Goal: Information Seeking & Learning: Find specific fact

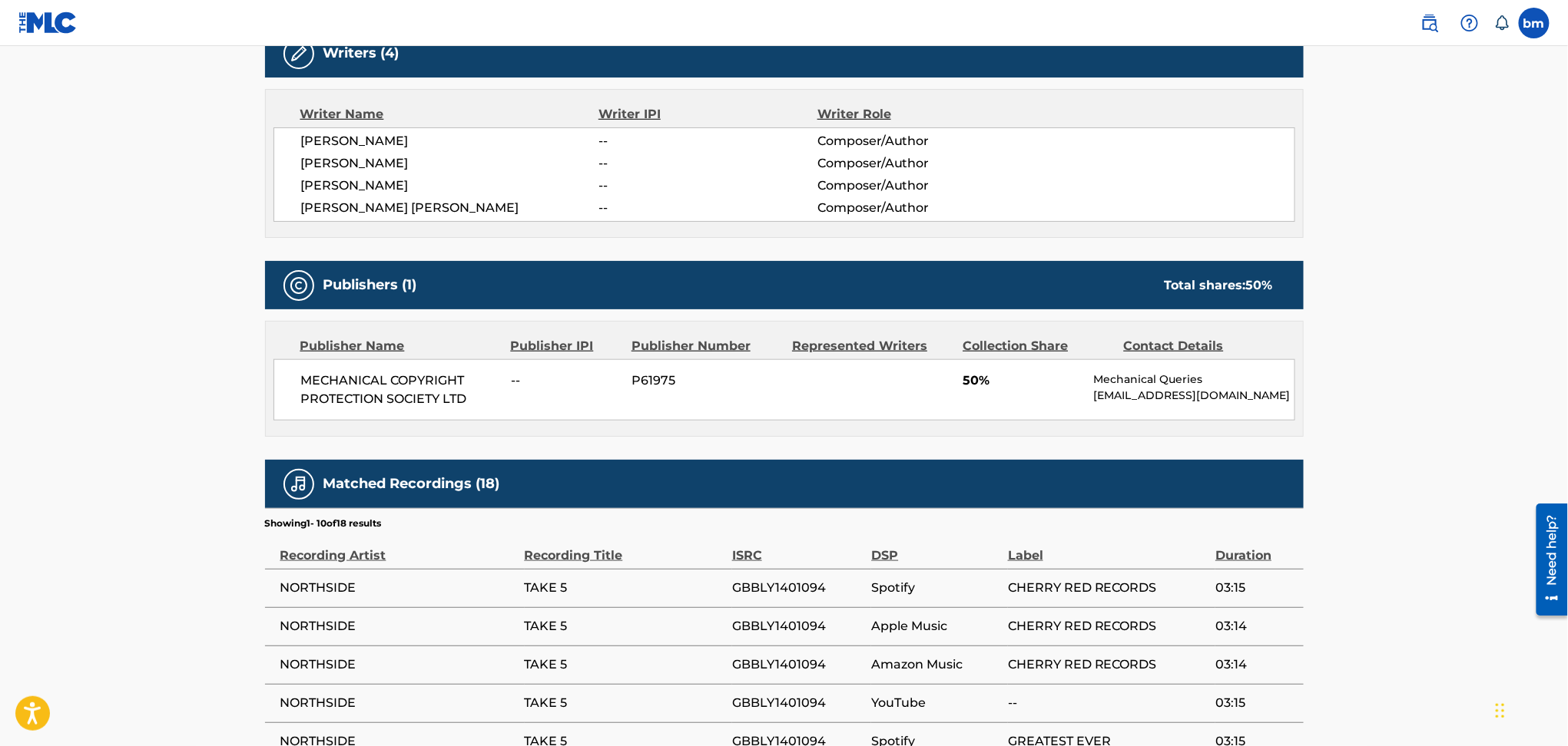
scroll to position [511, 0]
click at [0, 68] on main "< Back to public search results Copy work link TAKE 5 Work Detail Member Work I…" at bounding box center [784, 283] width 1568 height 1498
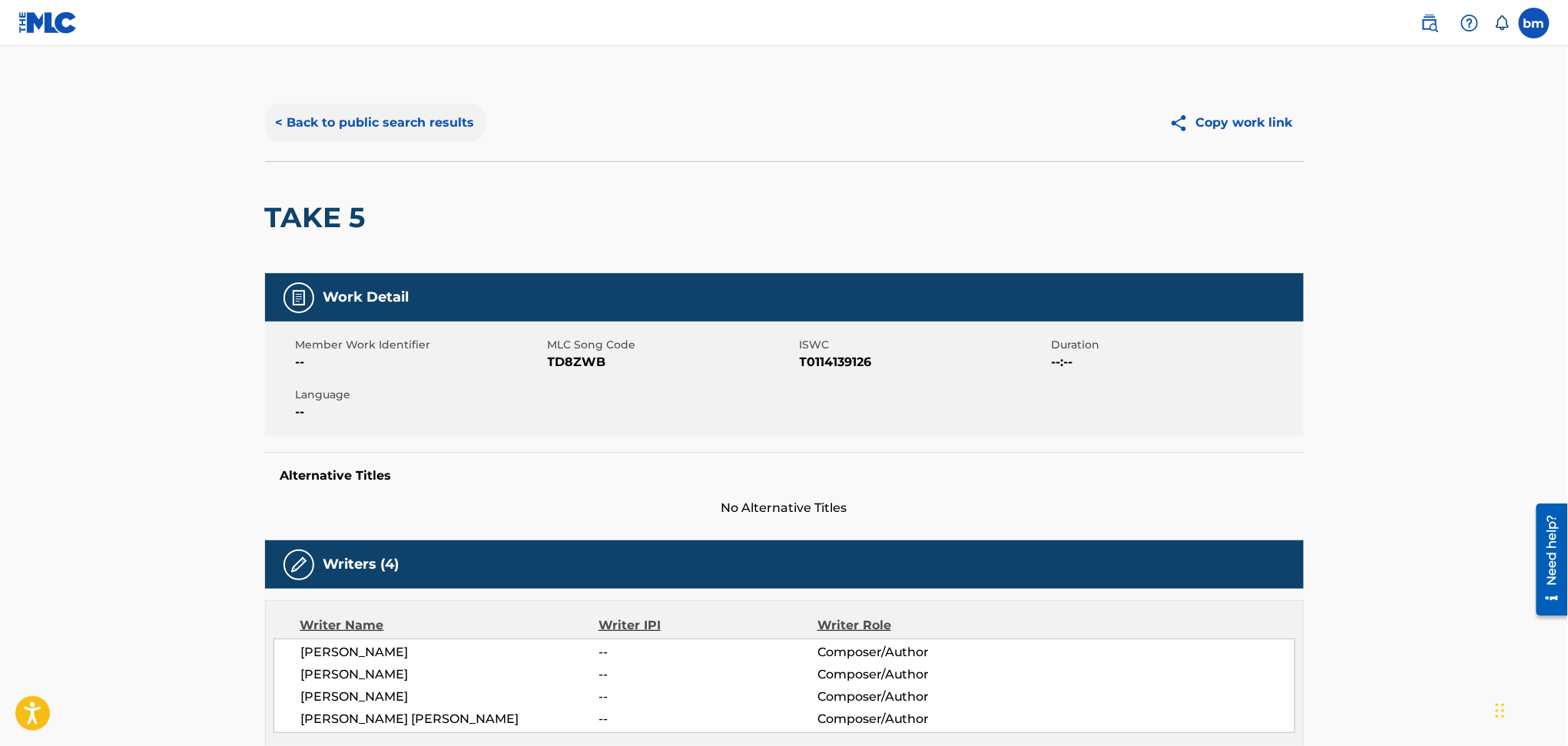
click at [372, 116] on button "< Back to public search results" at bounding box center [375, 122] width 220 height 38
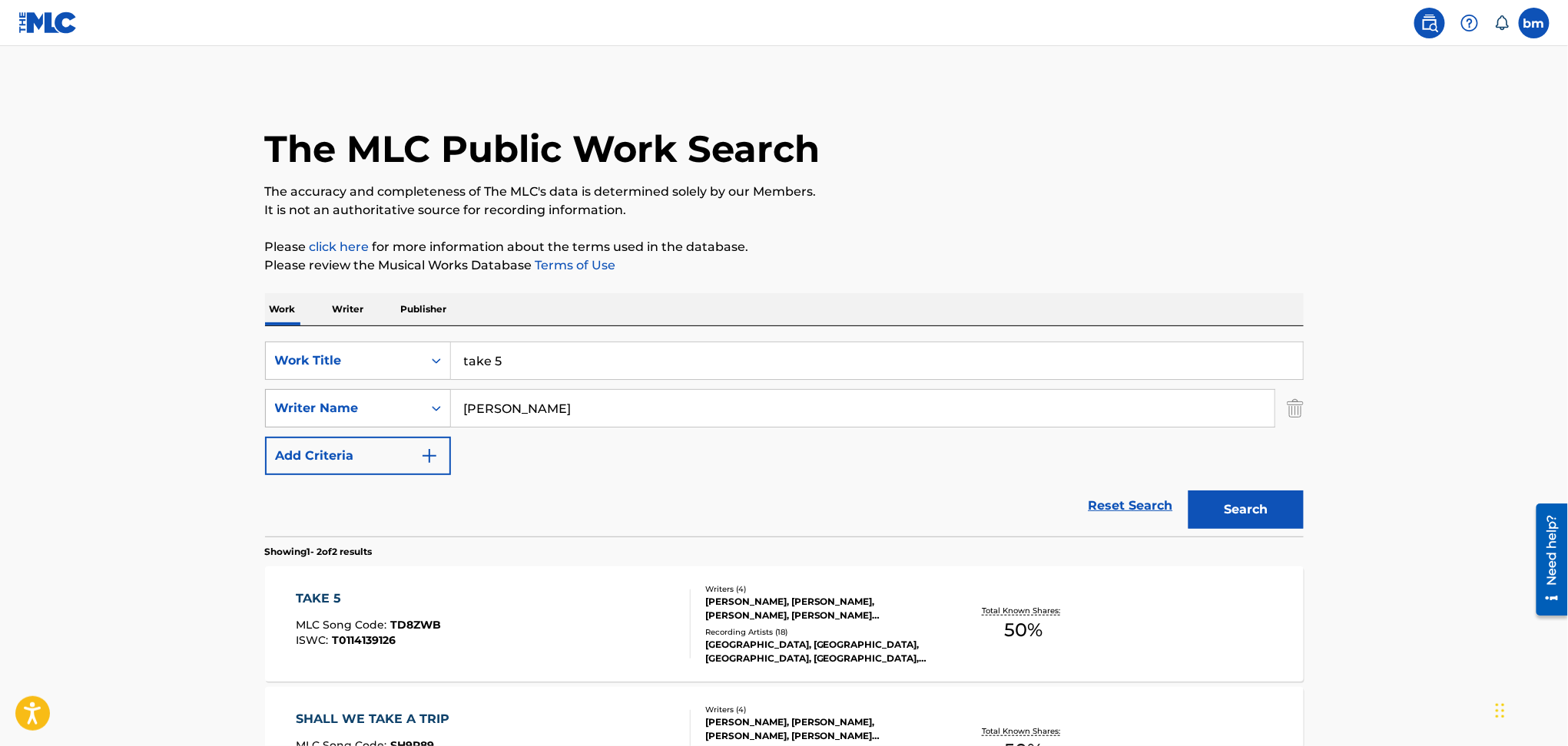
drag, startPoint x: 400, startPoint y: 403, endPoint x: 342, endPoint y: 403, distance: 58.0
click at [342, 403] on div "SearchWithCriteria54abf341-431a-4b96-ac76-6dc0a5ae9849 Writer Name [PERSON_NAME]" at bounding box center [784, 408] width 1039 height 38
paste input "[PERSON_NAME]"
type input "[PERSON_NAME]"
drag, startPoint x: 610, startPoint y: 363, endPoint x: 365, endPoint y: 360, distance: 245.0
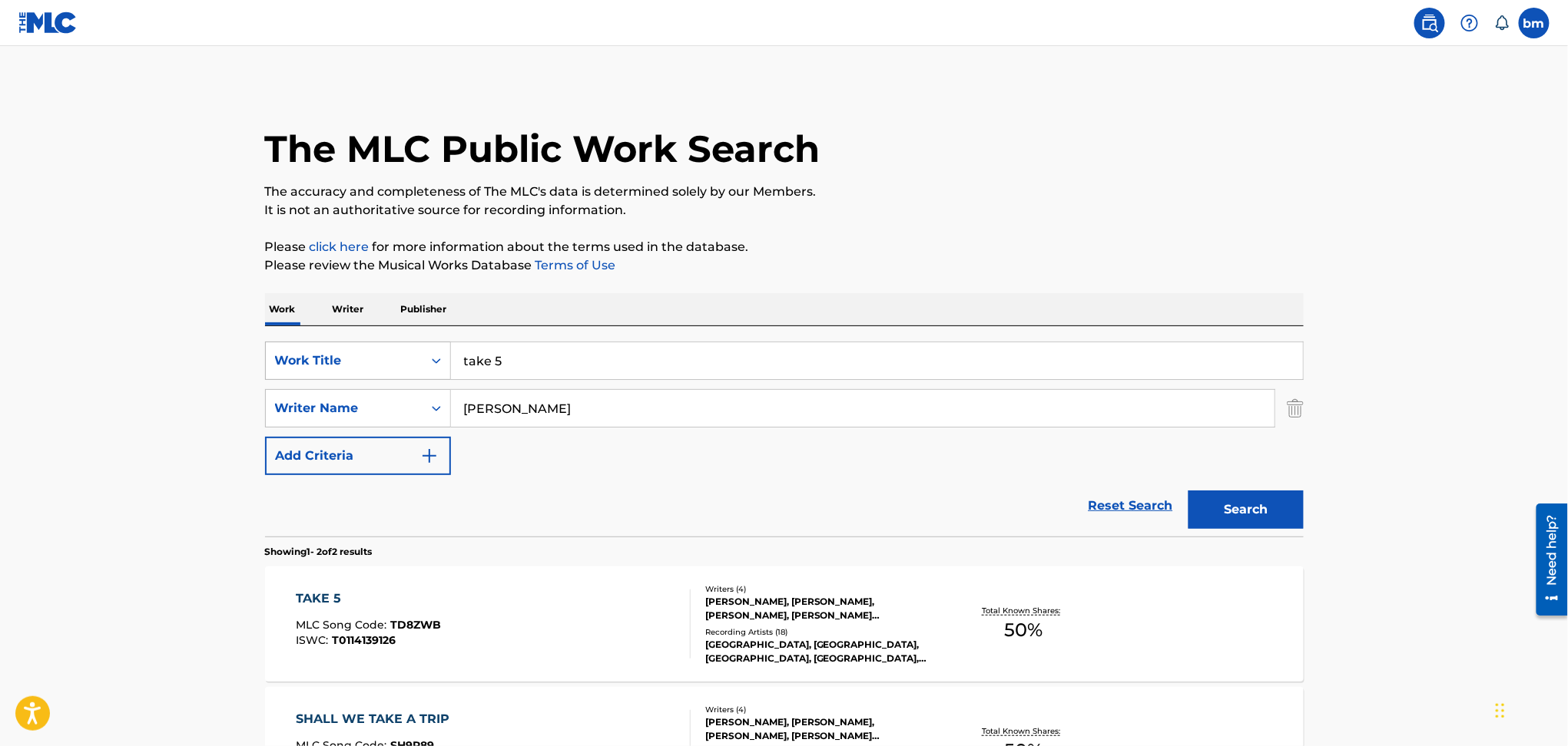
click at [365, 360] on div "SearchWithCriteriac0667a74-7796-495e-8e53-aa04bcdd7514 Work Title take 5" at bounding box center [784, 360] width 1039 height 38
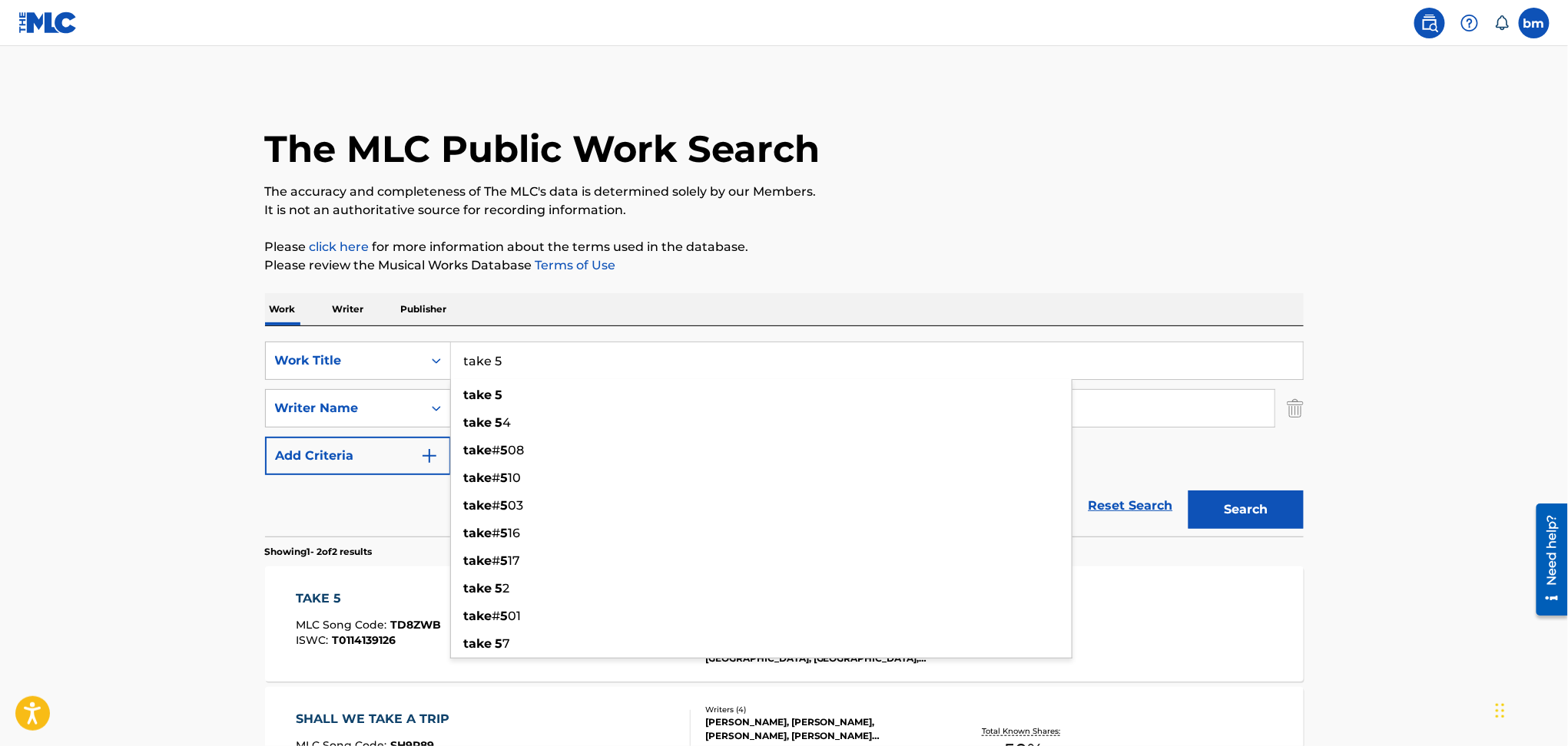
paste input "Ride Or Die w/ [PERSON_NAME]"
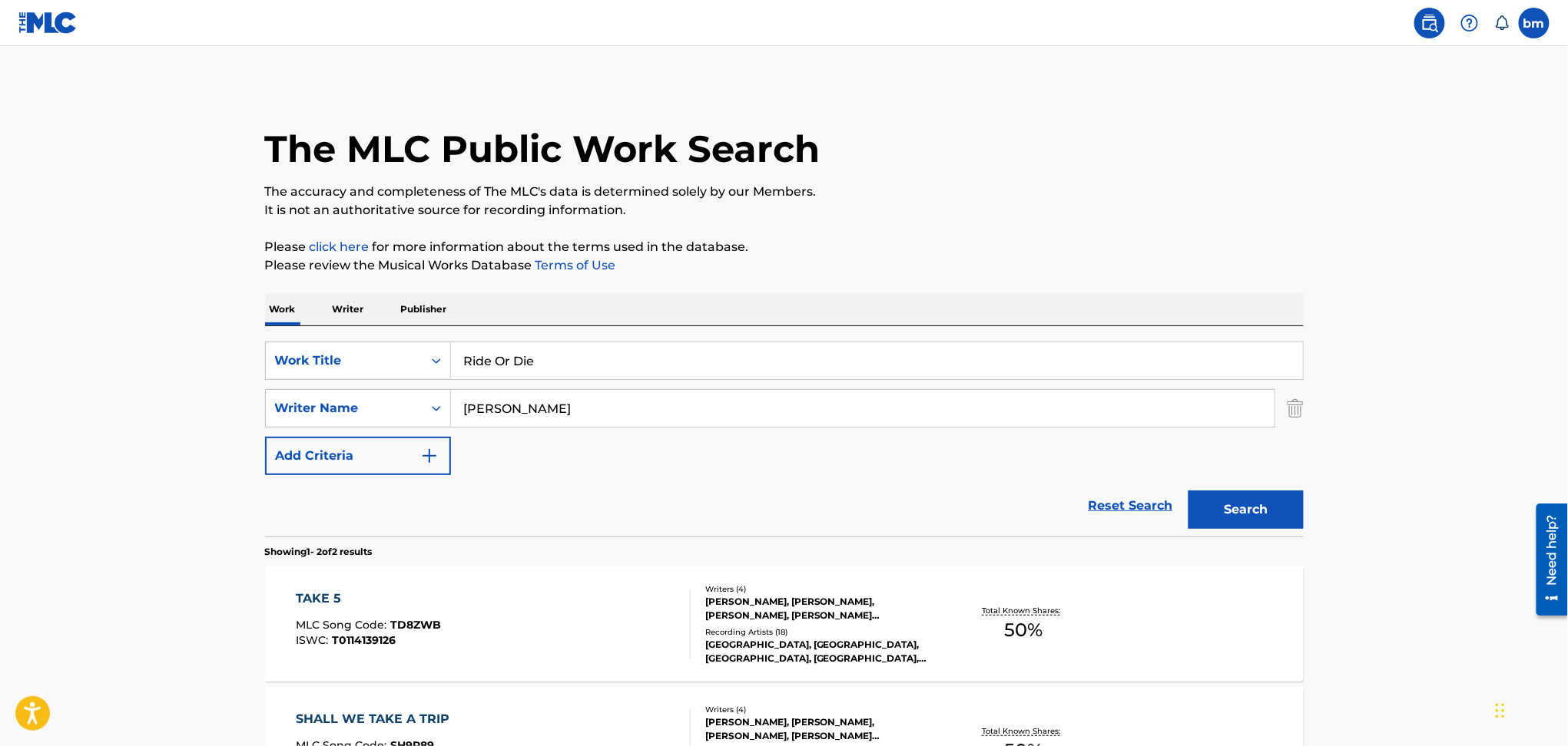
drag, startPoint x: 538, startPoint y: 359, endPoint x: 1145, endPoint y: 235, distance: 619.5
click at [1137, 319] on div "Work Writer Publisher SearchWithCriteriac0667a74-7796-495e-8e53-aa04bcdd7514 Wo…" at bounding box center [784, 584] width 1039 height 581
type input "Ride Or Die"
drag, startPoint x: 1145, startPoint y: 235, endPoint x: 1169, endPoint y: 307, distance: 75.9
click at [1145, 235] on div "The MLC Public Work Search The accuracy and completeness of The MLC's data is d…" at bounding box center [784, 479] width 1075 height 790
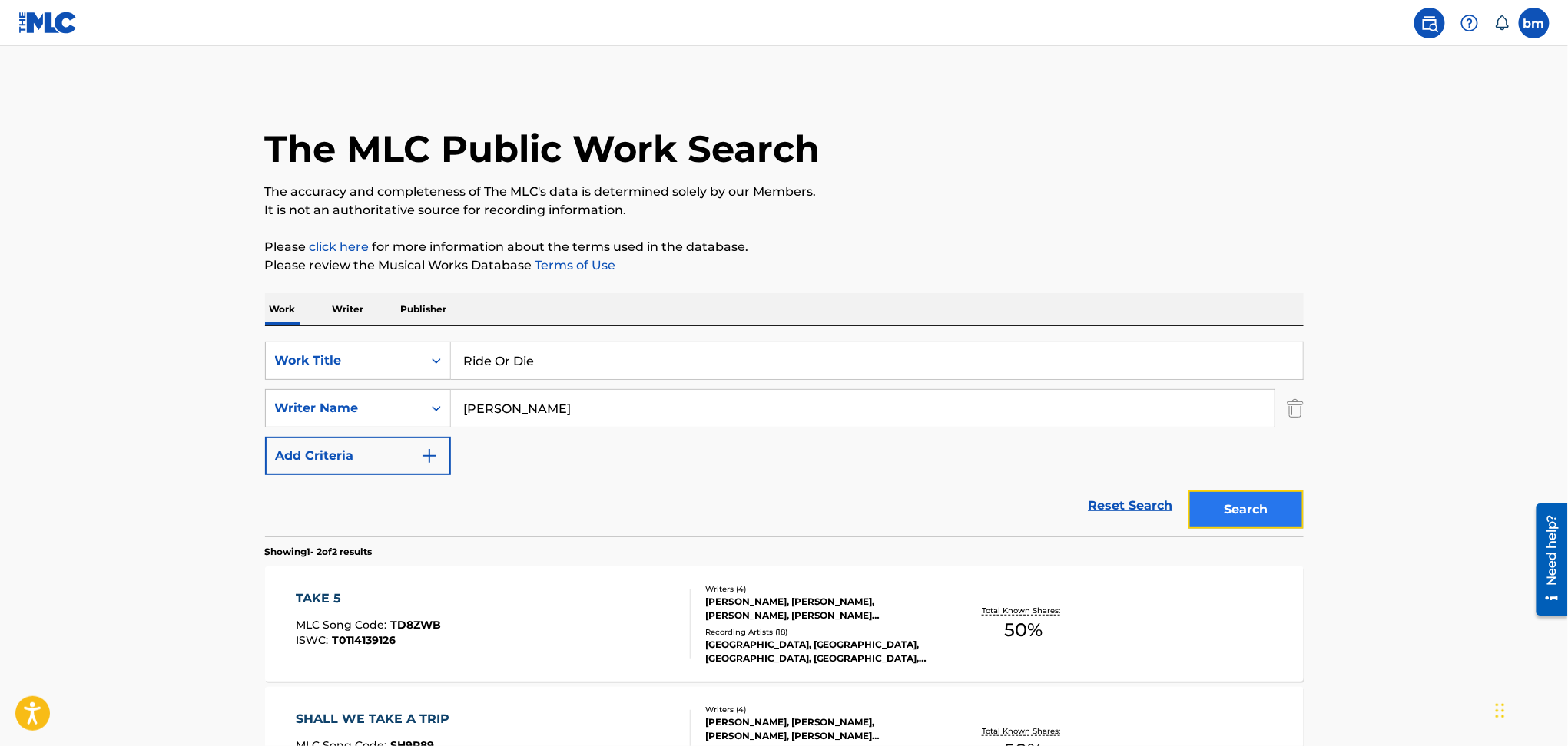
click at [1263, 520] on button "Search" at bounding box center [1246, 509] width 116 height 38
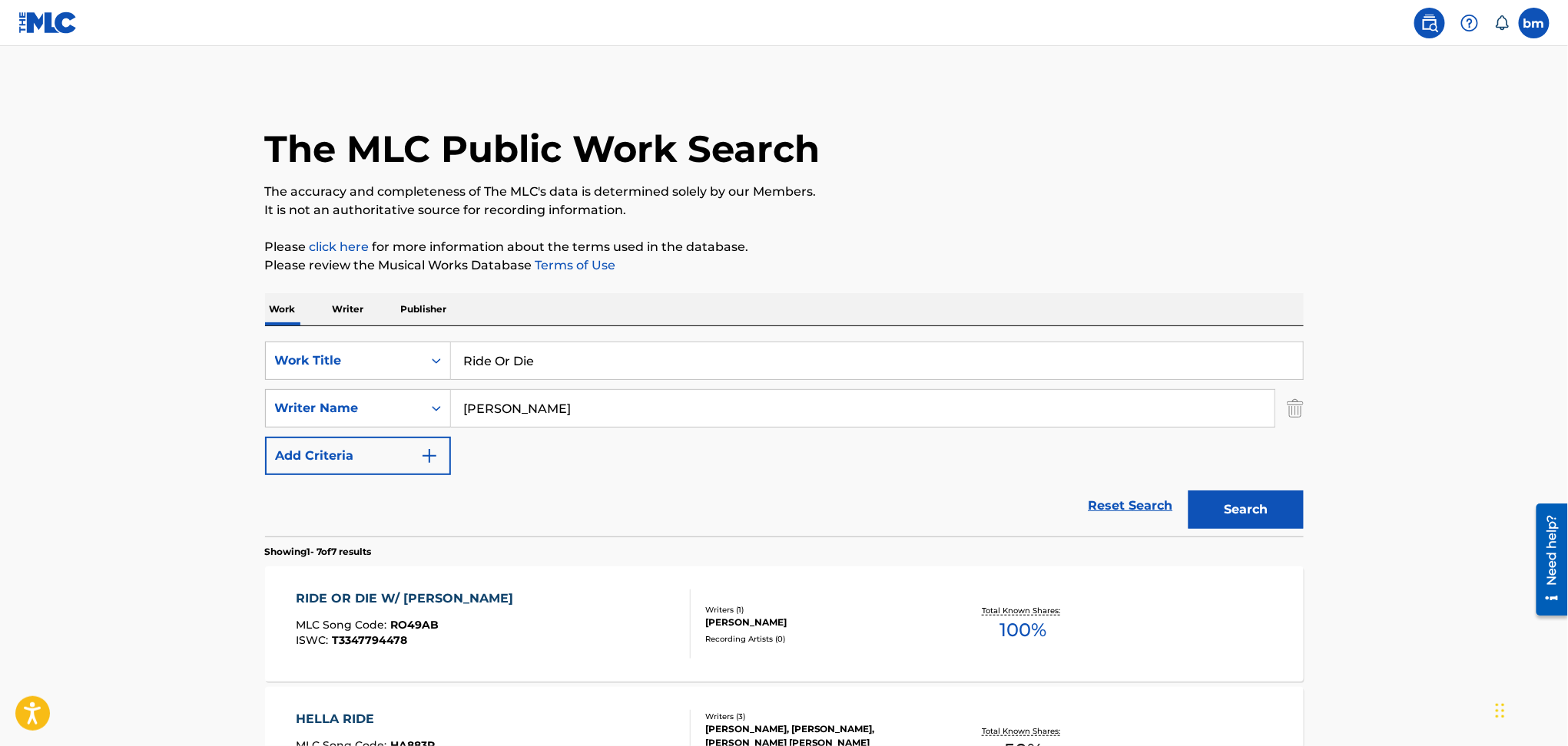
click at [523, 630] on div "RIDE OR DIE W/ [PERSON_NAME] MLC Song Code : RO49AB ISWC : T3347794478" at bounding box center [493, 624] width 395 height 69
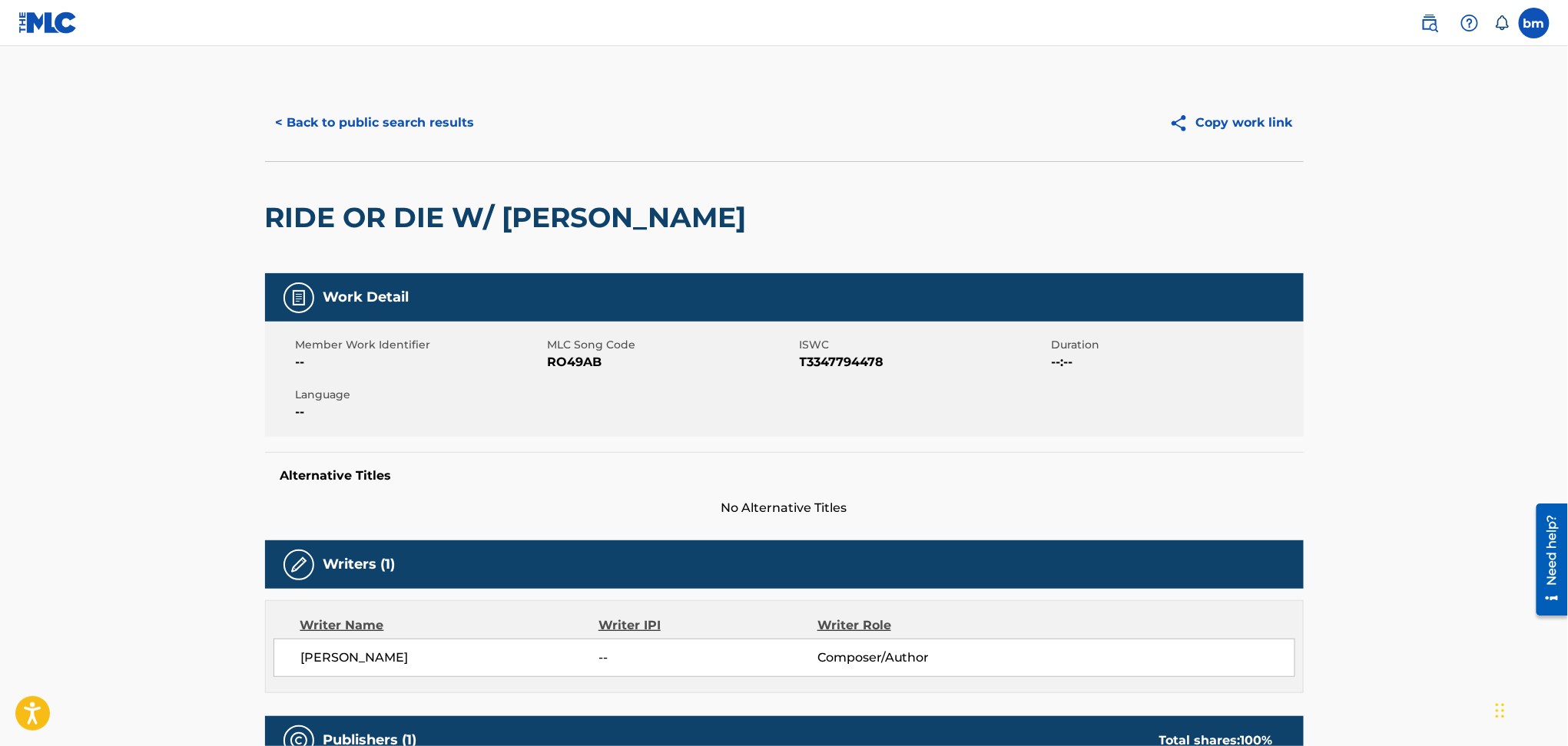
click at [561, 362] on span "RO49AB" at bounding box center [671, 363] width 248 height 19
copy span "RO49AB"
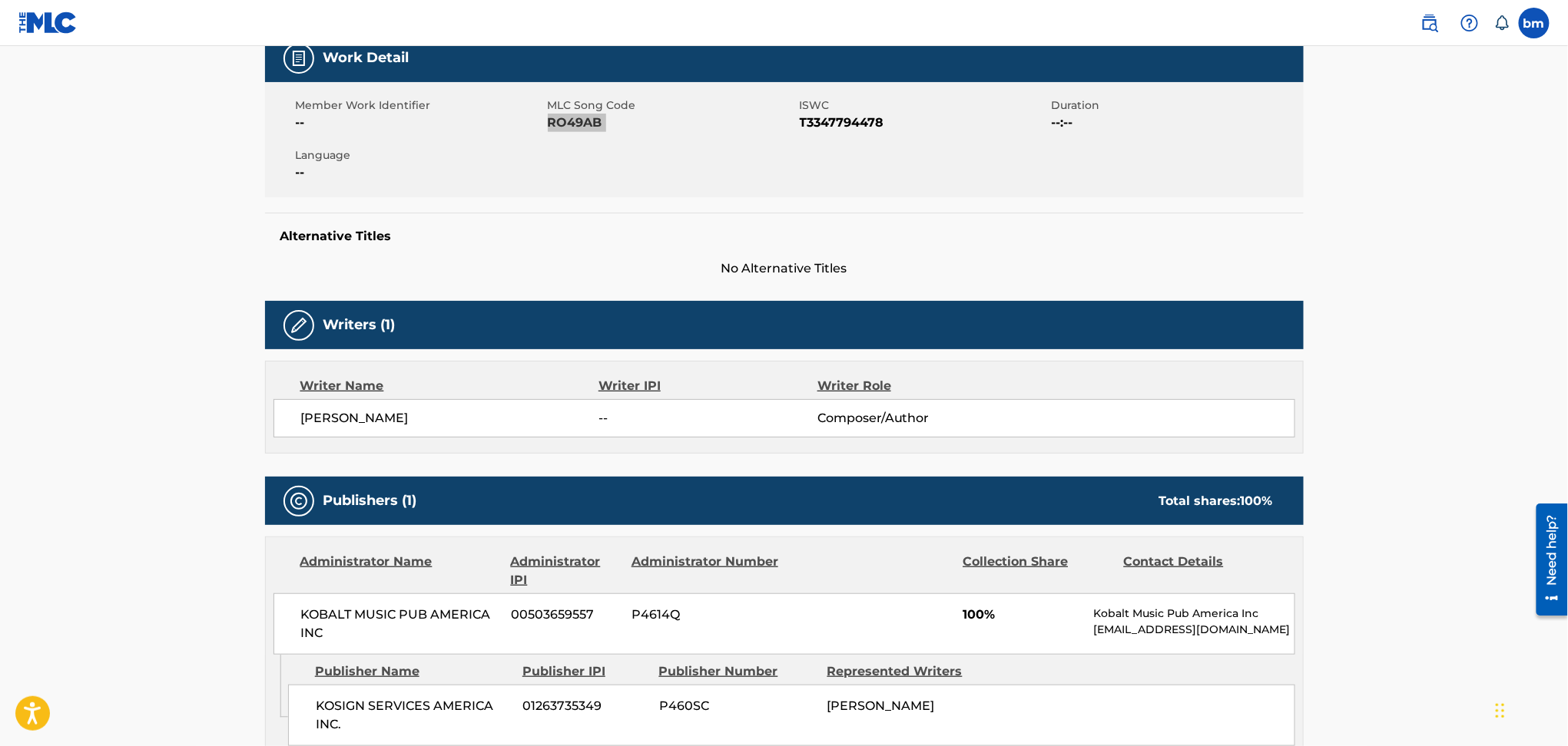
scroll to position [410, 0]
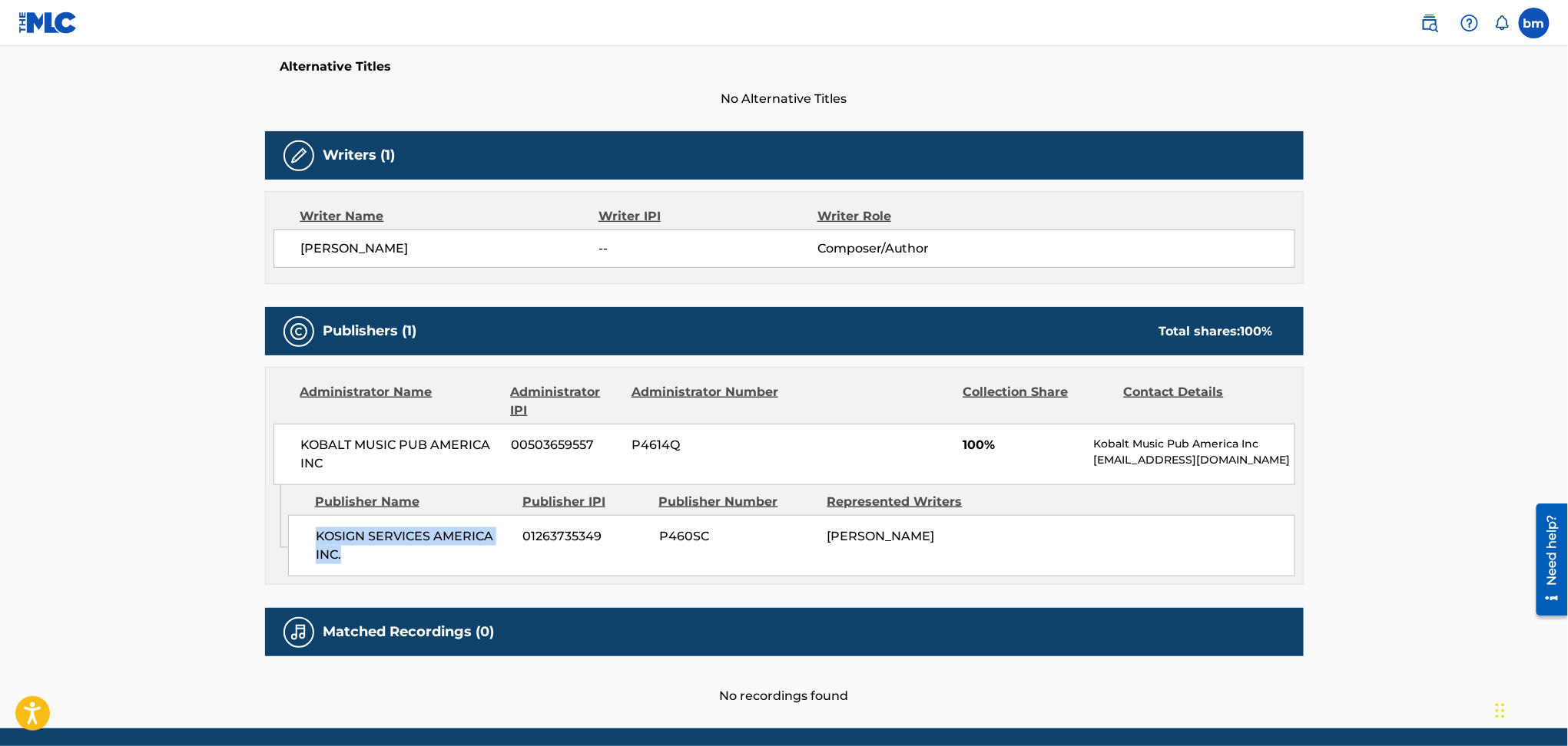
drag, startPoint x: 292, startPoint y: 523, endPoint x: 403, endPoint y: 570, distance: 120.5
click at [403, 570] on div "KOSIGN SERVICES AMERICA INC. 01263735349 P460SC [PERSON_NAME]" at bounding box center [791, 545] width 1007 height 61
copy span "KOSIGN SERVICES AMERICA INC."
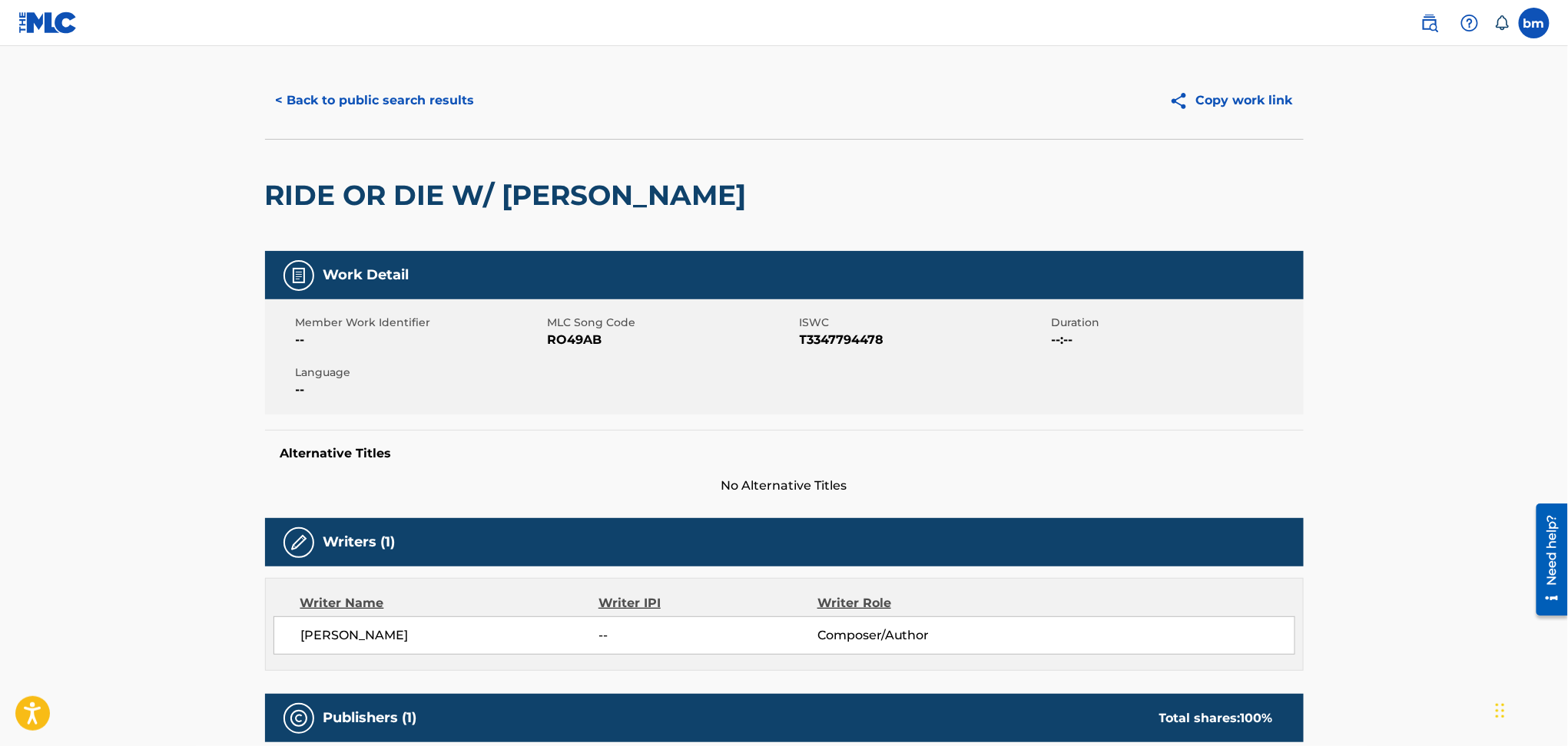
scroll to position [0, 0]
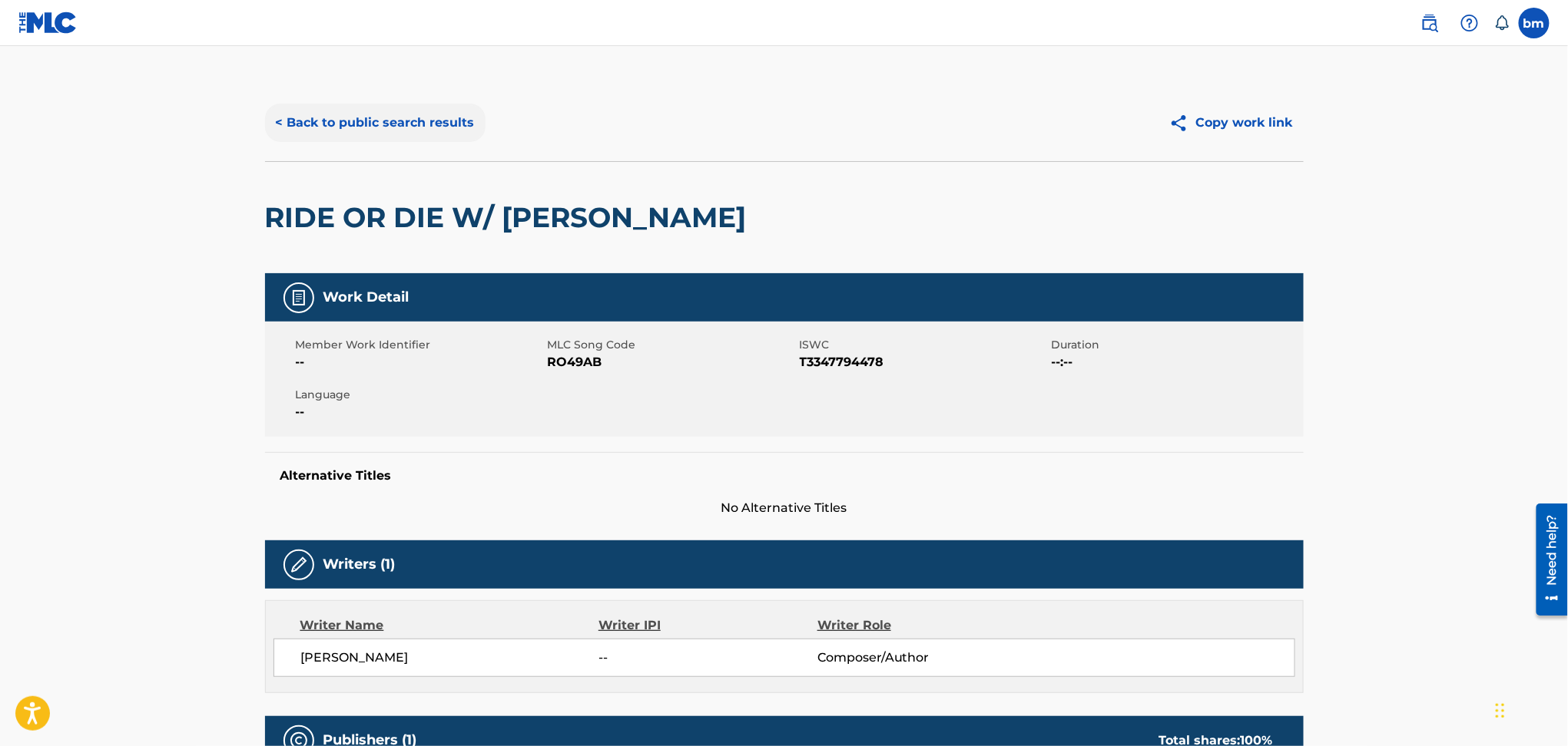
click at [391, 125] on button "< Back to public search results" at bounding box center [375, 122] width 220 height 38
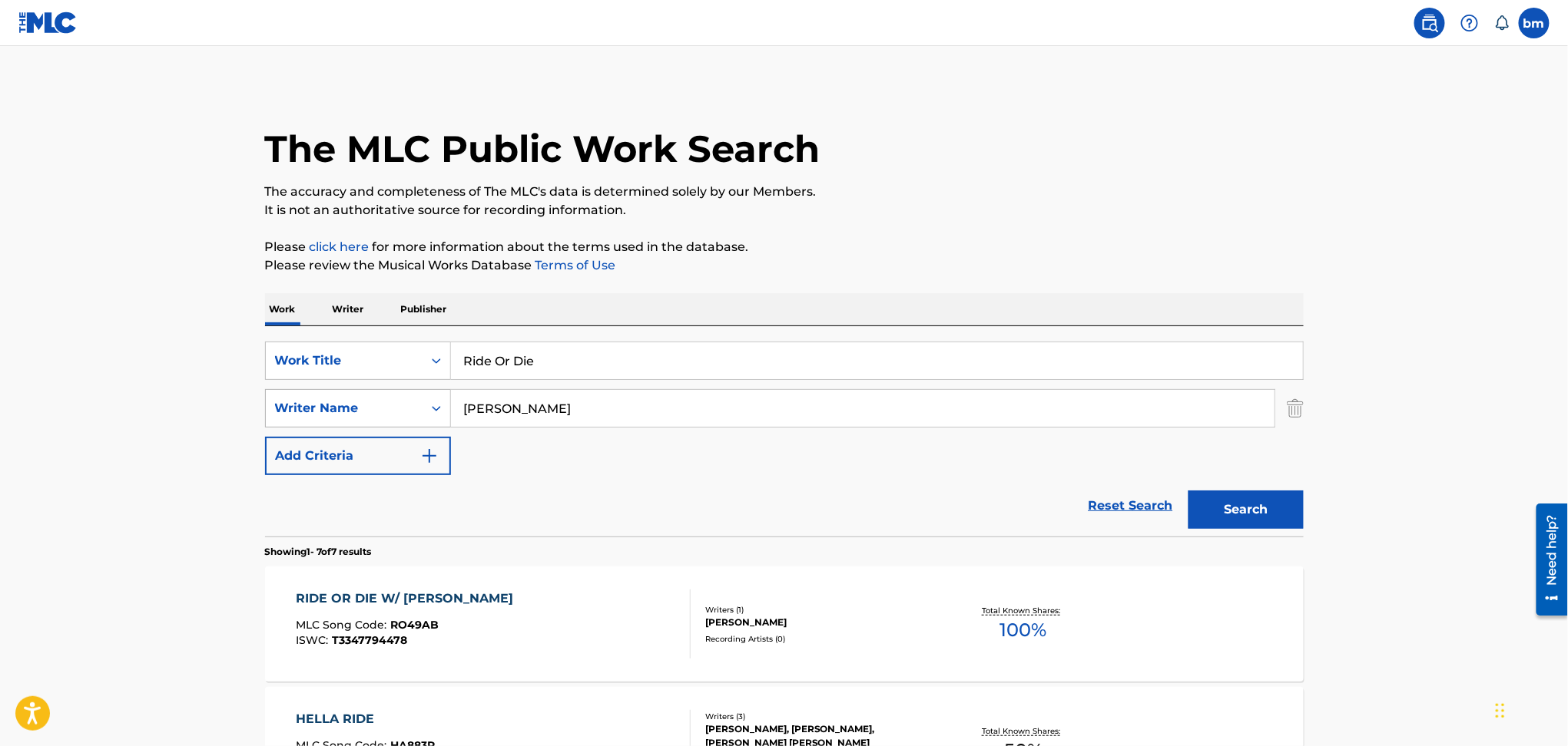
drag, startPoint x: 617, startPoint y: 404, endPoint x: 313, endPoint y: 407, distance: 304.0
click at [313, 407] on div "SearchWithCriteria54abf341-431a-4b96-ac76-6dc0a5ae9849 Writer Name [PERSON_NAME]" at bounding box center [784, 408] width 1039 height 38
paste input "ijn BalkemaRenee Schnater"
type input "[PERSON_NAME] Schnater"
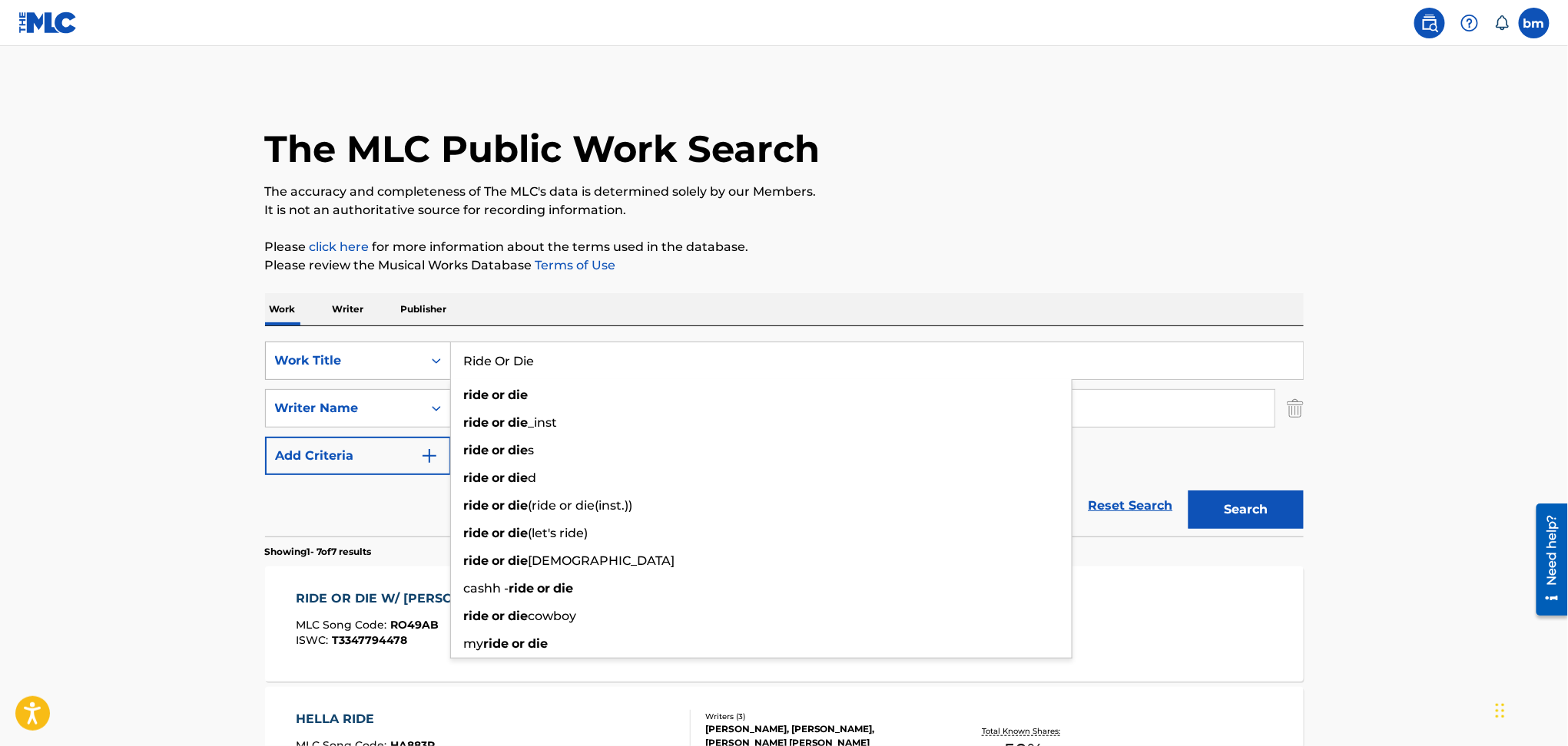
drag, startPoint x: 558, startPoint y: 371, endPoint x: 303, endPoint y: 363, distance: 255.1
click at [303, 363] on div "SearchWithCriteriac0667a74-7796-495e-8e53-aa04bcdd7514 Work Title Ride Or Die r…" at bounding box center [784, 360] width 1039 height 38
paste input "Zomerstorm [PERSON_NAME]"
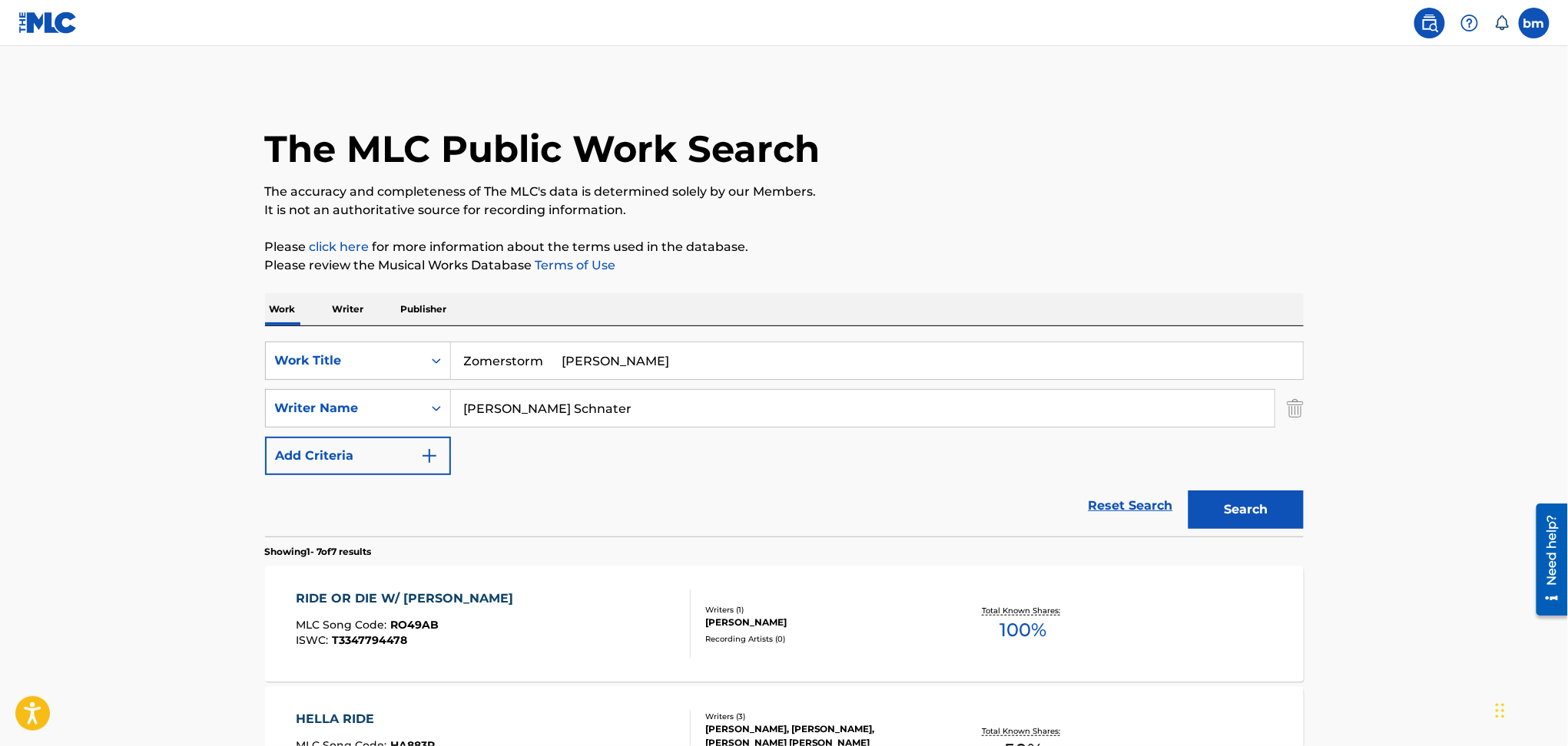
drag, startPoint x: 557, startPoint y: 362, endPoint x: 1143, endPoint y: 307, distance: 588.6
type input "Zomerstorm"
click at [1017, 195] on p "The accuracy and completeness of The MLC's data is determined solely by our Mem…" at bounding box center [784, 192] width 1039 height 19
drag, startPoint x: 560, startPoint y: 415, endPoint x: 1349, endPoint y: 464, distance: 790.5
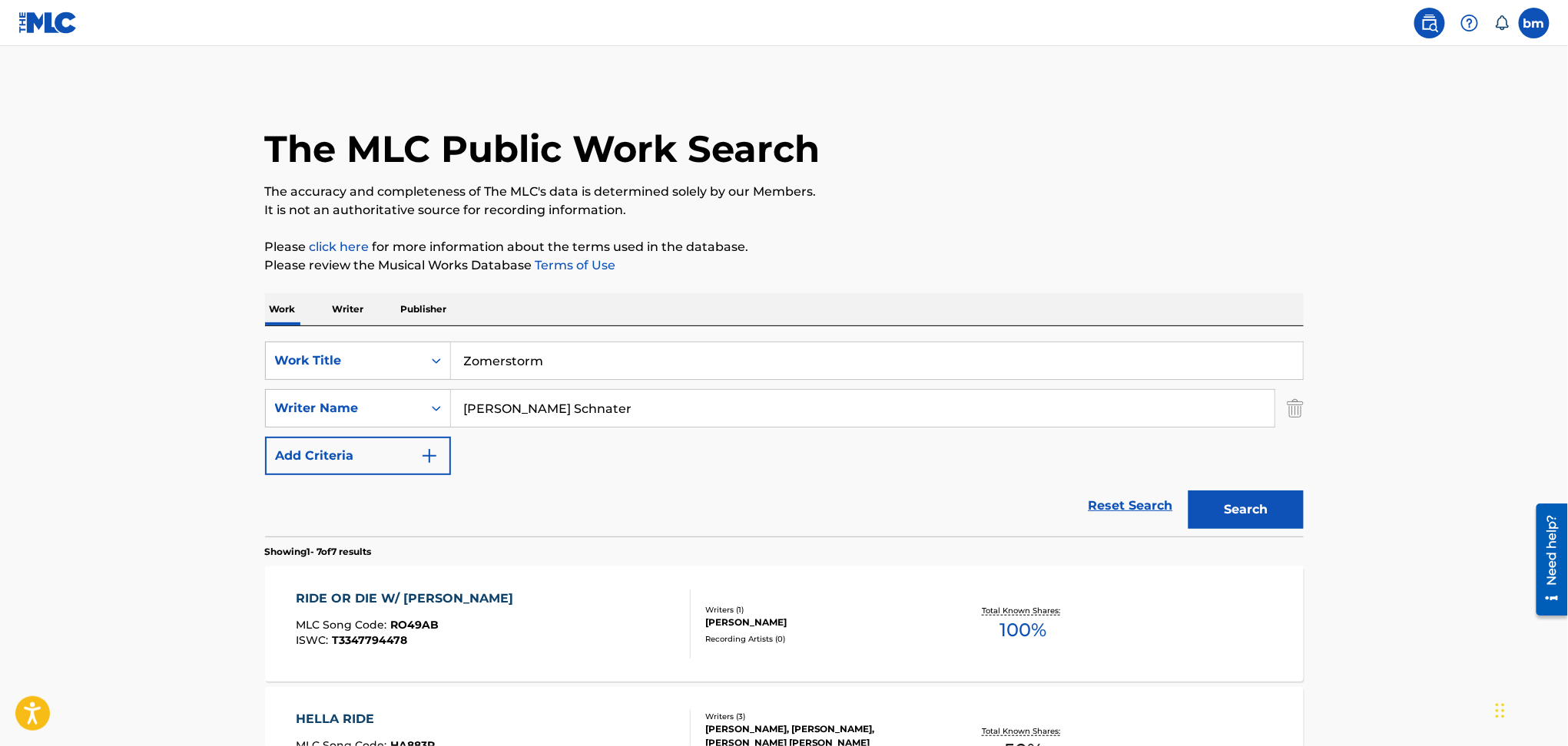
type input "[PERSON_NAME]"
click at [1249, 499] on button "Search" at bounding box center [1246, 509] width 116 height 38
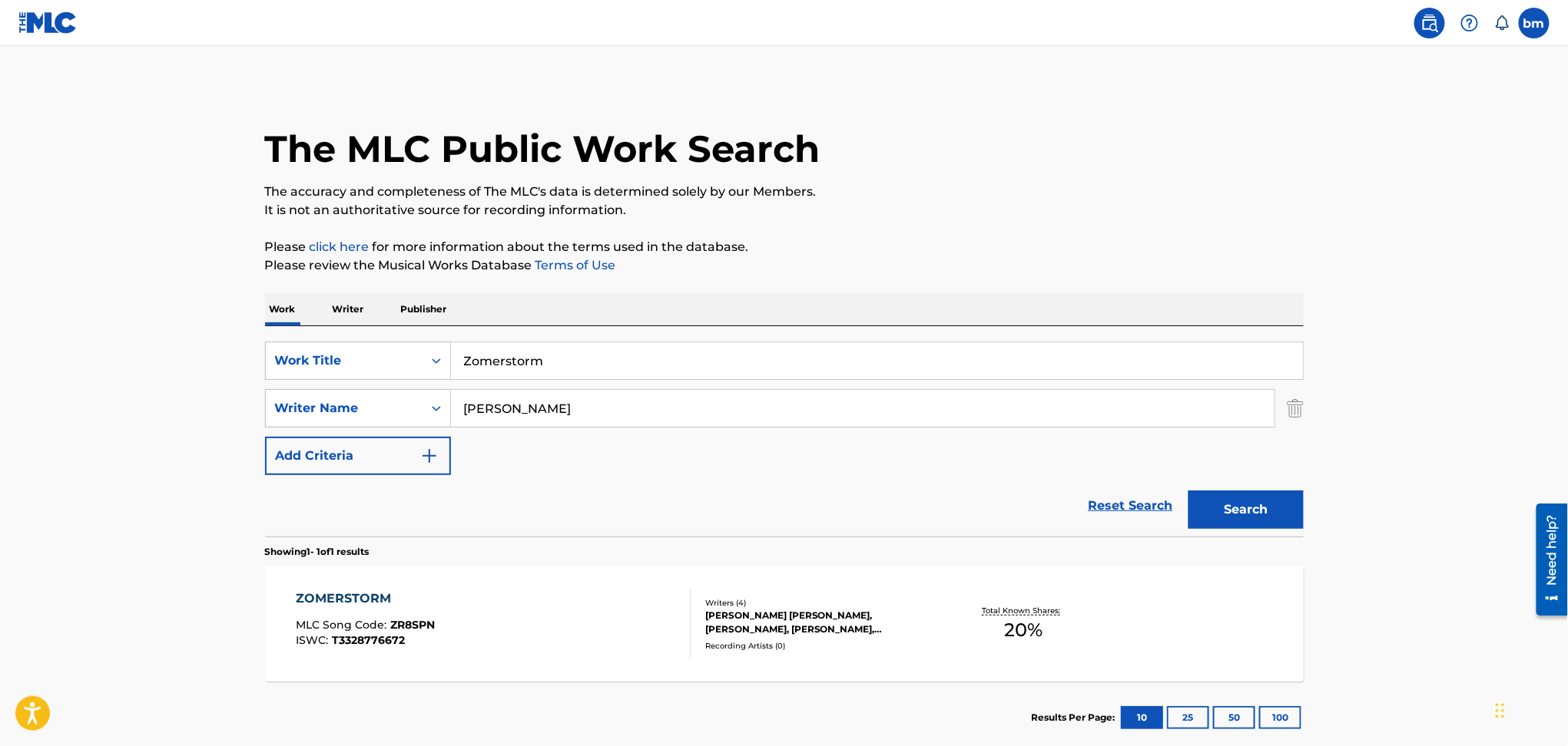
click at [601, 620] on div "ZOMERSTORM MLC Song Code : ZR8SPN ISWC : T3328776672" at bounding box center [493, 624] width 395 height 69
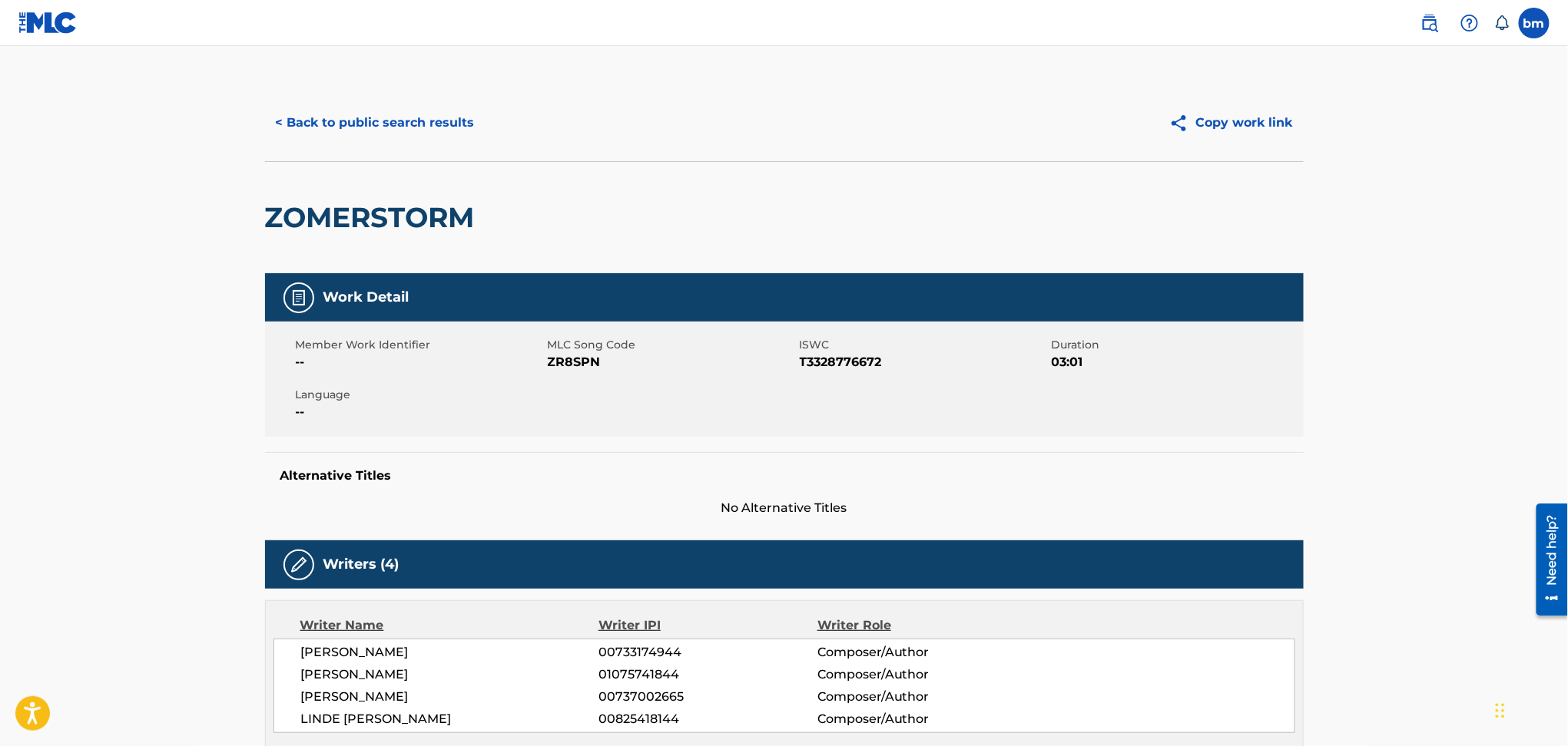
click at [570, 363] on span "ZR8SPN" at bounding box center [671, 363] width 248 height 19
copy span "ZR8SPN"
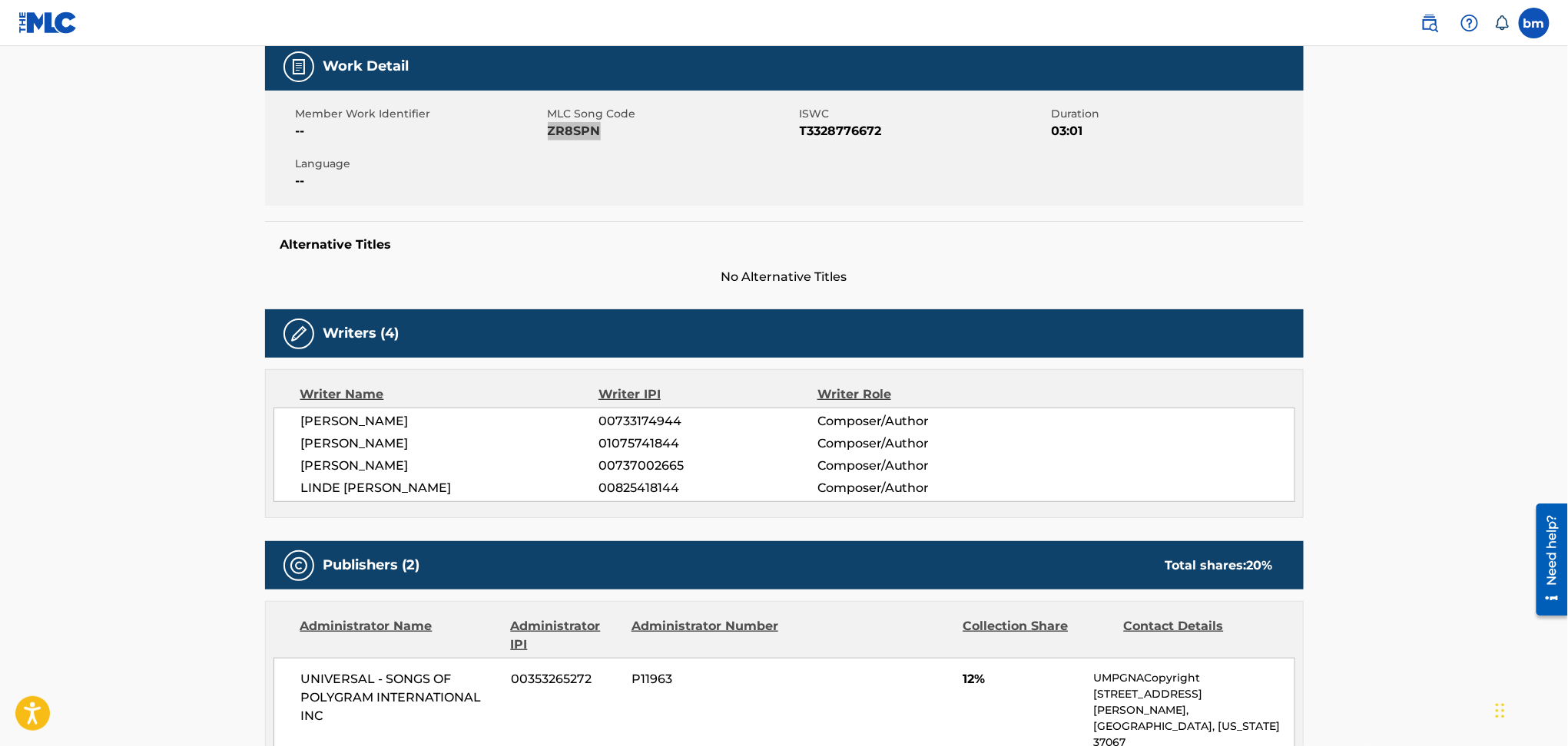
scroll to position [511, 0]
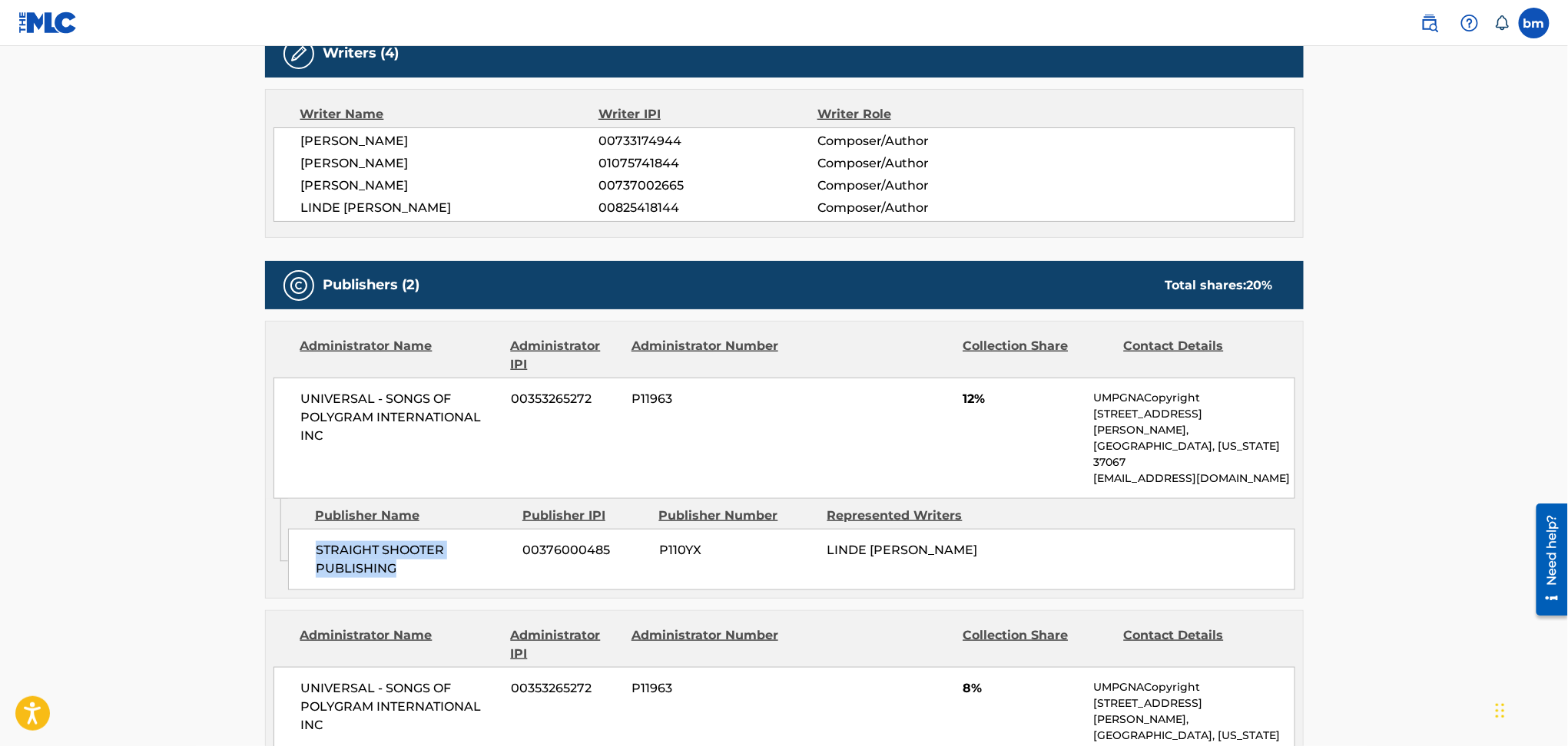
drag, startPoint x: 303, startPoint y: 515, endPoint x: 416, endPoint y: 539, distance: 115.5
click at [416, 539] on div "STRAIGHT SHOOTER PUBLISHING 00376000485 P110YX LINDE [PERSON_NAME]" at bounding box center [791, 560] width 1007 height 61
copy span "STRAIGHT SHOOTER PUBLISHING"
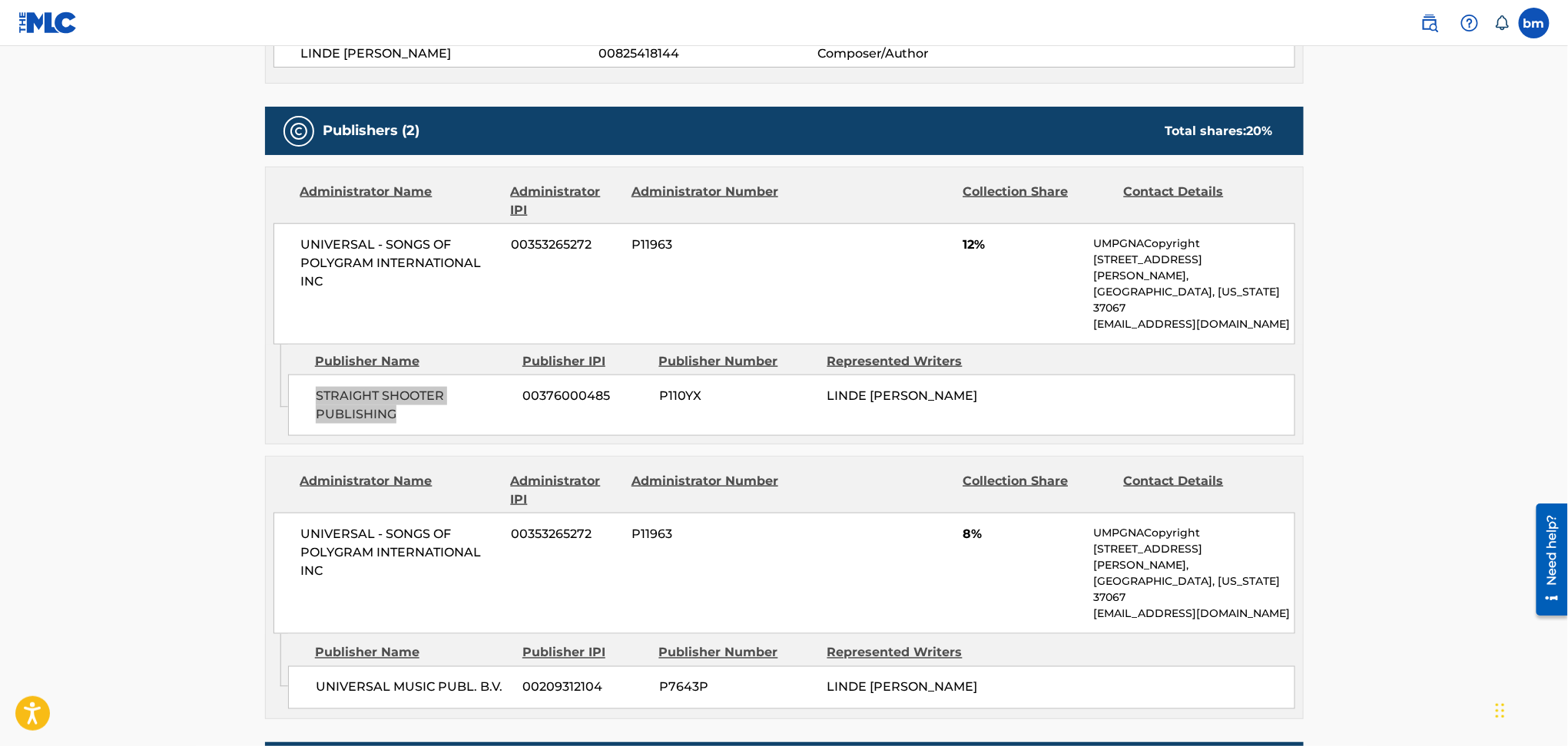
scroll to position [792, 0]
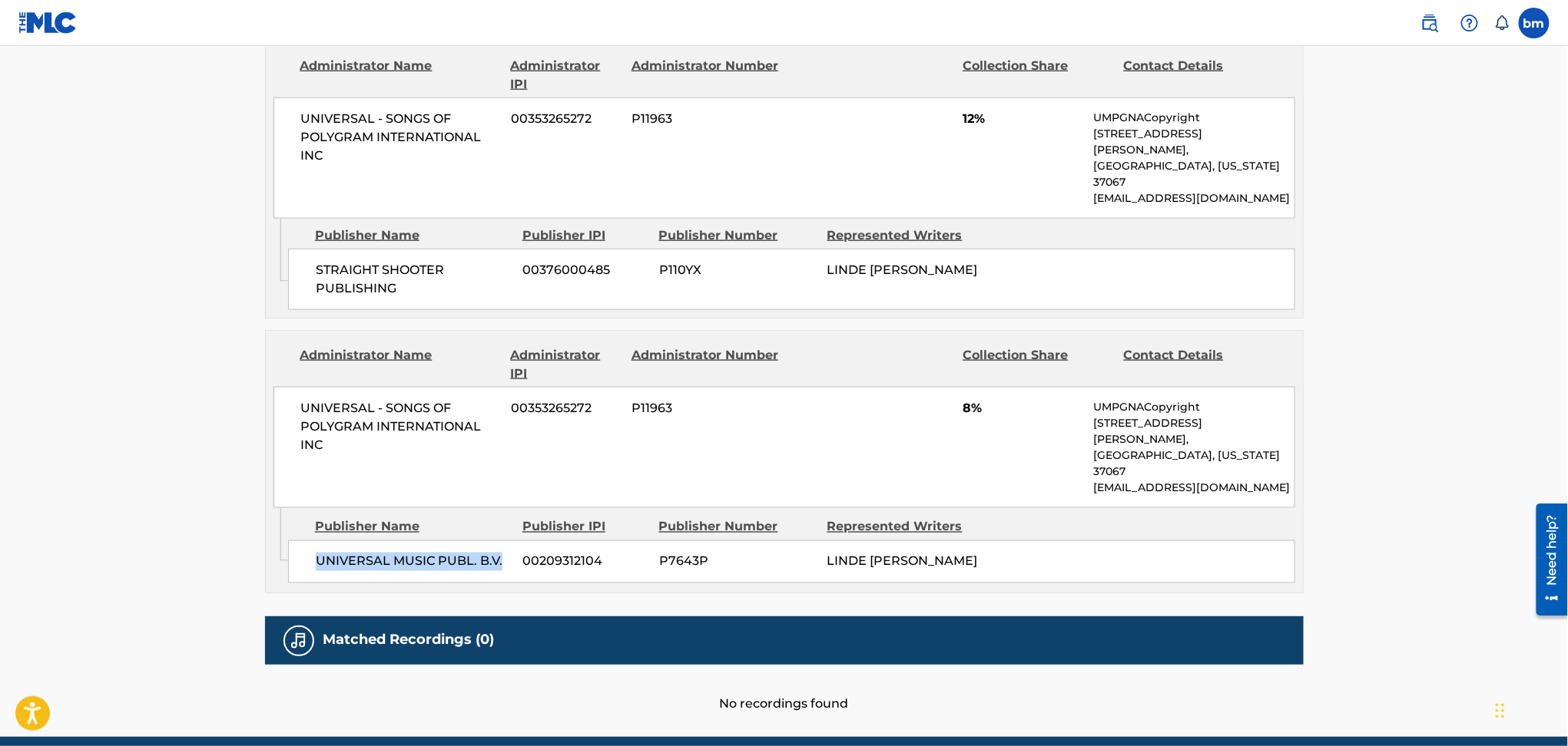
drag, startPoint x: 312, startPoint y: 495, endPoint x: 500, endPoint y: 506, distance: 188.3
click at [500, 540] on div "UNIVERSAL MUSIC PUBL. B.V. 00209312104 P7643P LINDE [PERSON_NAME]" at bounding box center [791, 562] width 1007 height 43
copy span "UNIVERSAL MUSIC PUBL. B.V."
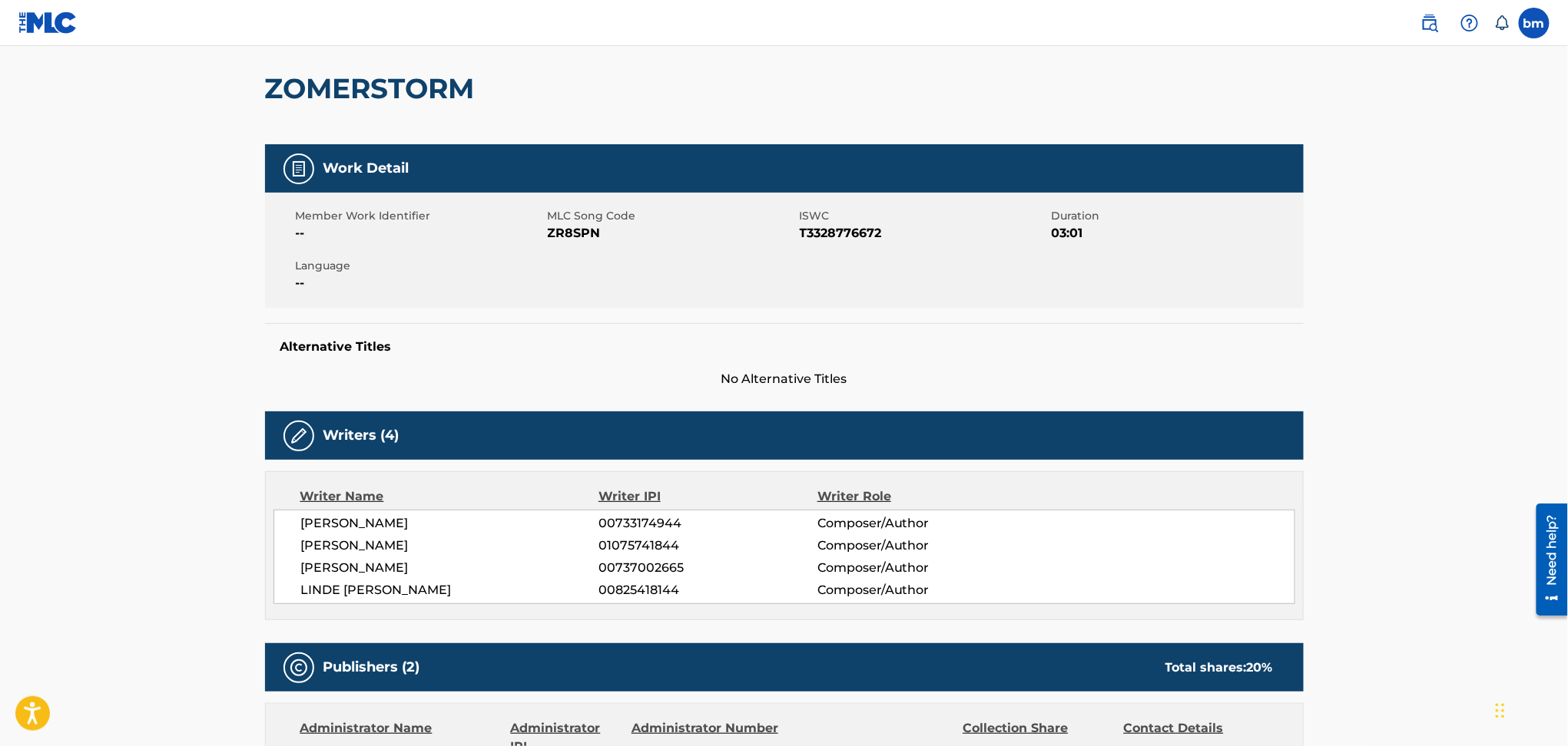
scroll to position [0, 0]
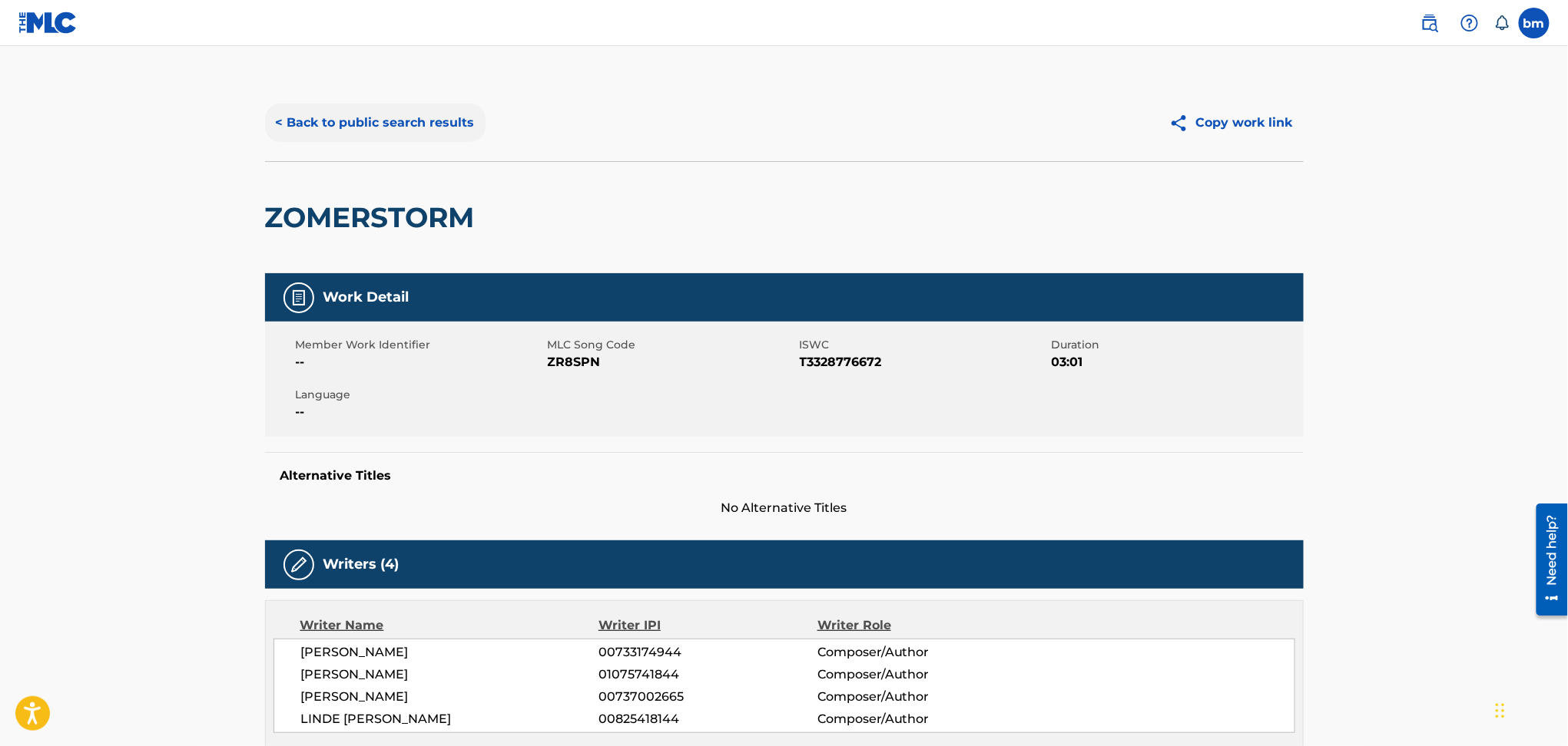
click at [366, 108] on button "< Back to public search results" at bounding box center [375, 122] width 220 height 38
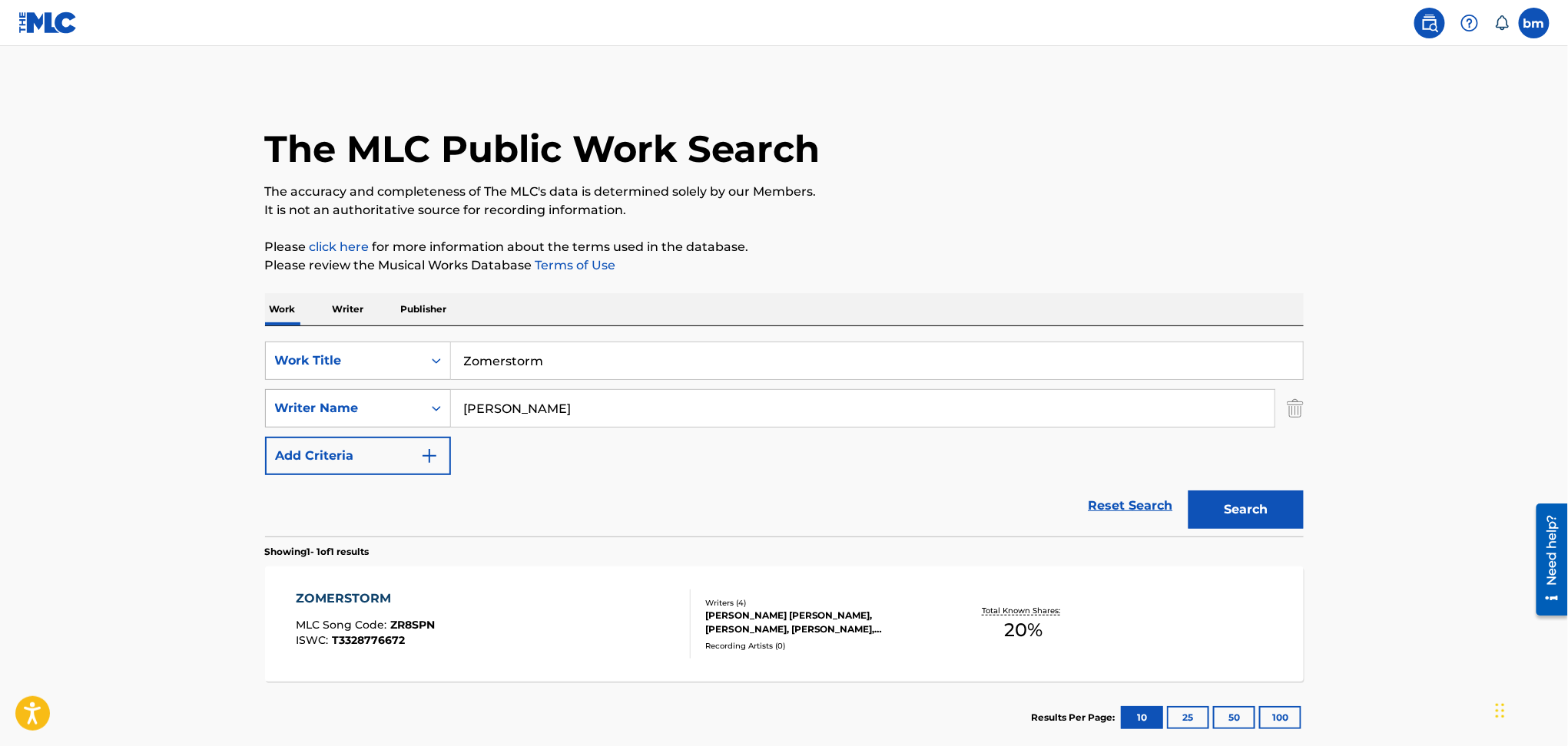
drag, startPoint x: 573, startPoint y: 416, endPoint x: 344, endPoint y: 407, distance: 229.2
click at [344, 407] on div "SearchWithCriteria54abf341-431a-4b96-ac76-6dc0a5ae9849 Writer Name [PERSON_NAME]" at bounding box center [784, 408] width 1039 height 38
paste input "[PERSON_NAME]-[PERSON_NAME] [PERSON_NAME]"
type input "[PERSON_NAME]-[PERSON_NAME] [PERSON_NAME]"
drag, startPoint x: 592, startPoint y: 356, endPoint x: 346, endPoint y: 355, distance: 246.0
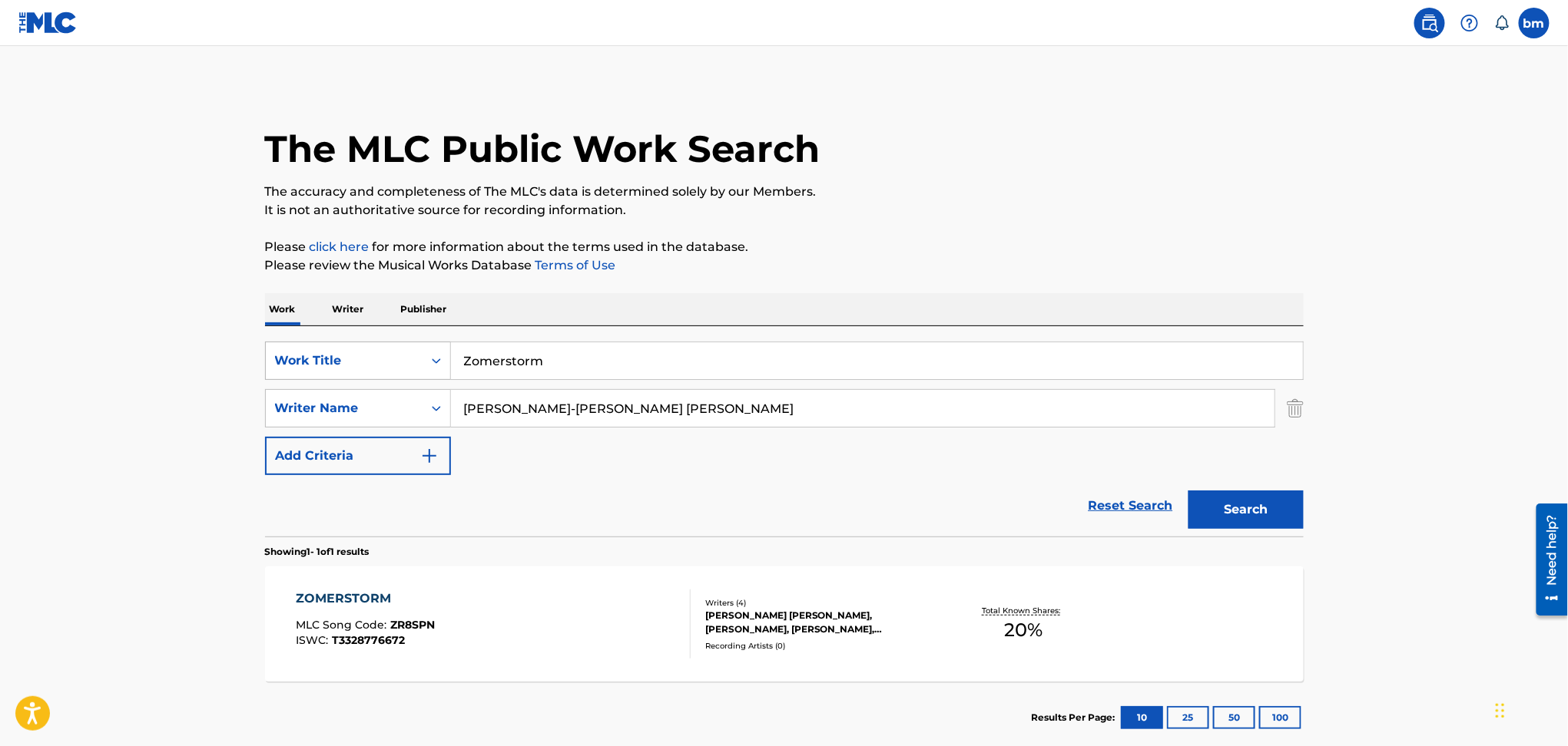
click at [346, 355] on div "SearchWithCriteriac0667a74-7796-495e-8e53-aa04bcdd7514 Work Title Zomerstorm" at bounding box center [784, 360] width 1039 height 38
paste input "Fortryllet Forbandet NOAH"
drag, startPoint x: 586, startPoint y: 358, endPoint x: 1043, endPoint y: 220, distance: 477.4
click at [1021, 316] on div "Work Writer Publisher SearchWithCriteriac0667a74-7796-495e-8e53-aa04bcdd7514 Wo…" at bounding box center [784, 523] width 1039 height 461
type input "Fortryllet Forbandet"
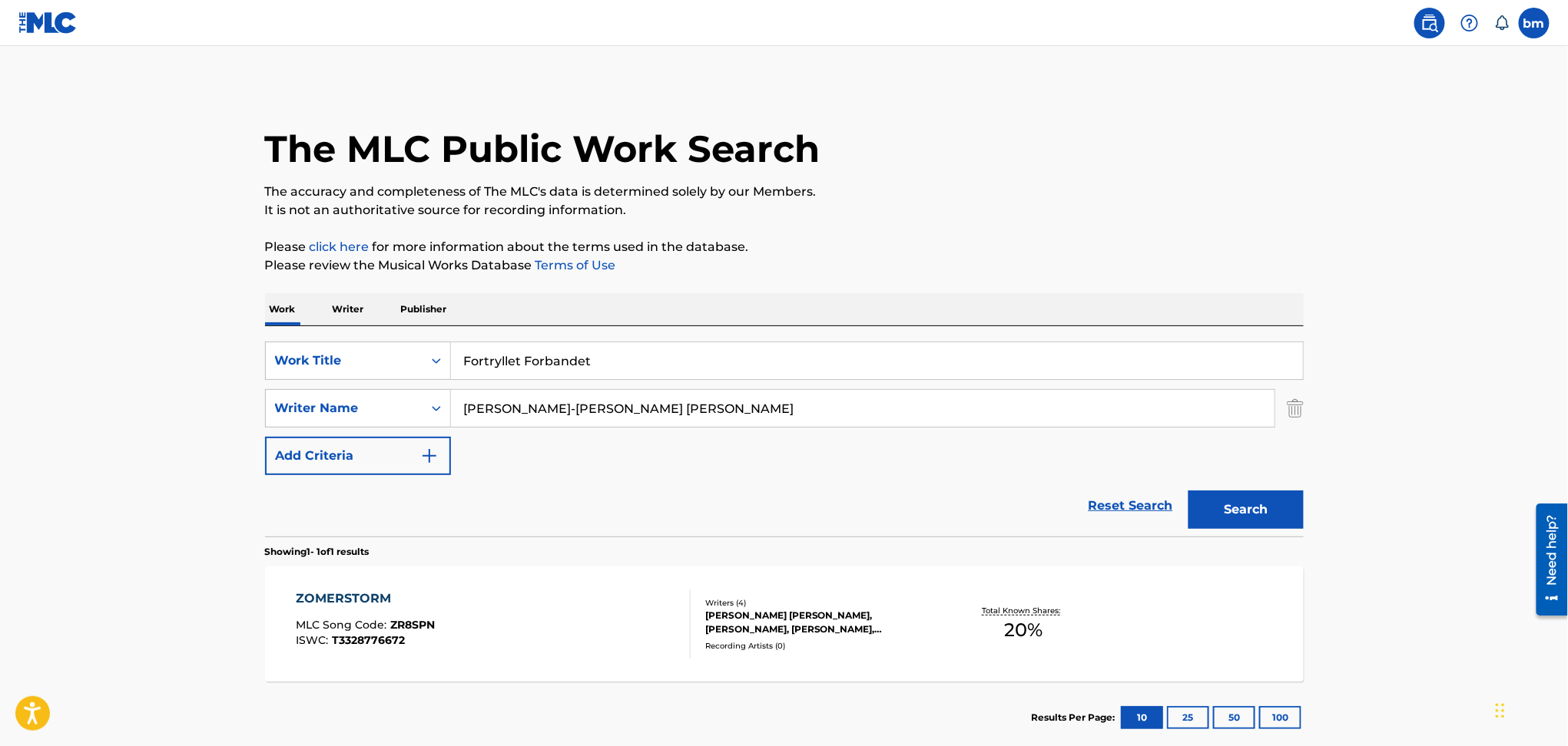
click at [1040, 201] on p "It is not an authoritative source for recording information." at bounding box center [784, 211] width 1039 height 19
drag, startPoint x: 544, startPoint y: 404, endPoint x: 1421, endPoint y: 554, distance: 889.7
click at [1440, 535] on main "The MLC Public Work Search The accuracy and completeness of The MLC's data is d…" at bounding box center [784, 404] width 1568 height 715
click at [1239, 520] on button "Search" at bounding box center [1246, 509] width 116 height 38
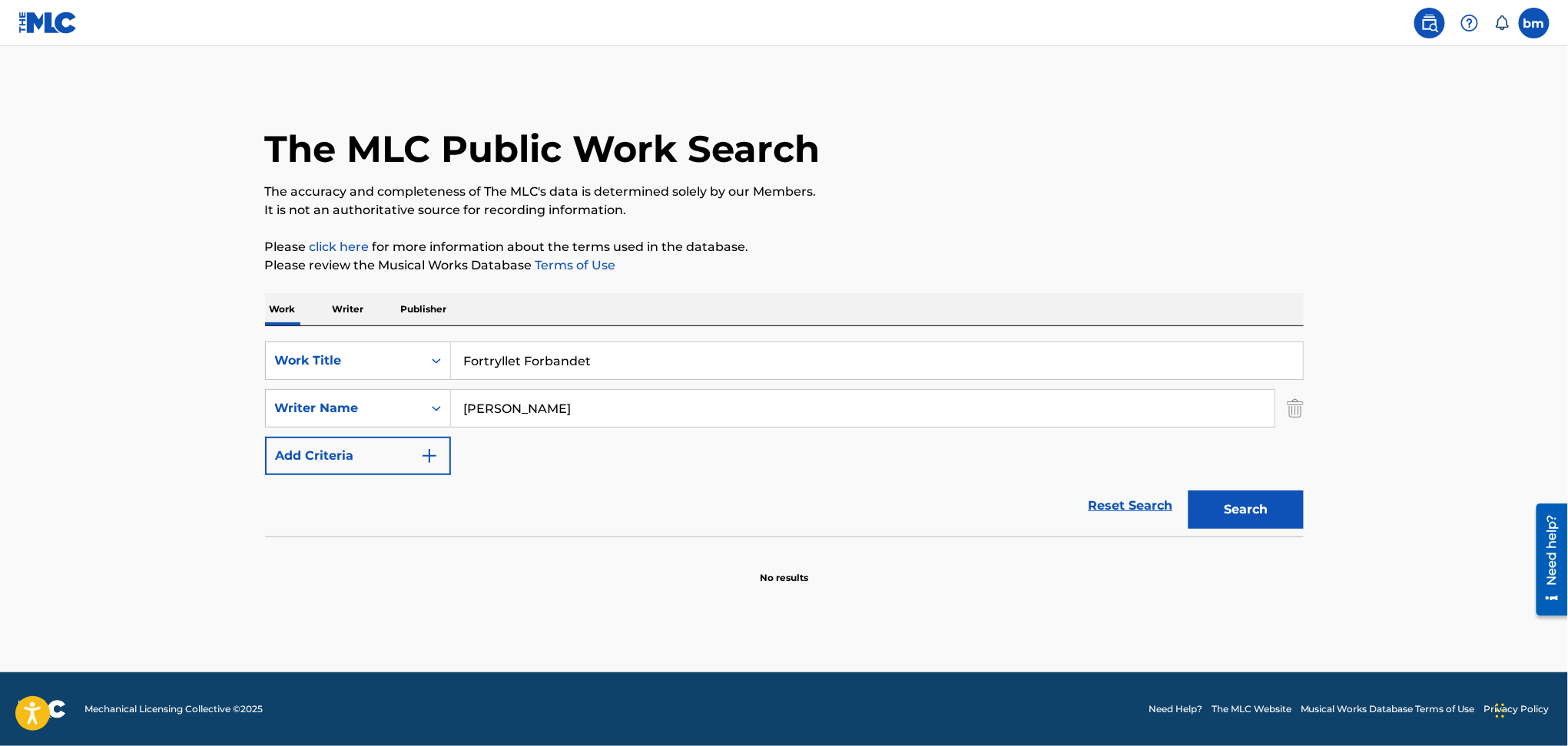
drag, startPoint x: 756, startPoint y: 410, endPoint x: 246, endPoint y: 405, distance: 510.0
click at [246, 405] on div "The MLC Public Work Search The accuracy and completeness of The MLC's data is d…" at bounding box center [784, 334] width 1075 height 500
paste input "[PERSON_NAME]-[PERSON_NAME] [PERSON_NAME]"
click at [608, 417] on input "[PERSON_NAME]-[PERSON_NAME] [PERSON_NAME]" at bounding box center [862, 408] width 824 height 37
click at [578, 408] on input "[PERSON_NAME]-[PERSON_NAME] [PERSON_NAME]" at bounding box center [862, 408] width 824 height 37
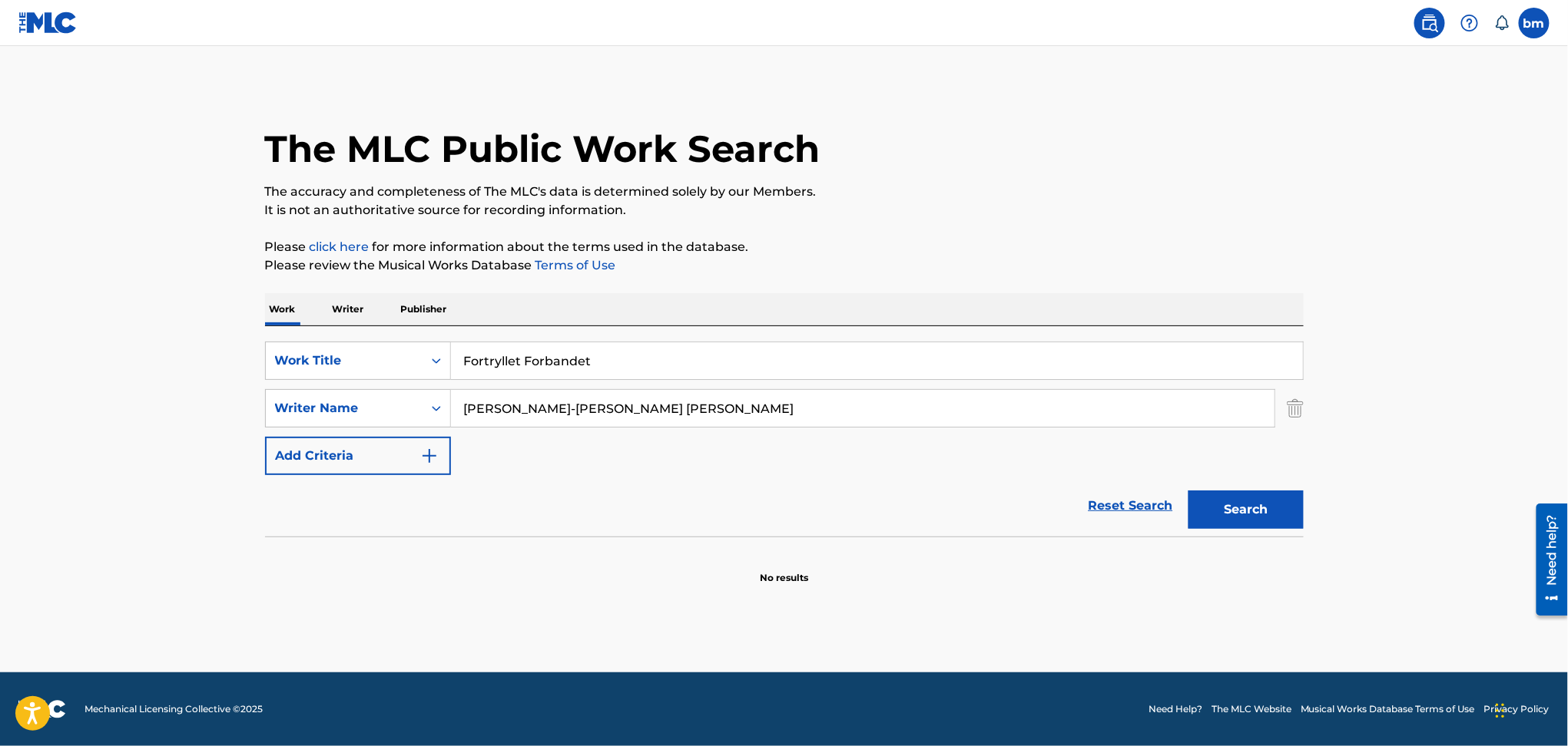
drag, startPoint x: 563, startPoint y: 408, endPoint x: 1345, endPoint y: 534, distance: 792.1
click at [1439, 484] on main "The MLC Public Work Search The accuracy and completeness of The MLC's data is d…" at bounding box center [784, 359] width 1568 height 626
click at [1249, 510] on button "Search" at bounding box center [1246, 509] width 116 height 38
drag, startPoint x: 647, startPoint y: 408, endPoint x: 347, endPoint y: 398, distance: 300.2
click at [347, 398] on div "SearchWithCriteria54abf341-431a-4b96-ac76-6dc0a5ae9849 Writer Name [PERSON_NAME…" at bounding box center [784, 408] width 1039 height 38
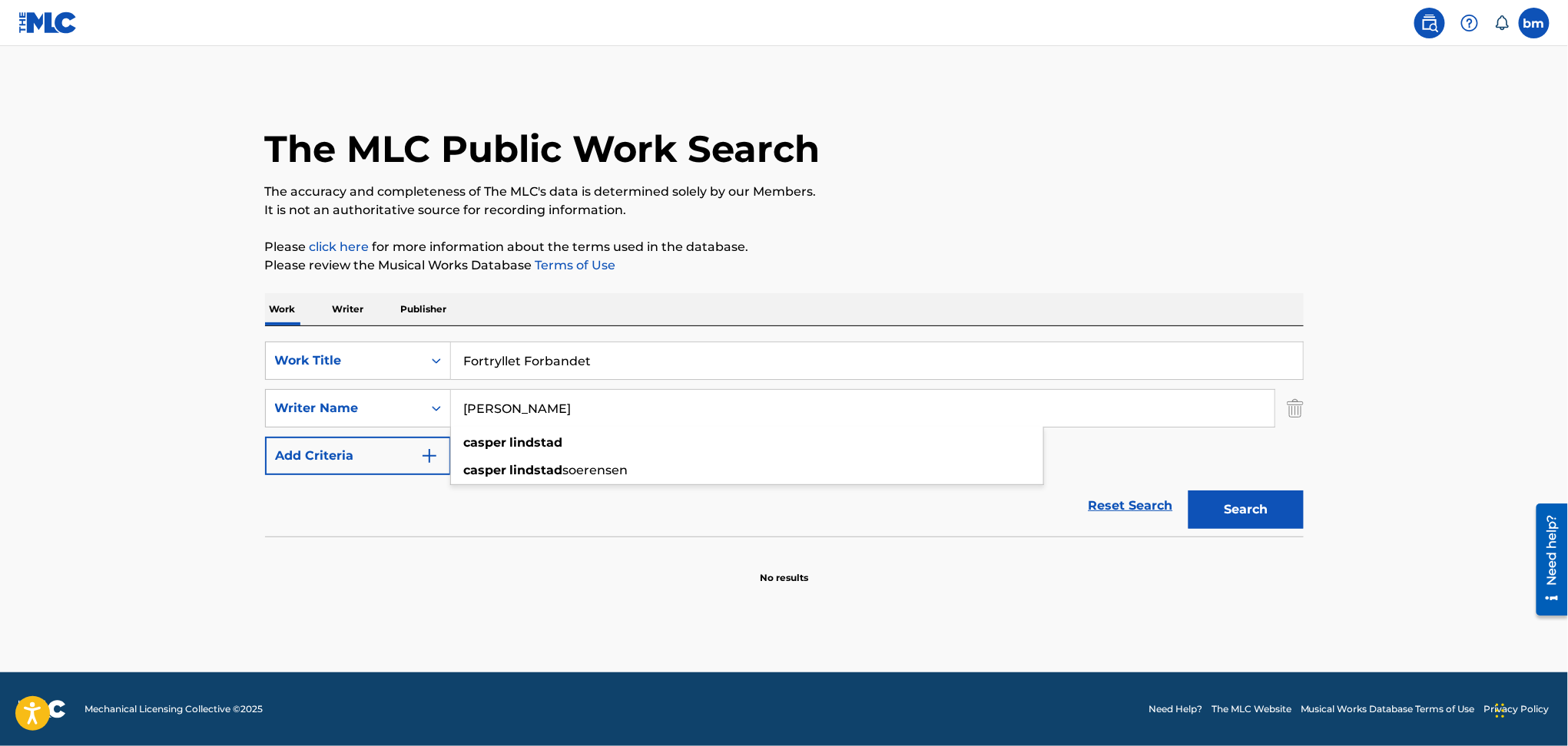
paste input "[PERSON_NAME] [PERSON_NAME]"
click at [659, 405] on input "[PERSON_NAME] [PERSON_NAME]" at bounding box center [862, 408] width 824 height 37
drag, startPoint x: 666, startPoint y: 410, endPoint x: 229, endPoint y: 426, distance: 437.3
click at [229, 426] on main "The MLC Public Work Search The accuracy and completeness of The MLC's data is d…" at bounding box center [784, 359] width 1568 height 626
click at [1235, 519] on button "Search" at bounding box center [1246, 509] width 116 height 38
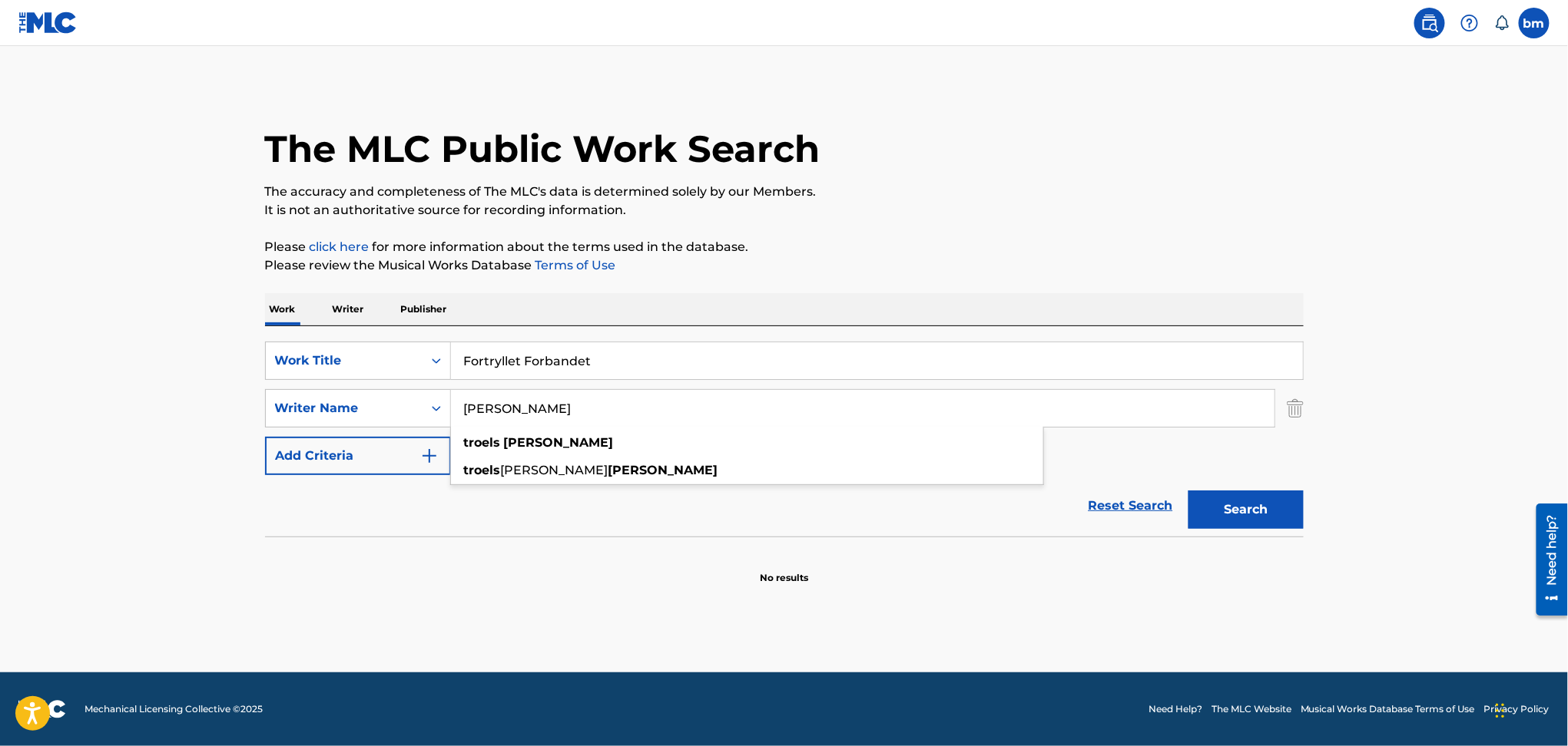
drag, startPoint x: 205, startPoint y: 397, endPoint x: 119, endPoint y: 403, distance: 86.2
click at [90, 403] on main "The MLC Public Work Search The accuracy and completeness of The MLC's data is d…" at bounding box center [784, 359] width 1568 height 626
paste input "[PERSON_NAME] [PERSON_NAME]"
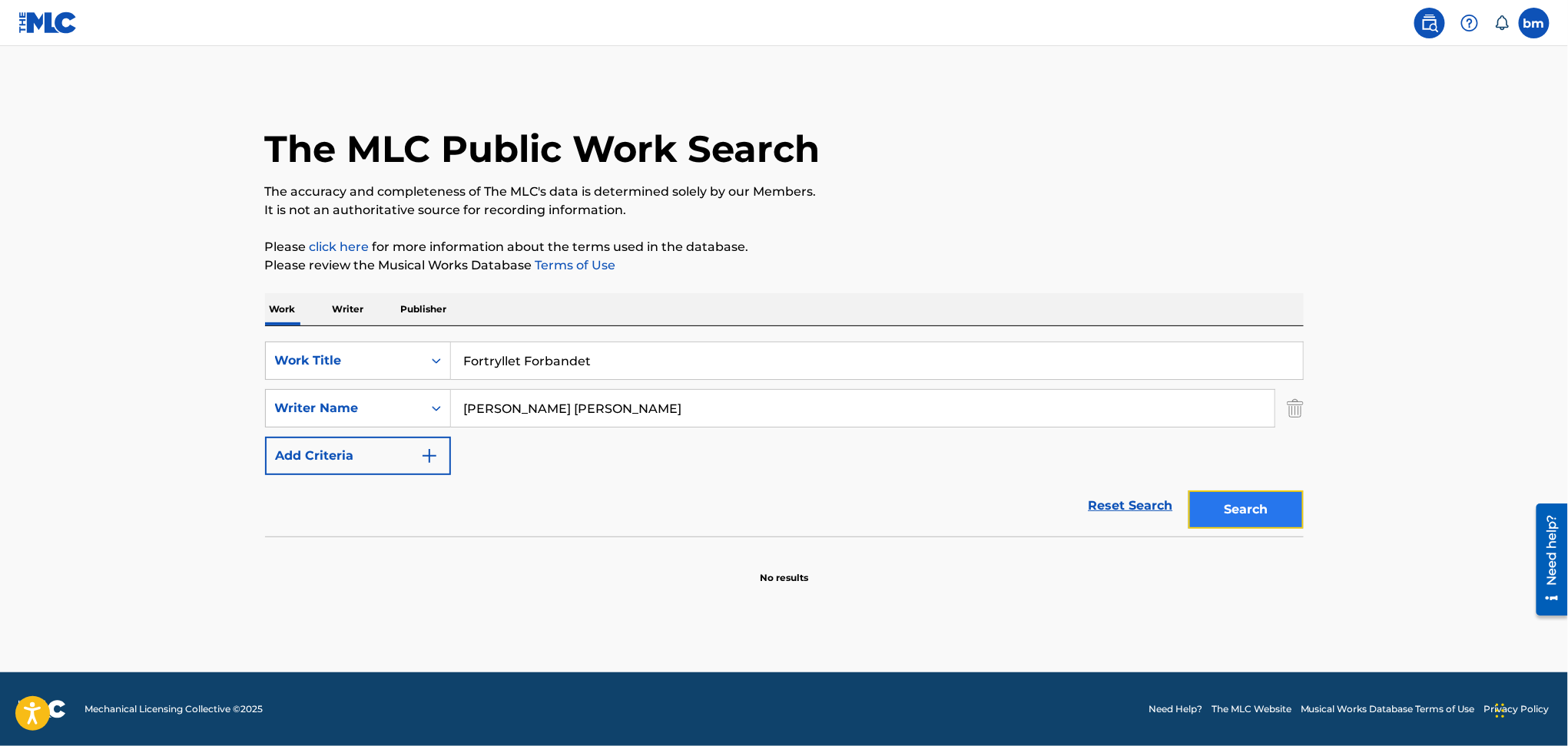
click at [1260, 511] on button "Search" at bounding box center [1246, 509] width 116 height 38
click at [592, 403] on input "[PERSON_NAME] [PERSON_NAME]" at bounding box center [862, 408] width 824 height 37
drag, startPoint x: 593, startPoint y: 408, endPoint x: 156, endPoint y: 419, distance: 437.1
click at [156, 419] on main "The MLC Public Work Search The accuracy and completeness of The MLC's data is d…" at bounding box center [784, 359] width 1568 height 626
click at [1275, 520] on button "Search" at bounding box center [1246, 509] width 116 height 38
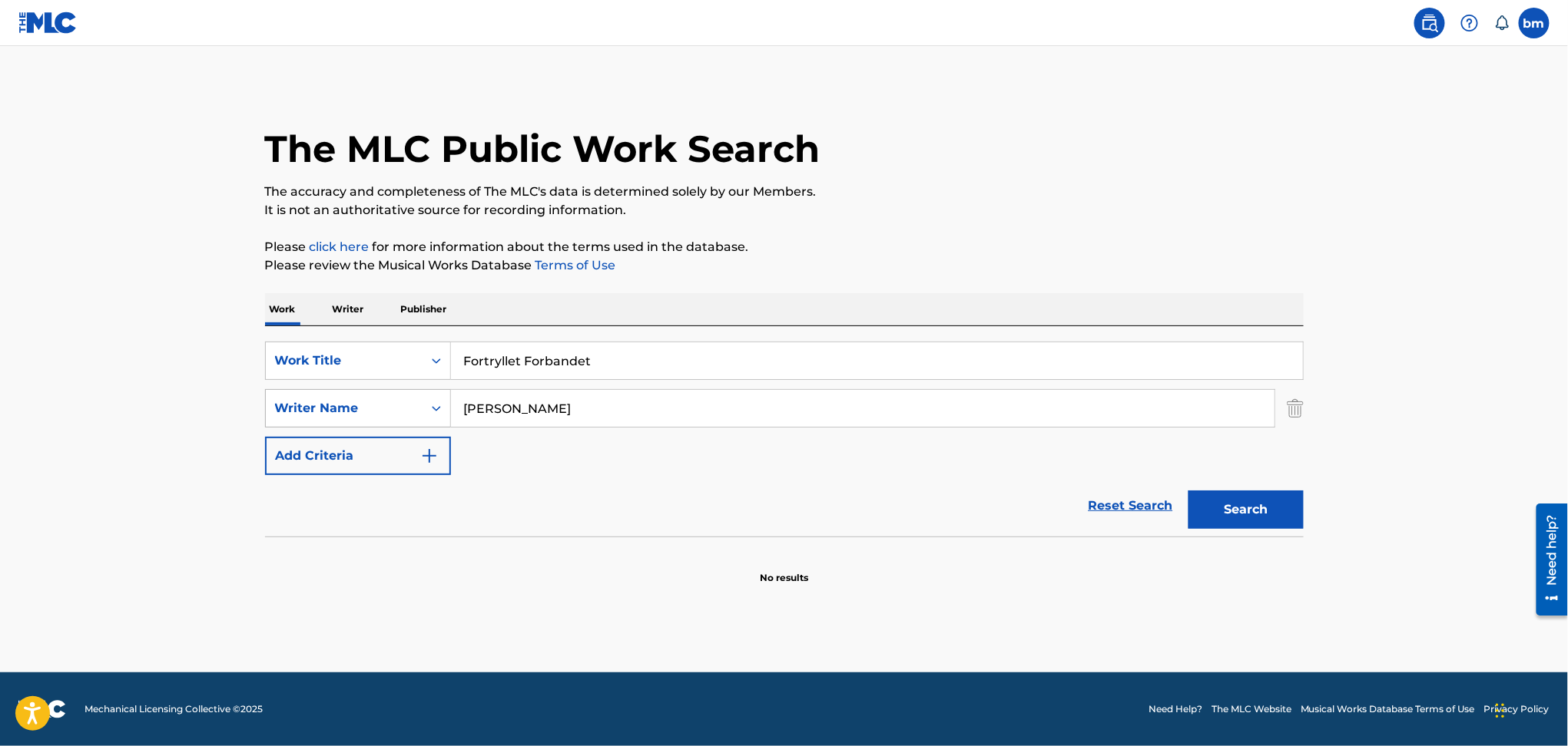
drag, startPoint x: 582, startPoint y: 416, endPoint x: 363, endPoint y: 403, distance: 219.4
click at [275, 418] on div "SearchWithCriteria54abf341-431a-4b96-ac76-6dc0a5ae9849 Writer Name [PERSON_NAME]" at bounding box center [784, 408] width 1039 height 38
paste input "[PERSON_NAME] [PERSON_NAME] [PERSON_NAME]"
type input "[PERSON_NAME] [PERSON_NAME] [PERSON_NAME]"
drag, startPoint x: 358, startPoint y: 371, endPoint x: 329, endPoint y: 374, distance: 29.2
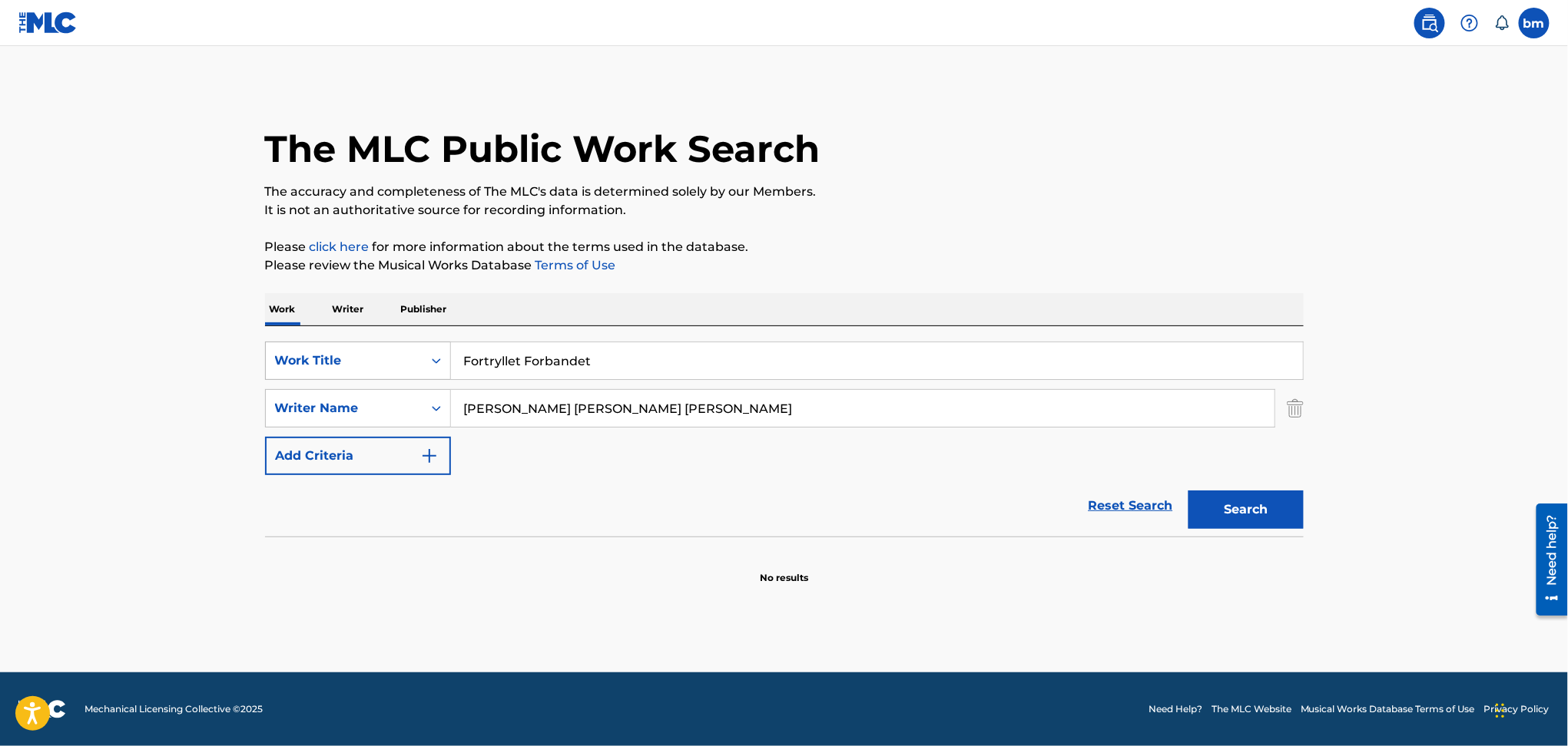
click at [323, 372] on div "SearchWithCriteriac0667a74-7796-495e-8e53-aa04bcdd7514 Work Title Fortryllet Fo…" at bounding box center [784, 360] width 1039 height 38
paste input "[PERSON_NAME]"
drag, startPoint x: 513, startPoint y: 363, endPoint x: 1239, endPoint y: 307, distance: 728.2
click at [1218, 314] on div "Work Writer Publisher SearchWithCriteriac0667a74-7796-495e-8e53-aa04bcdd7514 Wo…" at bounding box center [784, 438] width 1039 height 291
type input "Freaky"
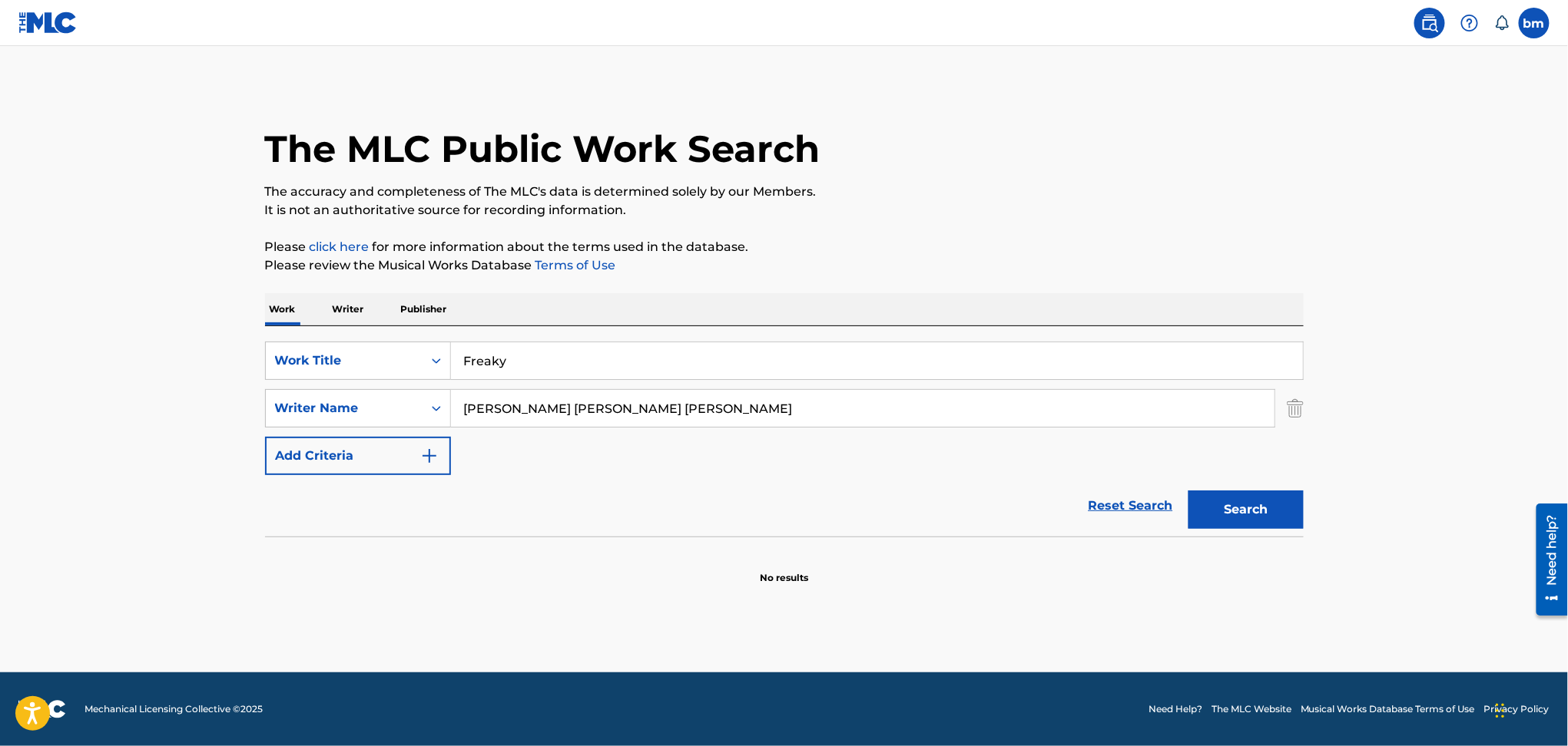
click at [1195, 190] on p "The accuracy and completeness of The MLC's data is determined solely by our Mem…" at bounding box center [784, 192] width 1039 height 19
drag, startPoint x: 547, startPoint y: 408, endPoint x: 1259, endPoint y: 469, distance: 714.6
click at [1259, 469] on div "SearchWithCriteriac0667a74-7796-495e-8e53-aa04bcdd7514 Work Title Freaky Search…" at bounding box center [784, 408] width 1039 height 133
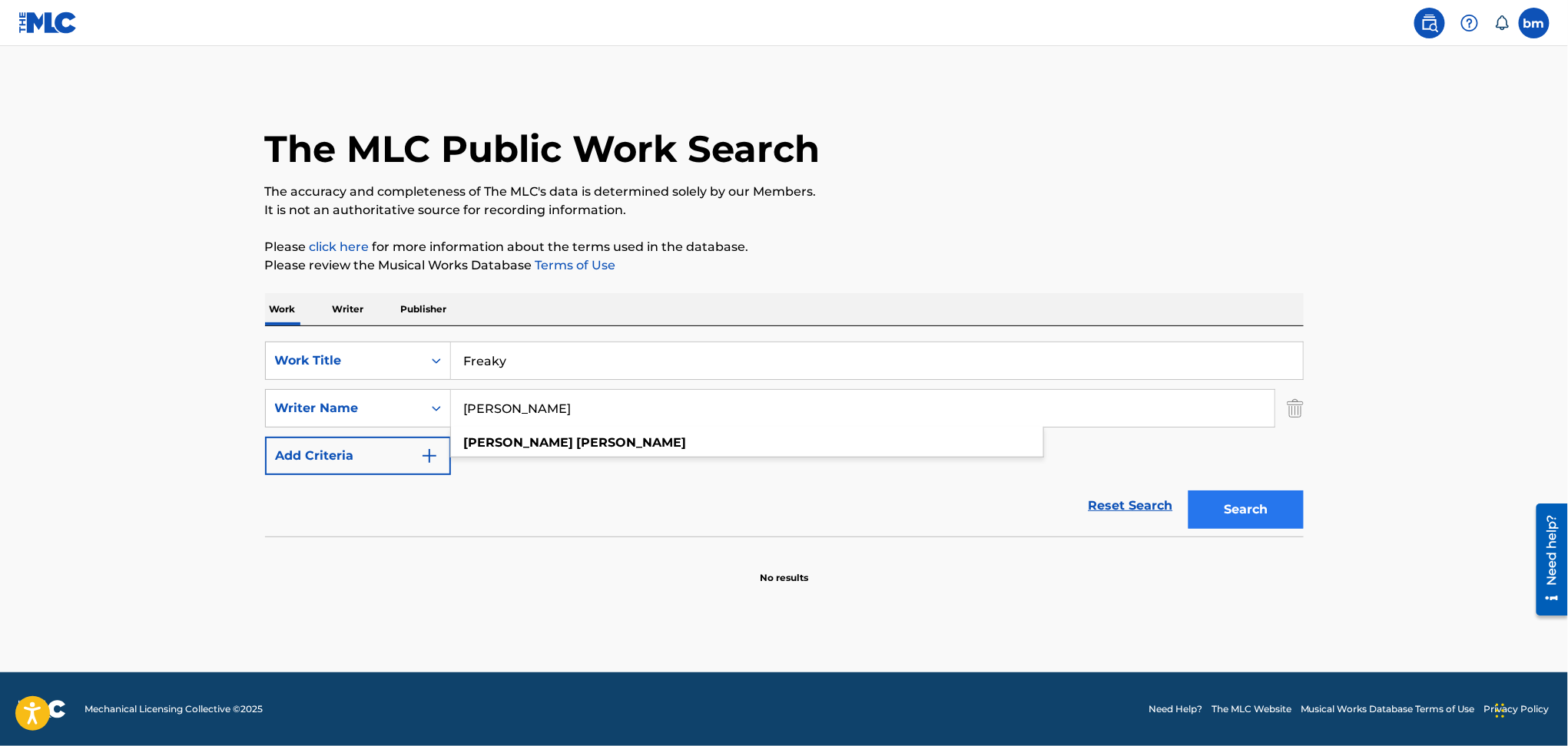
type input "[PERSON_NAME]"
click at [1283, 514] on button "Search" at bounding box center [1246, 509] width 116 height 38
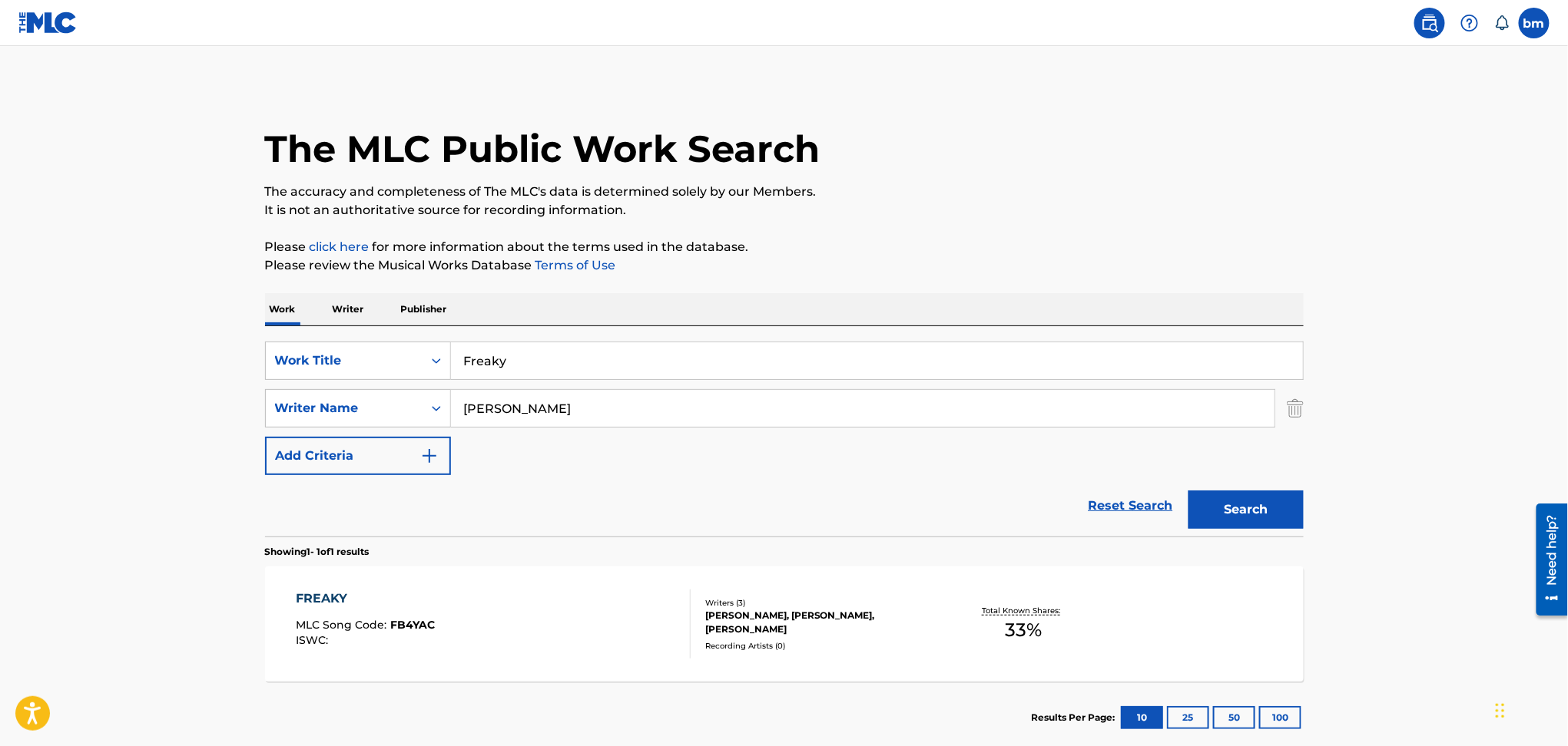
click at [565, 621] on div "FREAKY MLC Song Code : FB4YAC ISWC :" at bounding box center [493, 624] width 395 height 69
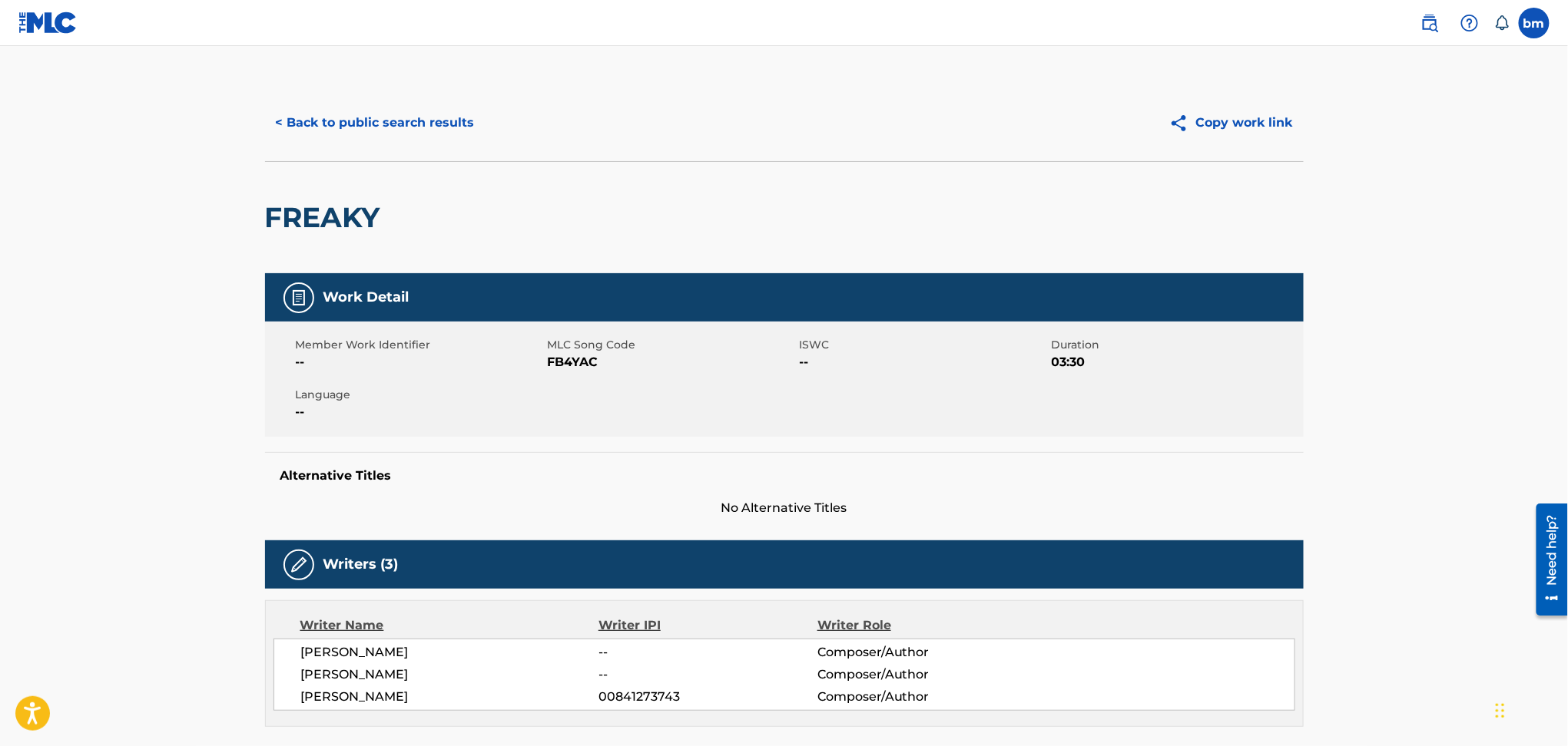
click at [548, 372] on div "Member Work Identifier -- MLC Song Code FB4YAC ISWC -- Duration 03:30 Language …" at bounding box center [784, 380] width 1039 height 116
copy span "FB4YAC"
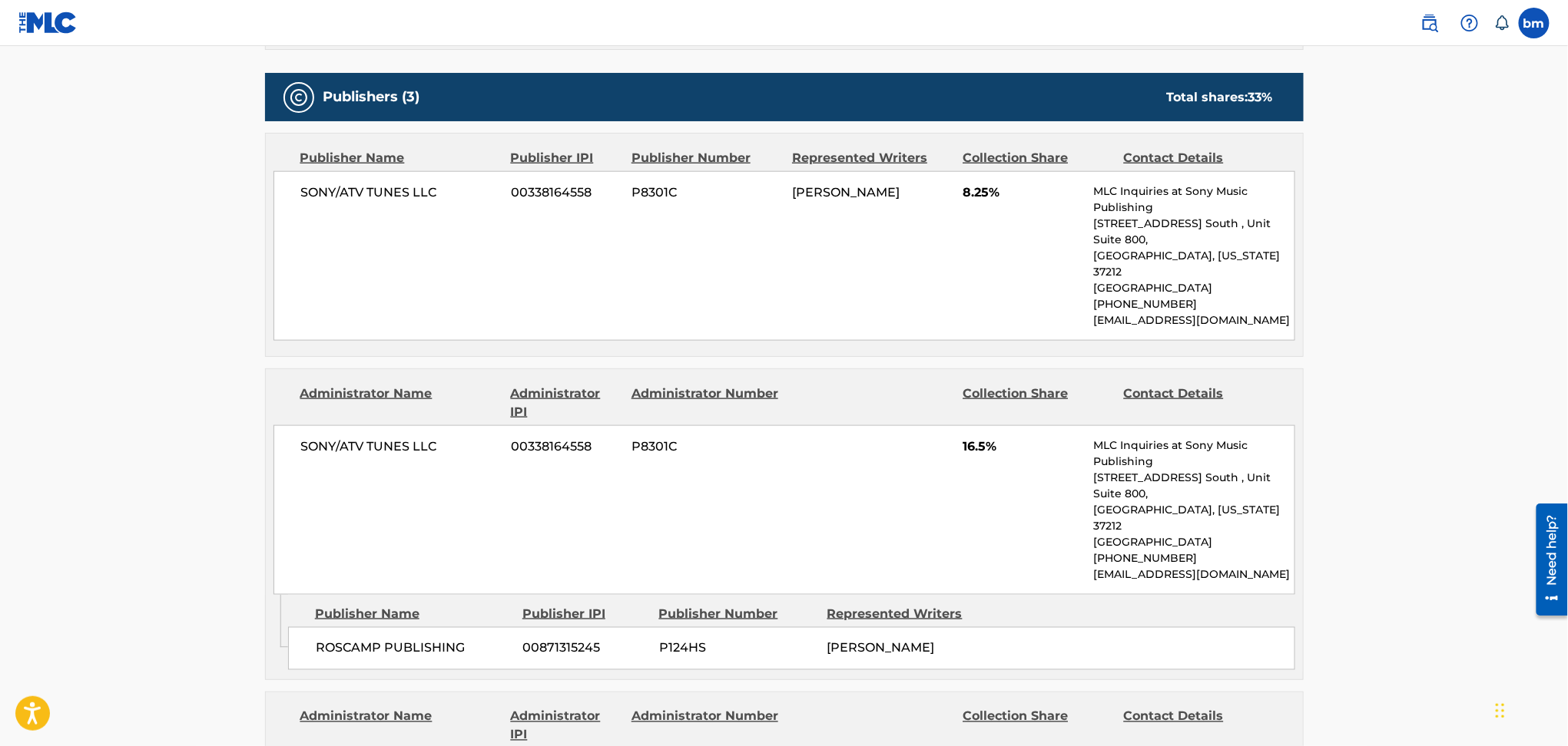
scroll to position [511, 0]
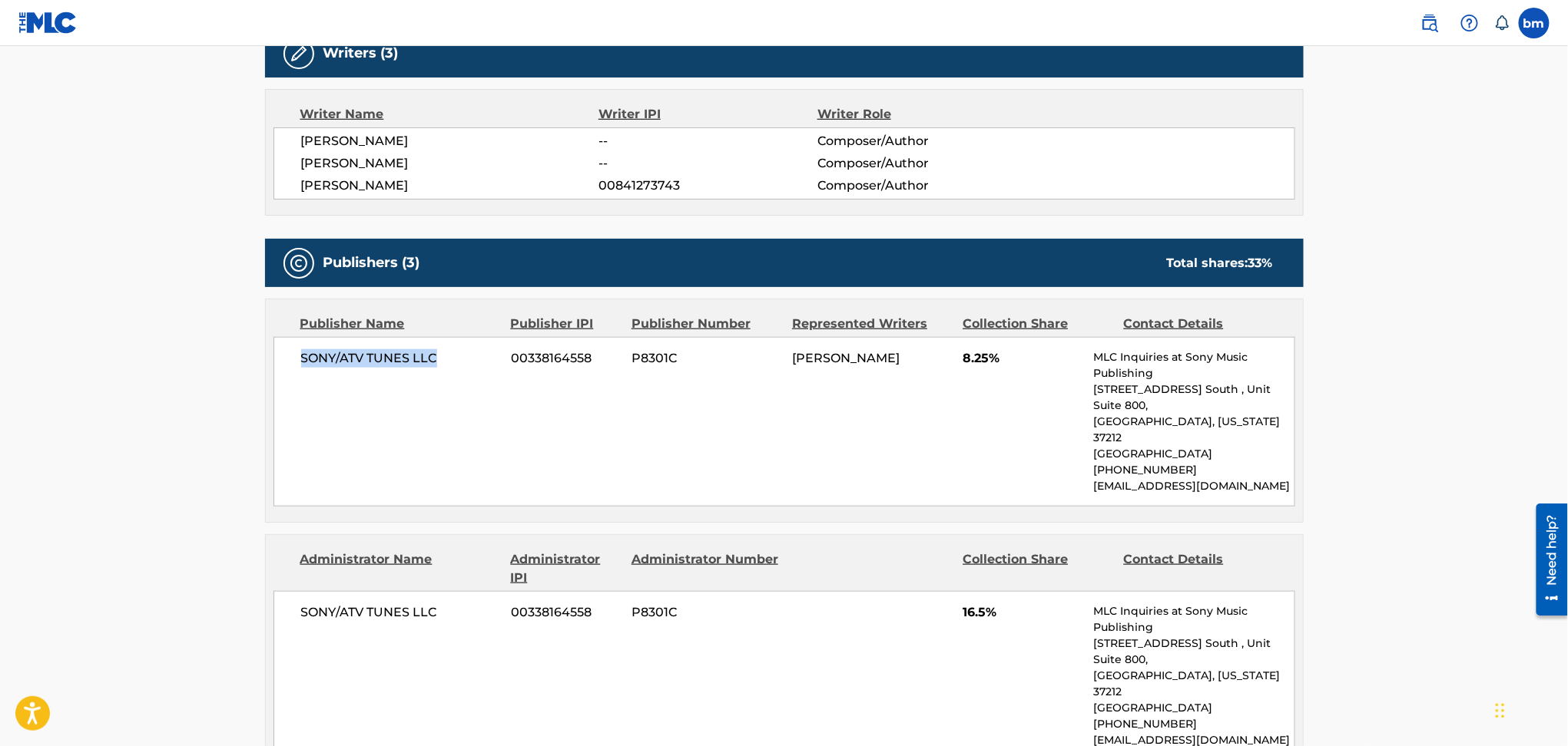
drag, startPoint x: 425, startPoint y: 358, endPoint x: 469, endPoint y: 363, distance: 44.3
click at [469, 363] on div "SONY/ATV TUNES LLC 00338164558 P8301C CHEYENNE [PERSON_NAME] 8.25% MLC Inquirie…" at bounding box center [784, 422] width 1022 height 170
copy span "SONY/ATV TUNES LLC"
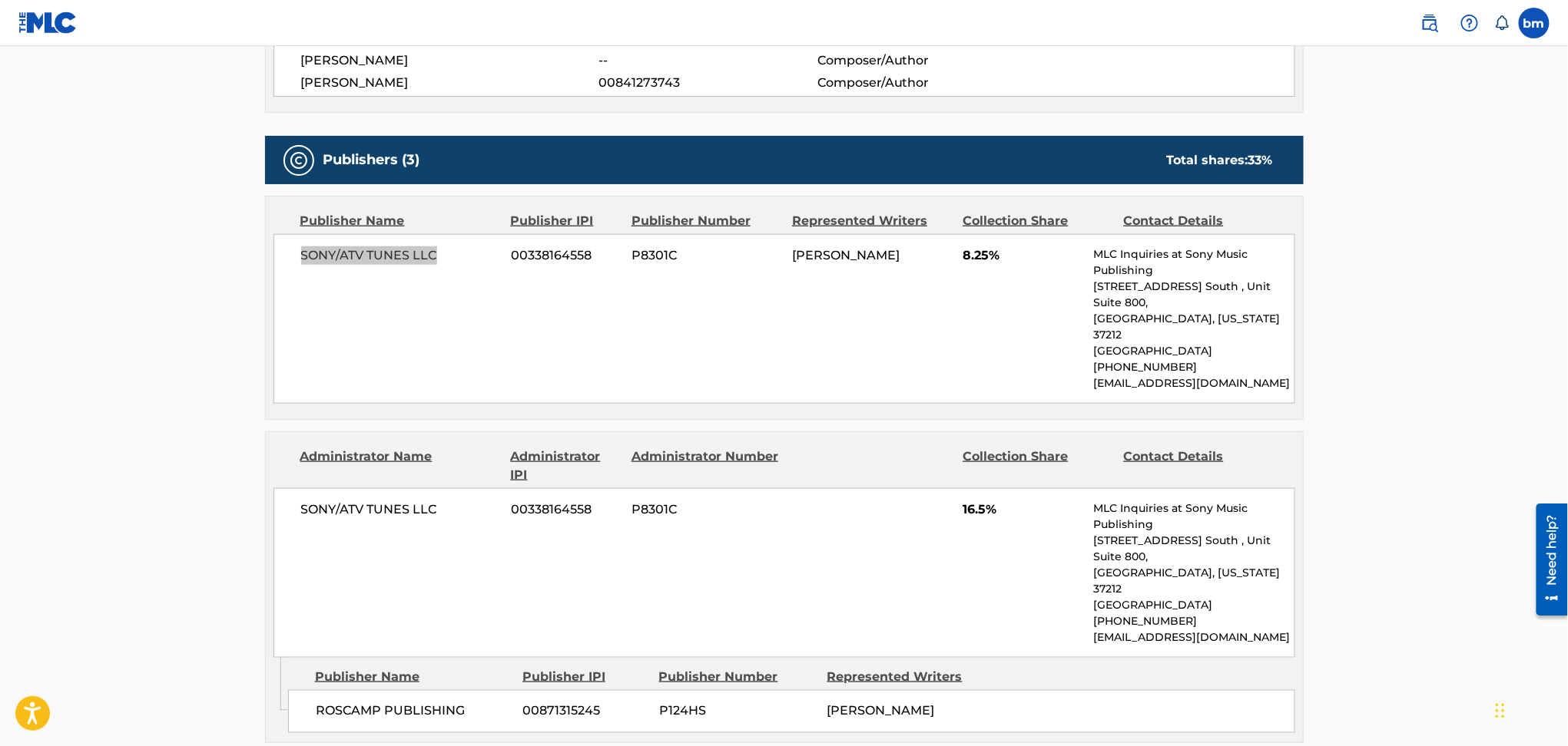
scroll to position [716, 0]
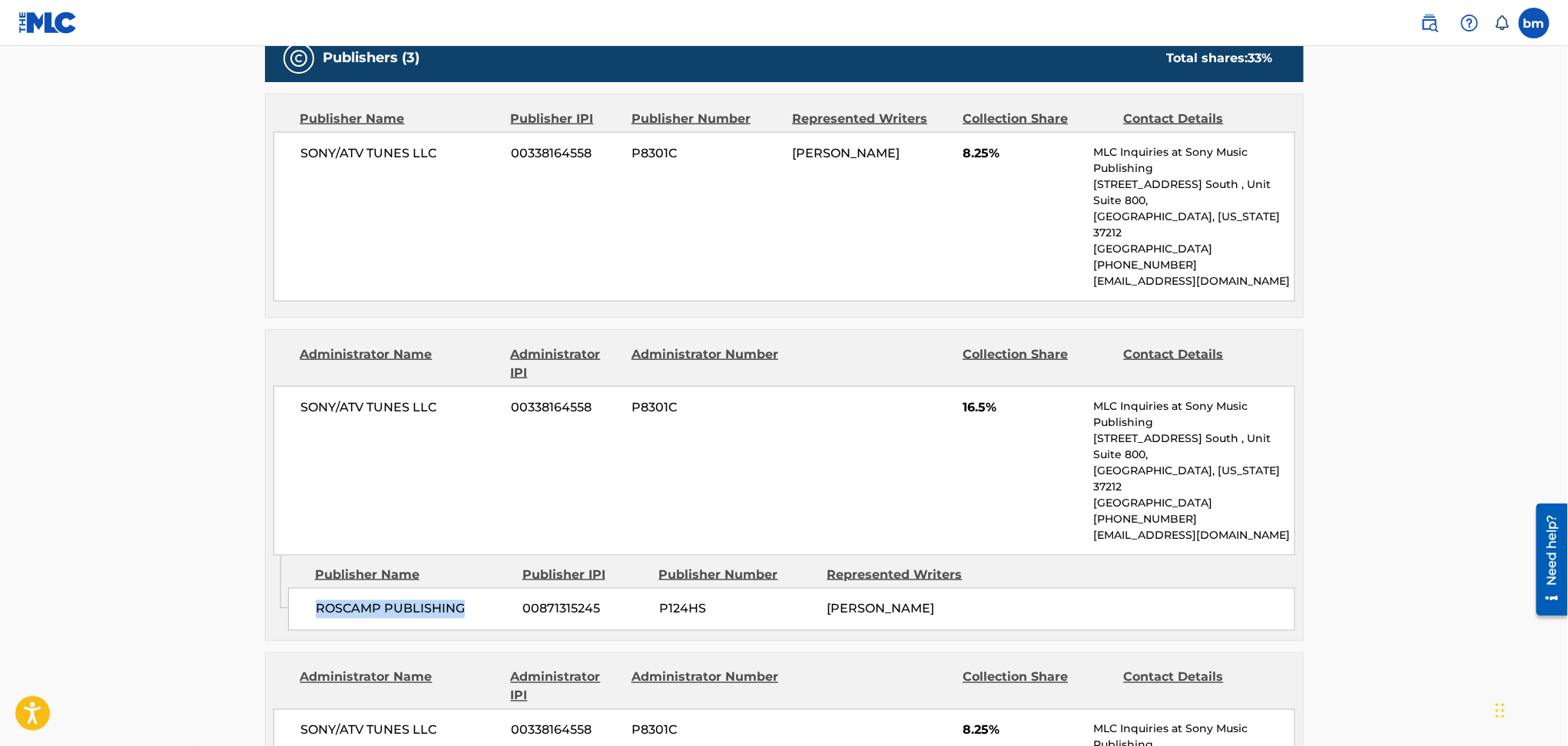
drag, startPoint x: 316, startPoint y: 534, endPoint x: 483, endPoint y: 557, distance: 168.6
click at [483, 588] on div "ROSCAMP PUBLISHING 00871315245 P124HS [PERSON_NAME]" at bounding box center [791, 609] width 1007 height 43
copy span "ROSCAMP PUBLISHING"
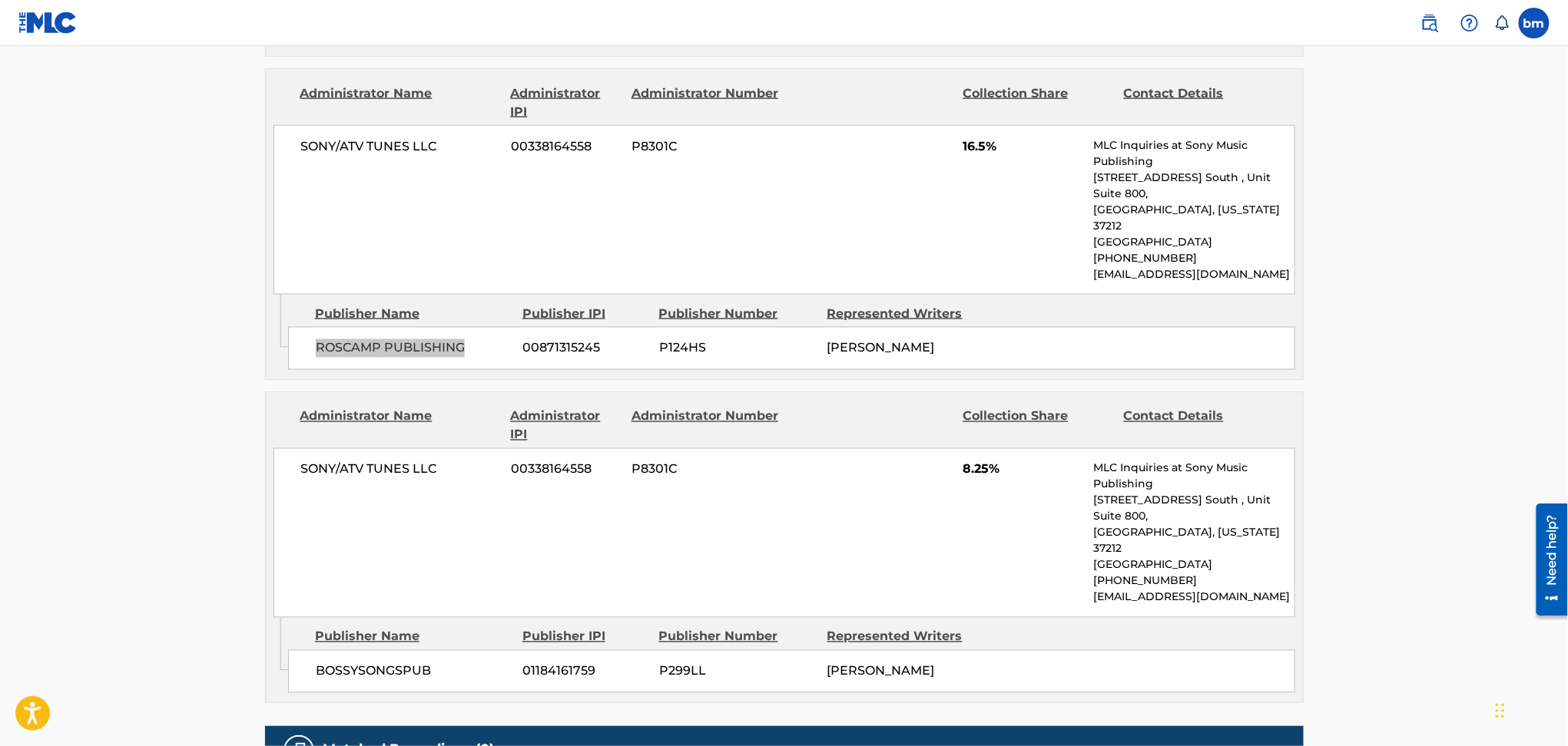
scroll to position [1024, 0]
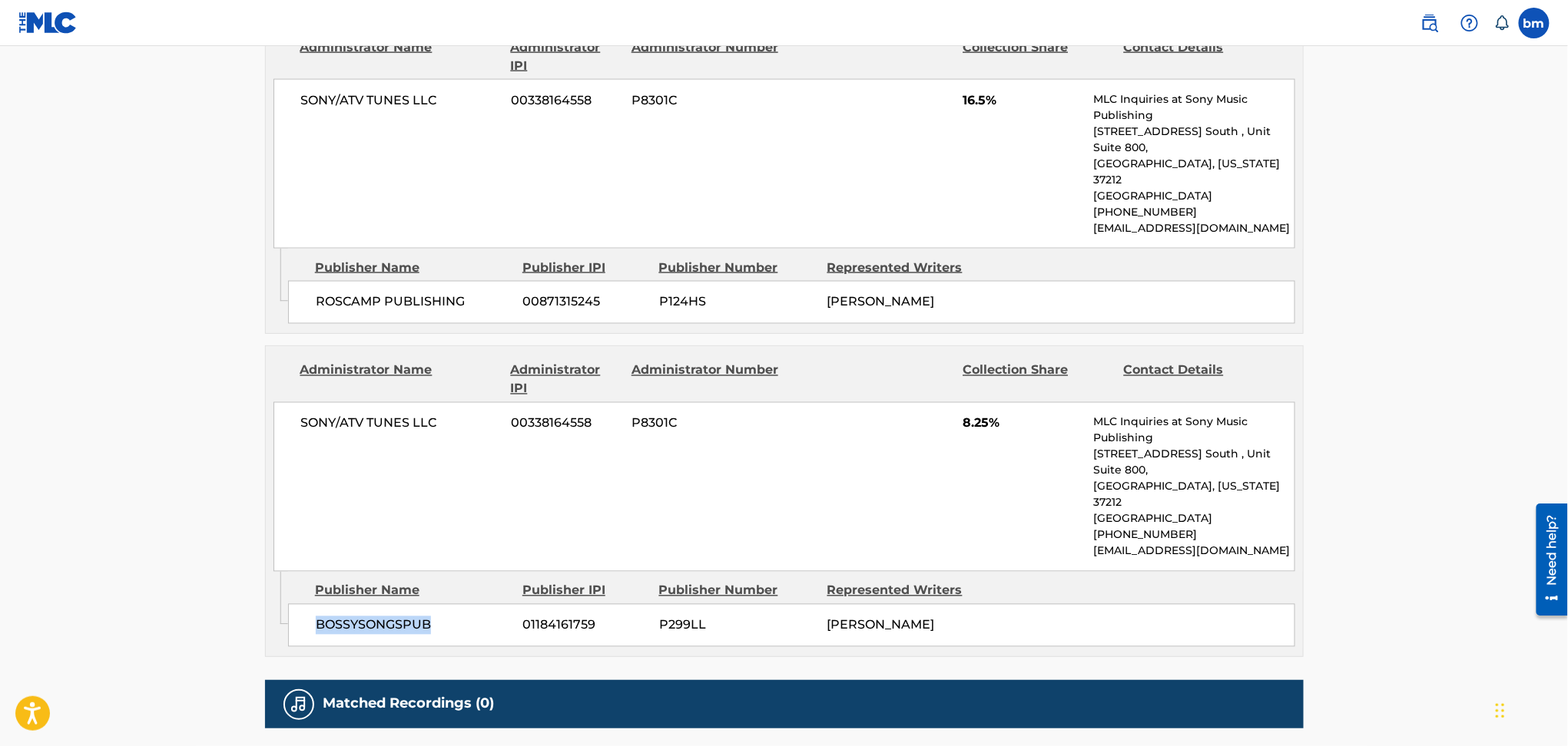
drag, startPoint x: 291, startPoint y: 538, endPoint x: 461, endPoint y: 547, distance: 170.2
click at [461, 604] on div "BOSSYSONGSPUB 01184161759 P299LL [PERSON_NAME]" at bounding box center [791, 625] width 1007 height 43
copy span "BOSSYSONGSPUB"
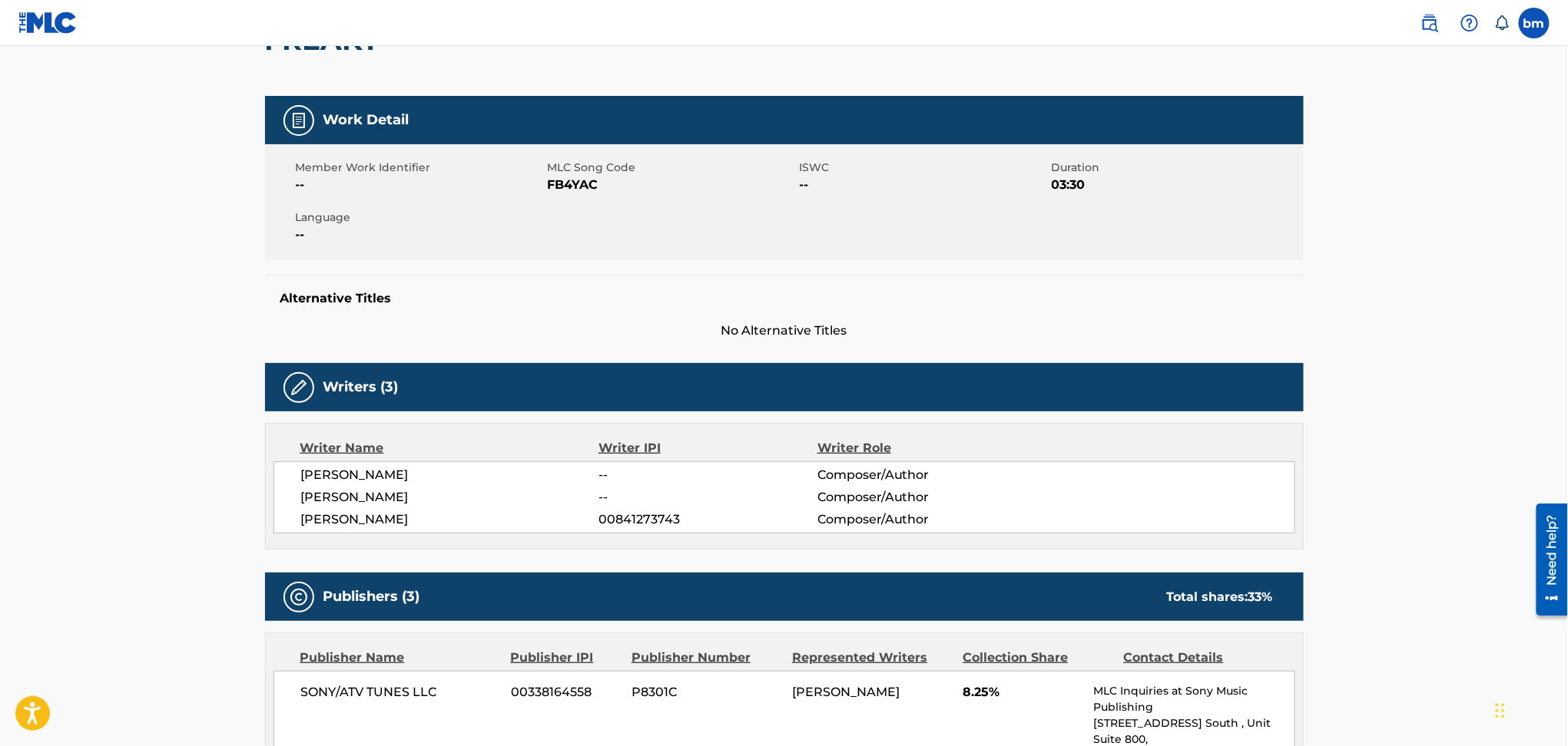
scroll to position [0, 0]
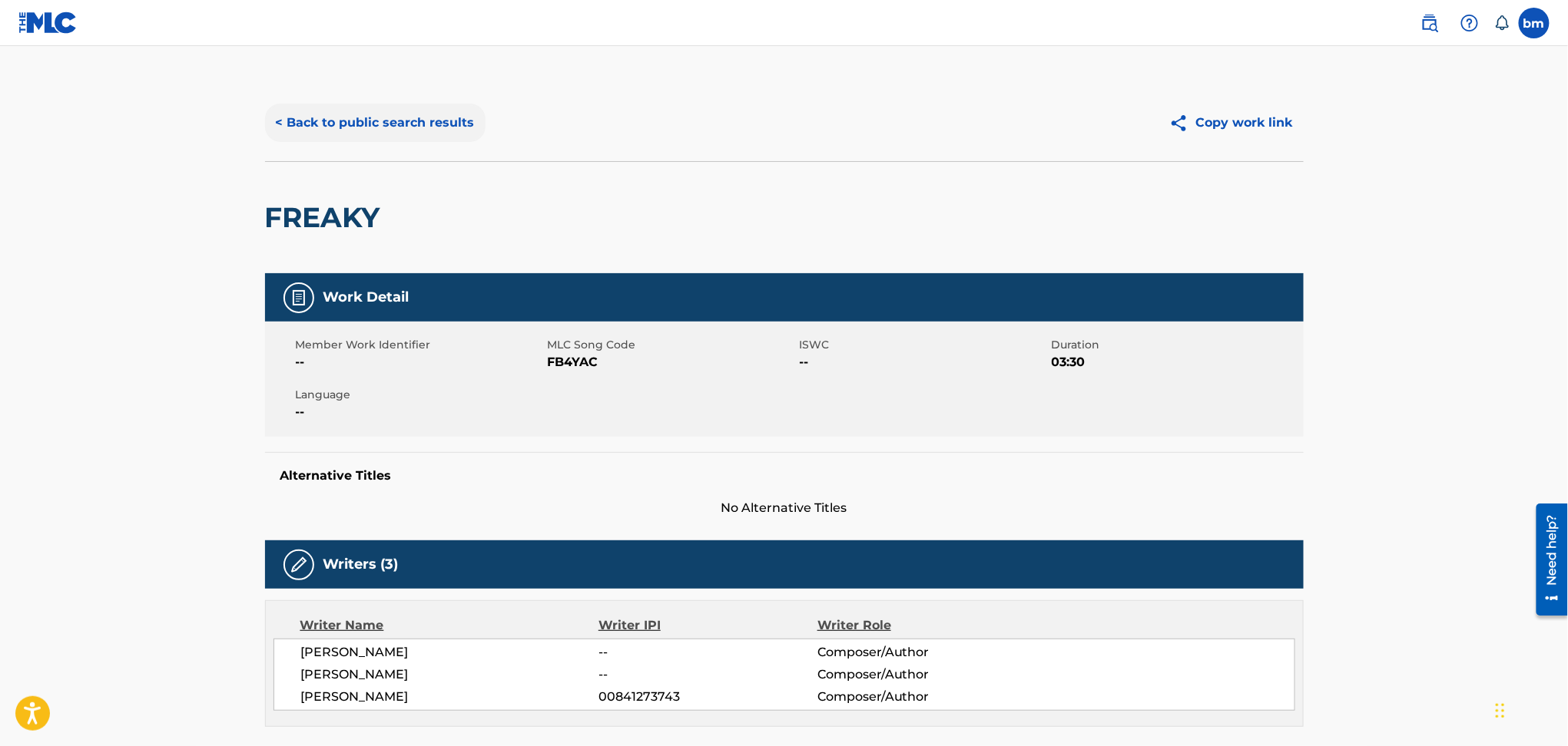
click at [335, 124] on button "< Back to public search results" at bounding box center [375, 122] width 220 height 38
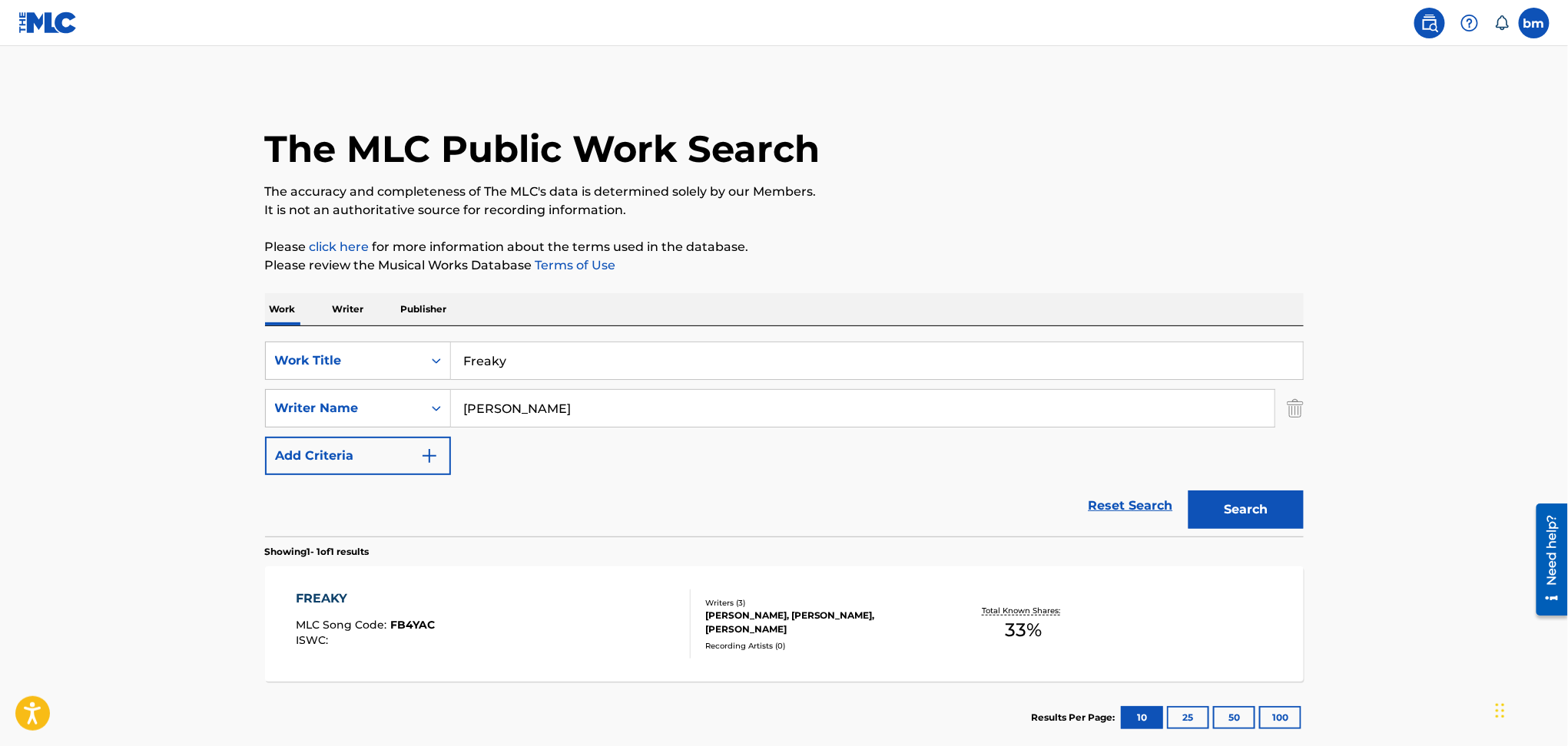
drag, startPoint x: 615, startPoint y: 425, endPoint x: 563, endPoint y: 381, distance: 68.1
click at [373, 410] on div "SearchWithCriteria54abf341-431a-4b96-ac76-6dc0a5ae9849 Writer Name [PERSON_NAME]" at bounding box center [784, 408] width 1039 height 38
paste input "[PERSON_NAME] SheaNelly Moar"
type input "[PERSON_NAME] SheaNelly Moar"
drag, startPoint x: 626, startPoint y: 359, endPoint x: 443, endPoint y: 355, distance: 183.0
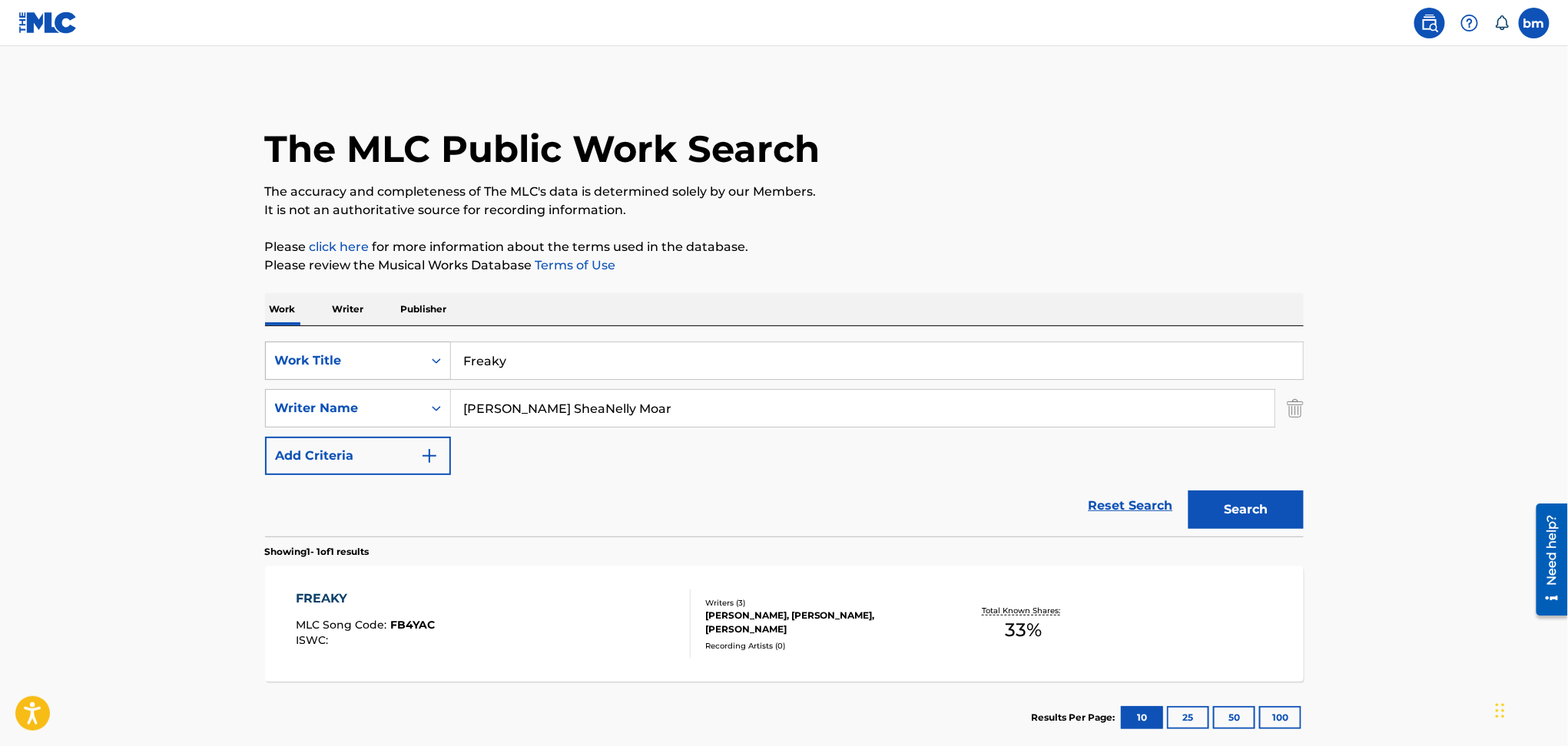
click at [443, 355] on div "SearchWithCriteriac0667a74-7796-495e-8e53-aa04bcdd7514 Work Title Freaky" at bounding box center [784, 360] width 1039 height 38
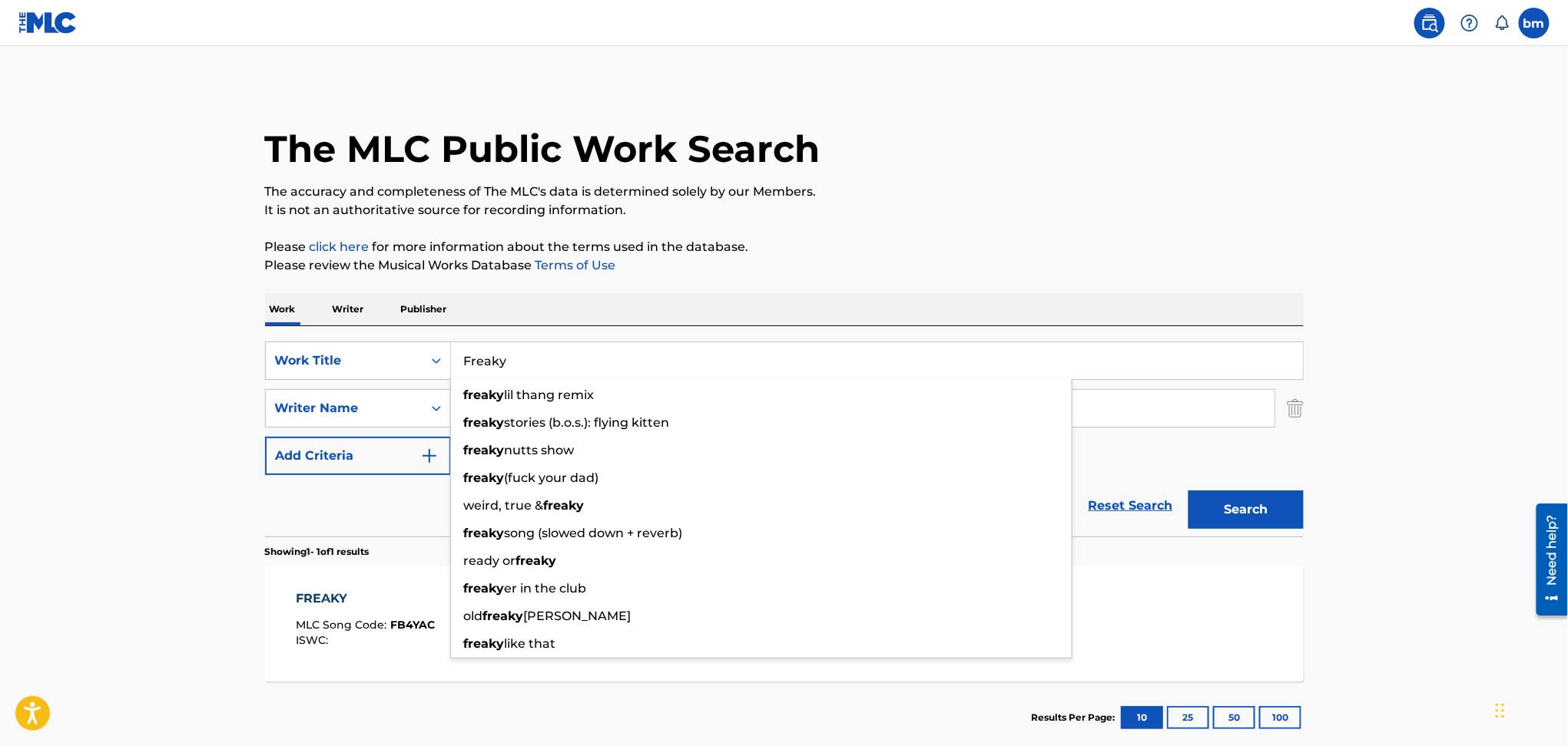
paste input "Sound Of [PERSON_NAME]"
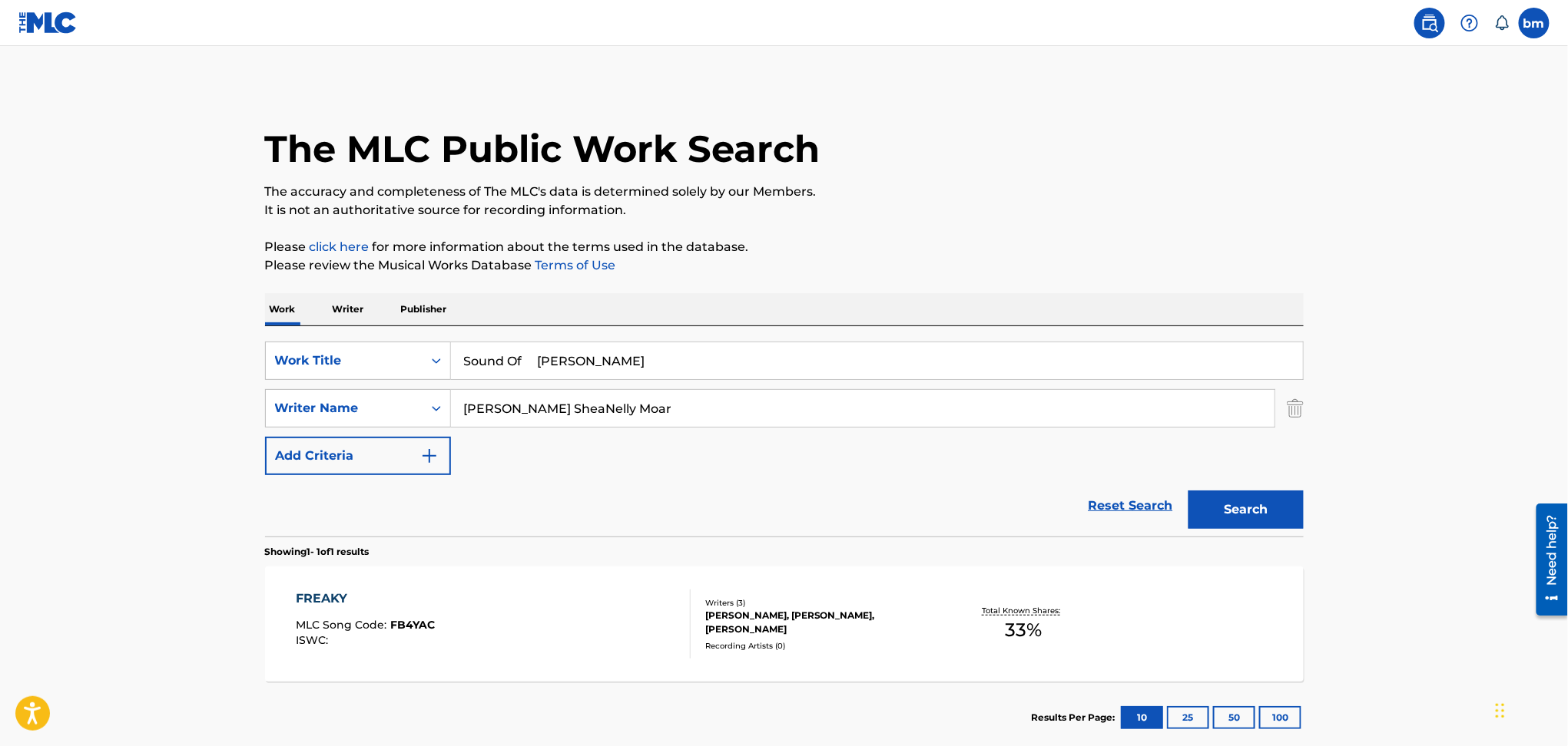
drag, startPoint x: 542, startPoint y: 360, endPoint x: 1141, endPoint y: 310, distance: 601.1
click at [1043, 335] on div "SearchWithCriteriac0667a74-7796-495e-8e53-aa04bcdd7514 Work Title Sound Of [PER…" at bounding box center [784, 432] width 1039 height 211
type input "Sound Of"
click at [1095, 249] on p "Please click here for more information about the terms used in the database." at bounding box center [784, 247] width 1039 height 19
drag, startPoint x: 699, startPoint y: 410, endPoint x: 202, endPoint y: 408, distance: 497.0
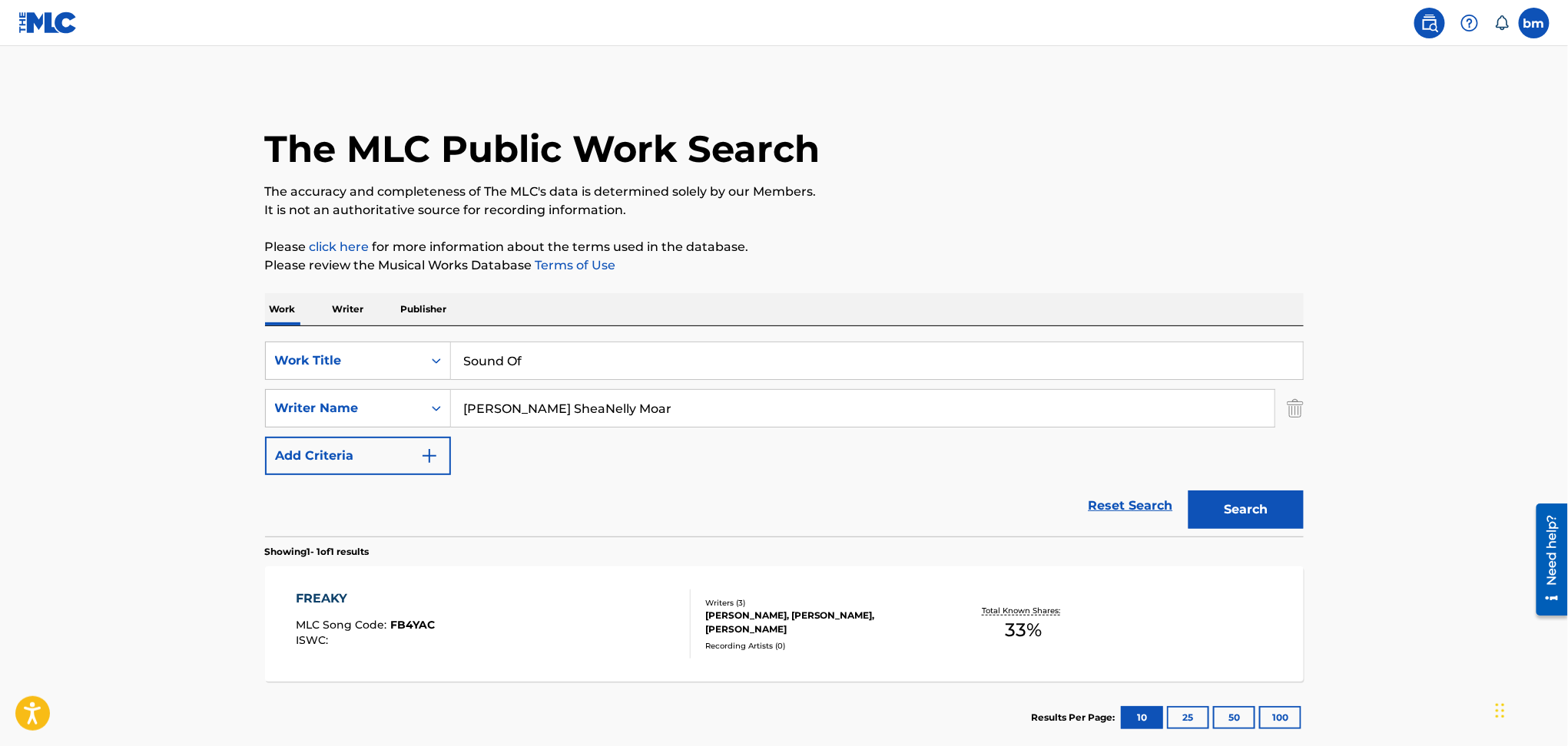
click at [202, 408] on main "The MLC Public Work Search The accuracy and completeness of The MLC's data is d…" at bounding box center [784, 404] width 1568 height 715
click at [1263, 505] on button "Search" at bounding box center [1246, 509] width 116 height 38
drag, startPoint x: 587, startPoint y: 400, endPoint x: 345, endPoint y: 398, distance: 242.0
click at [345, 398] on div "SearchWithCriteria54abf341-431a-4b96-ac76-6dc0a5ae9849 Writer Name [PERSON_NAME]" at bounding box center [784, 408] width 1039 height 38
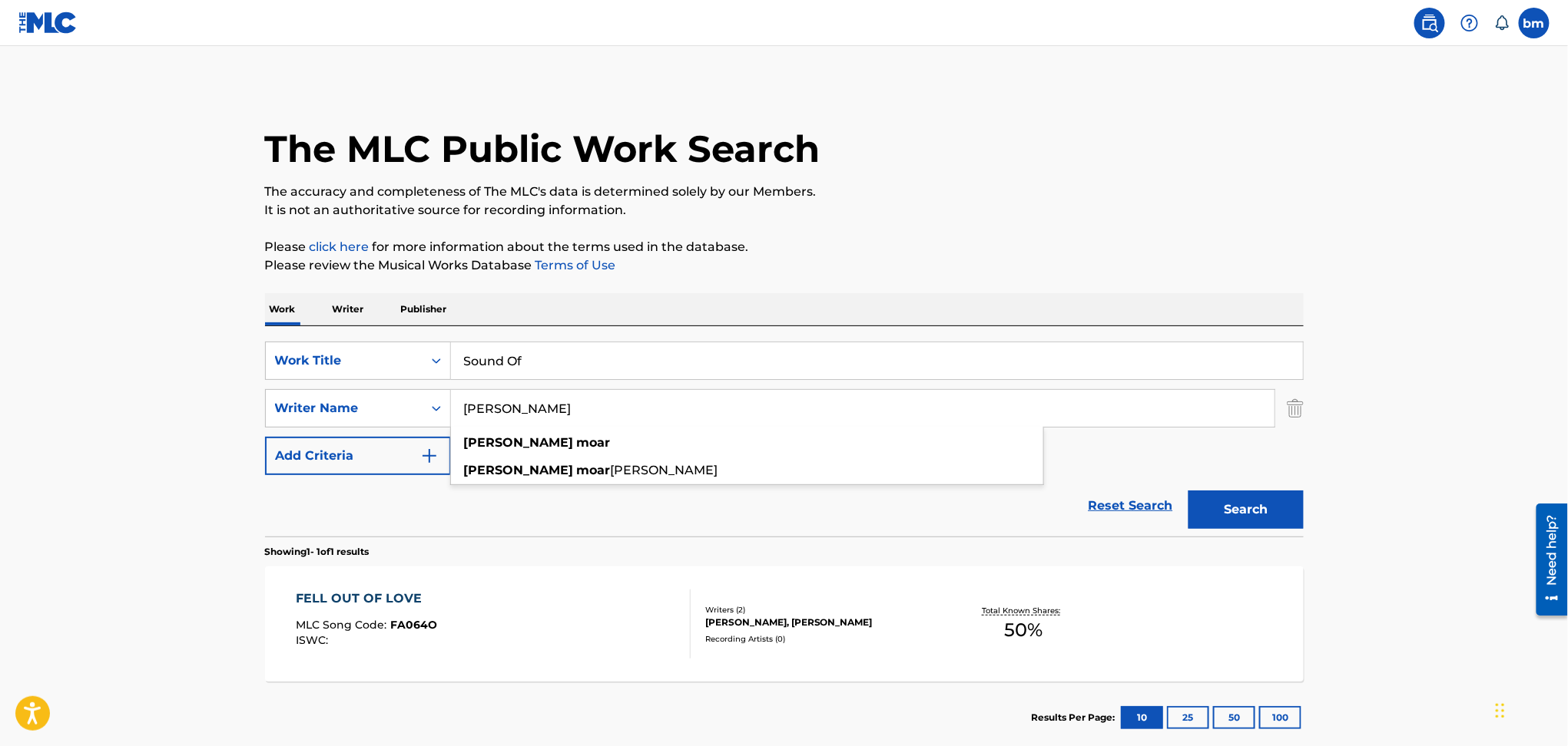
paste input "[PERSON_NAME] [PERSON_NAME]"
click at [627, 410] on input "[PERSON_NAME] [PERSON_NAME]" at bounding box center [862, 408] width 824 height 37
drag, startPoint x: 631, startPoint y: 410, endPoint x: 266, endPoint y: 407, distance: 365.0
click at [266, 407] on div "SearchWithCriteria54abf341-431a-4b96-ac76-6dc0a5ae9849 Writer Name [PERSON_NAME…" at bounding box center [784, 408] width 1039 height 38
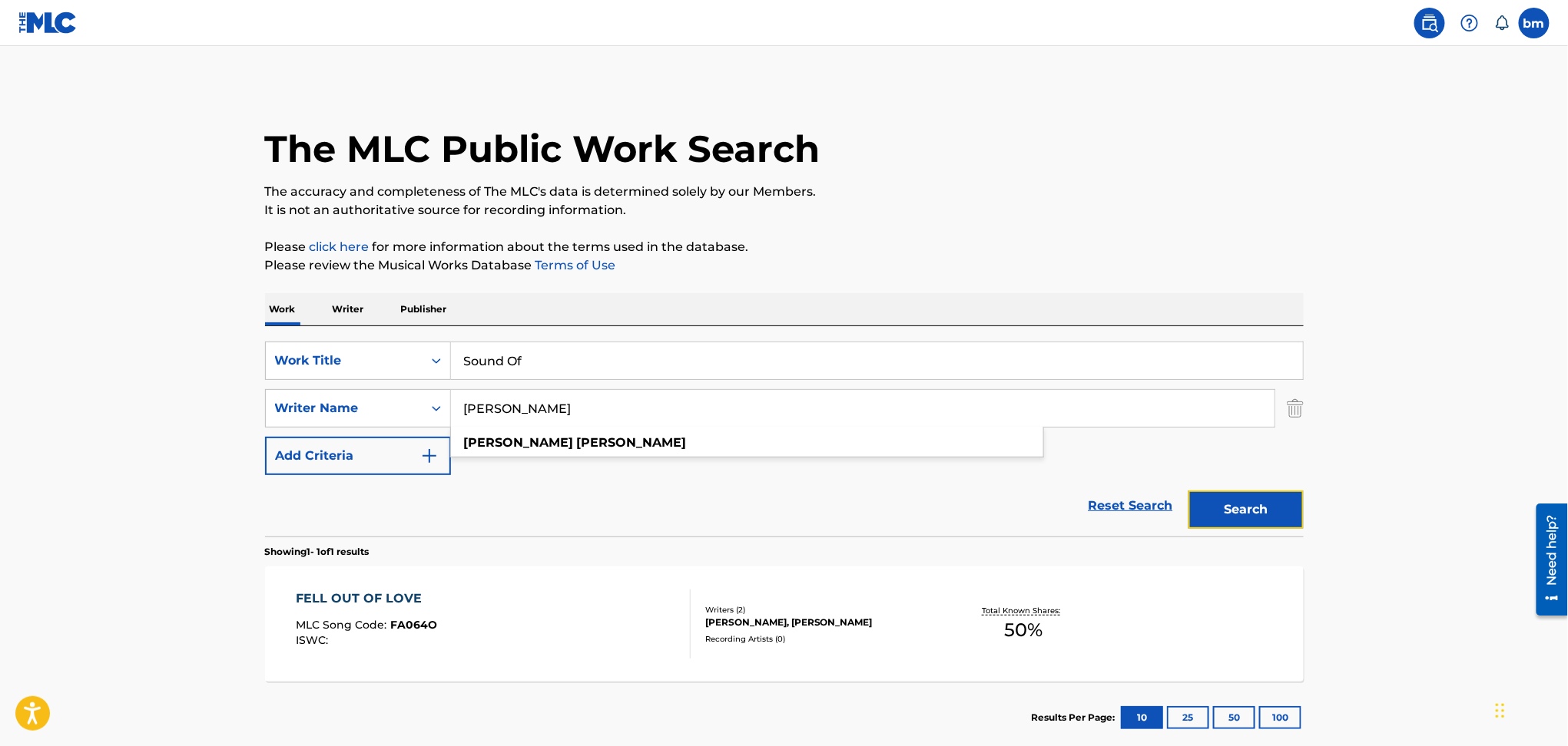
click at [1263, 510] on button "Search" at bounding box center [1246, 509] width 116 height 38
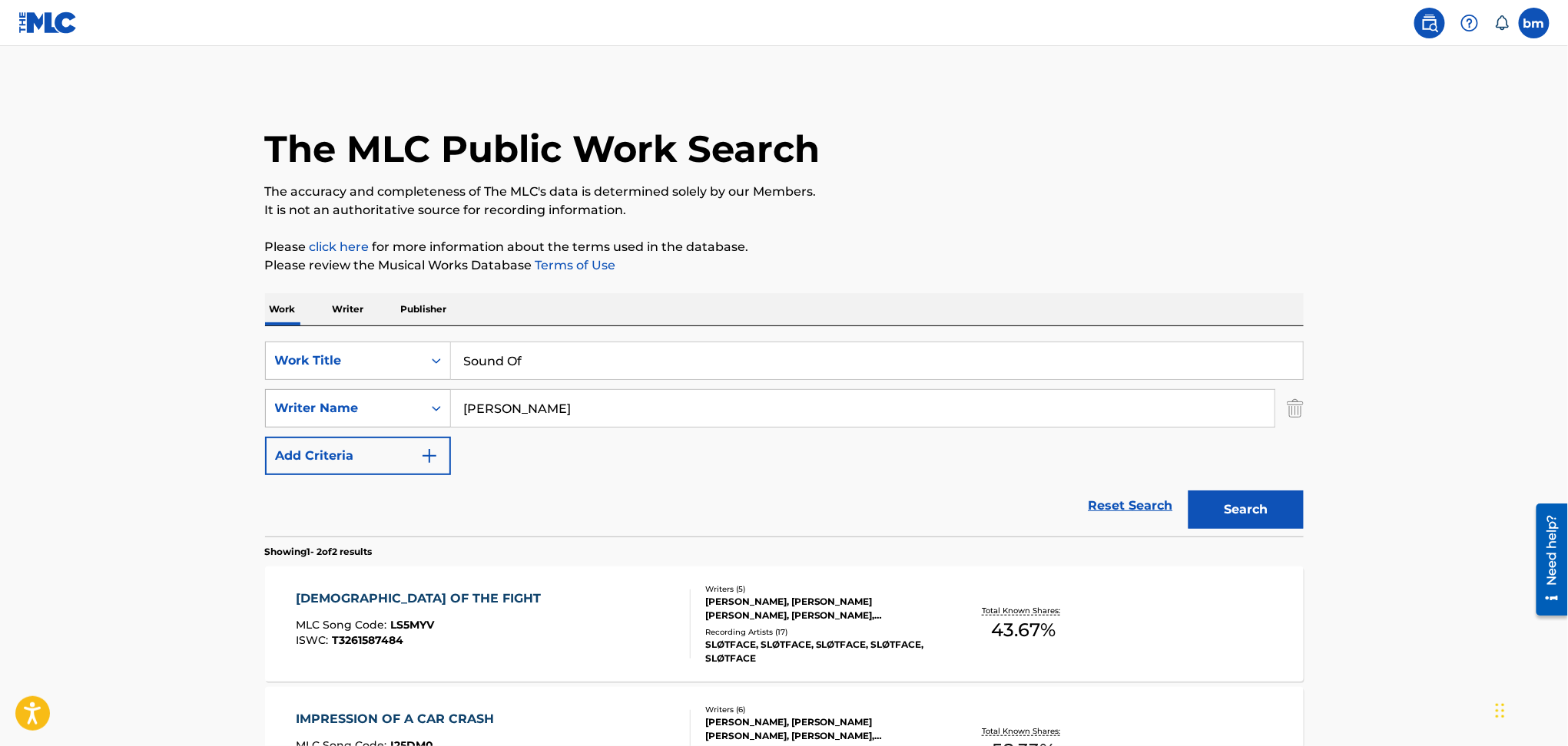
drag, startPoint x: 348, startPoint y: 407, endPoint x: 416, endPoint y: 422, distance: 69.6
click at [322, 407] on div "SearchWithCriteria54abf341-431a-4b96-ac76-6dc0a5ae9849 Writer Name [PERSON_NAME]" at bounding box center [784, 408] width 1039 height 38
paste input "[PERSON_NAME]"
click at [484, 403] on input "[PERSON_NAME]" at bounding box center [862, 408] width 824 height 37
click at [610, 408] on input "[PERSON_NAME]" at bounding box center [862, 408] width 824 height 37
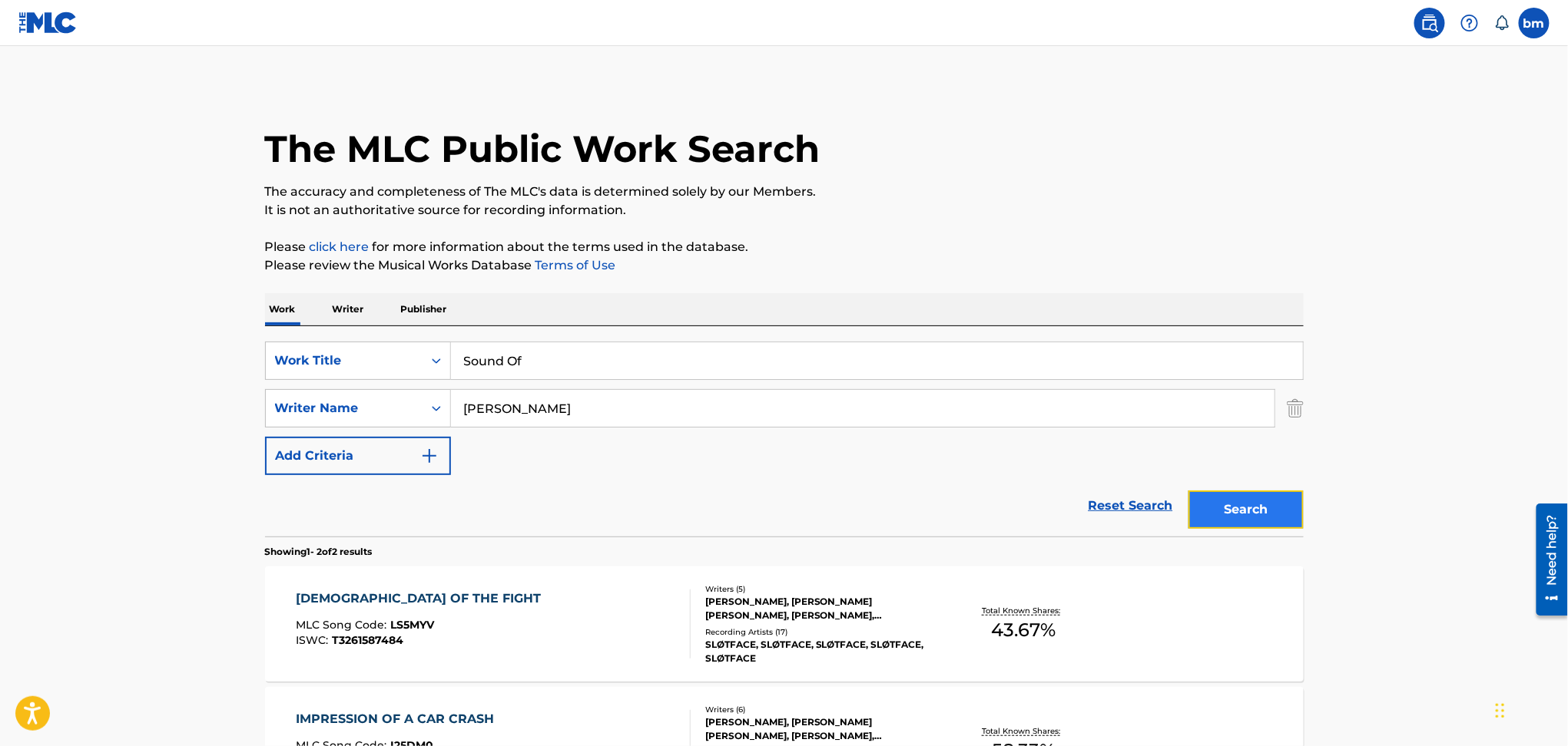
click at [1250, 506] on button "Search" at bounding box center [1246, 509] width 116 height 38
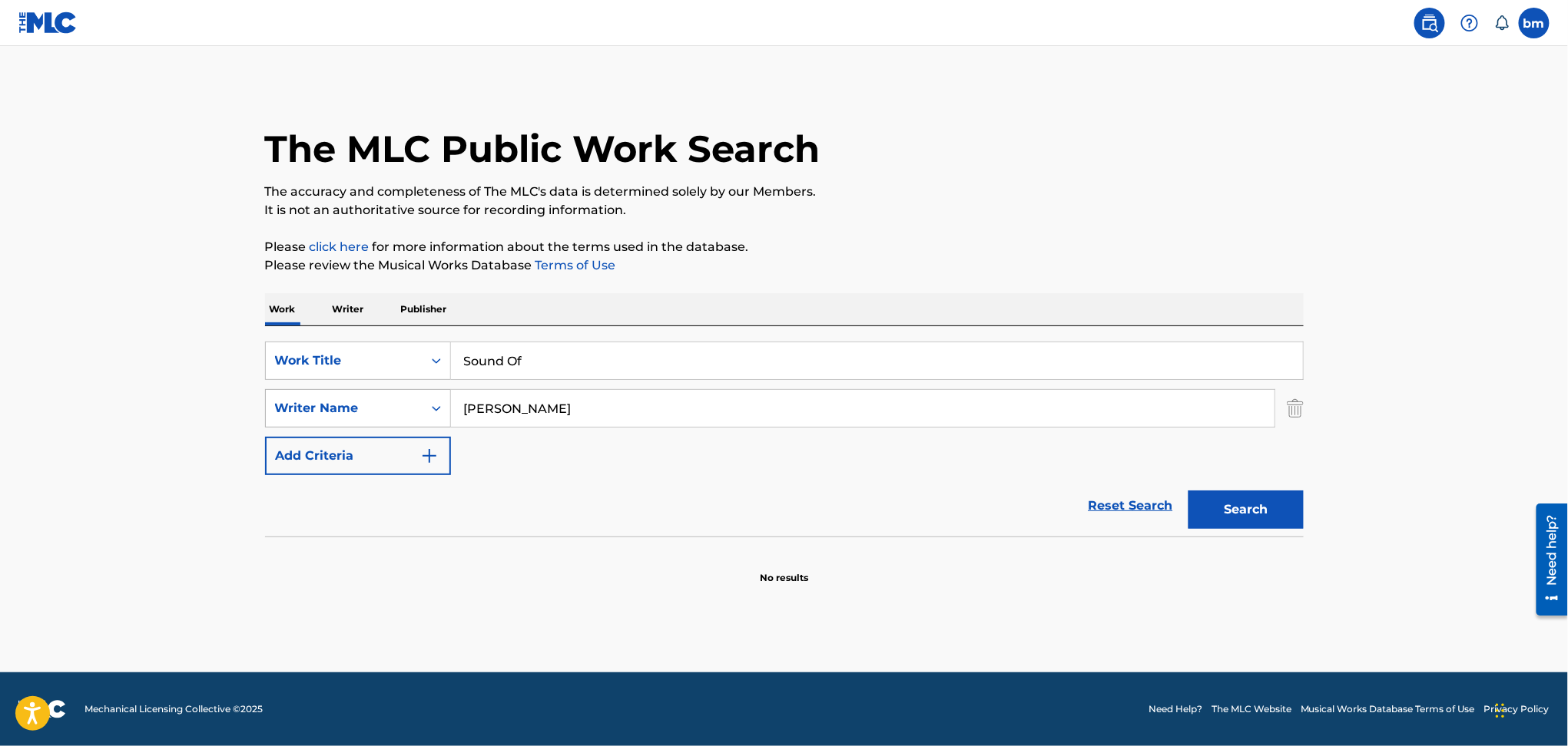
drag, startPoint x: 545, startPoint y: 419, endPoint x: 313, endPoint y: 420, distance: 232.0
click at [313, 419] on div "SearchWithCriteria54abf341-431a-4b96-ac76-6dc0a5ae9849 Writer Name [PERSON_NAME]" at bounding box center [784, 408] width 1039 height 38
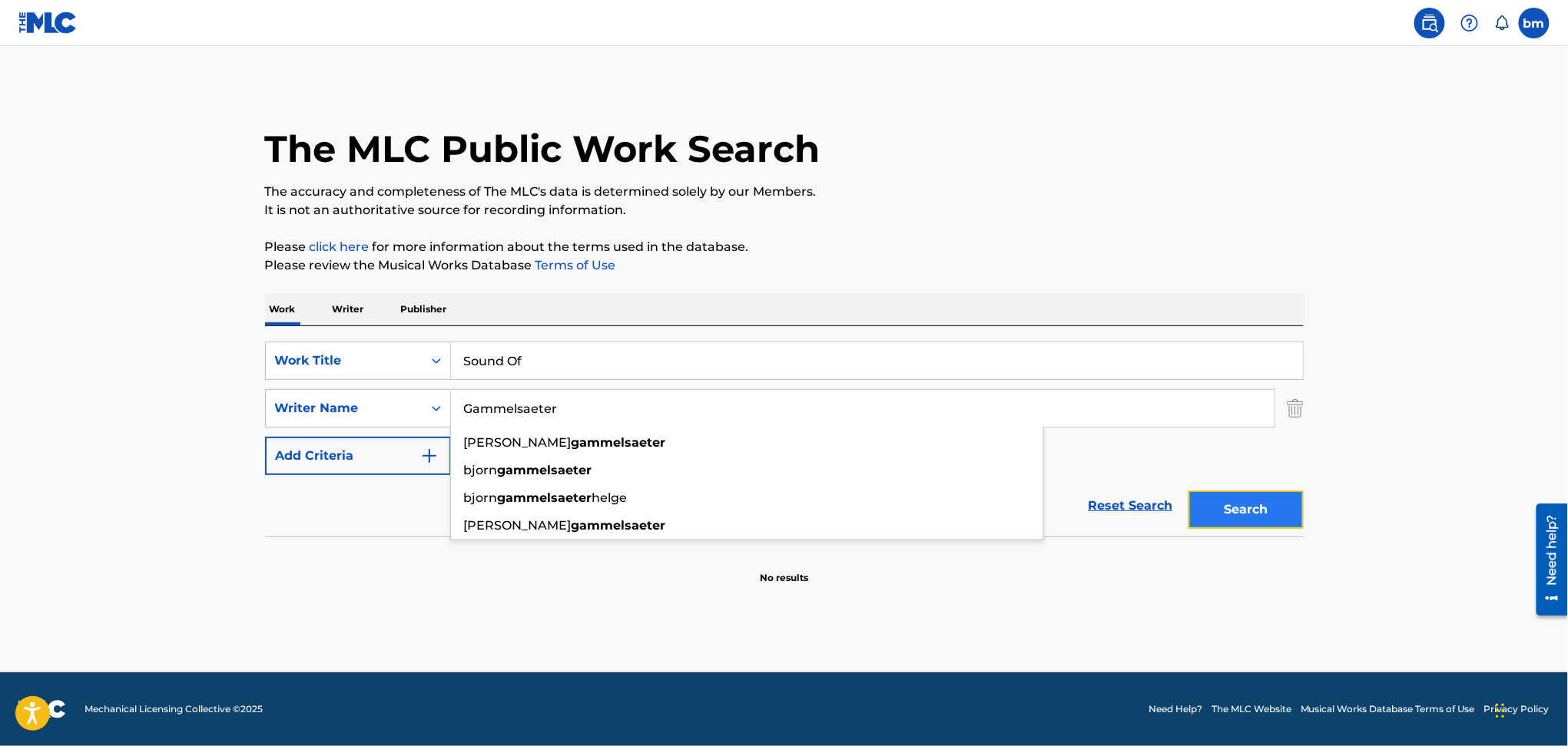
click at [1272, 501] on button "Search" at bounding box center [1246, 509] width 116 height 38
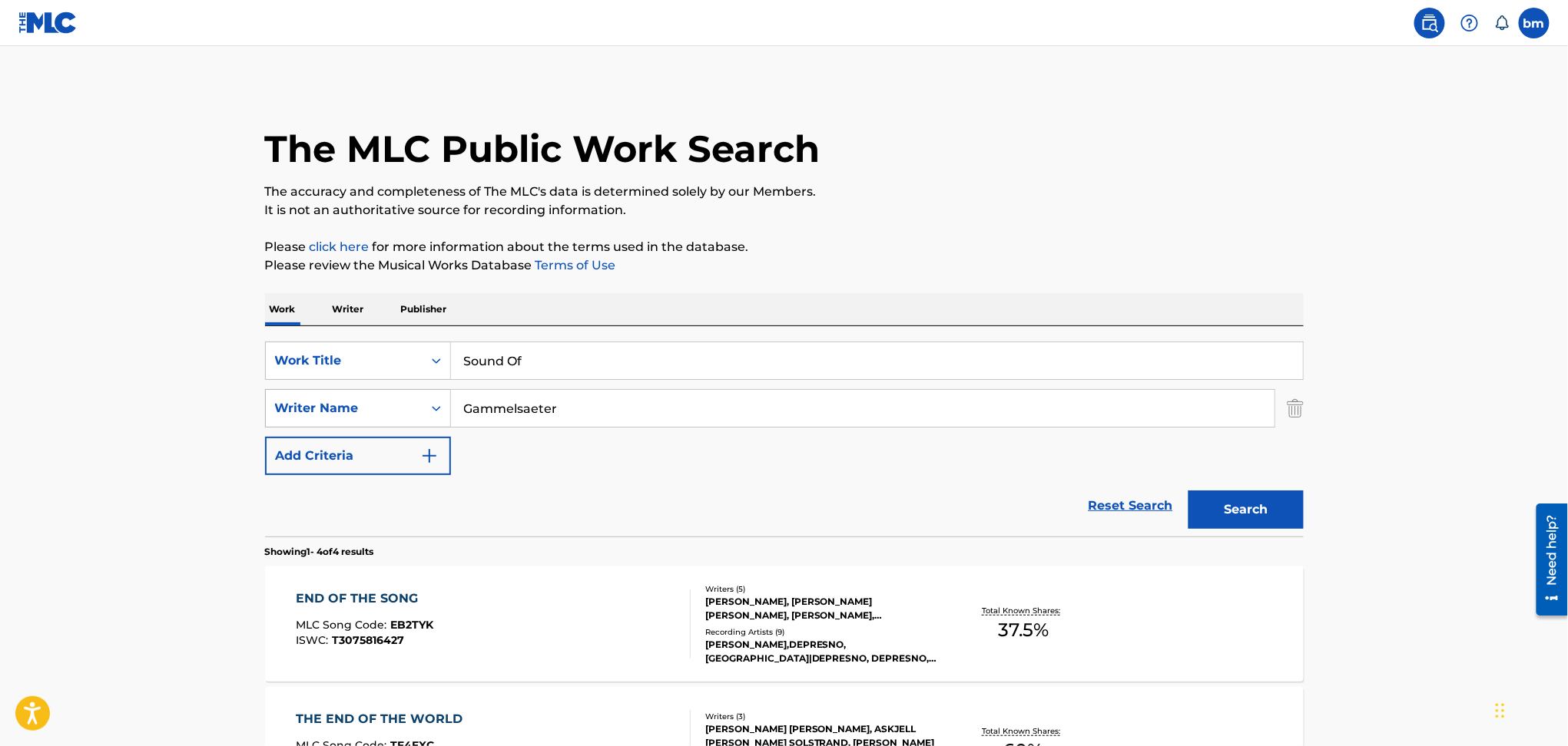
drag, startPoint x: 619, startPoint y: 422, endPoint x: 431, endPoint y: 417, distance: 188.1
click at [412, 422] on div "SearchWithCriteria54abf341-431a-4b96-ac76-6dc0a5ae9849 Writer Name Gammelsaeter" at bounding box center [784, 408] width 1039 height 38
paste input "G. KwakN. DeijlT. [GEOGRAPHIC_DATA]"
type input "G. KwakN. DeijlT. [GEOGRAPHIC_DATA]"
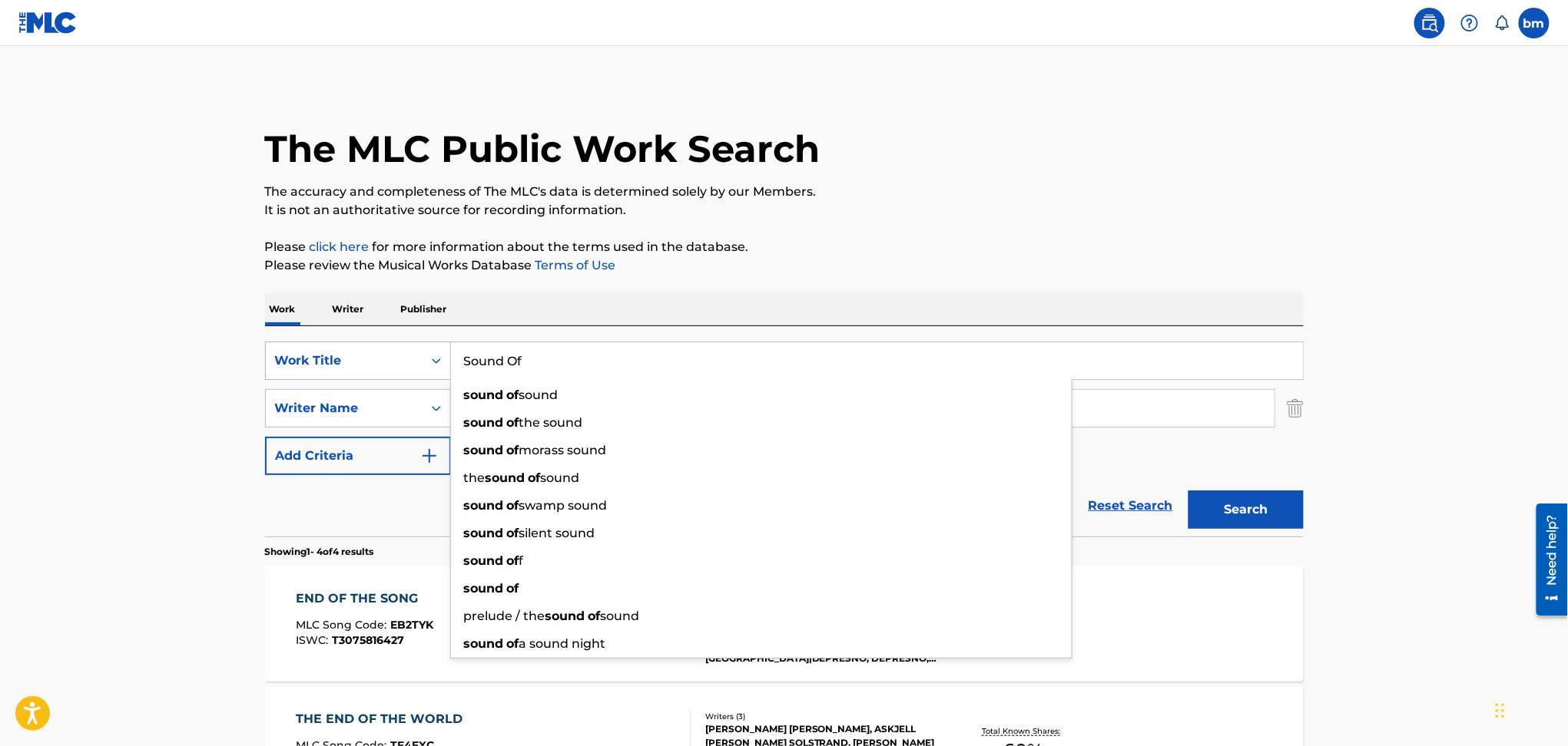
drag, startPoint x: 609, startPoint y: 371, endPoint x: 340, endPoint y: 355, distance: 269.5
click at [340, 355] on div "SearchWithCriteriac0667a74-7796-495e-8e53-aa04bcdd7514 Work Title Sound Of soun…" at bounding box center [784, 360] width 1039 height 38
paste input "[PERSON_NAME]"
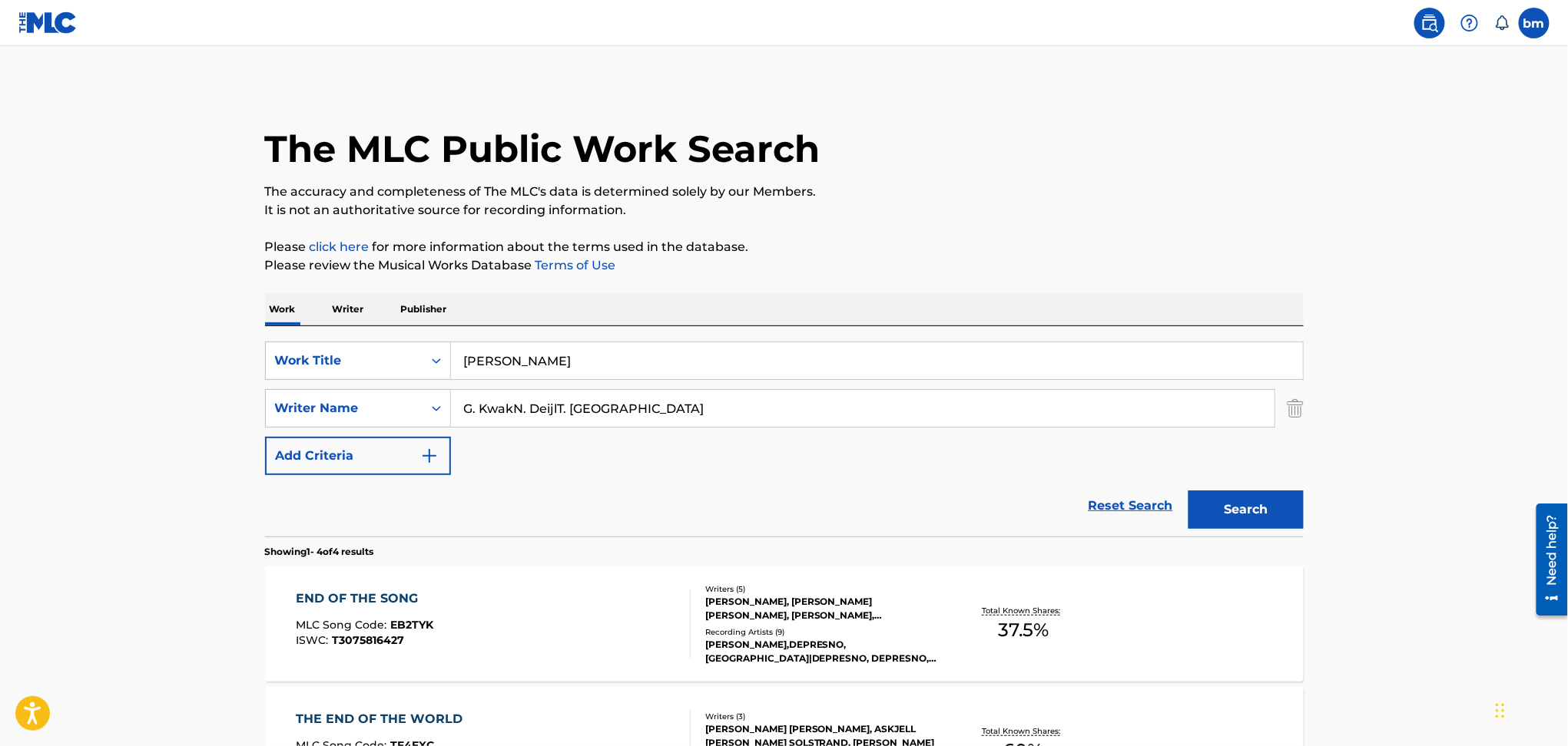
drag, startPoint x: 532, startPoint y: 364, endPoint x: 1037, endPoint y: 319, distance: 507.0
click at [1010, 335] on div "SearchWithCriteriac0667a74-7796-495e-8e53-aa04bcdd7514 Work Title Schaduw Nils …" at bounding box center [784, 432] width 1039 height 211
type input "Schaduw"
click at [1018, 232] on div "The MLC Public Work Search The accuracy and completeness of The MLC's data is d…" at bounding box center [784, 600] width 1075 height 1031
drag, startPoint x: 512, startPoint y: 411, endPoint x: 1238, endPoint y: 521, distance: 734.3
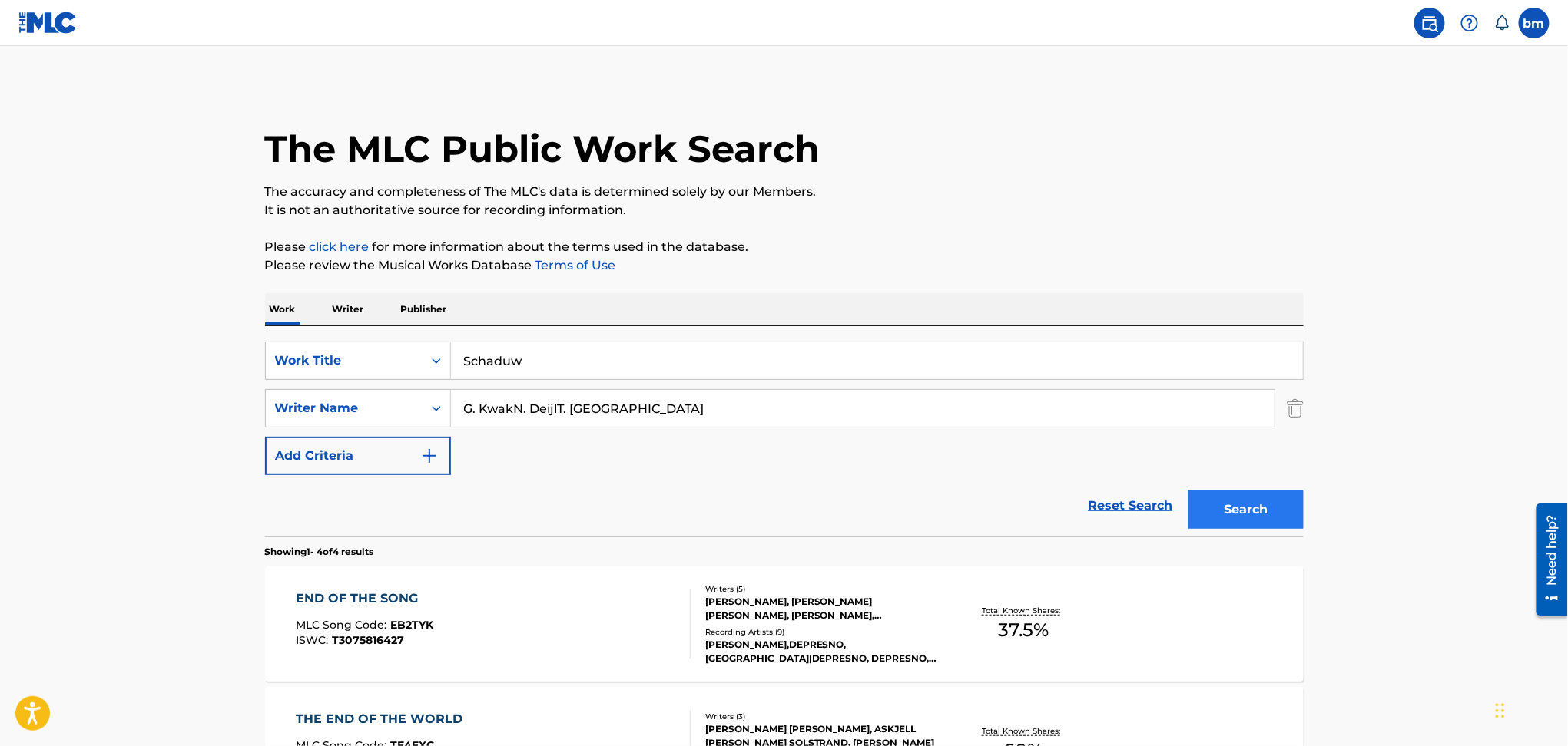
click at [1232, 517] on form "SearchWithCriteriac0667a74-7796-495e-8e53-aa04bcdd7514 Work Title Schaduw Searc…" at bounding box center [784, 439] width 1039 height 195
click at [1241, 525] on button "Search" at bounding box center [1246, 509] width 116 height 38
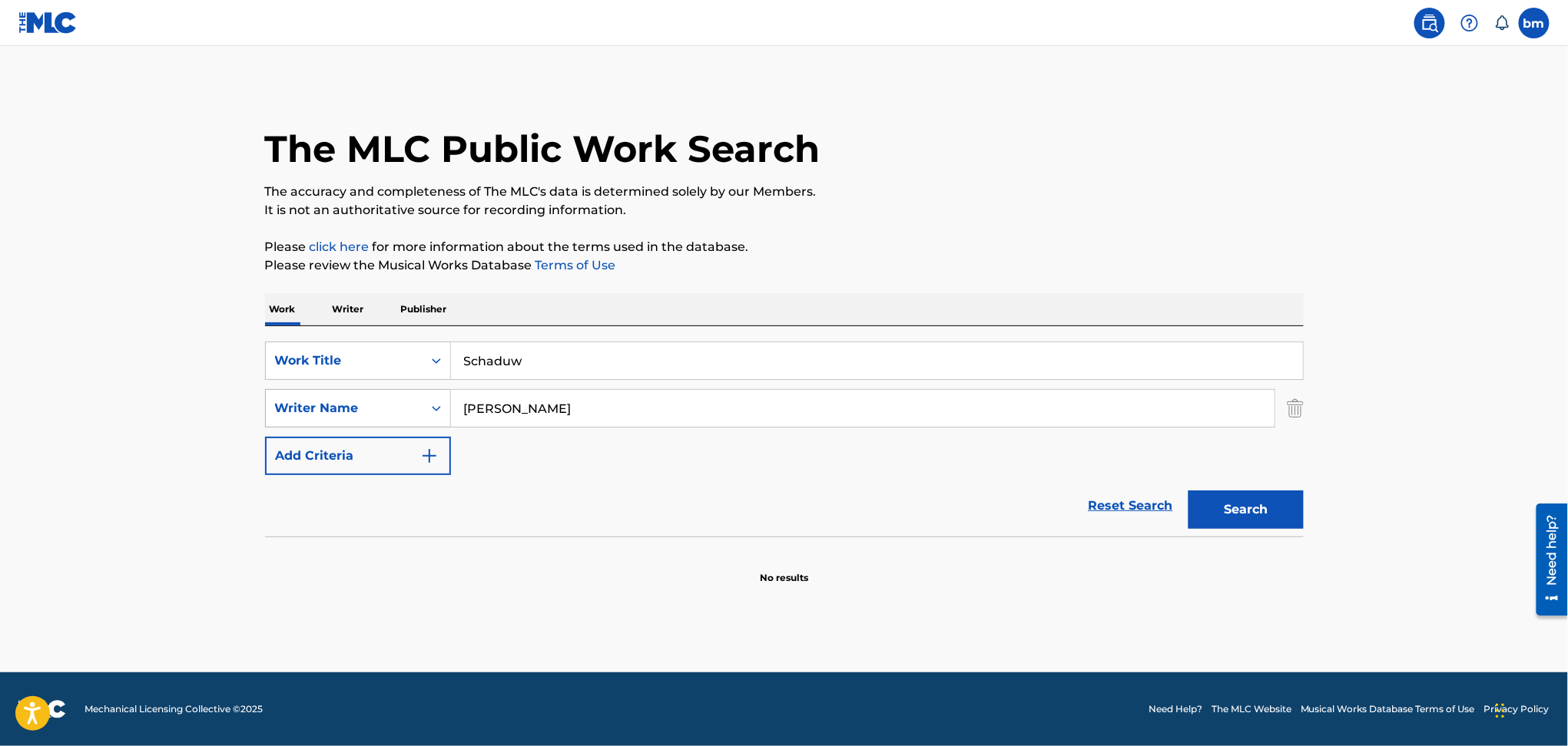
drag, startPoint x: 657, startPoint y: 421, endPoint x: 297, endPoint y: 413, distance: 360.1
click at [297, 413] on div "SearchWithCriteria54abf341-431a-4b96-ac76-6dc0a5ae9849 Writer Name [PERSON_NAME]" at bounding box center [784, 408] width 1039 height 38
paste input "N. DeijlT. [GEOGRAPHIC_DATA]"
drag, startPoint x: 510, startPoint y: 406, endPoint x: 309, endPoint y: 415, distance: 201.2
click at [309, 415] on div "SearchWithCriteria54abf341-431a-4b96-ac76-6dc0a5ae9849 Writer Name N. DeijlT. […" at bounding box center [784, 408] width 1039 height 38
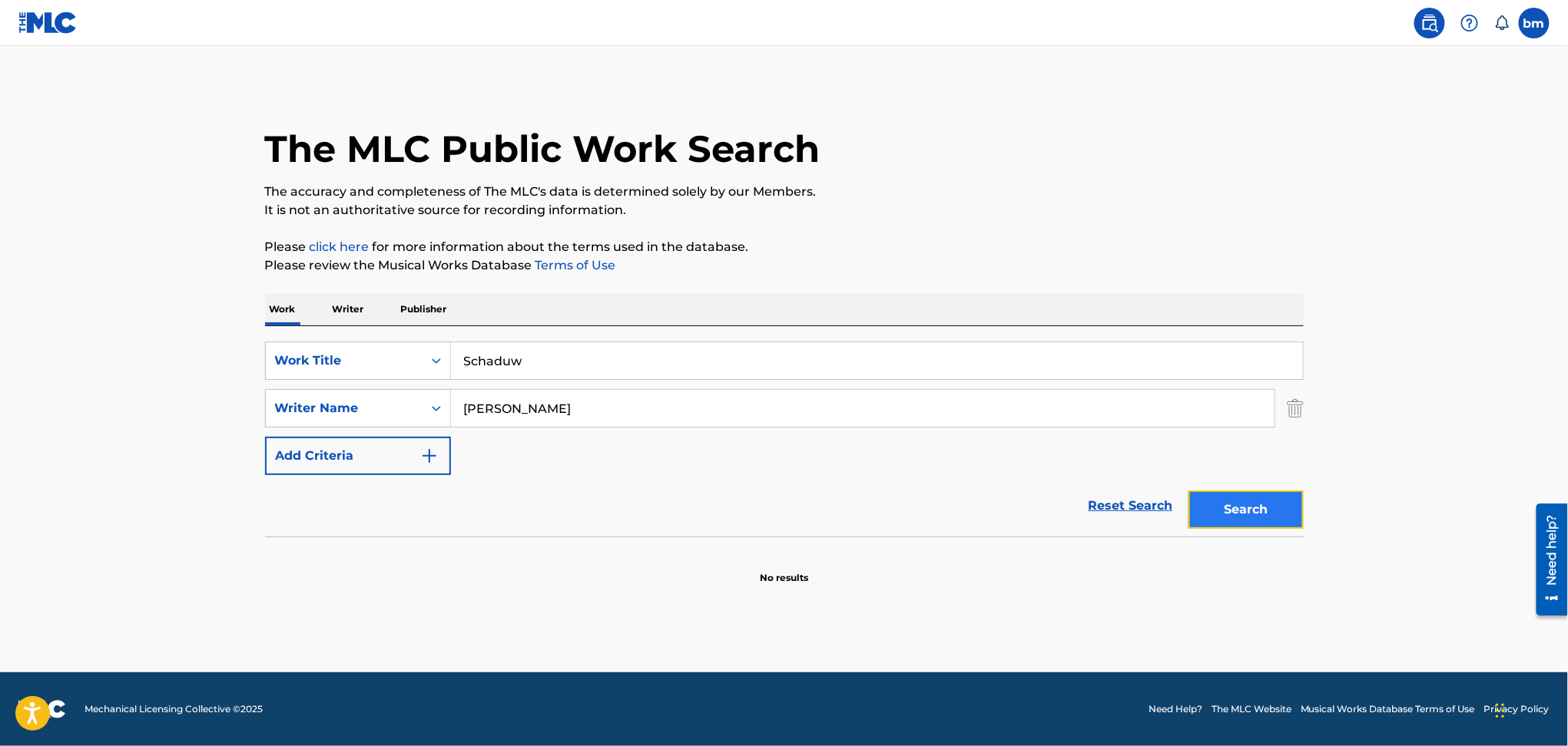
click at [1254, 506] on button "Search" at bounding box center [1246, 509] width 116 height 38
drag, startPoint x: 592, startPoint y: 401, endPoint x: 348, endPoint y: 412, distance: 244.2
click at [348, 412] on div "SearchWithCriteria54abf341-431a-4b96-ac76-6dc0a5ae9849 Writer Name [PERSON_NAME]" at bounding box center [784, 408] width 1039 height 38
paste input "N. Deij"
click at [1288, 511] on button "Search" at bounding box center [1246, 509] width 116 height 38
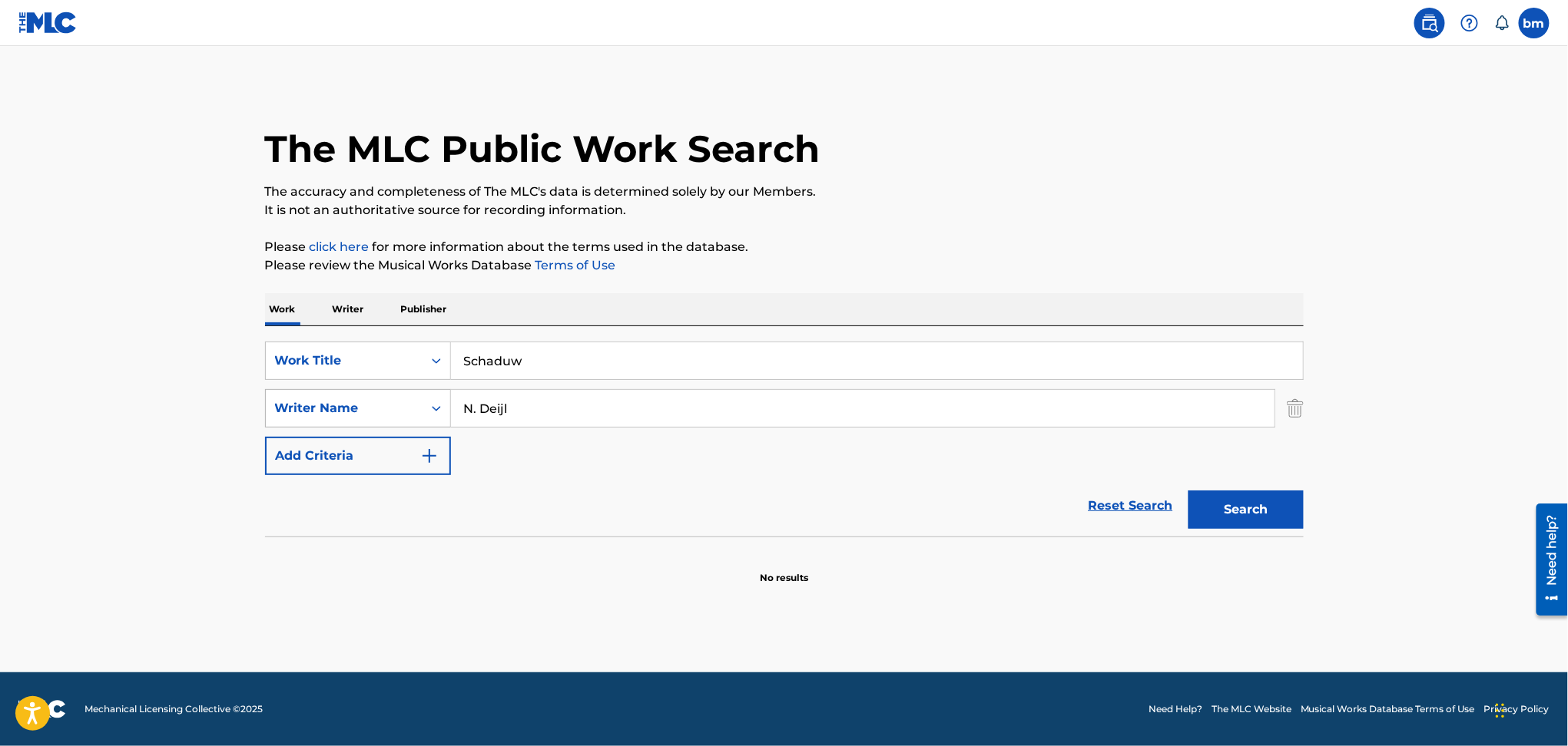
drag, startPoint x: 569, startPoint y: 397, endPoint x: 418, endPoint y: 403, distance: 151.1
click at [418, 403] on div "SearchWithCriteria54abf341-431a-4b96-ac76-6dc0a5ae9849 Writer Name N. Deijl" at bounding box center [784, 408] width 1039 height 38
paste input "[PERSON_NAME]"
click at [1205, 498] on button "Search" at bounding box center [1246, 509] width 116 height 38
drag, startPoint x: 664, startPoint y: 401, endPoint x: 381, endPoint y: 397, distance: 283.0
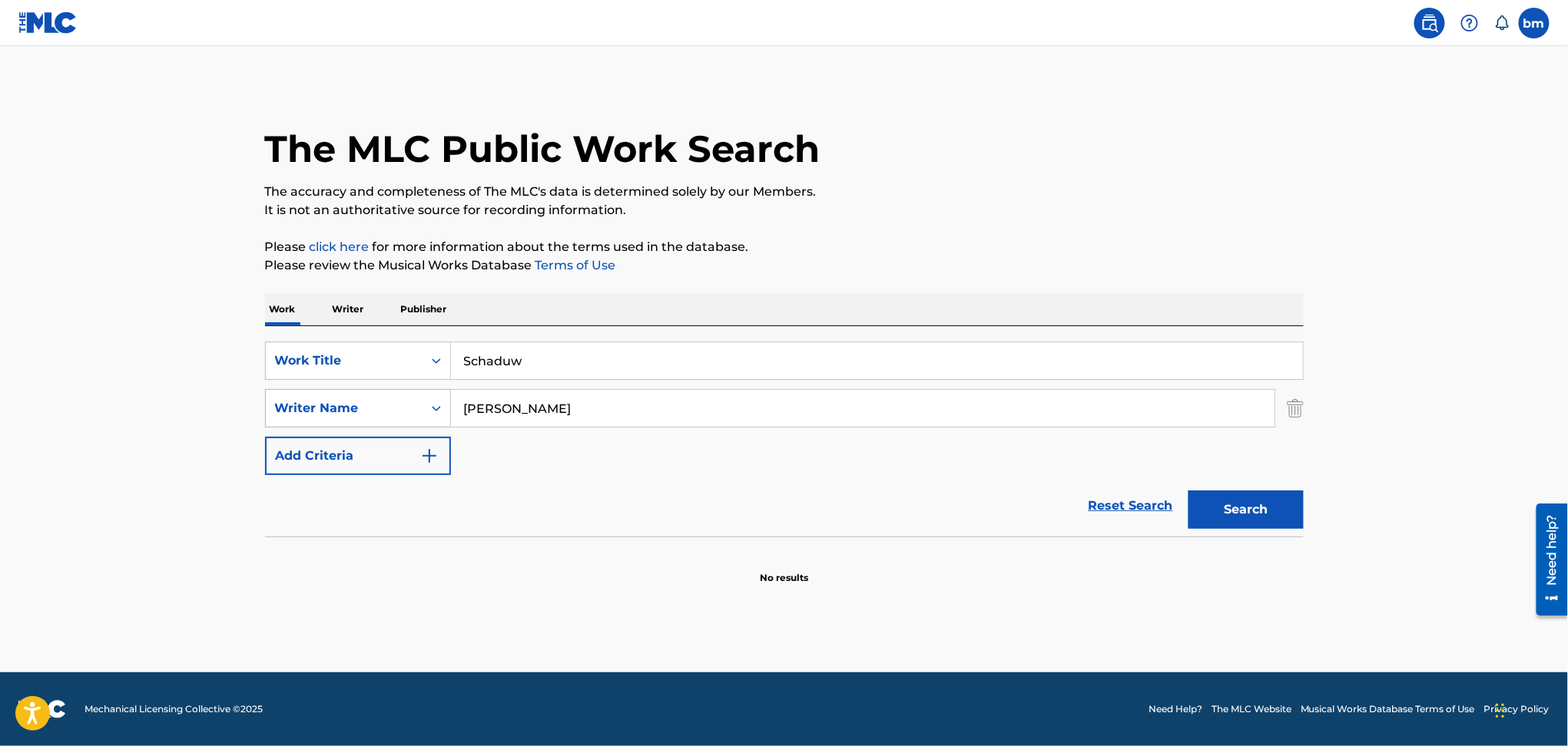
click at [383, 399] on div "SearchWithCriteria54abf341-431a-4b96-ac76-6dc0a5ae9849 Writer Name [PERSON_NAME]" at bounding box center [784, 408] width 1039 height 38
paste input "[PERSON_NAME]"
type input "[PERSON_NAME]"
click at [1258, 517] on button "Search" at bounding box center [1246, 509] width 116 height 38
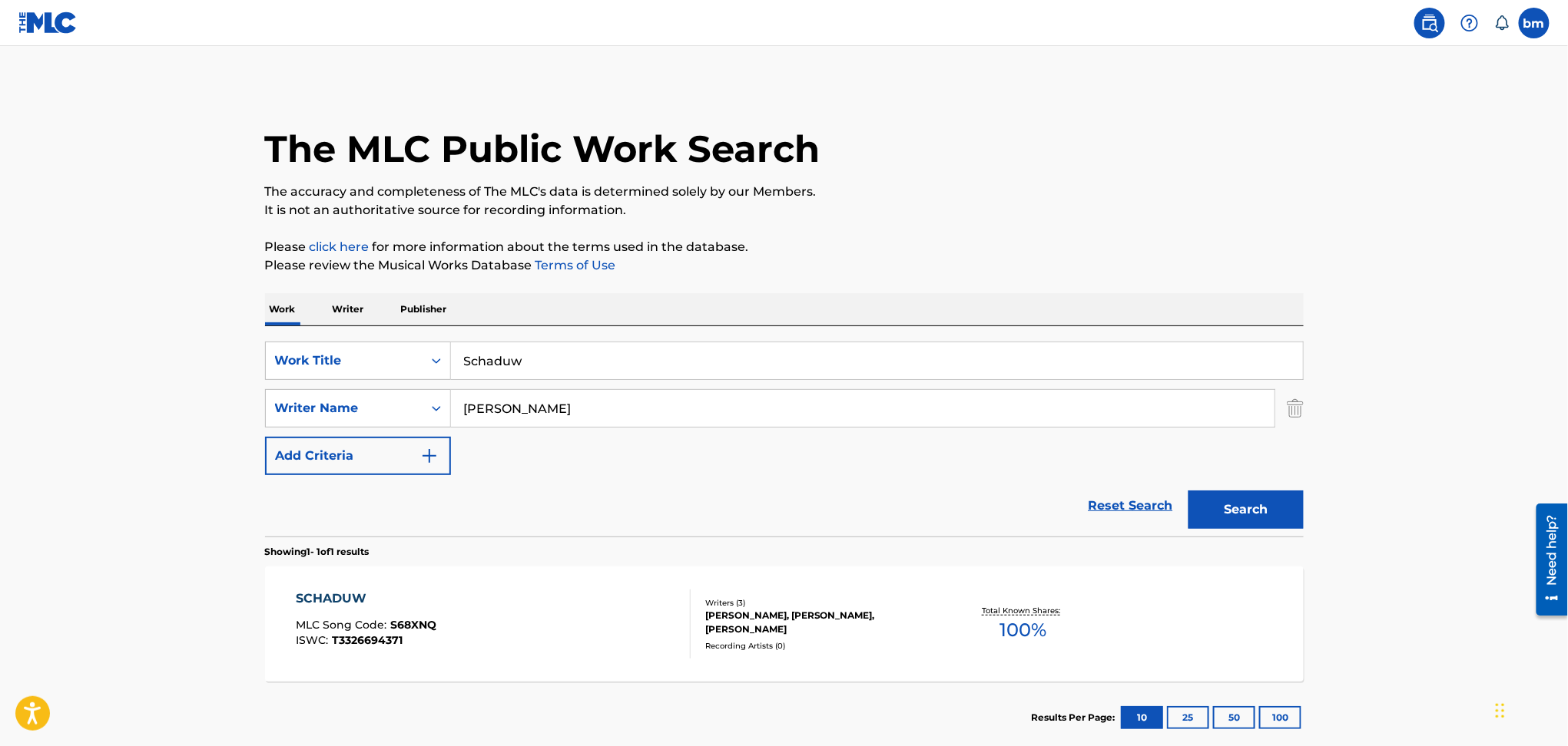
click at [473, 630] on div "SCHADUW MLC Song Code : S68XNQ ISWC : T3326694371" at bounding box center [493, 624] width 395 height 69
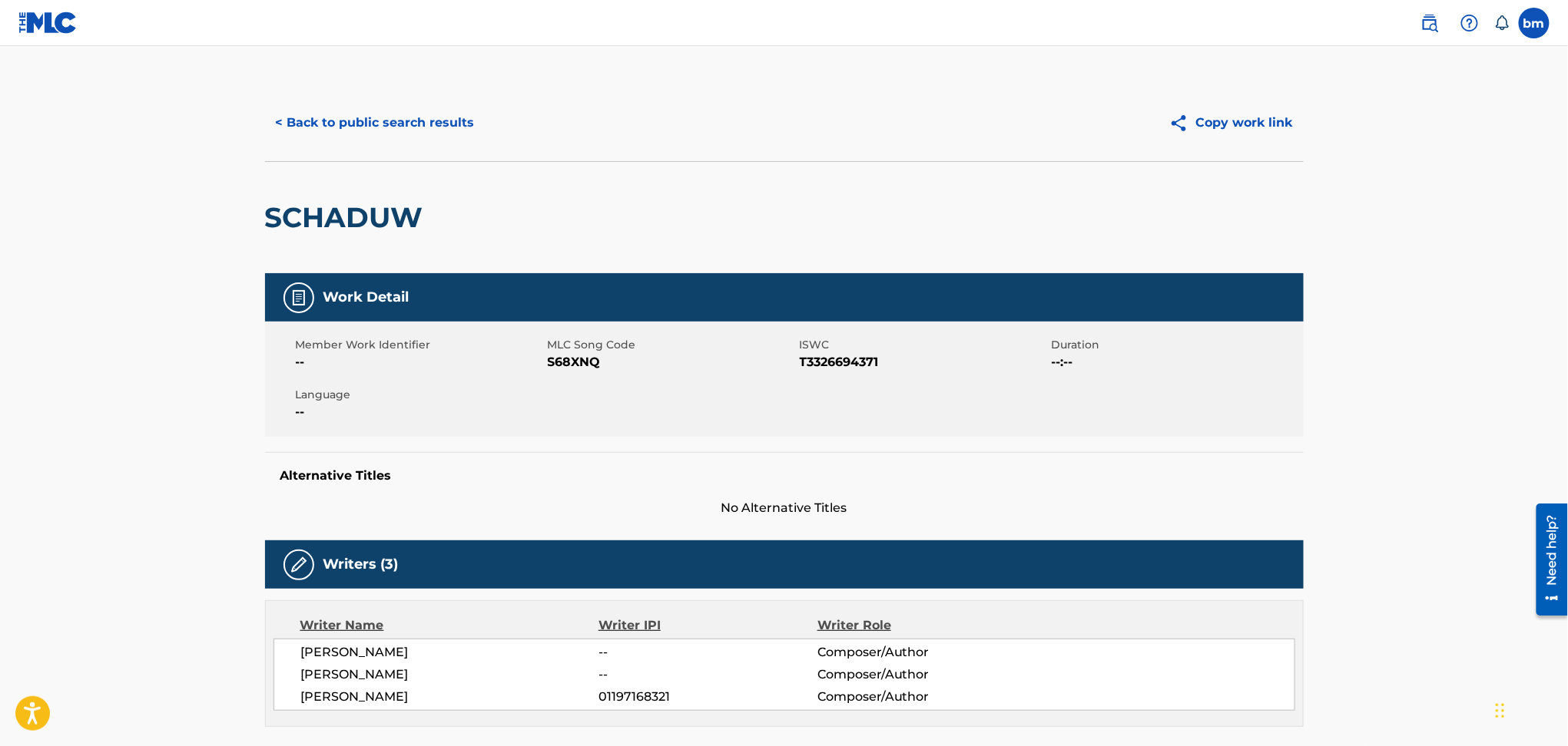
click at [563, 364] on span "S68XNQ" at bounding box center [671, 363] width 248 height 19
copy span "S68XNQ"
click at [340, 652] on span "[PERSON_NAME]" at bounding box center [450, 653] width 298 height 19
click at [340, 651] on span "[PERSON_NAME]" at bounding box center [450, 653] width 298 height 19
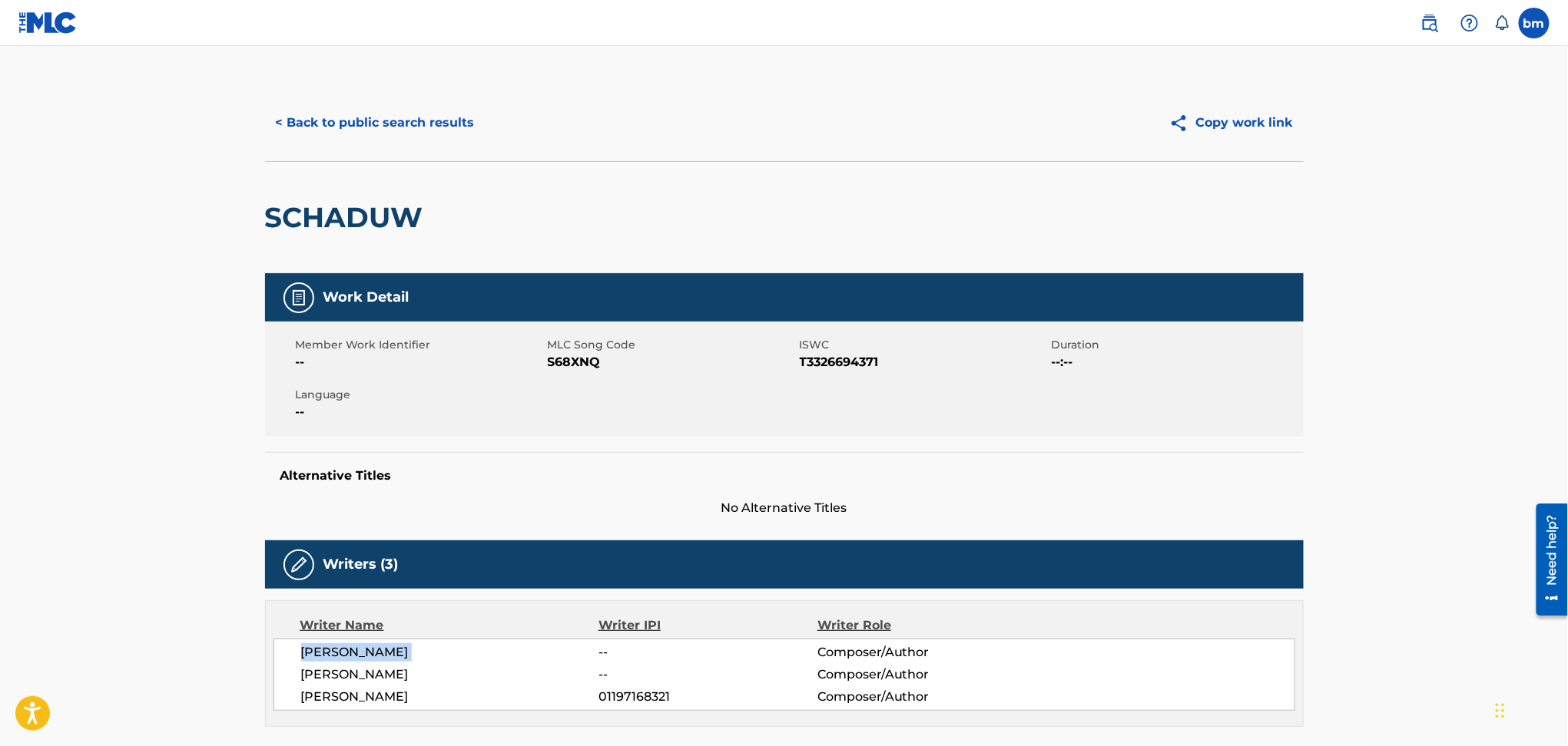
click at [340, 651] on span "[PERSON_NAME]" at bounding box center [450, 653] width 298 height 19
click at [333, 682] on span "[PERSON_NAME]" at bounding box center [450, 675] width 298 height 19
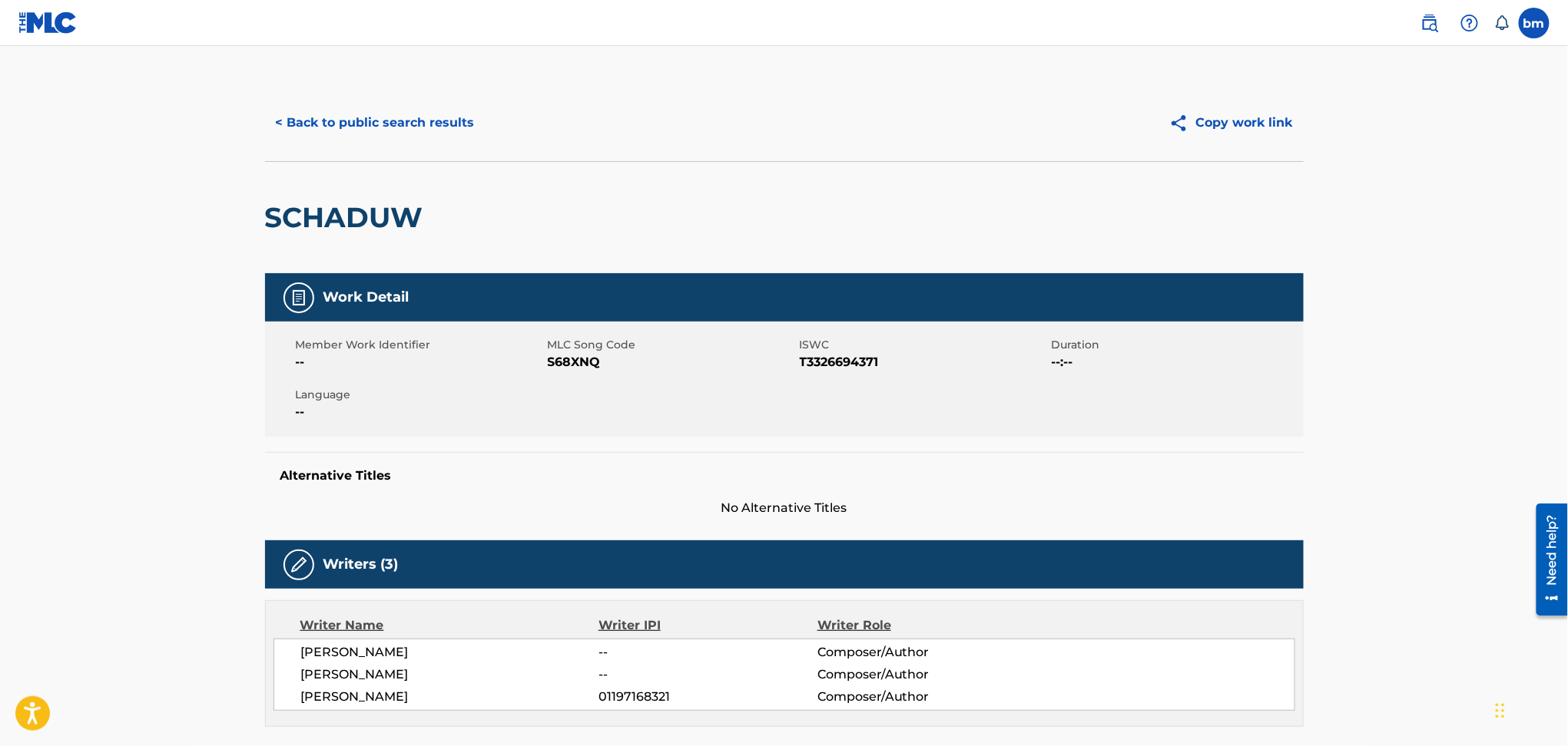
click at [330, 698] on span "[PERSON_NAME]" at bounding box center [450, 698] width 298 height 19
click at [328, 698] on span "[PERSON_NAME]" at bounding box center [450, 698] width 298 height 19
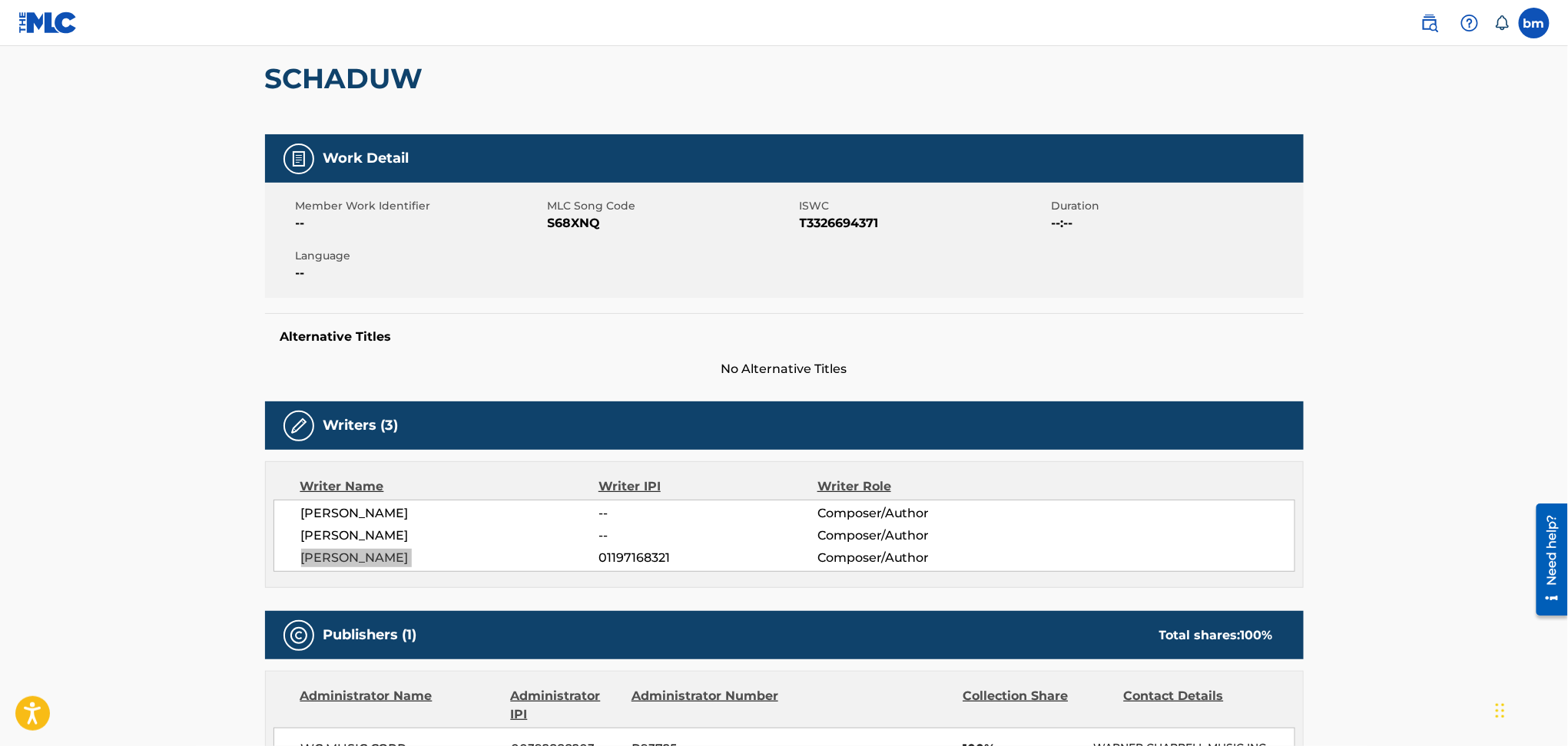
scroll to position [410, 0]
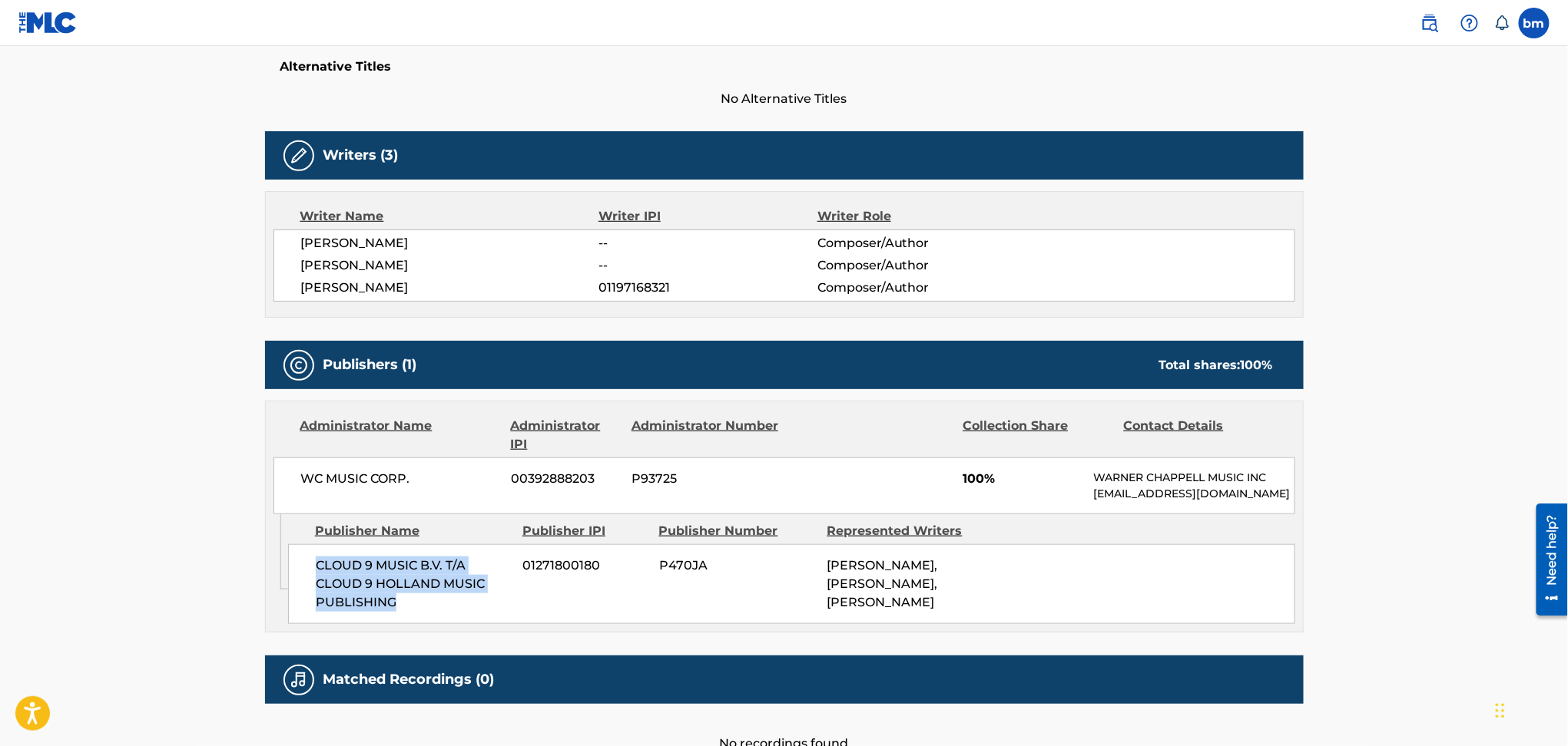
drag, startPoint x: 306, startPoint y: 581, endPoint x: 410, endPoint y: 624, distance: 112.5
click at [410, 624] on div "CLOUD 9 MUSIC B.V. T/A CLOUD 9 HOLLAND MUSIC PUBLISHING 01271800180 P470JA [PER…" at bounding box center [791, 585] width 1007 height 80
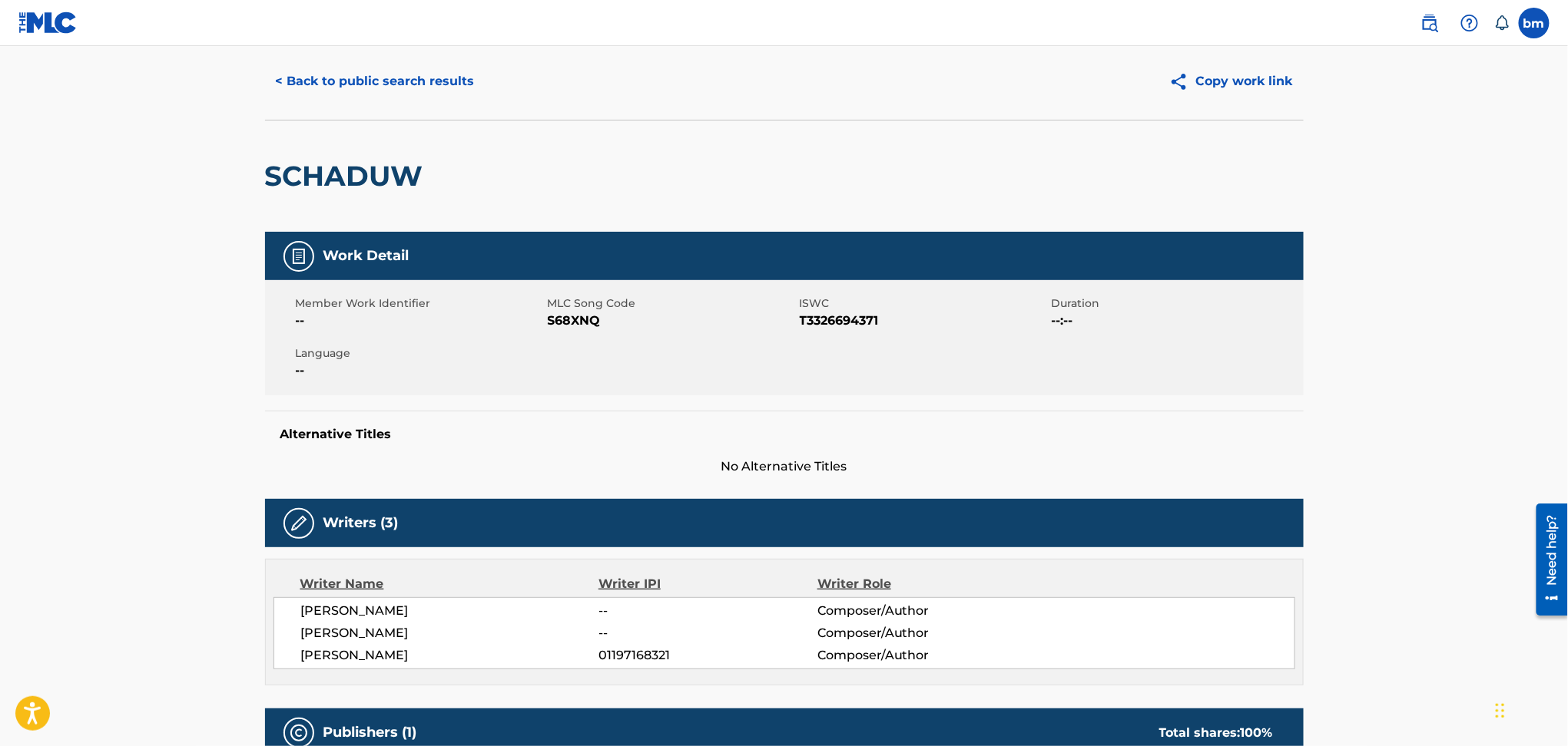
scroll to position [0, 0]
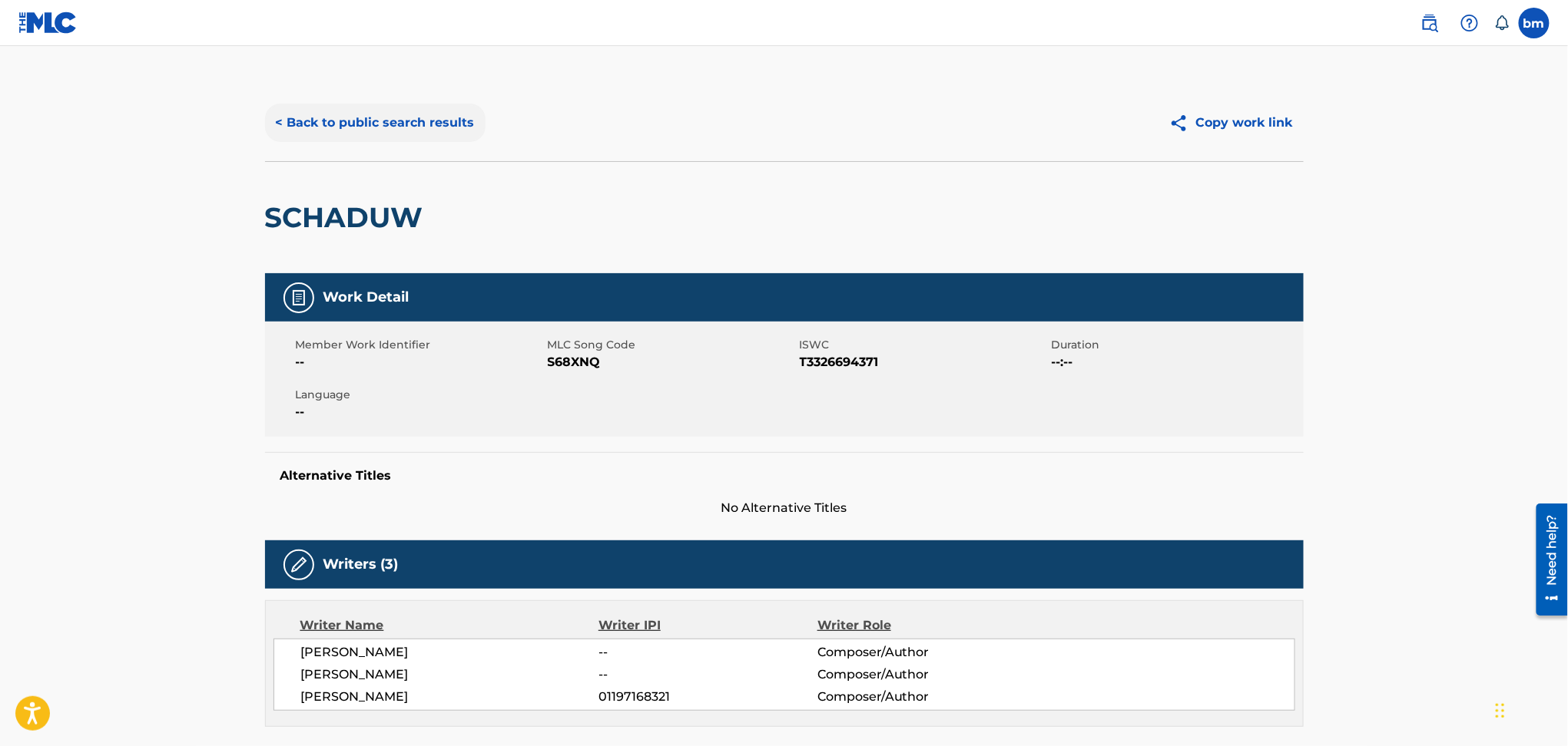
click at [295, 116] on button "< Back to public search results" at bounding box center [375, 122] width 220 height 38
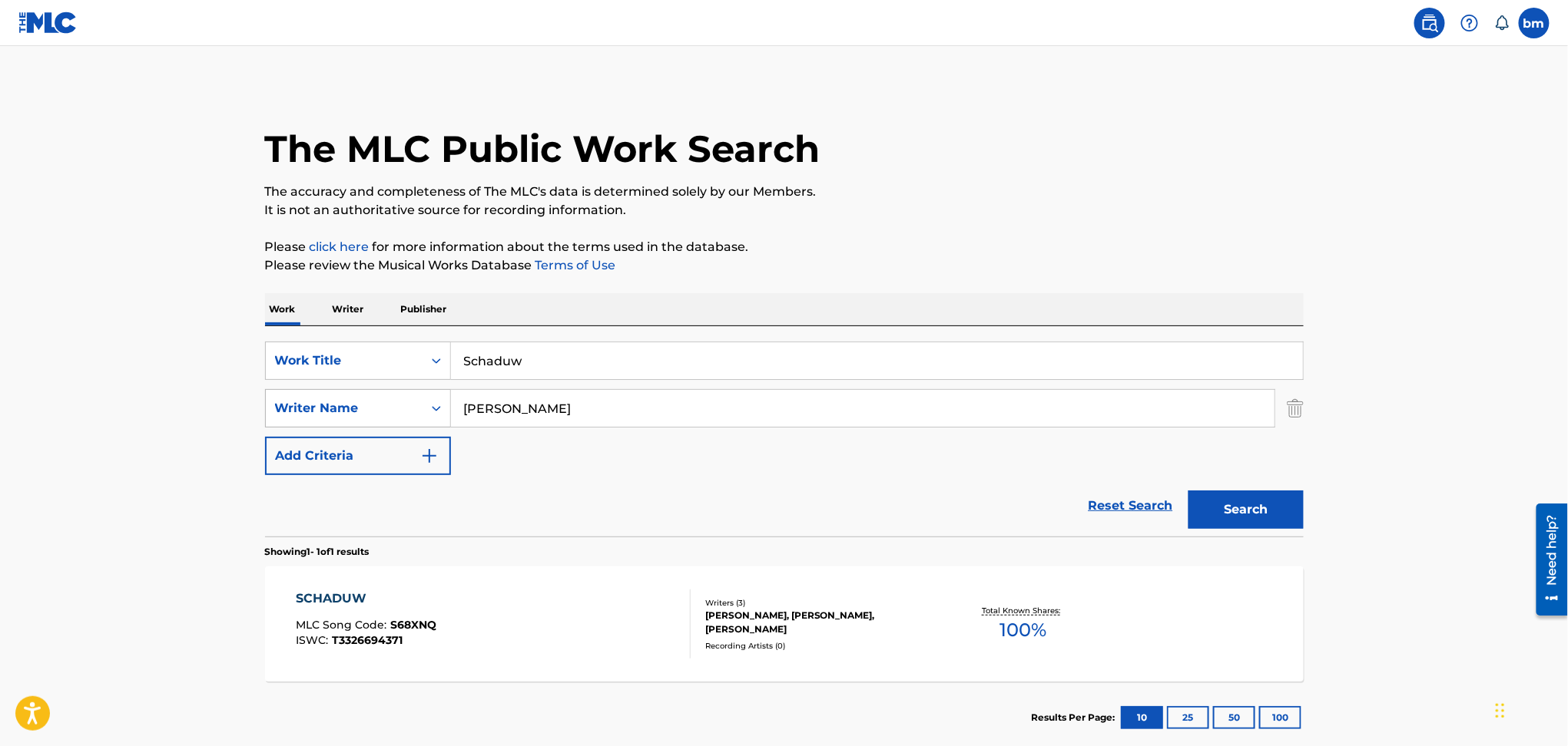
drag, startPoint x: 606, startPoint y: 407, endPoint x: 320, endPoint y: 398, distance: 286.1
click at [320, 398] on div "SearchWithCriteria54abf341-431a-4b96-ac76-6dc0a5ae9849 Writer Name [PERSON_NAME]" at bounding box center [784, 408] width 1039 height 38
paste input "ominic LyttlePete HammertonStephen PuthØJM"
type input "[PERSON_NAME] HammertonStephen PuthØJM"
drag, startPoint x: 622, startPoint y: 363, endPoint x: 365, endPoint y: 368, distance: 257.0
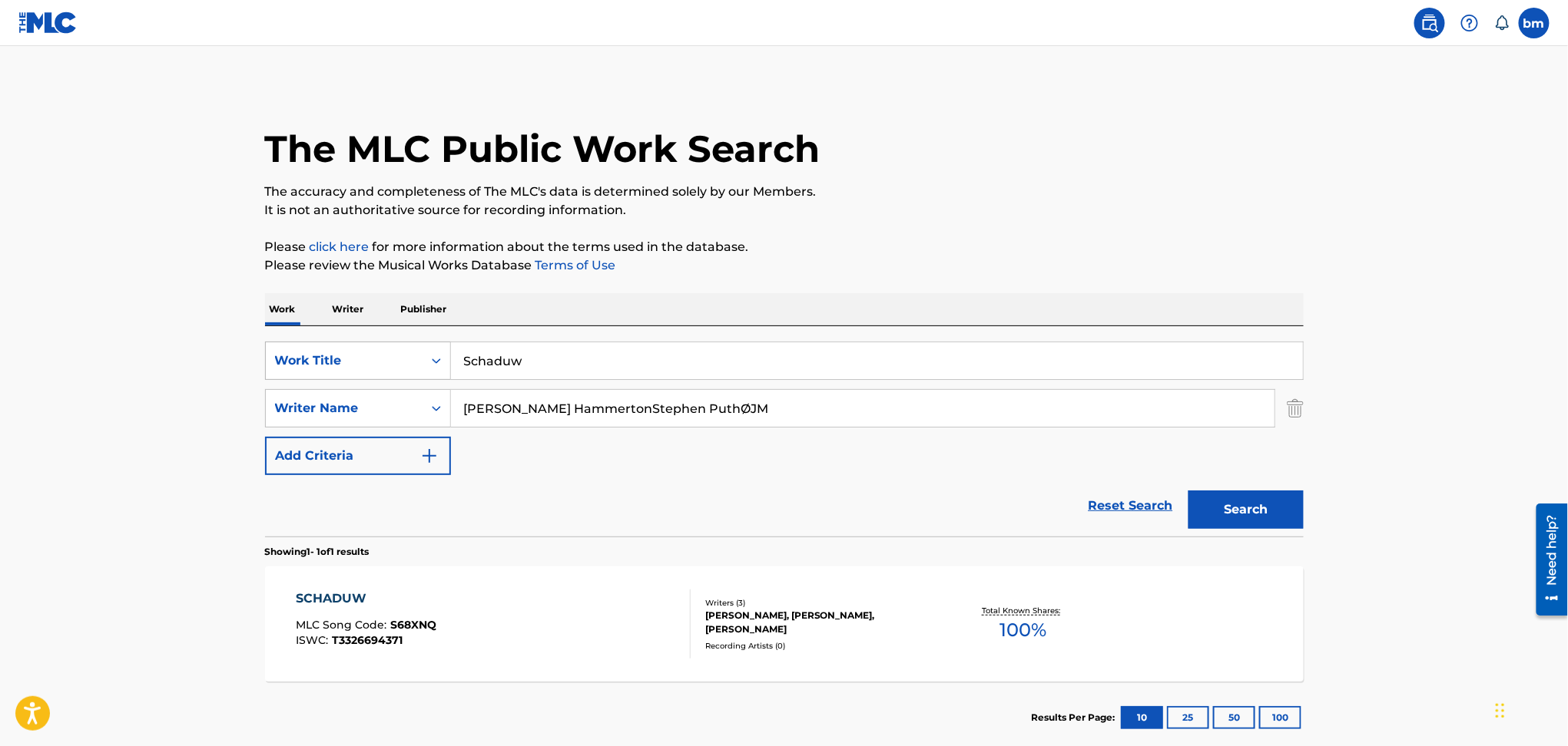
click at [365, 368] on div "SearchWithCriteriac0667a74-7796-495e-8e53-aa04bcdd7514 Work Title Schaduw" at bounding box center [784, 360] width 1039 height 38
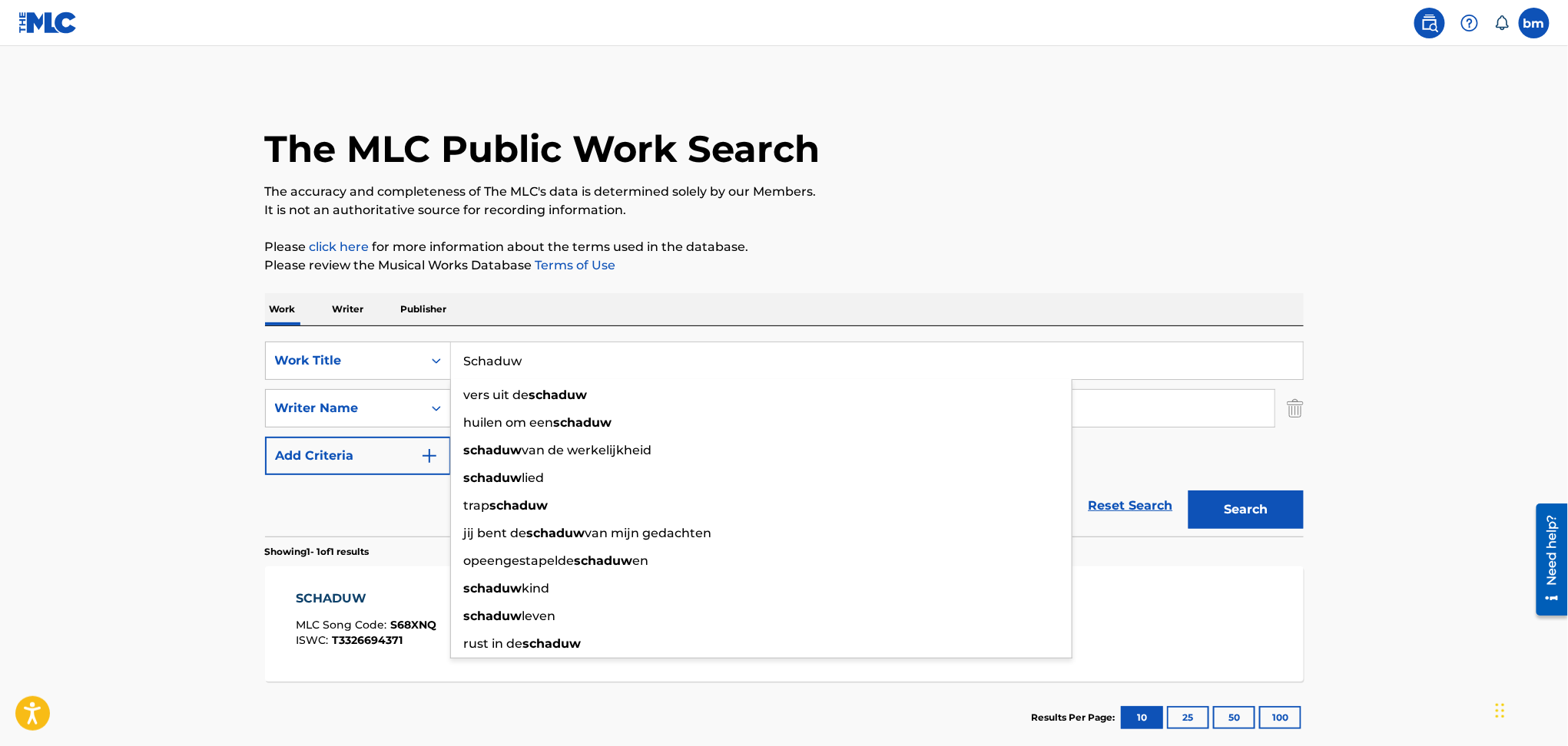
paste input "Runaway Train [PERSON_NAME]"
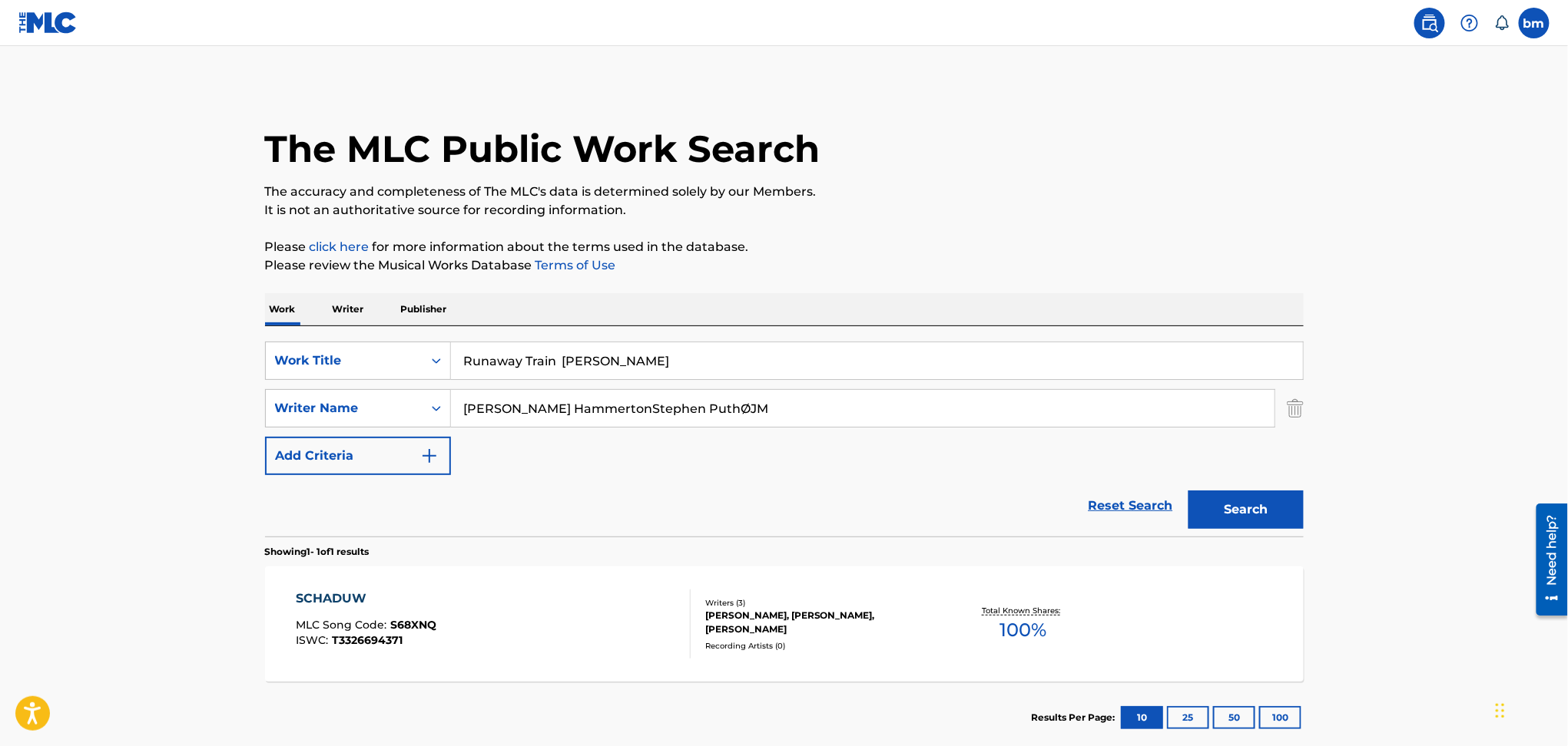
drag, startPoint x: 569, startPoint y: 357, endPoint x: 1084, endPoint y: 271, distance: 522.1
click at [1003, 361] on input "Runaway Train [PERSON_NAME]" at bounding box center [876, 360] width 852 height 37
type input "Runaway Train"
click at [1084, 240] on p "Please click here for more information about the terms used in the database." at bounding box center [784, 247] width 1039 height 19
drag, startPoint x: 553, startPoint y: 404, endPoint x: 1218, endPoint y: 499, distance: 671.8
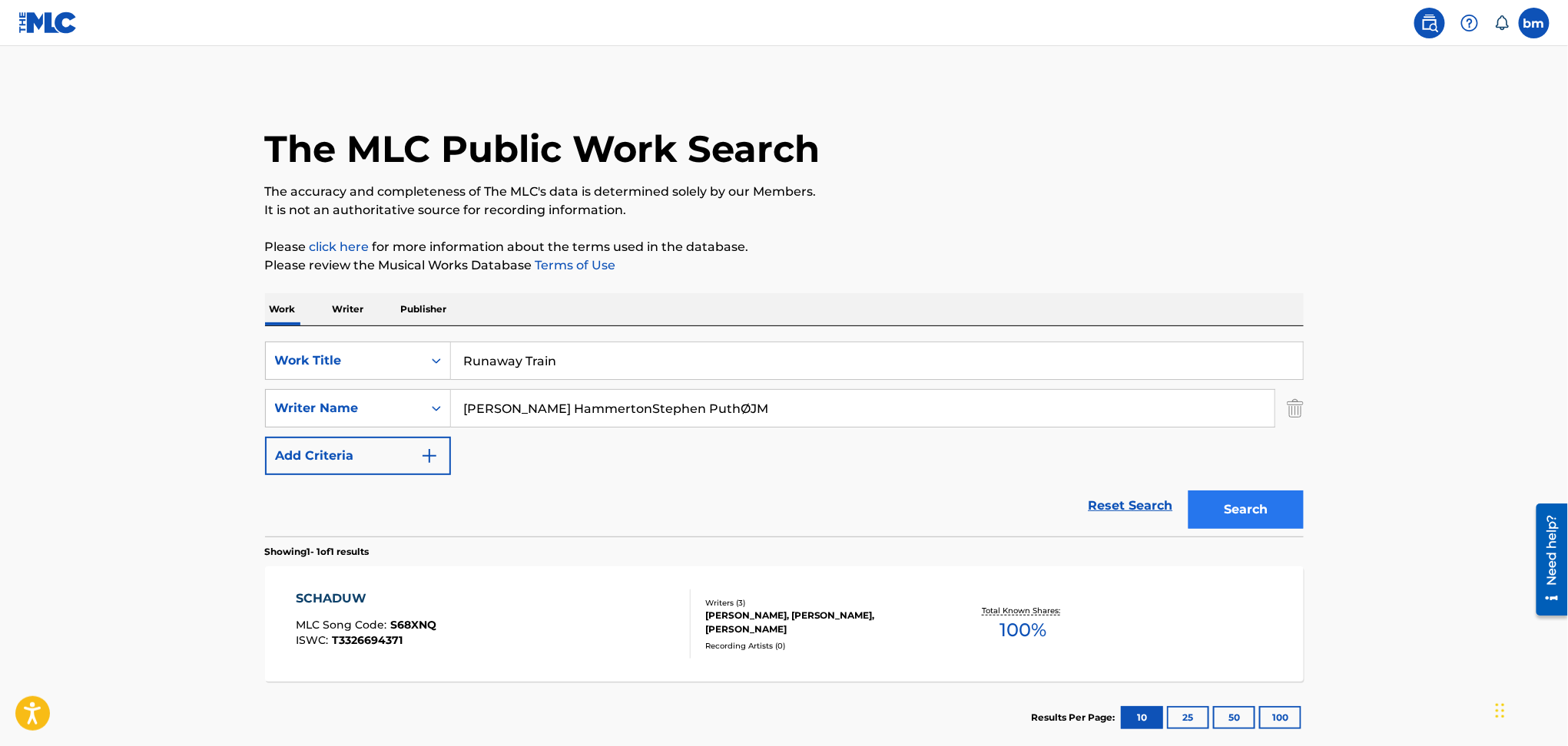
click at [1157, 490] on form "SearchWithCriteriac0667a74-7796-495e-8e53-aa04bcdd7514 Work Title Runaway Train…" at bounding box center [784, 439] width 1039 height 195
drag, startPoint x: 1248, startPoint y: 530, endPoint x: 1257, endPoint y: 519, distance: 14.2
click at [1248, 525] on div "Search" at bounding box center [1242, 506] width 123 height 61
drag, startPoint x: 432, startPoint y: 390, endPoint x: 365, endPoint y: 386, distance: 67.1
click at [365, 386] on div "SearchWithCriteriac0667a74-7796-495e-8e53-aa04bcdd7514 Work Title Runaway Train…" at bounding box center [784, 408] width 1039 height 133
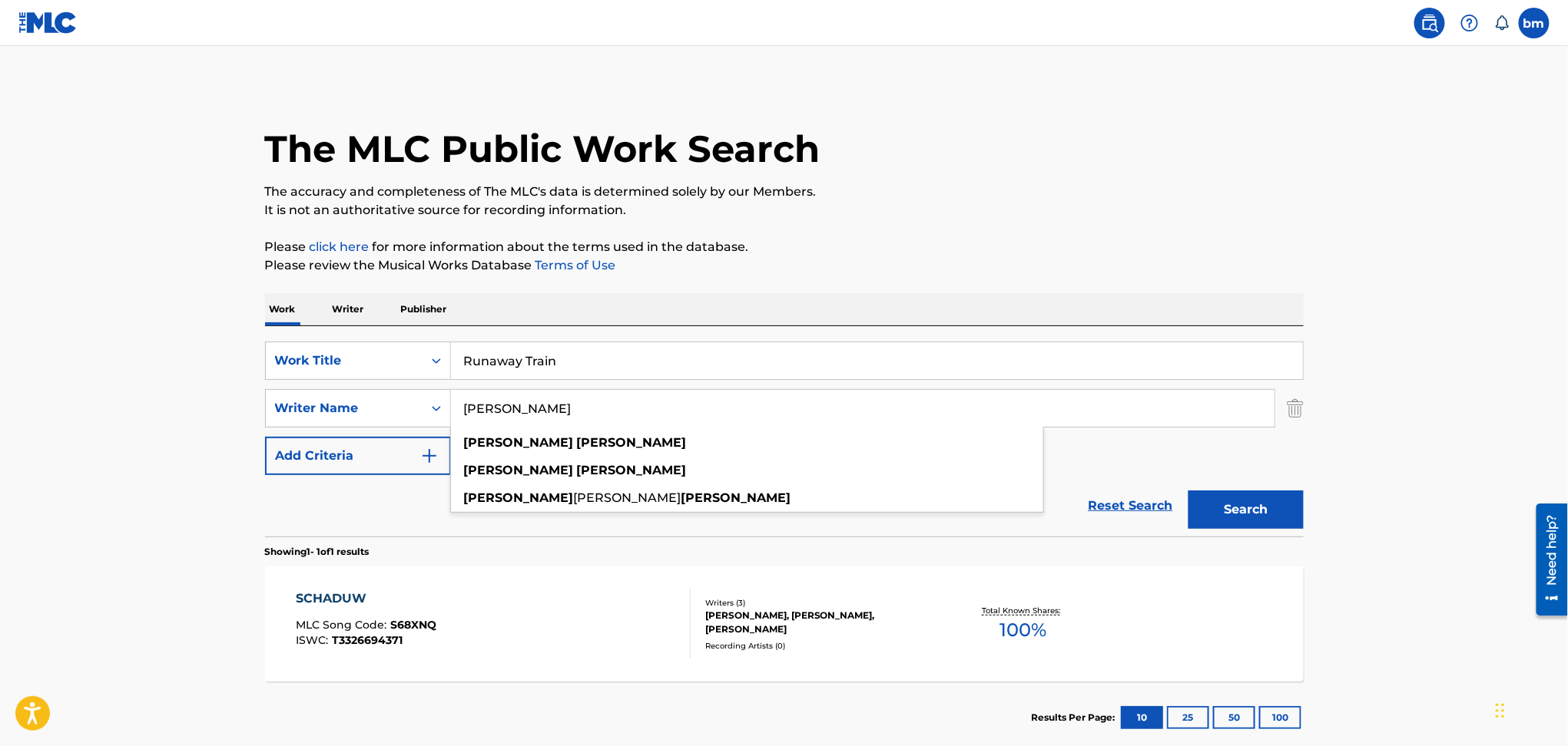
paste input "[PERSON_NAME] PuthØJM"
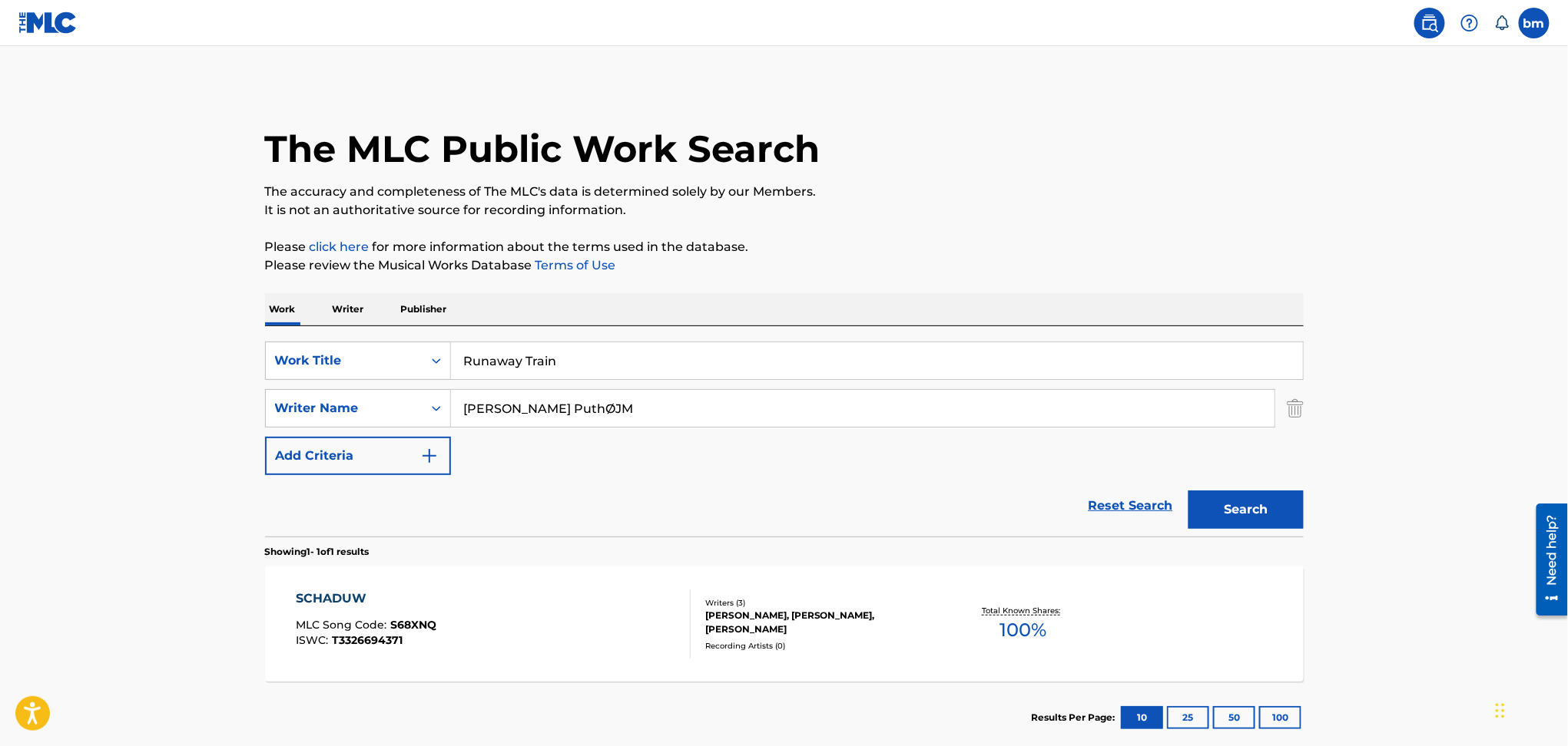
drag, startPoint x: 575, startPoint y: 405, endPoint x: 1209, endPoint y: 466, distance: 636.9
click at [1202, 464] on div "SearchWithCriteriac0667a74-7796-495e-8e53-aa04bcdd7514 Work Title Runaway Train…" at bounding box center [784, 408] width 1039 height 133
type input "[PERSON_NAME]"
click at [1248, 508] on button "Search" at bounding box center [1246, 509] width 116 height 38
click at [561, 647] on div "RUNAWAY TRAIN MLC Song Code : RO03GV ISWC :" at bounding box center [493, 624] width 395 height 69
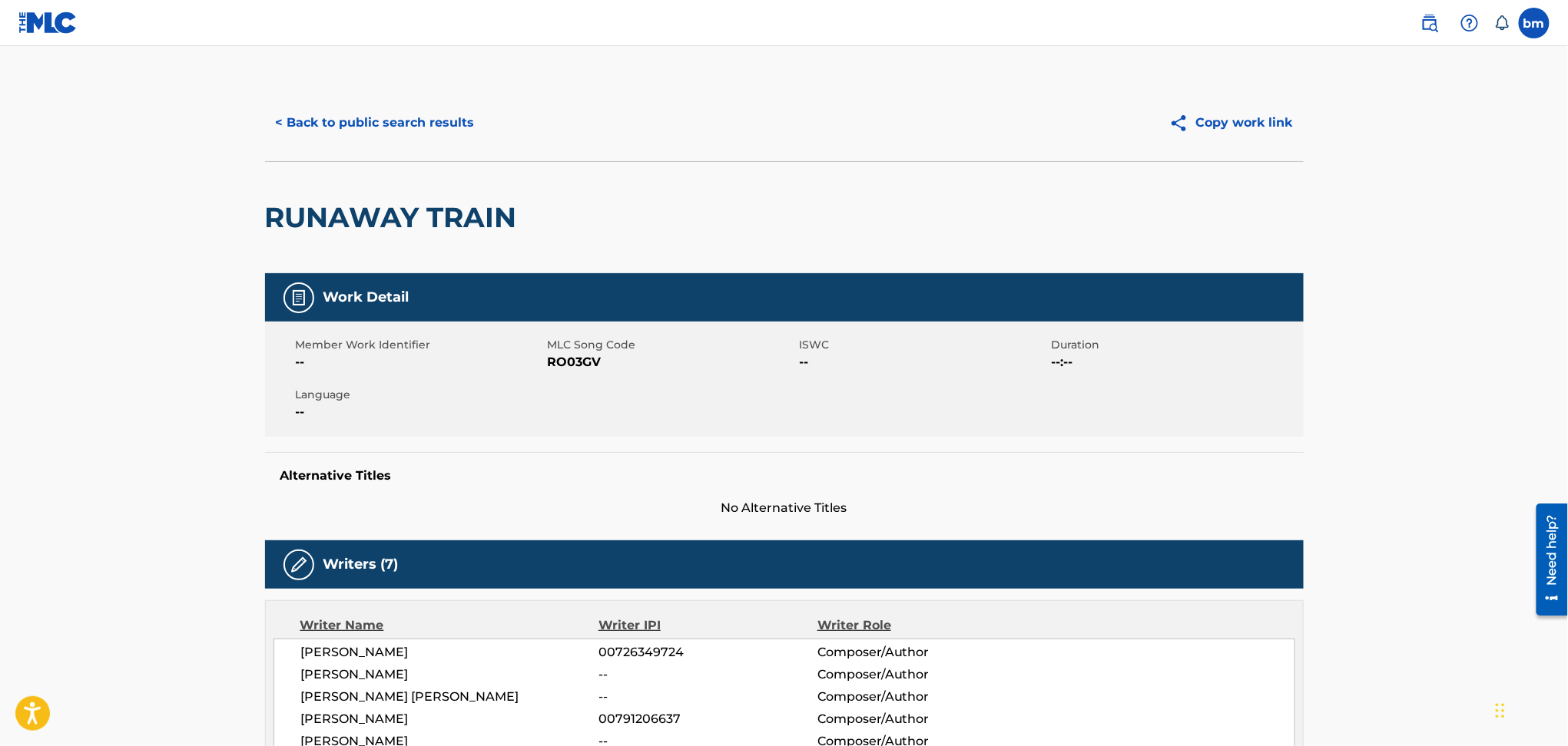
click at [590, 339] on span "MLC Song Code" at bounding box center [671, 345] width 248 height 16
click at [545, 370] on div "Member Work Identifier --" at bounding box center [422, 354] width 252 height 35
click at [627, 338] on span "MLC Song Code" at bounding box center [671, 345] width 248 height 16
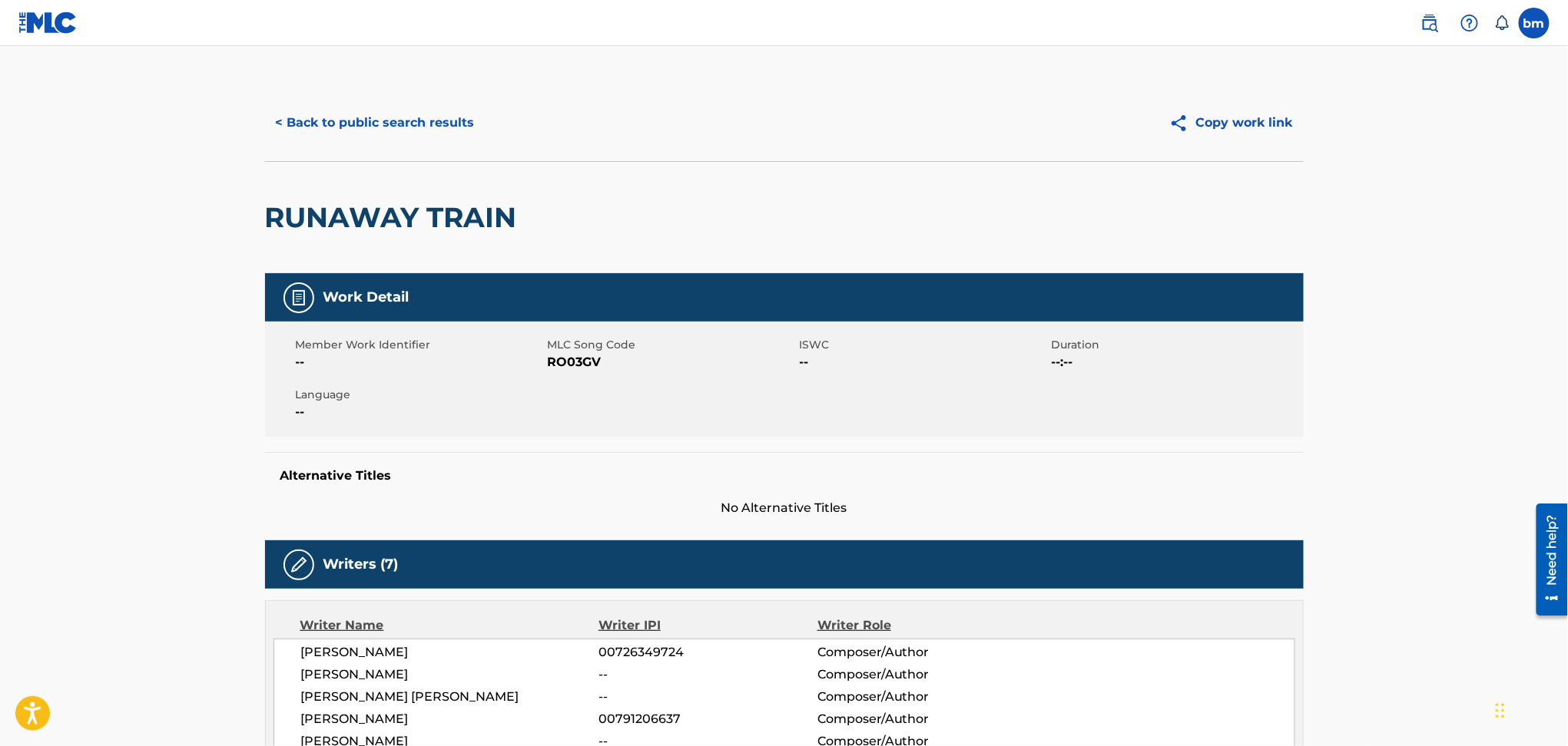
click at [560, 360] on span "RO03GV" at bounding box center [671, 363] width 248 height 19
click at [560, 359] on span "RO03GV" at bounding box center [671, 363] width 248 height 19
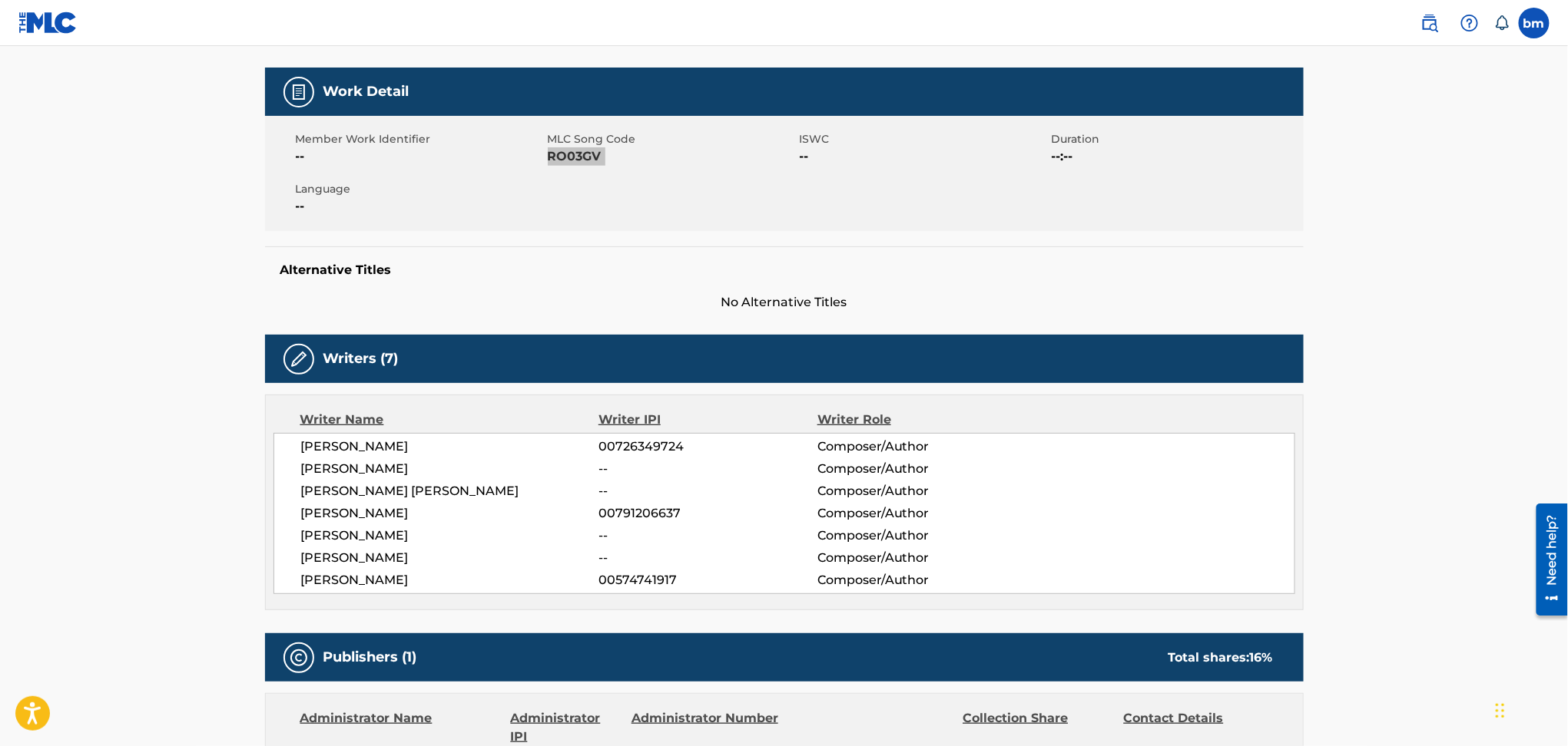
scroll to position [599, 0]
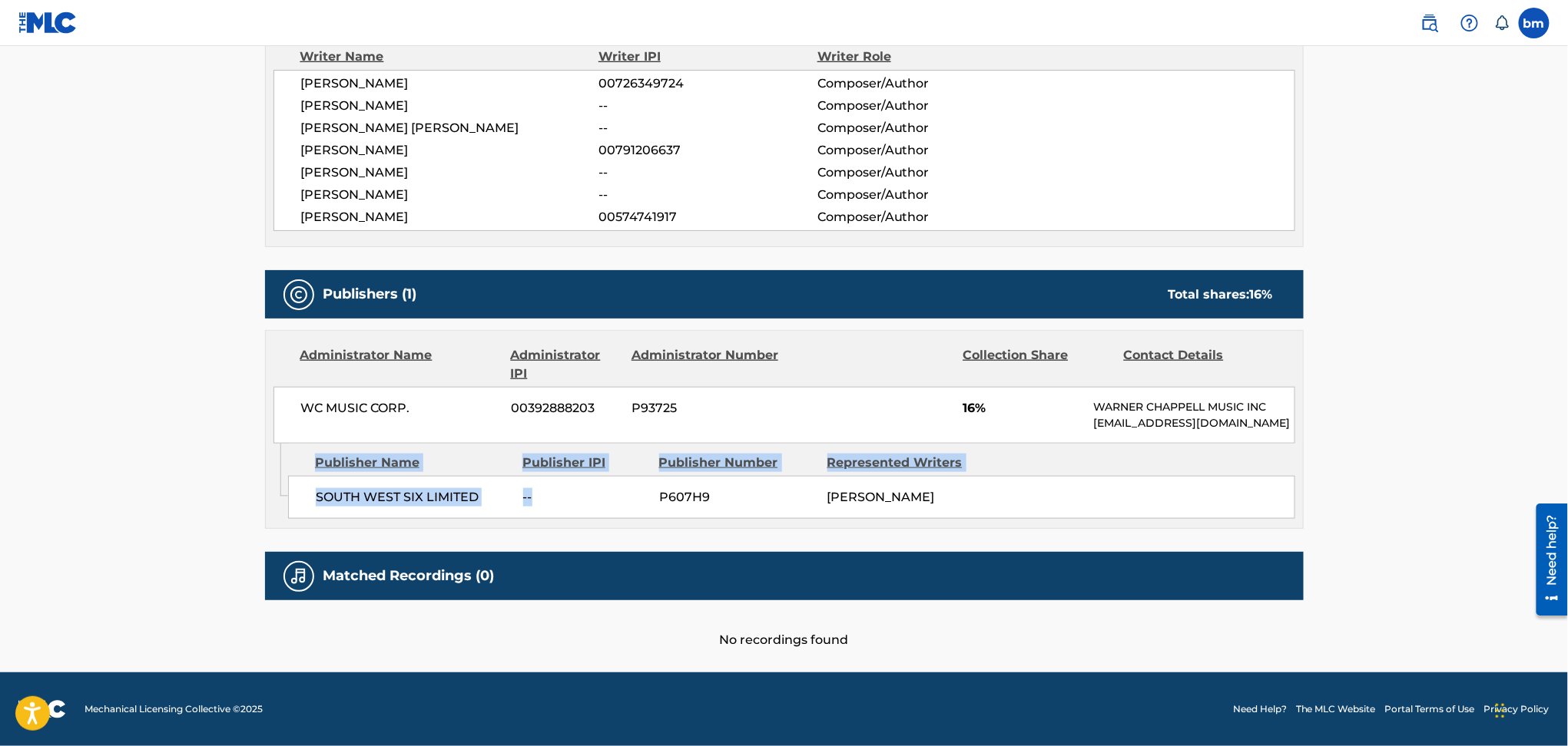
drag, startPoint x: 288, startPoint y: 441, endPoint x: 514, endPoint y: 489, distance: 231.0
click at [563, 493] on div "Publisher Name Publisher IPI Publisher Number Represented Writers SOUTH WEST SI…" at bounding box center [795, 482] width 1015 height 76
click at [399, 476] on div "SOUTH WEST SIX LIMITED -- P607H9 [PERSON_NAME]" at bounding box center [791, 497] width 1007 height 43
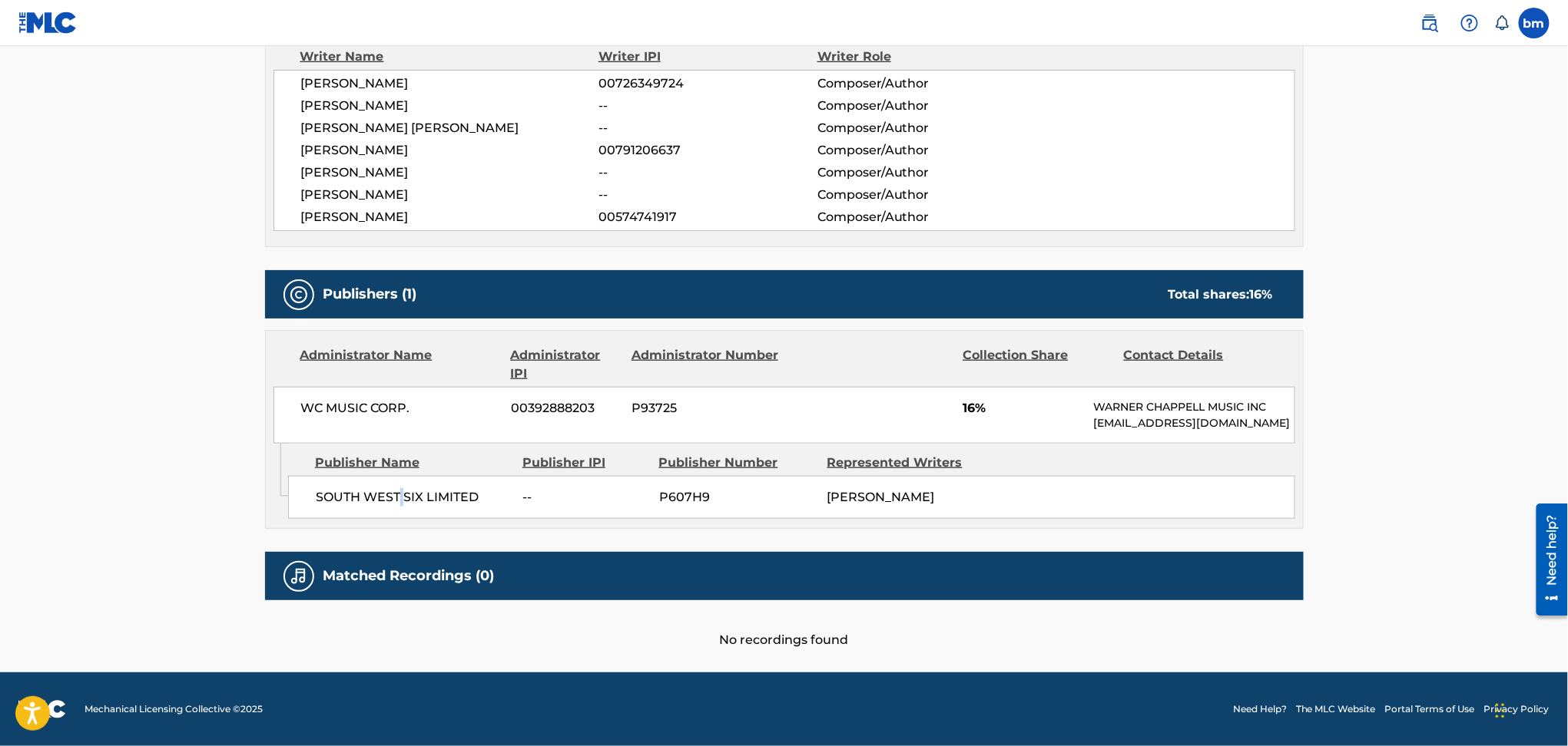
click at [399, 476] on div "SOUTH WEST SIX LIMITED -- P607H9 [PERSON_NAME]" at bounding box center [791, 497] width 1007 height 43
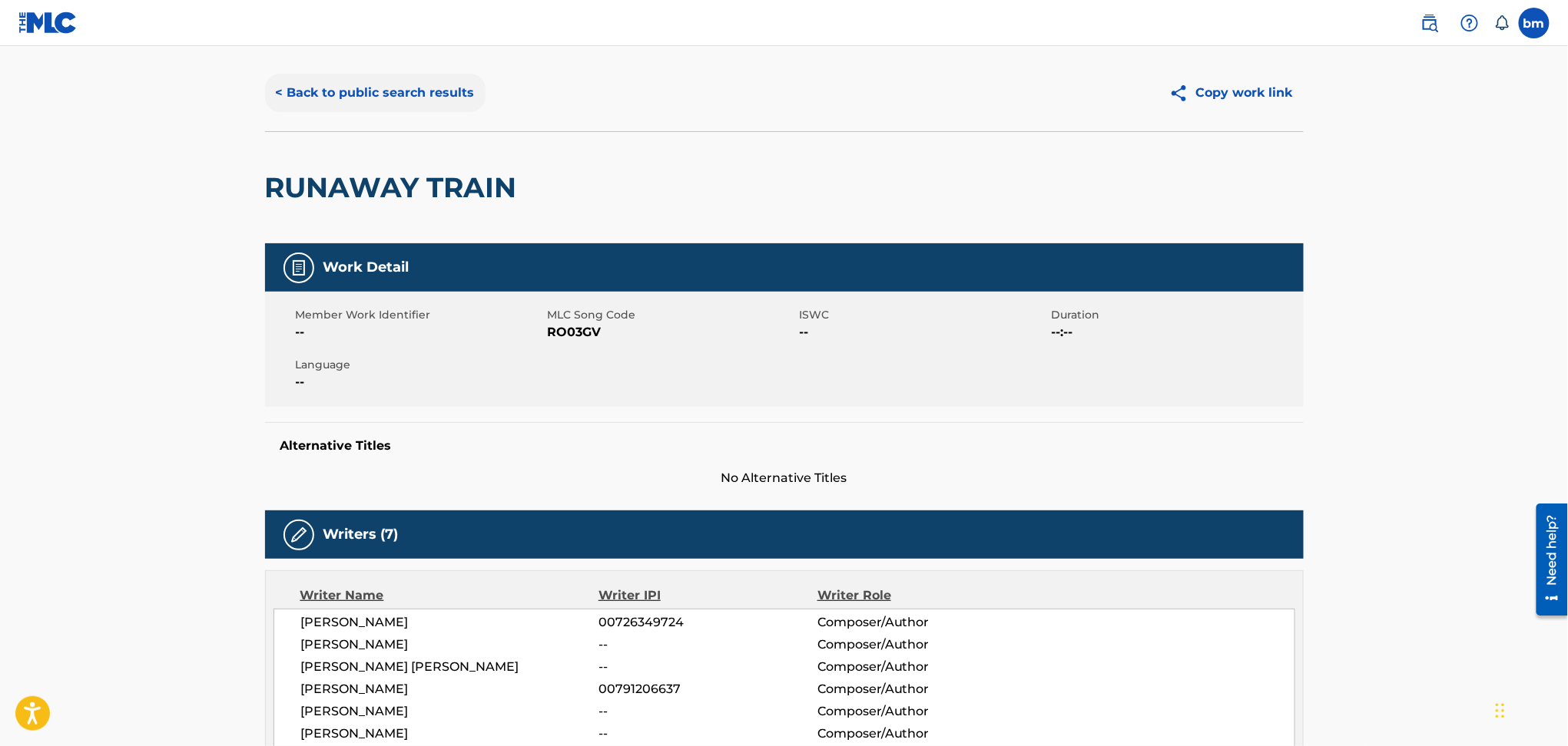
scroll to position [0, 0]
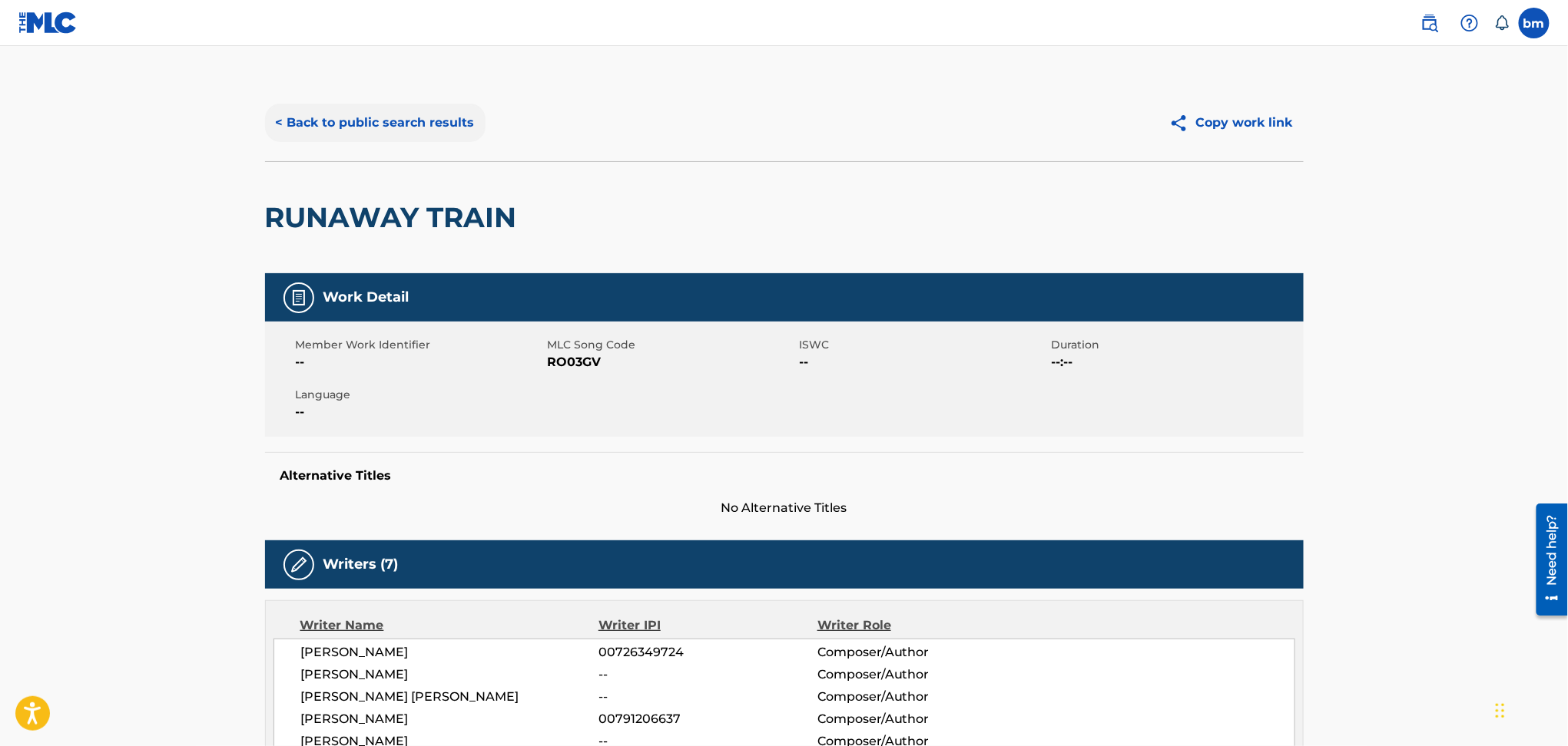
click at [363, 127] on button "< Back to public search results" at bounding box center [375, 122] width 220 height 38
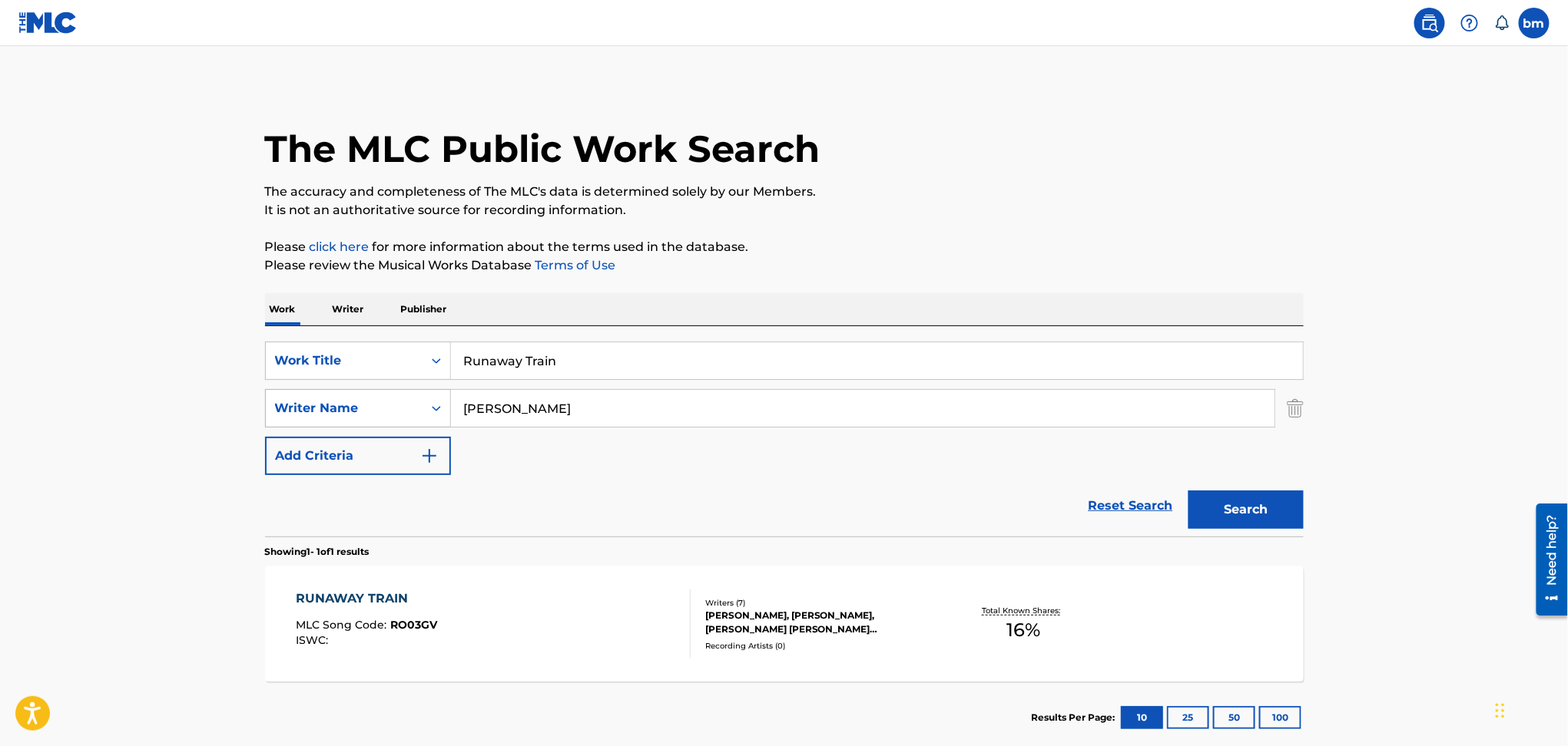
drag, startPoint x: 586, startPoint y: 404, endPoint x: 348, endPoint y: 397, distance: 238.1
click at [295, 405] on div "SearchWithCriteria54abf341-431a-4b96-ac76-6dc0a5ae9849 Writer Name [PERSON_NAME]" at bounding box center [784, 408] width 1039 height 38
paste input "[PERSON_NAME]"
type input "[PERSON_NAME]"
drag, startPoint x: 671, startPoint y: 339, endPoint x: 382, endPoint y: 331, distance: 289.1
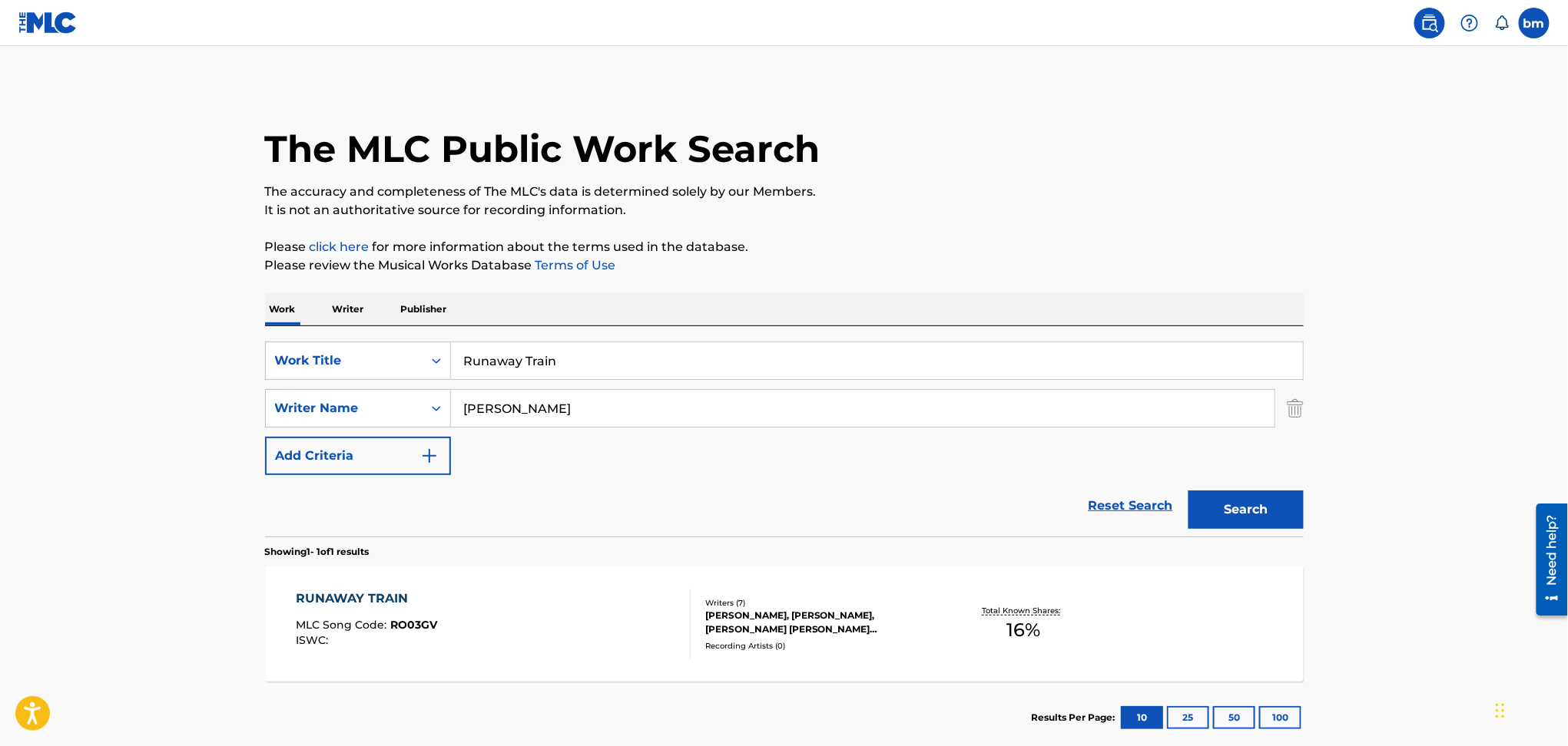
click at [382, 331] on div "SearchWithCriteriac0667a74-7796-495e-8e53-aa04bcdd7514 Work Title Runaway Train…" at bounding box center [784, 432] width 1039 height 211
drag, startPoint x: 591, startPoint y: 382, endPoint x: 333, endPoint y: 381, distance: 258.0
click at [333, 381] on div "SearchWithCriteriac0667a74-7796-495e-8e53-aa04bcdd7514 Work Title Runaway Train…" at bounding box center [784, 408] width 1039 height 133
drag, startPoint x: 604, startPoint y: 349, endPoint x: 277, endPoint y: 347, distance: 327.0
click at [277, 347] on div "SearchWithCriteriac0667a74-7796-495e-8e53-aa04bcdd7514 Work Title Runaway Train" at bounding box center [784, 360] width 1039 height 38
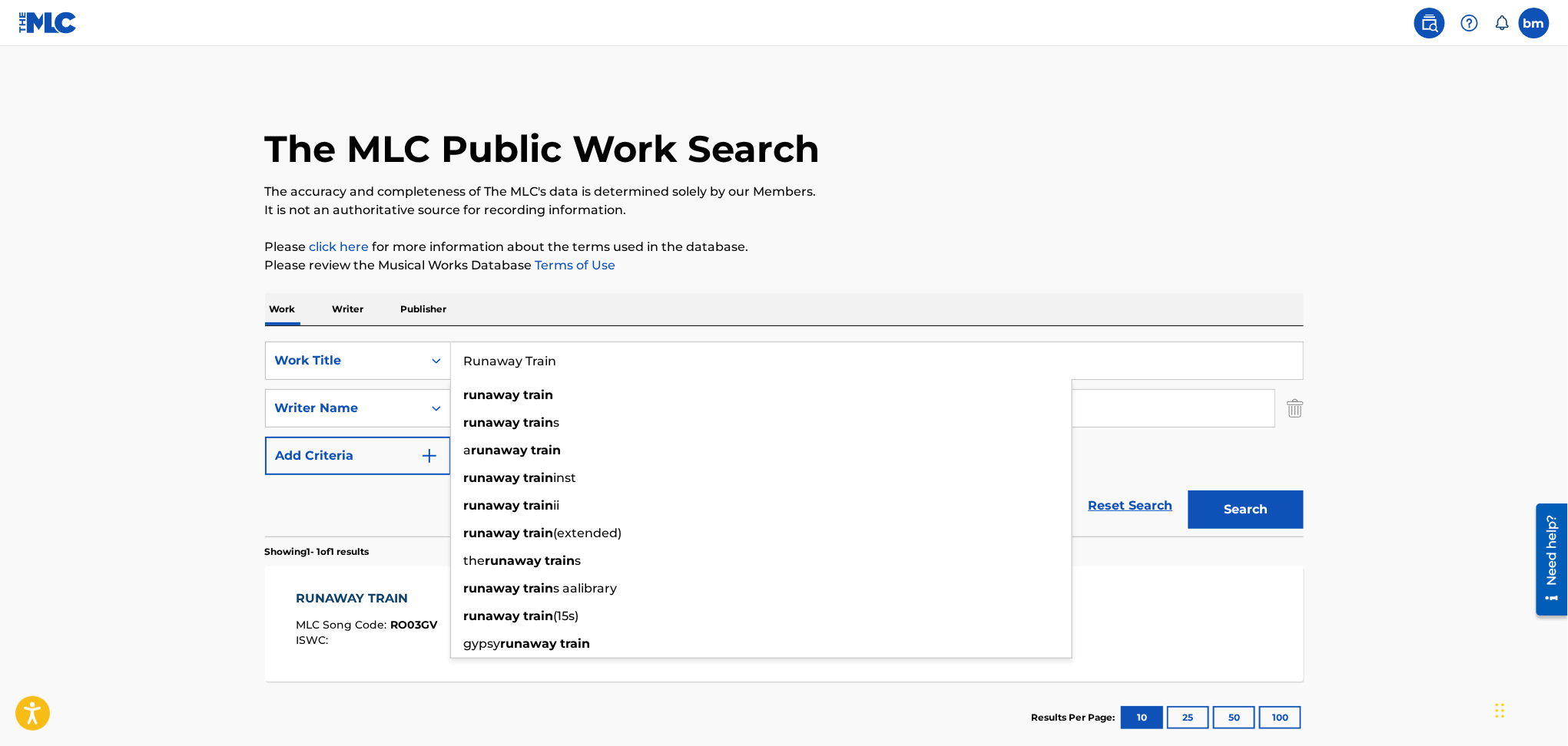
paste input "Fremmede [PERSON_NAME] På Månen"
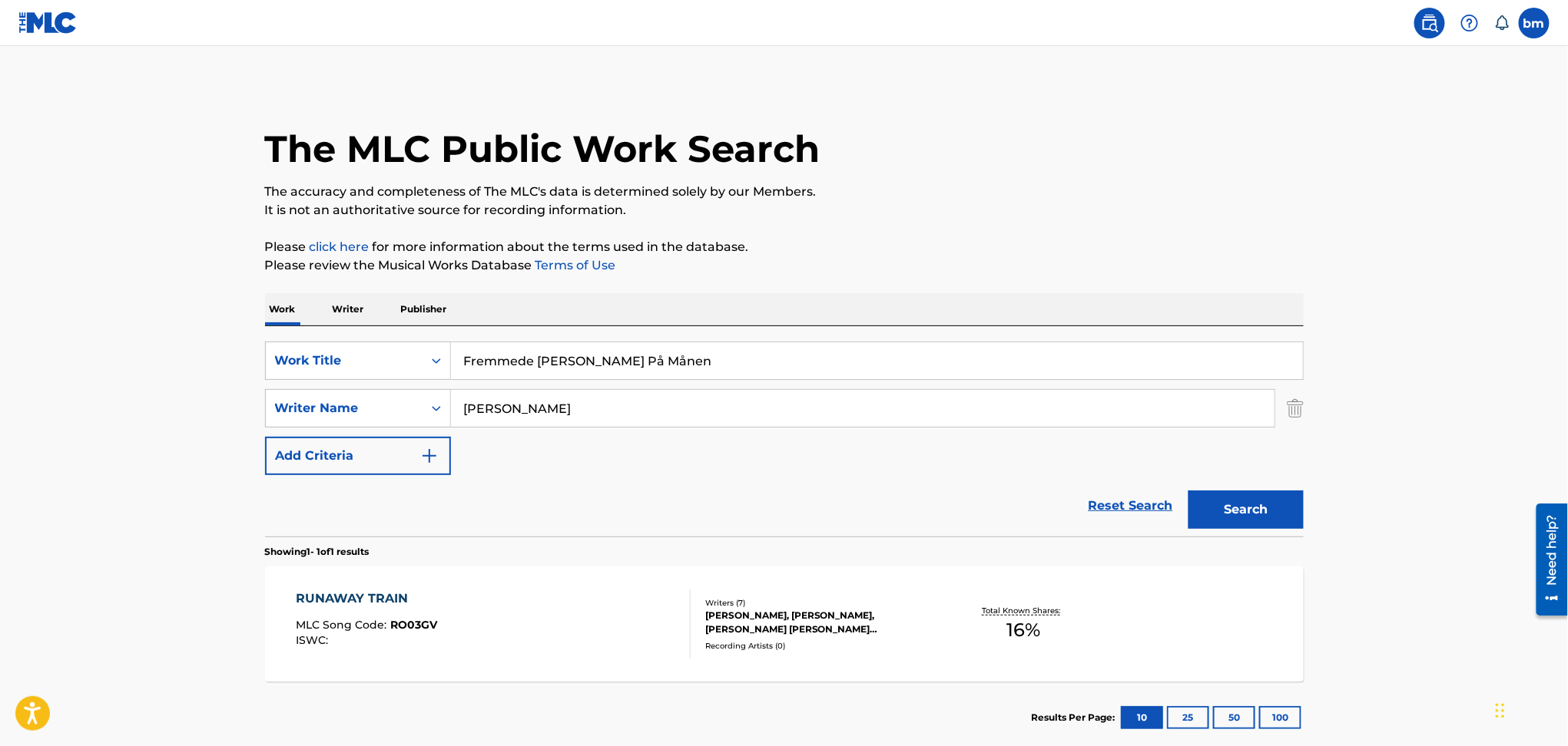
drag, startPoint x: 543, startPoint y: 362, endPoint x: 1357, endPoint y: 302, distance: 816.2
click at [1348, 308] on main "The MLC Public Work Search The accuracy and completeness of The MLC's data is d…" at bounding box center [784, 404] width 1568 height 715
type input "Fremmede"
click at [1256, 148] on div "The MLC Public Work Search" at bounding box center [784, 140] width 1039 height 112
drag, startPoint x: 578, startPoint y: 415, endPoint x: 1298, endPoint y: 489, distance: 723.8
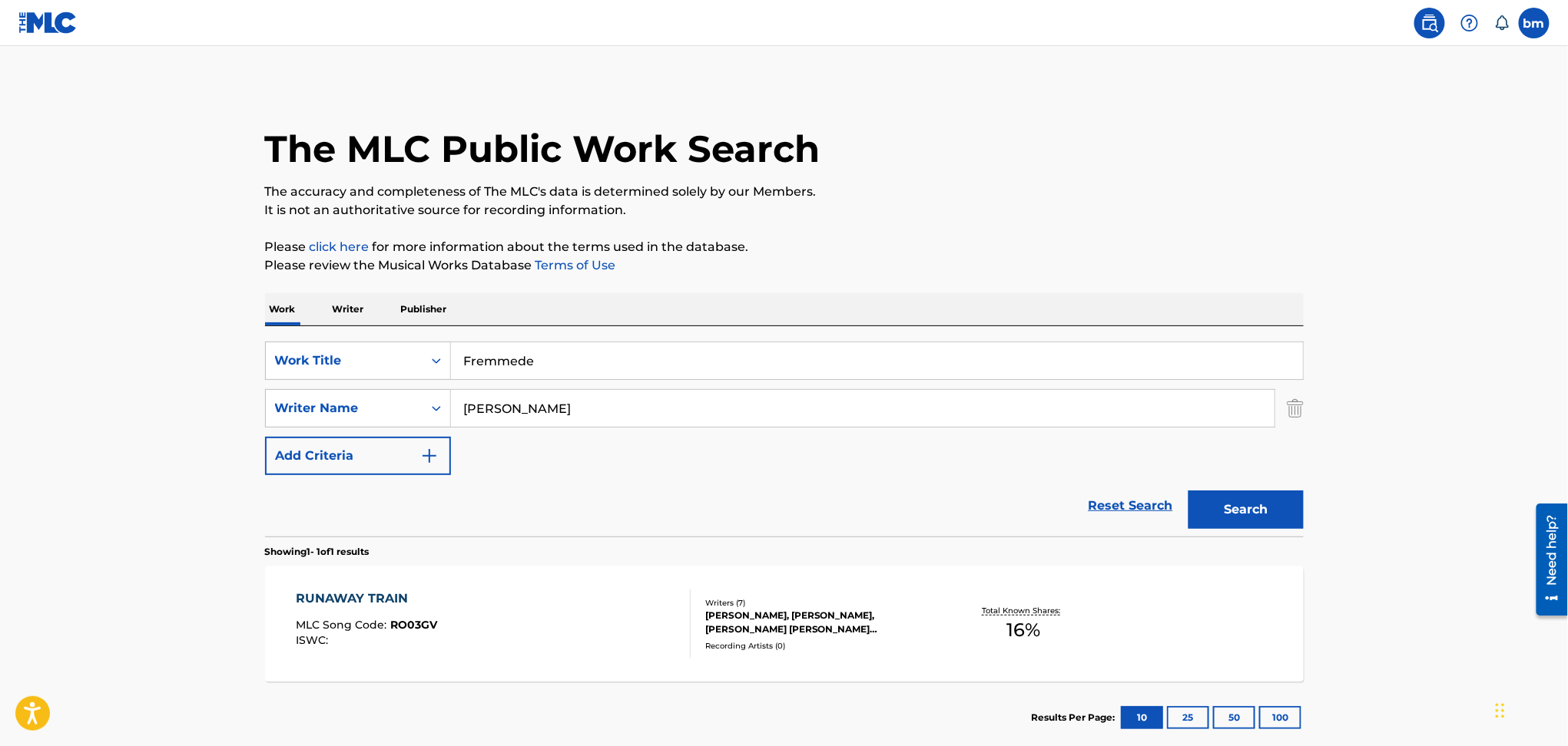
click at [1295, 489] on form "SearchWithCriteriac0667a74-7796-495e-8e53-aa04bcdd7514 Work Title Fremmede Sear…" at bounding box center [784, 439] width 1039 height 195
drag, startPoint x: 1274, startPoint y: 510, endPoint x: 1271, endPoint y: 530, distance: 20.2
click at [1272, 510] on button "Search" at bounding box center [1246, 509] width 116 height 38
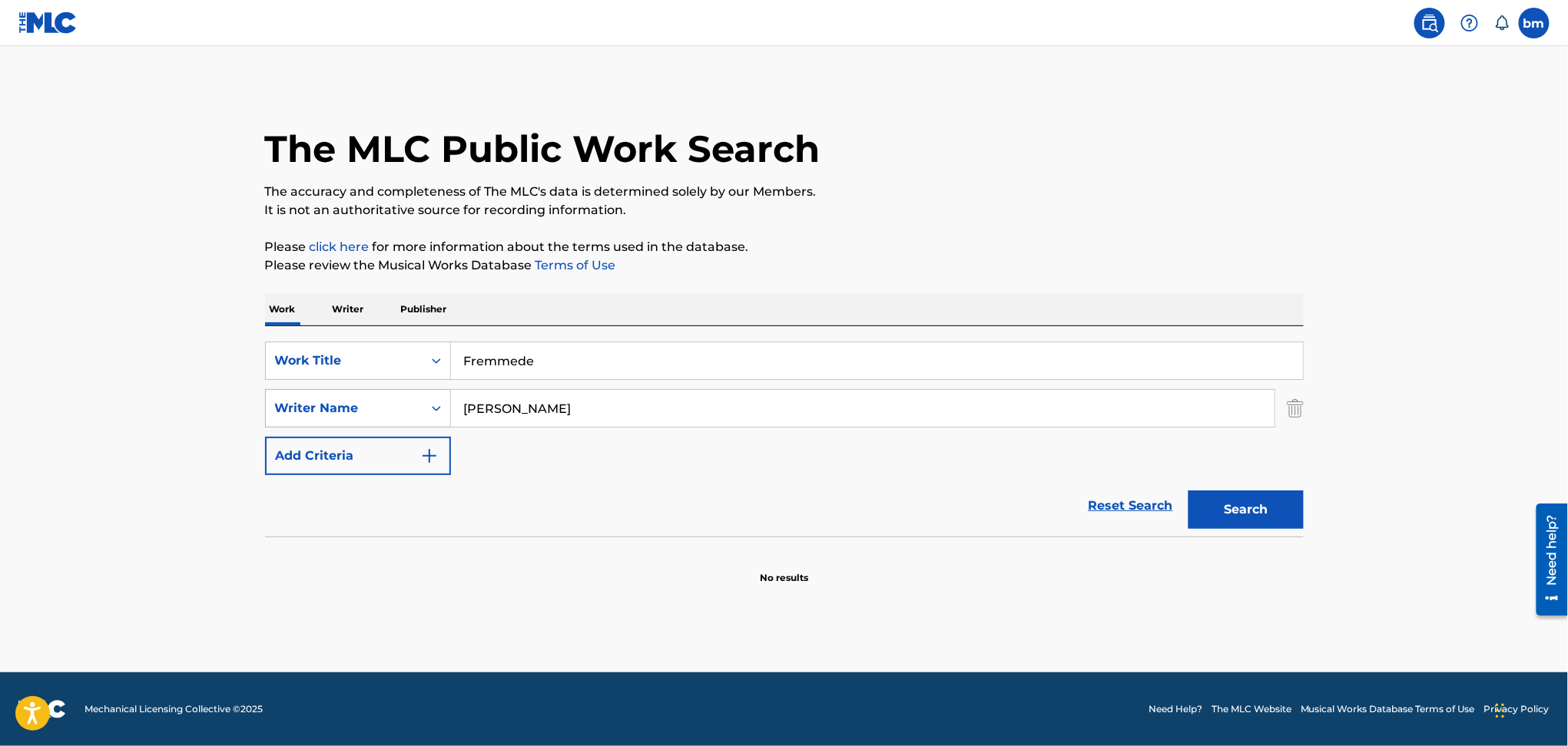
drag, startPoint x: 678, startPoint y: 404, endPoint x: 387, endPoint y: 419, distance: 291.4
click at [331, 401] on div "SearchWithCriteria54abf341-431a-4b96-ac76-6dc0a5ae9849 Writer Name [PERSON_NAME]" at bounding box center [784, 408] width 1039 height 38
paste input "[PERSON_NAME]"
type input "[PERSON_NAME]"
click at [1271, 513] on button "Search" at bounding box center [1246, 509] width 116 height 38
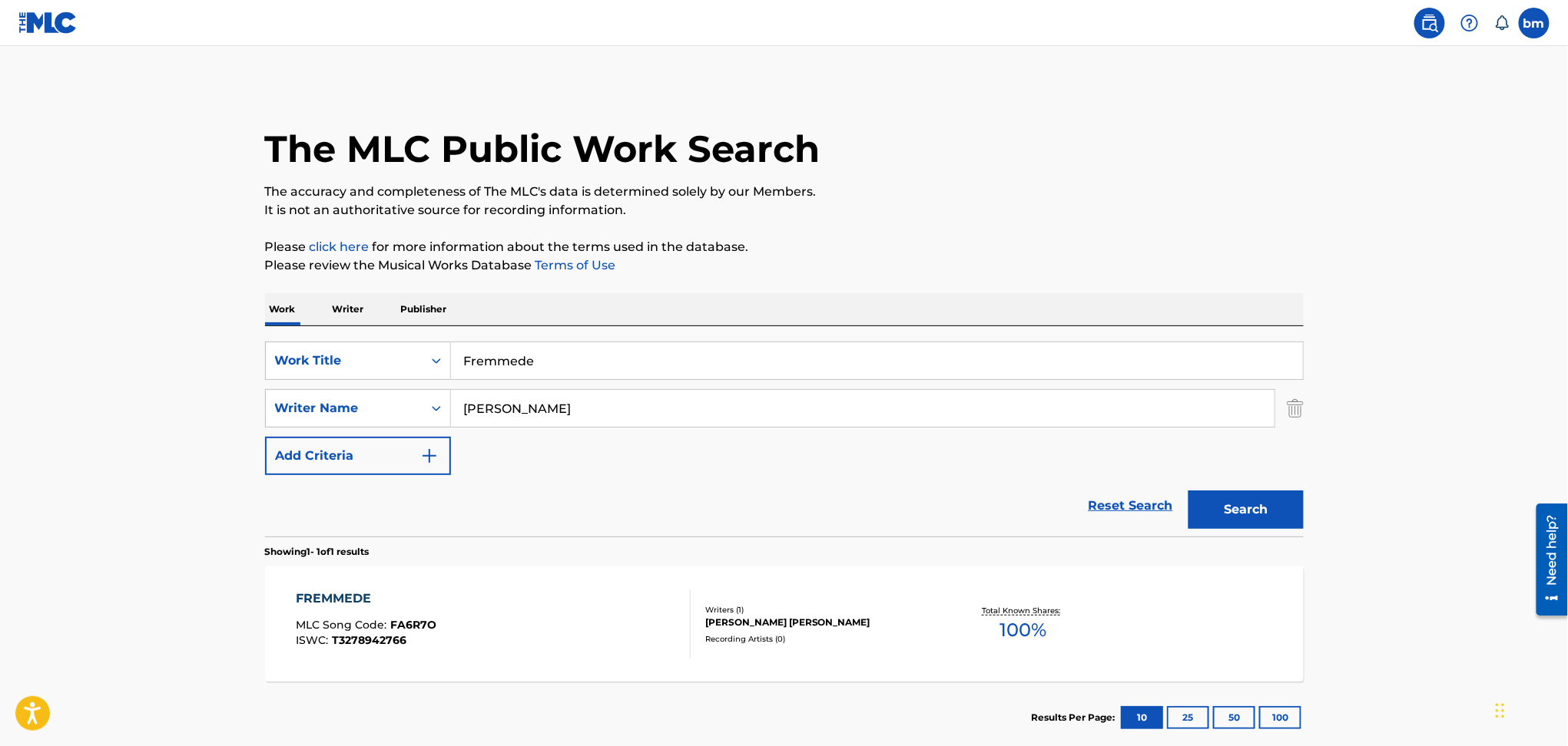
click at [558, 632] on div "FREMMEDE MLC Song Code : FA6R7O ISWC : T3278942766" at bounding box center [493, 624] width 395 height 69
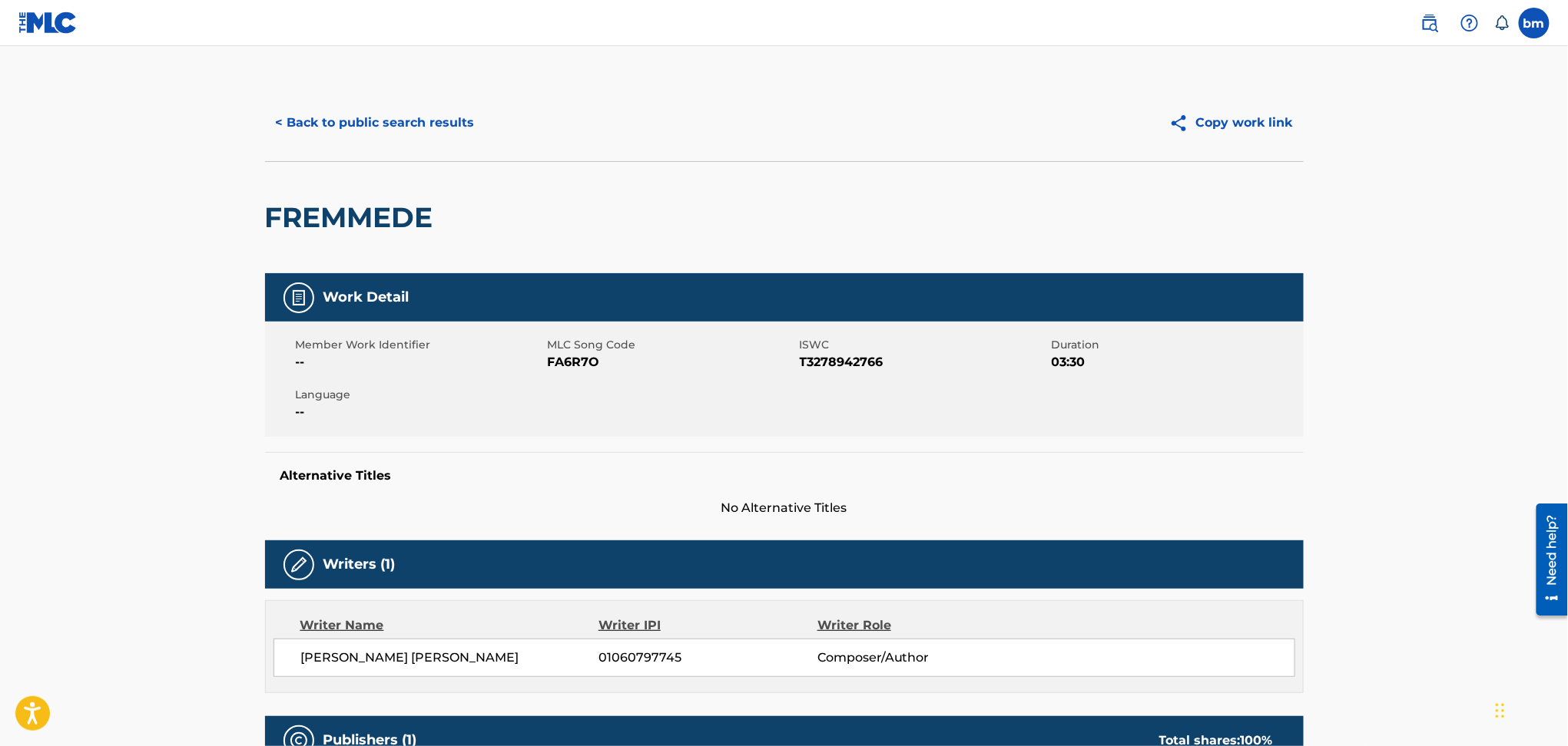
click at [563, 360] on span "FA6R7O" at bounding box center [671, 363] width 248 height 19
click at [563, 360] on span "FA6R7O" at bounding box center [671, 363] width 248 height 19
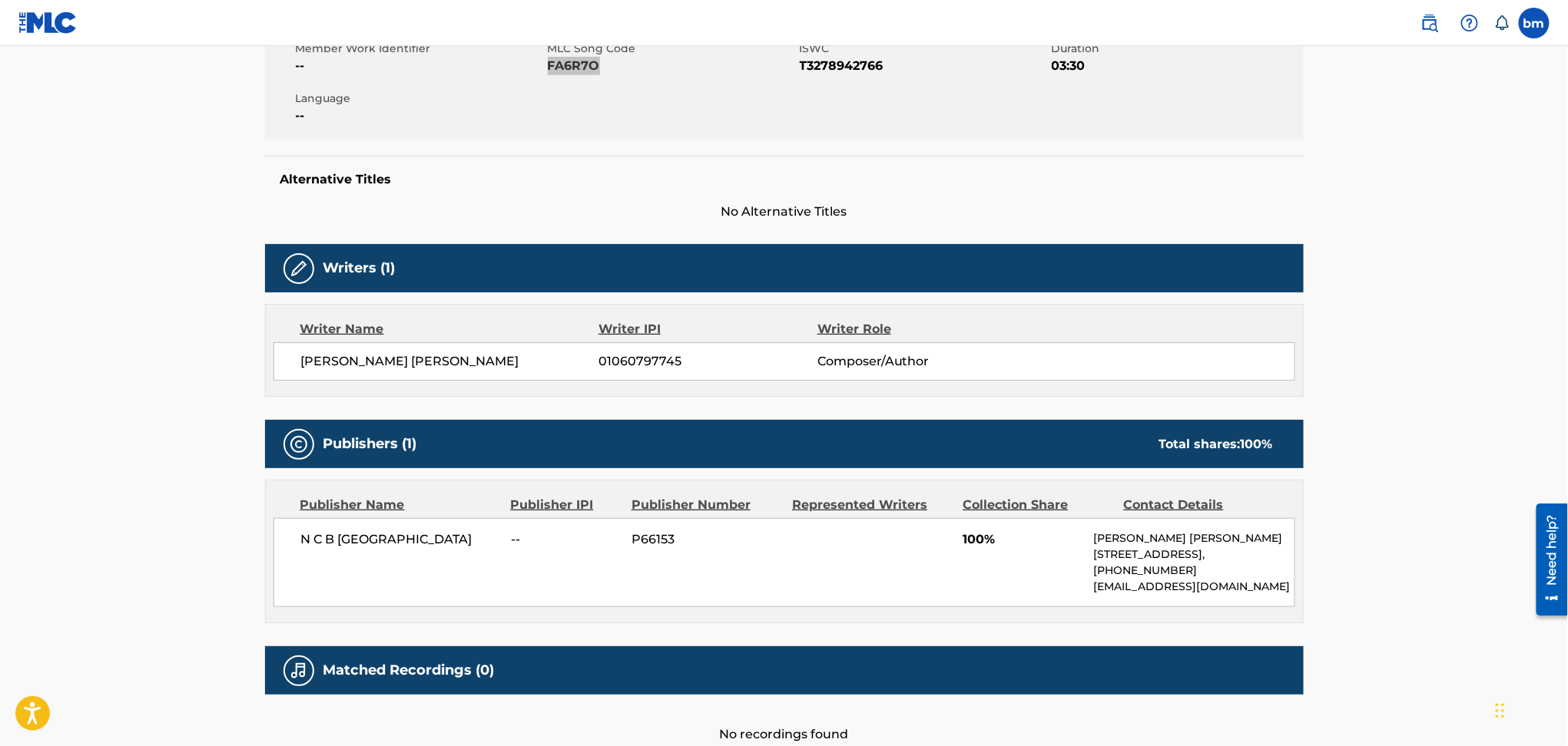
scroll to position [390, 0]
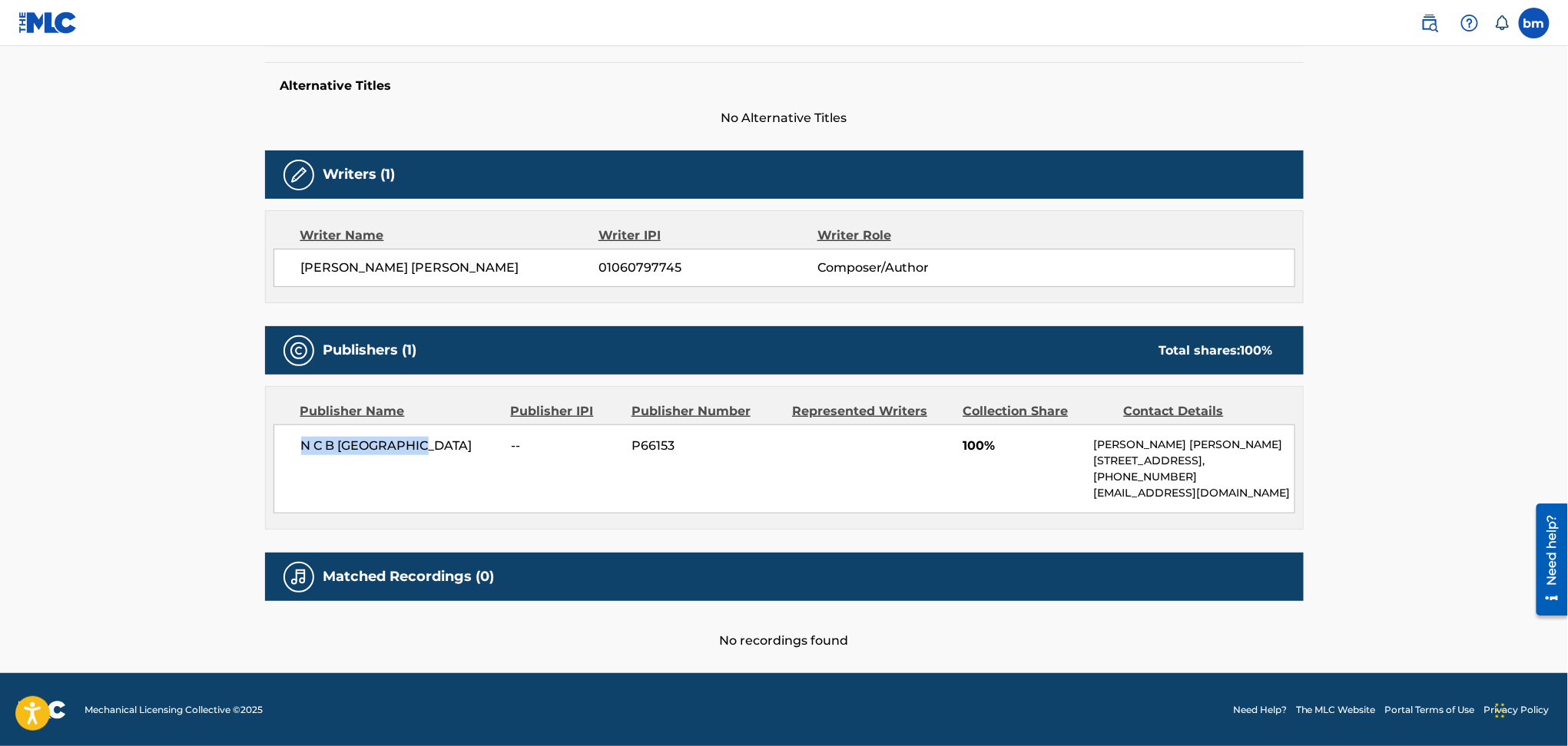
drag, startPoint x: 283, startPoint y: 443, endPoint x: 444, endPoint y: 466, distance: 162.6
click at [444, 466] on div "N C B SCANDINAVIA -- P66153 100% [PERSON_NAME] [PERSON_NAME] [STREET_ADDRESS], …" at bounding box center [784, 469] width 1022 height 89
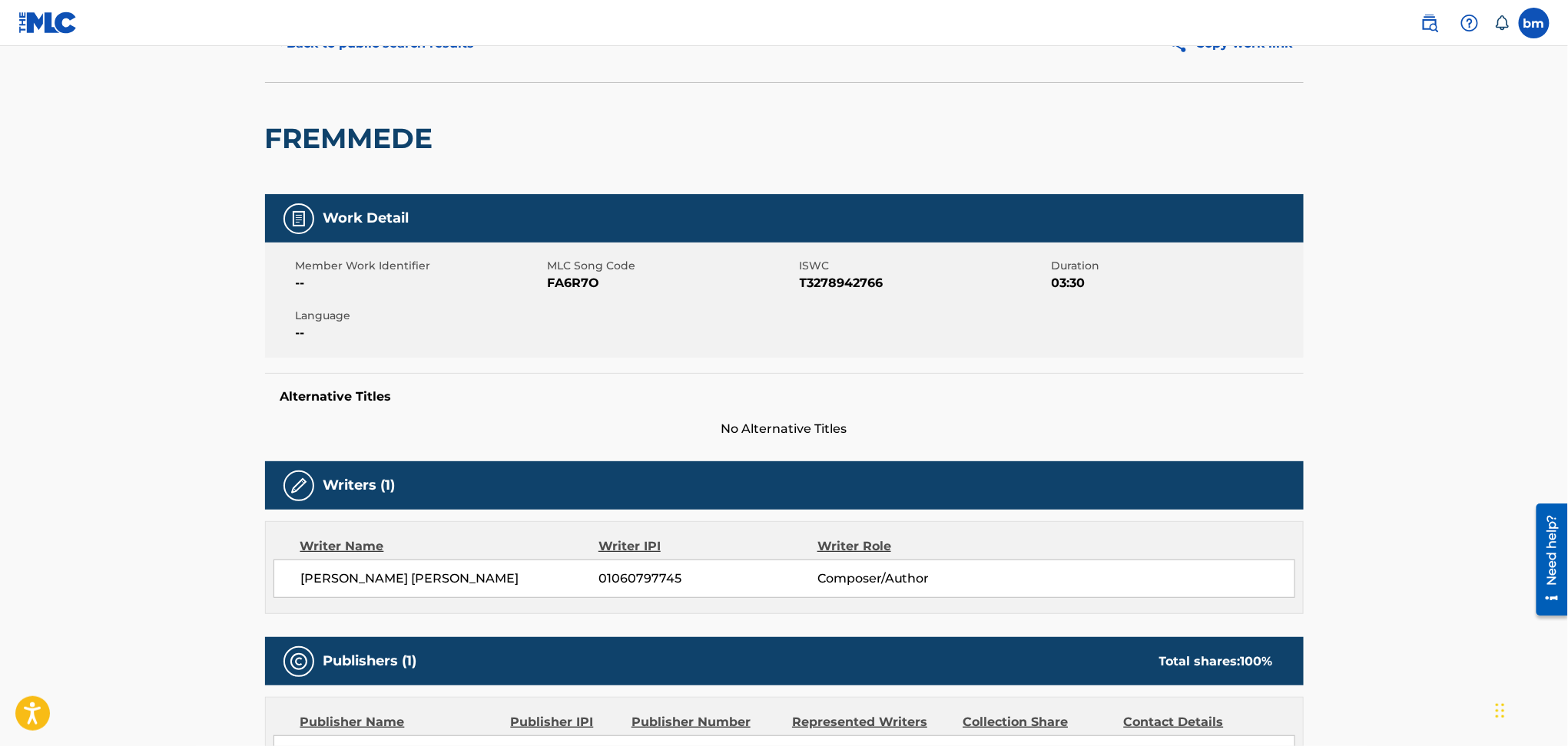
scroll to position [0, 0]
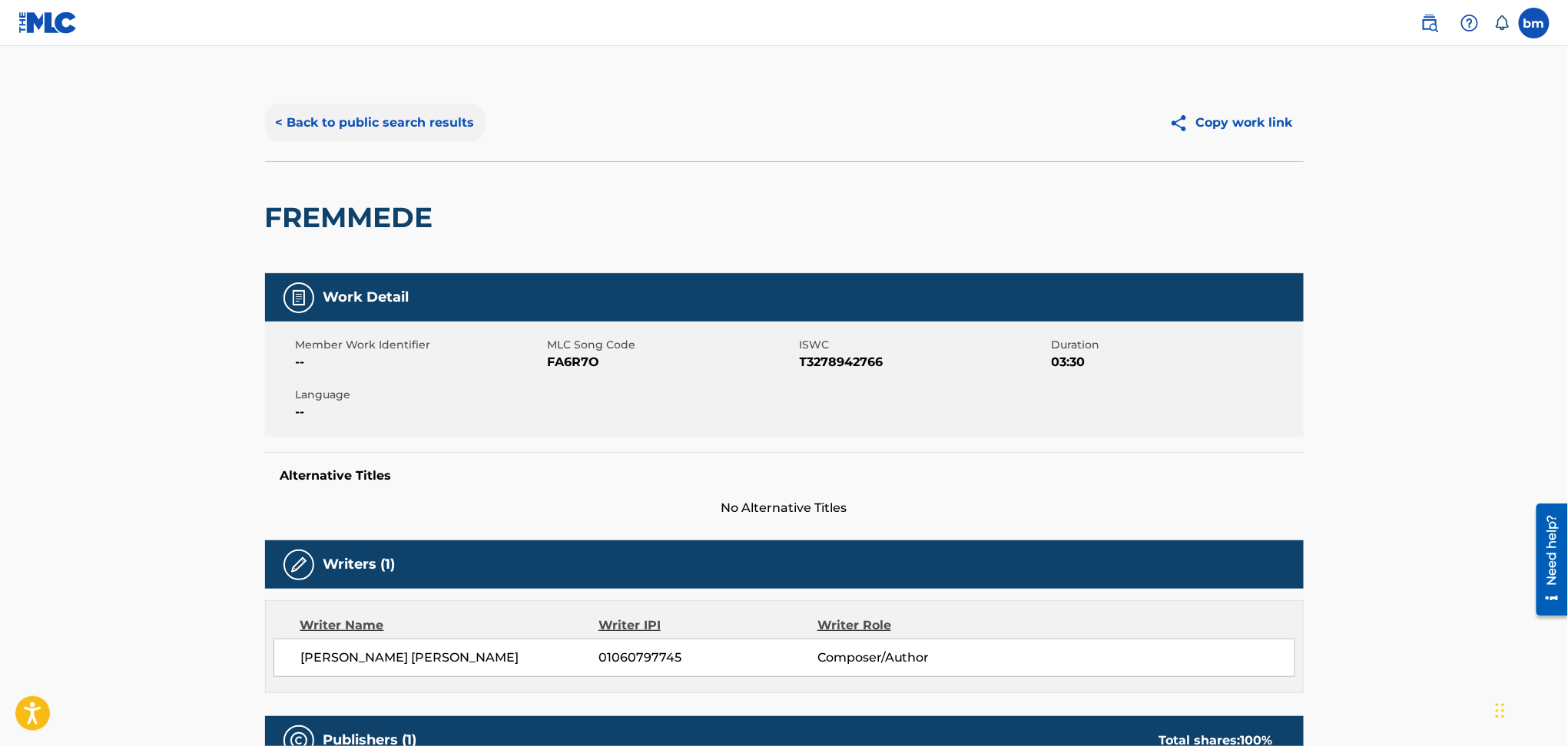
click at [359, 141] on div "< Back to public search results" at bounding box center [524, 122] width 519 height 38
click at [359, 125] on button "< Back to public search results" at bounding box center [375, 122] width 220 height 38
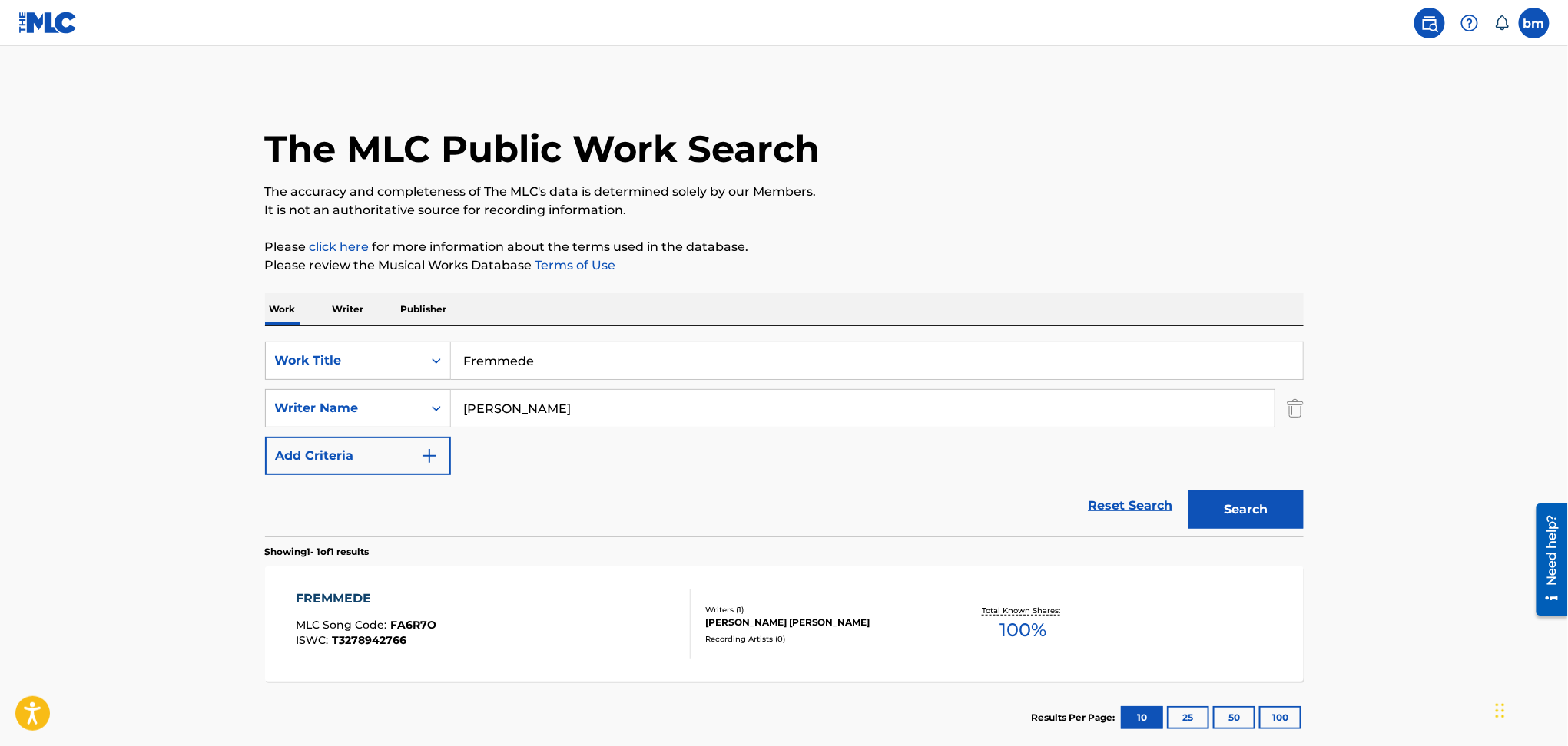
drag, startPoint x: 587, startPoint y: 393, endPoint x: 167, endPoint y: 393, distance: 420.0
click at [146, 393] on main "The MLC Public Work Search The accuracy and completeness of The MLC's data is d…" at bounding box center [784, 404] width 1568 height 715
paste input "[PERSON_NAME]-[PERSON_NAME]"
type input "[PERSON_NAME]-[PERSON_NAME]"
drag, startPoint x: 531, startPoint y: 356, endPoint x: 271, endPoint y: 356, distance: 260.0
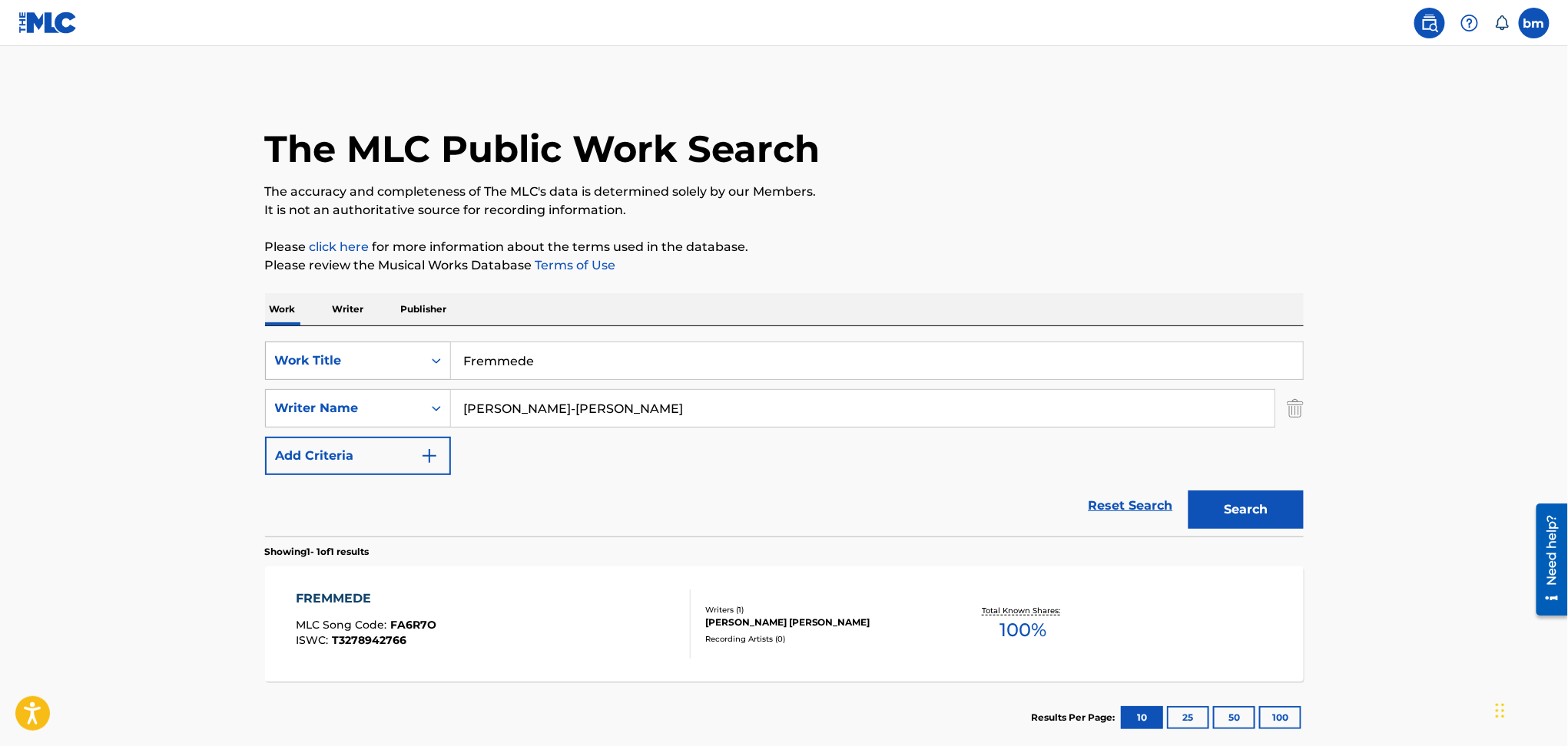
click at [271, 356] on div "SearchWithCriteriac0667a74-7796-495e-8e53-aa04bcdd7514 Work Title Fremmede" at bounding box center [784, 360] width 1039 height 38
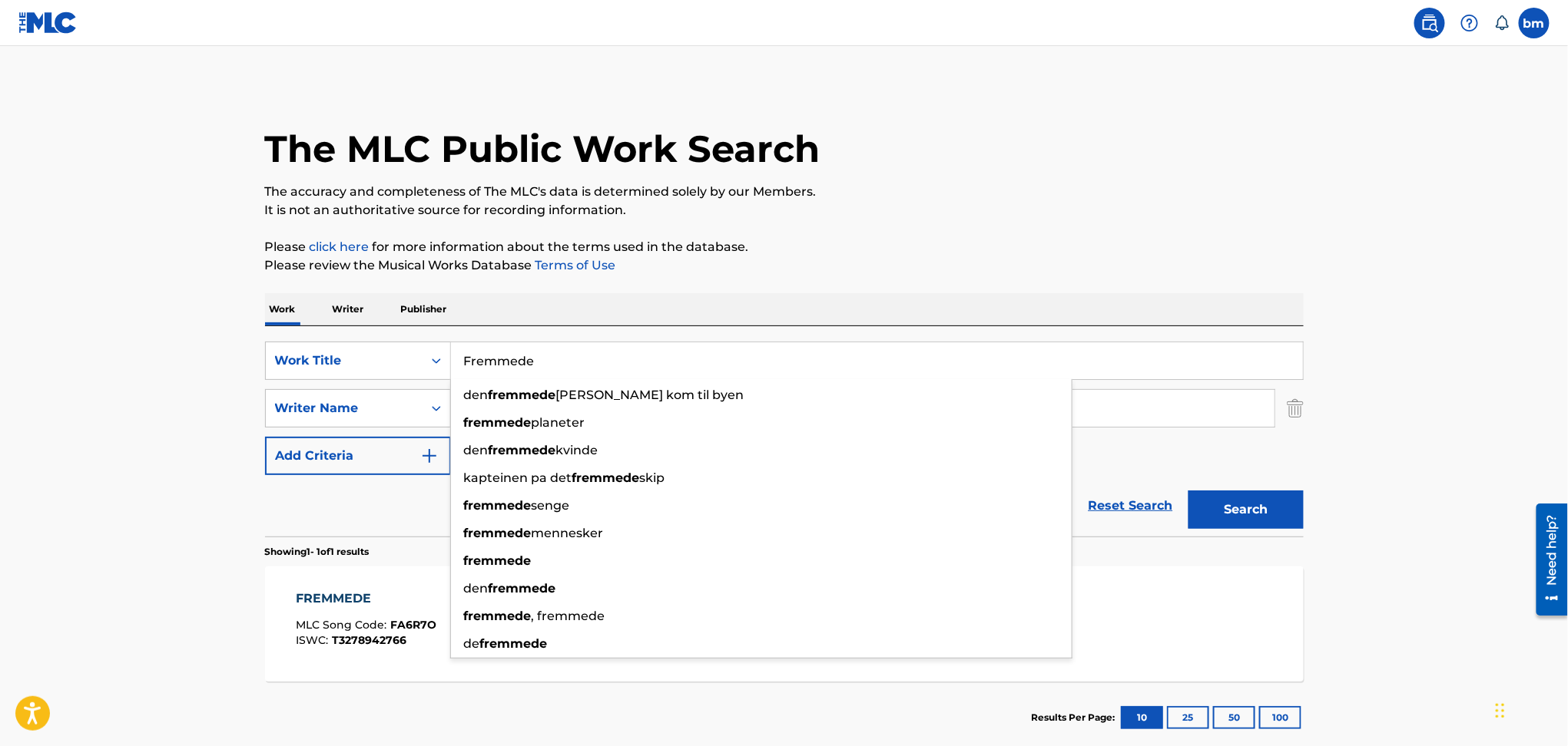
paste input "Lifetimes Away [PERSON_NAME]"
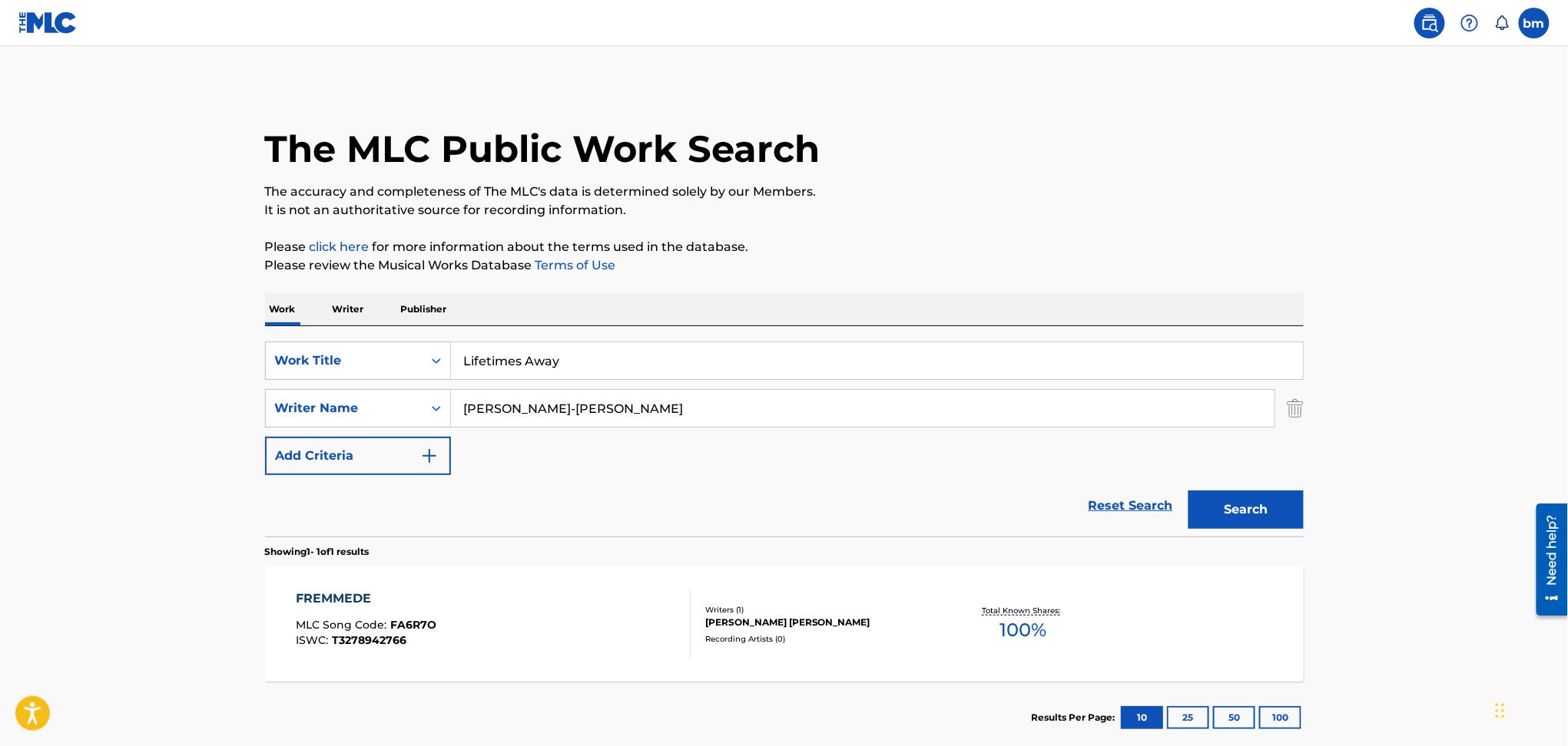
drag, startPoint x: 572, startPoint y: 363, endPoint x: 1480, endPoint y: 337, distance: 908.4
click at [1480, 337] on main "The MLC Public Work Search The accuracy and completeness of The MLC's data is d…" at bounding box center [784, 404] width 1568 height 715
type input "Lifetimes Away"
click at [1239, 234] on div "The MLC Public Work Search The accuracy and completeness of The MLC's data is d…" at bounding box center [784, 419] width 1075 height 670
drag, startPoint x: 544, startPoint y: 408, endPoint x: 1116, endPoint y: 411, distance: 572.0
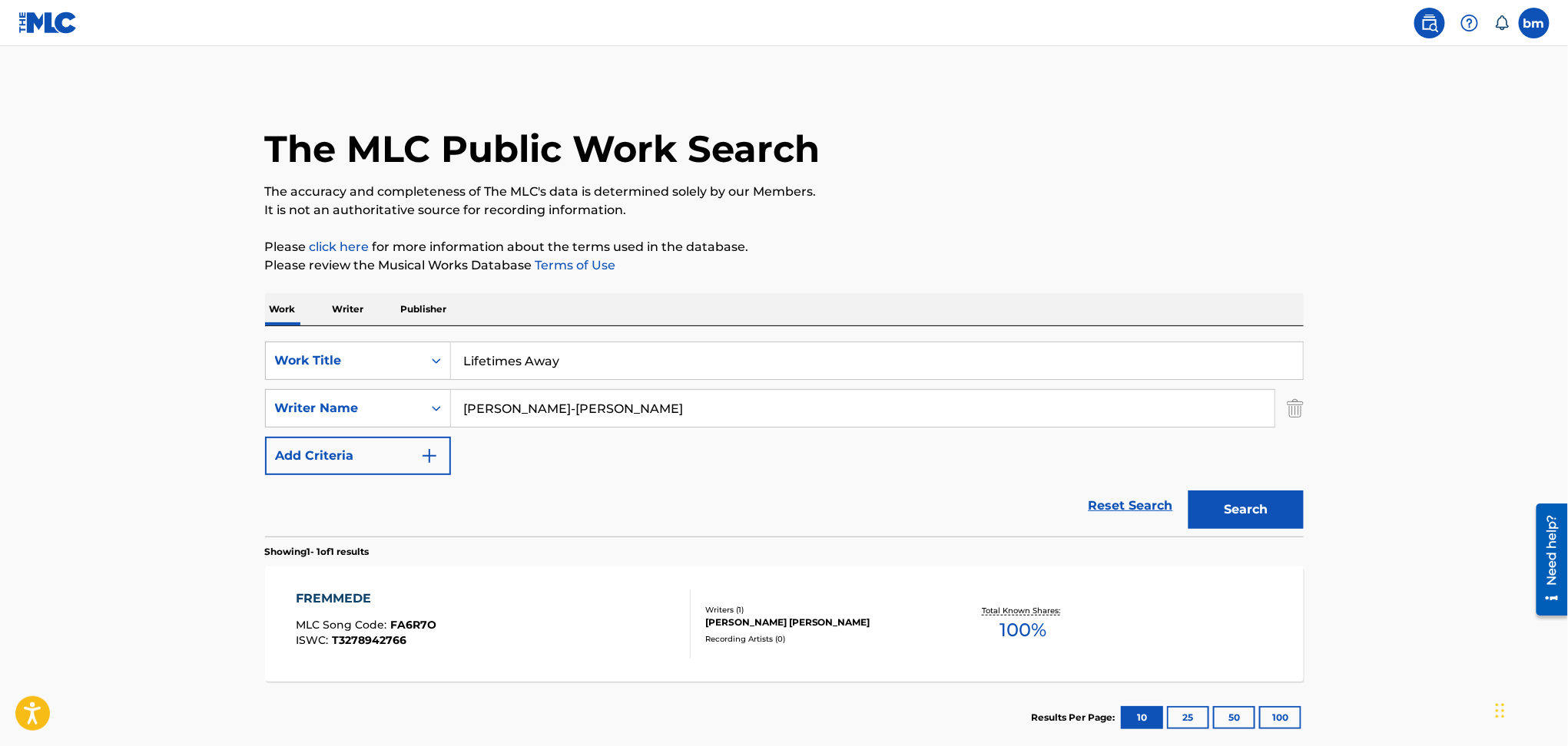
click at [1163, 410] on input "[PERSON_NAME]-[PERSON_NAME]" at bounding box center [862, 408] width 824 height 37
drag, startPoint x: 546, startPoint y: 444, endPoint x: 535, endPoint y: 416, distance: 30.1
click at [535, 416] on div "[PERSON_NAME] chance [PERSON_NAME]" at bounding box center [862, 408] width 824 height 37
click at [555, 447] on span "[PERSON_NAME]" at bounding box center [563, 442] width 108 height 14
type input "chance [PERSON_NAME]"
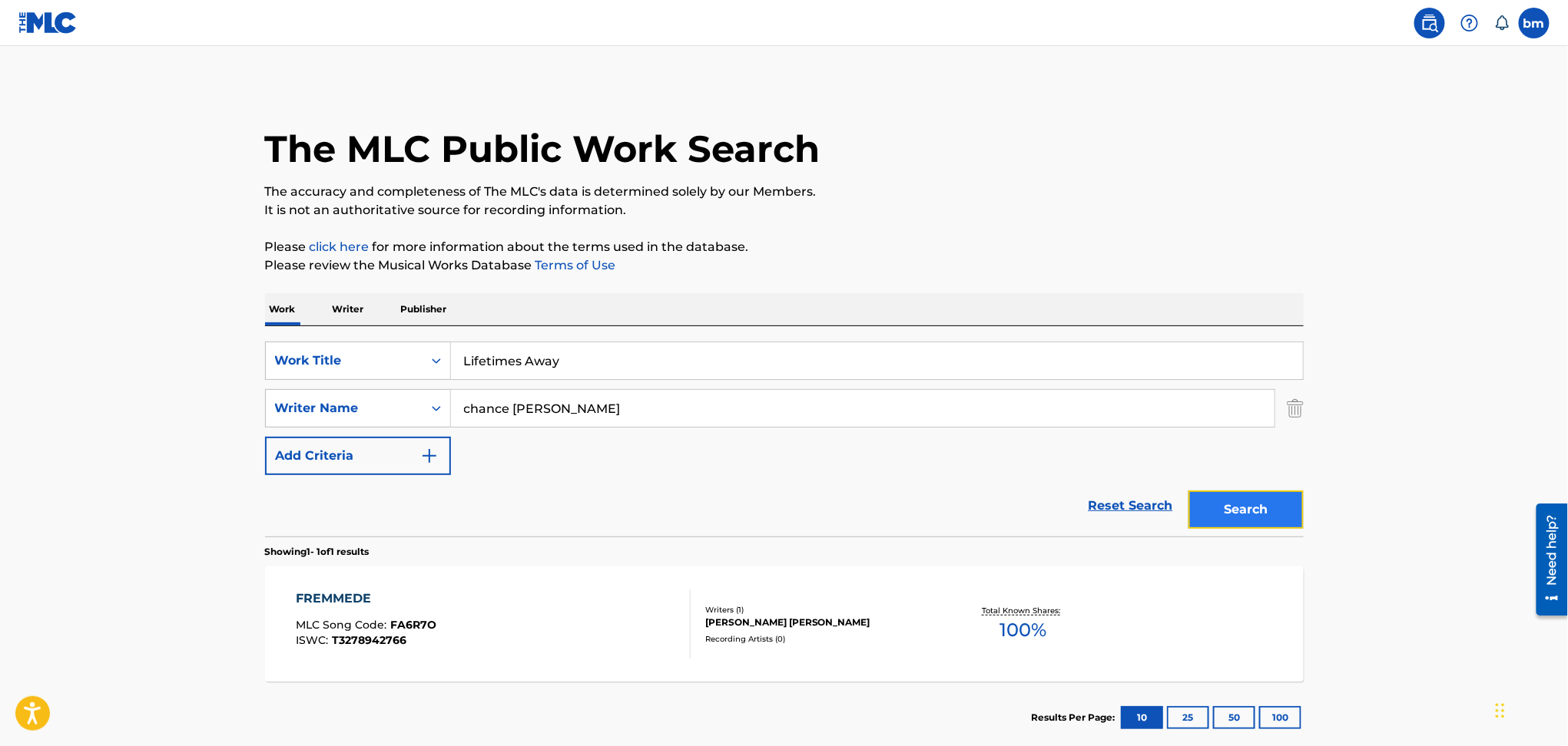
click at [1254, 506] on button "Search" at bounding box center [1246, 509] width 116 height 38
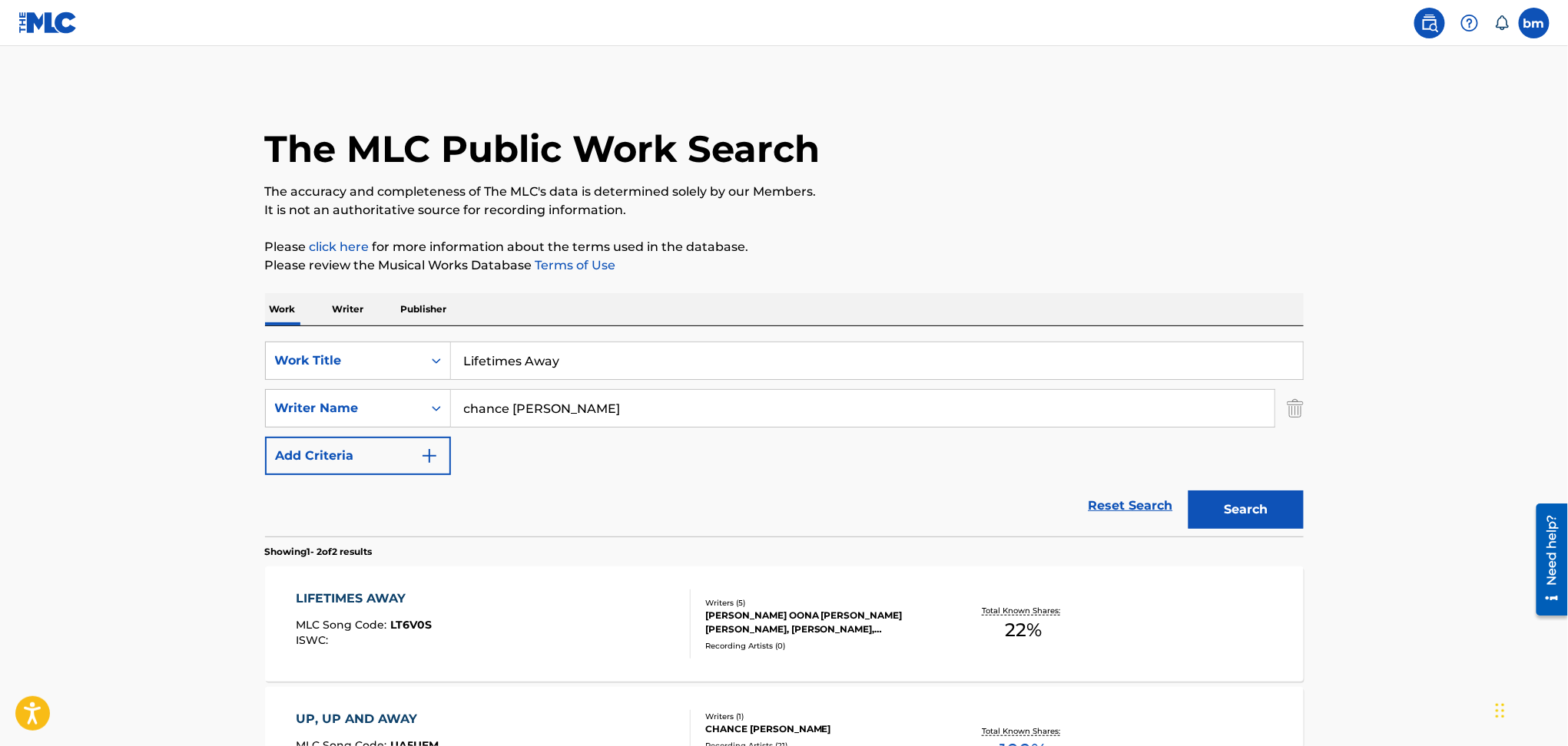
click at [554, 613] on div "LIFETIMES AWAY MLC Song Code : LT6V0S ISWC :" at bounding box center [493, 624] width 395 height 69
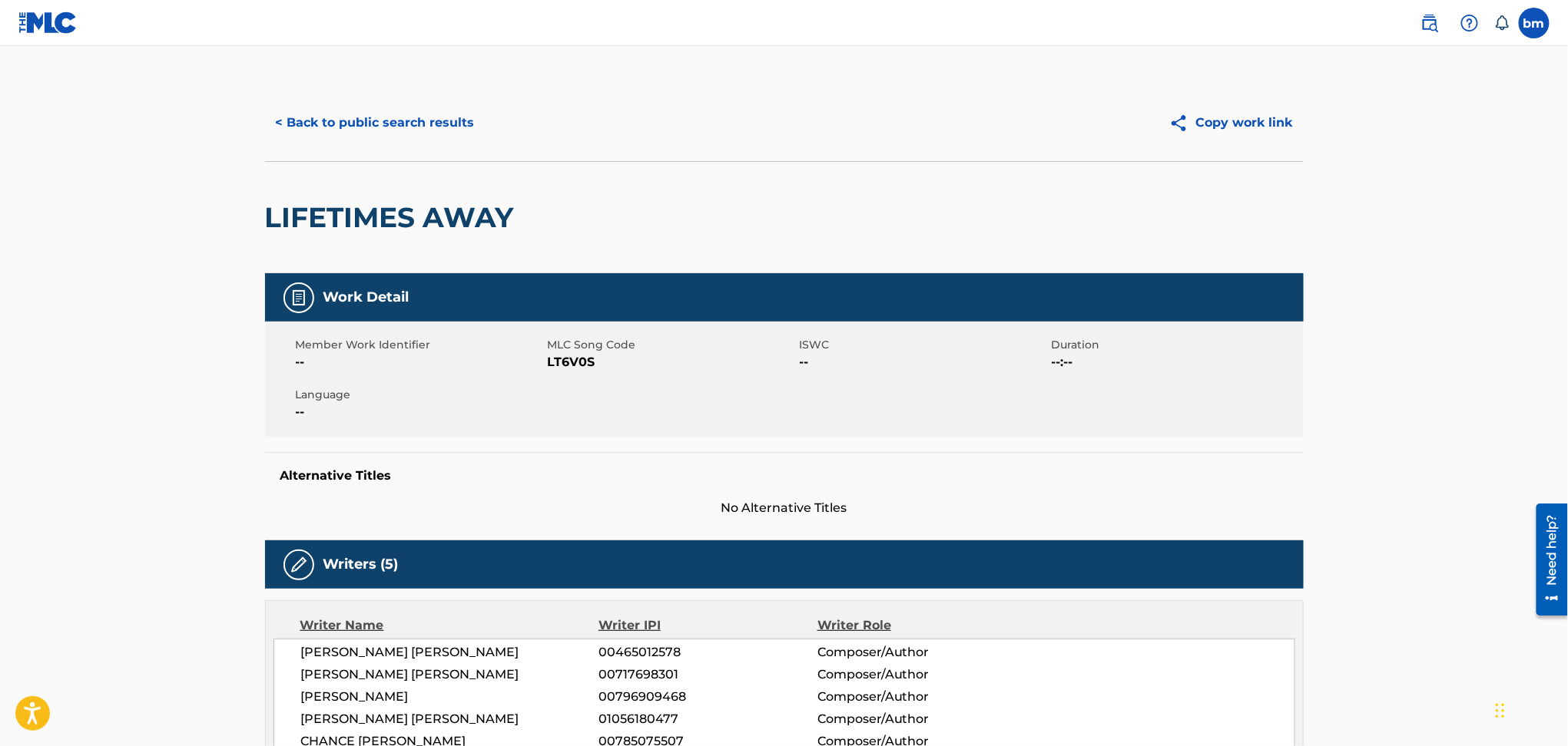
click at [562, 363] on span "LT6V0S" at bounding box center [671, 363] width 248 height 19
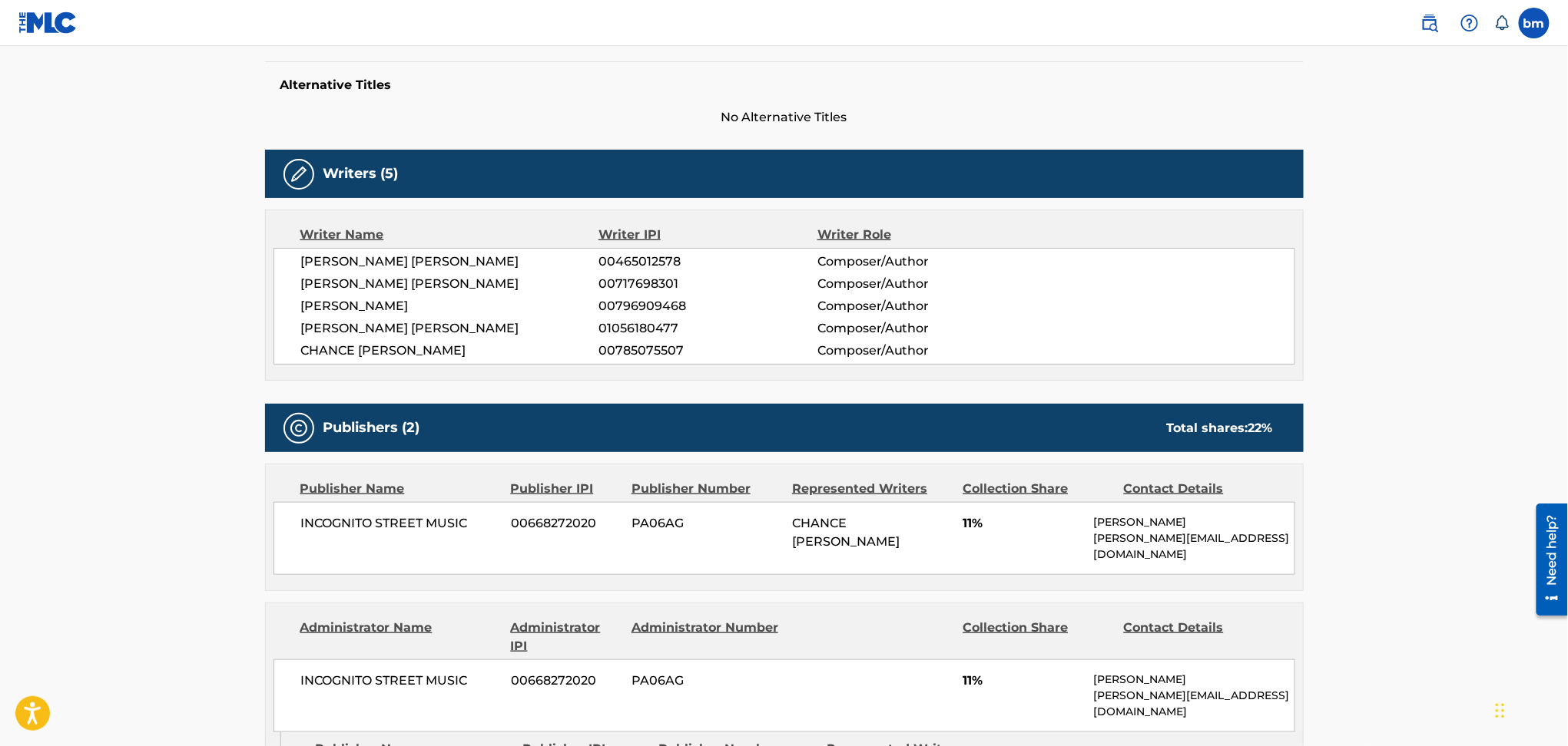
scroll to position [410, 0]
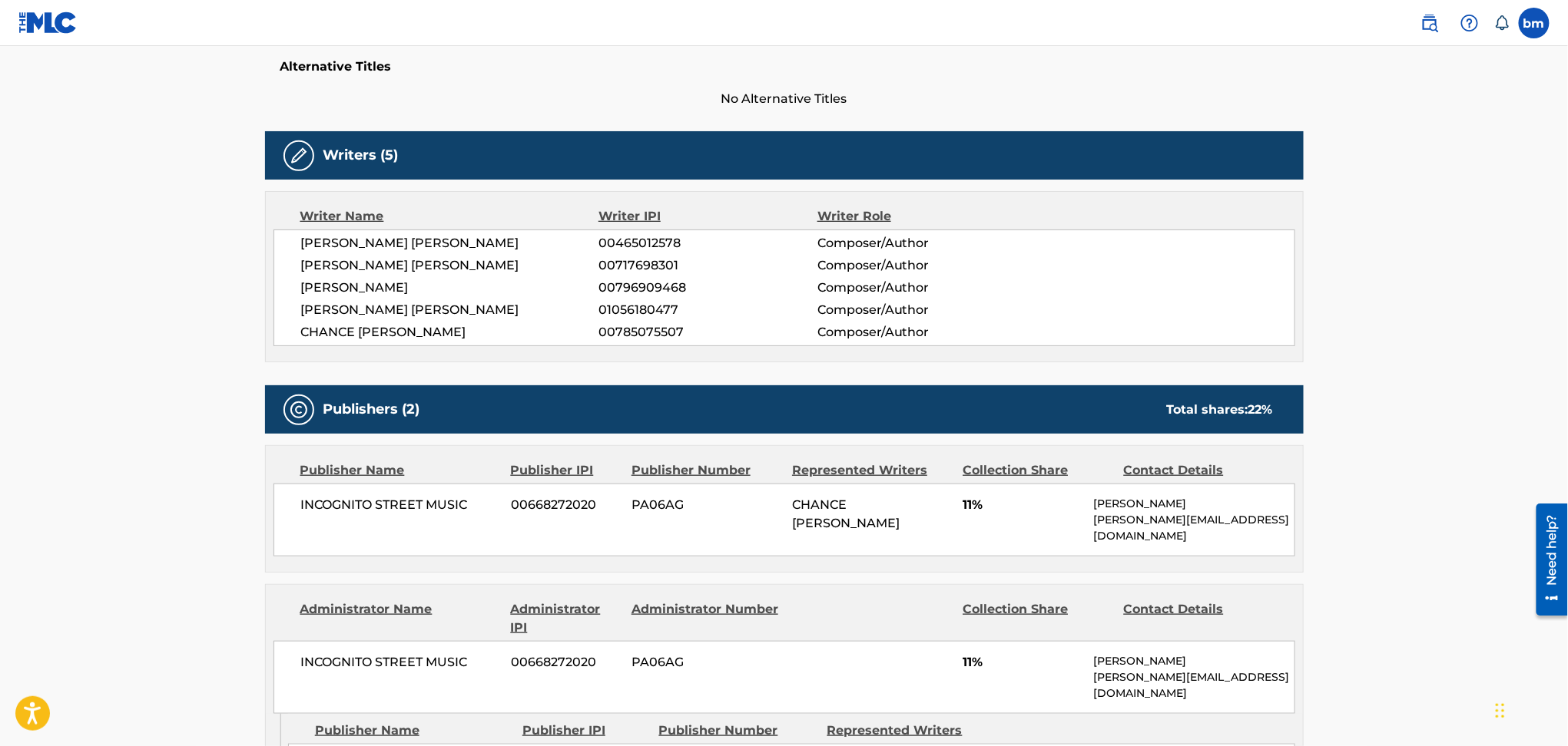
click at [408, 338] on span "CHANCE [PERSON_NAME]" at bounding box center [450, 332] width 298 height 19
click at [408, 302] on span "[PERSON_NAME] [PERSON_NAME]" at bounding box center [450, 310] width 298 height 19
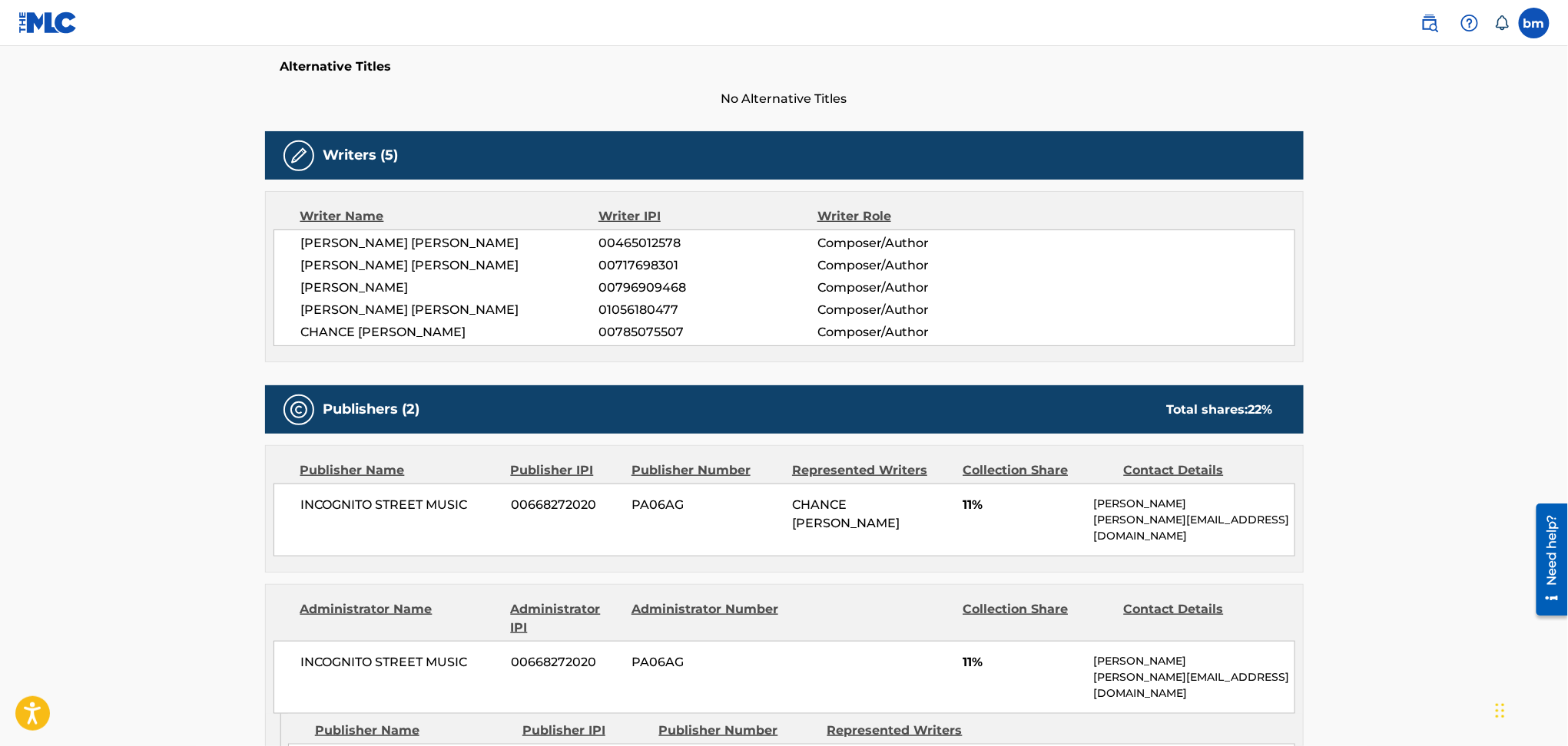
click at [418, 289] on span "[PERSON_NAME]" at bounding box center [450, 288] width 298 height 19
click at [413, 269] on span "[PERSON_NAME] [PERSON_NAME]" at bounding box center [450, 266] width 298 height 19
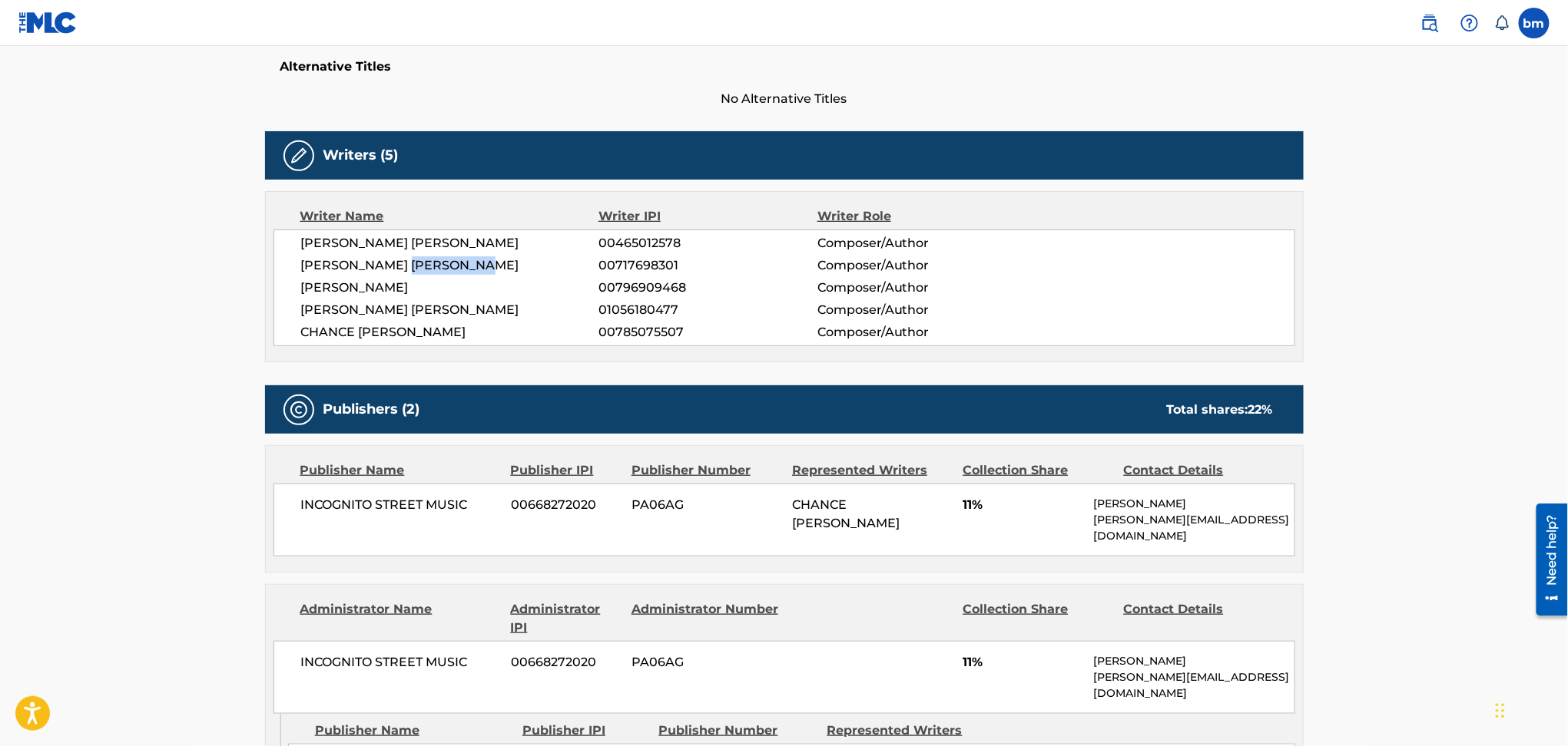
click at [413, 269] on span "[PERSON_NAME] [PERSON_NAME]" at bounding box center [450, 266] width 298 height 19
click at [421, 235] on span "[PERSON_NAME] [PERSON_NAME]" at bounding box center [450, 244] width 298 height 19
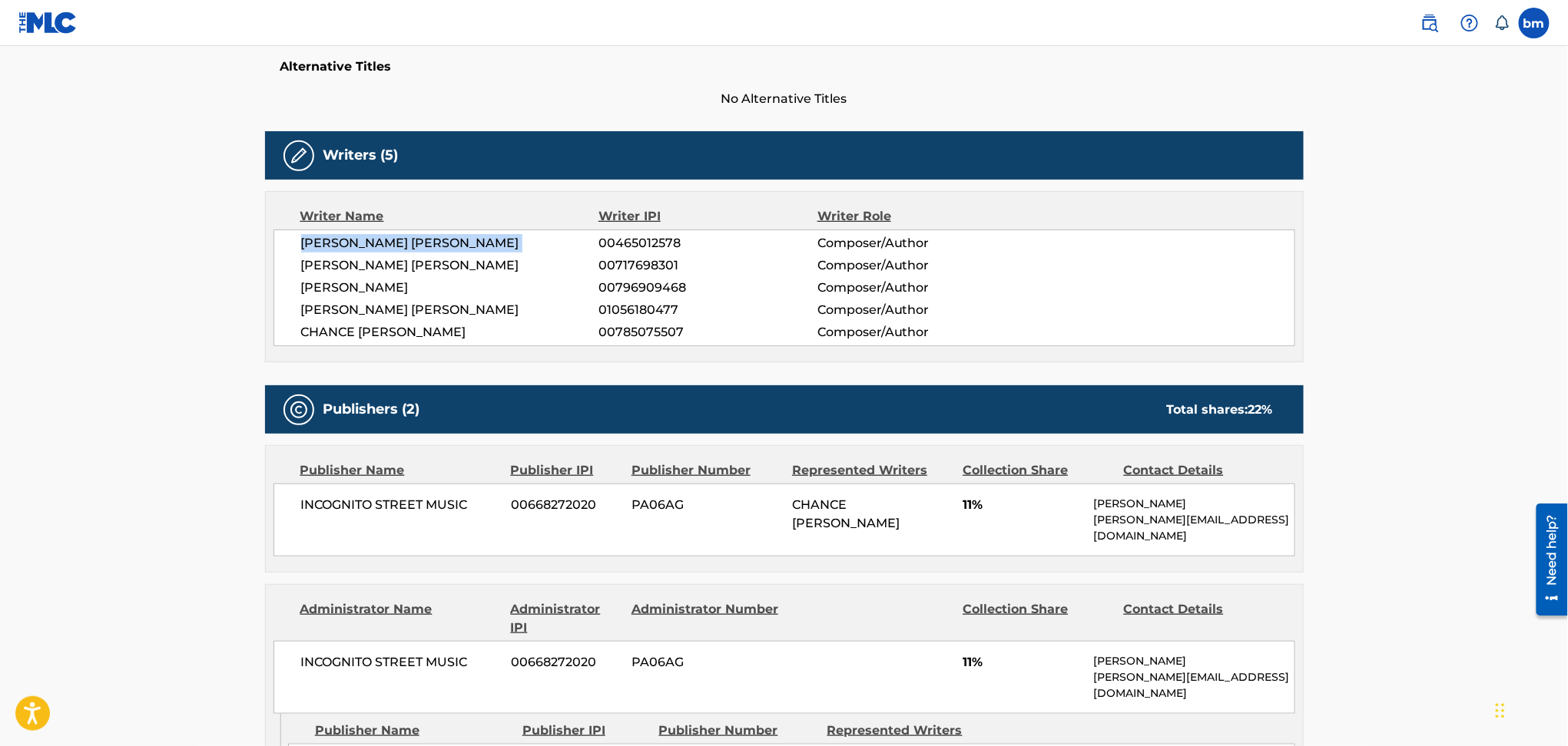
click at [421, 235] on span "[PERSON_NAME] [PERSON_NAME]" at bounding box center [450, 244] width 298 height 19
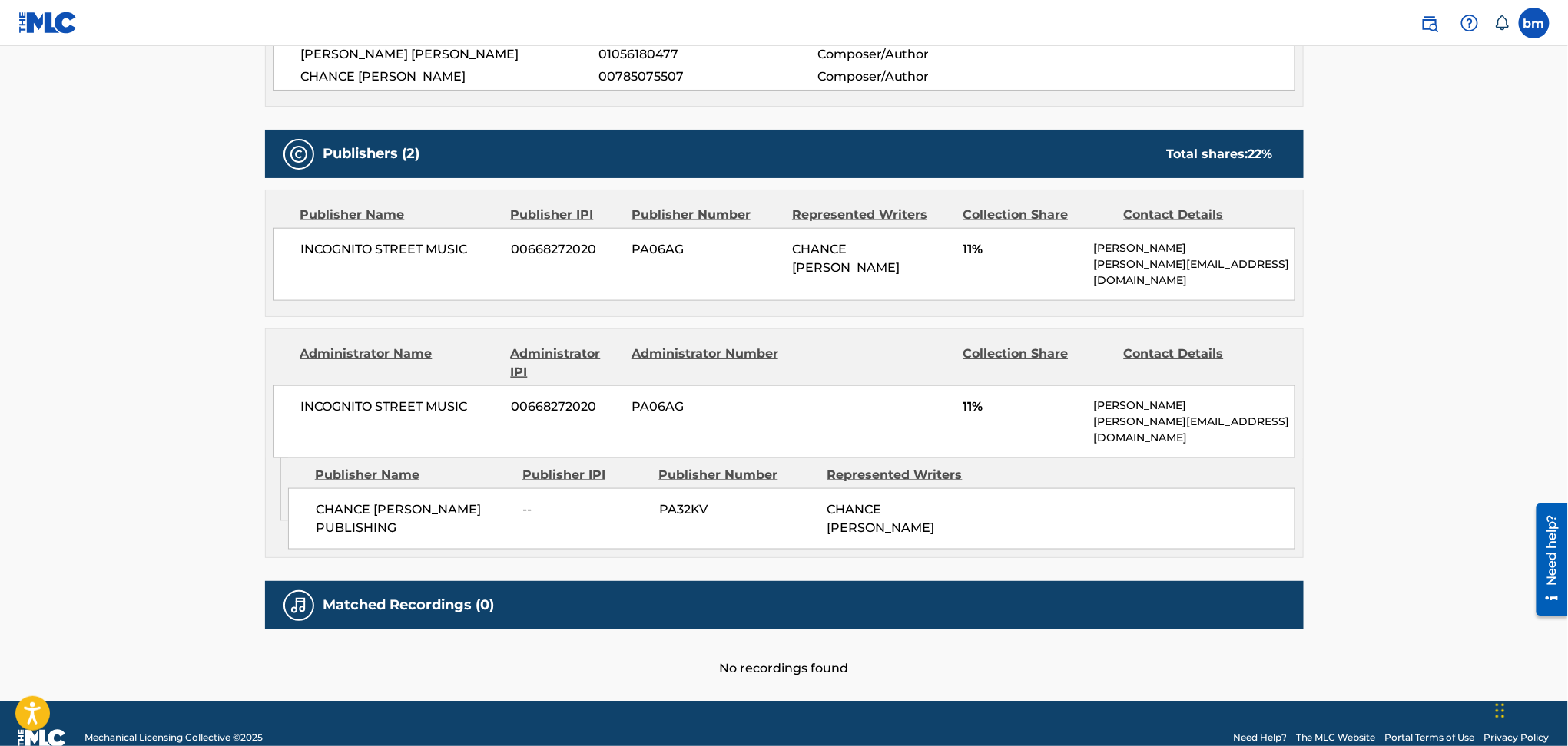
scroll to position [666, 0]
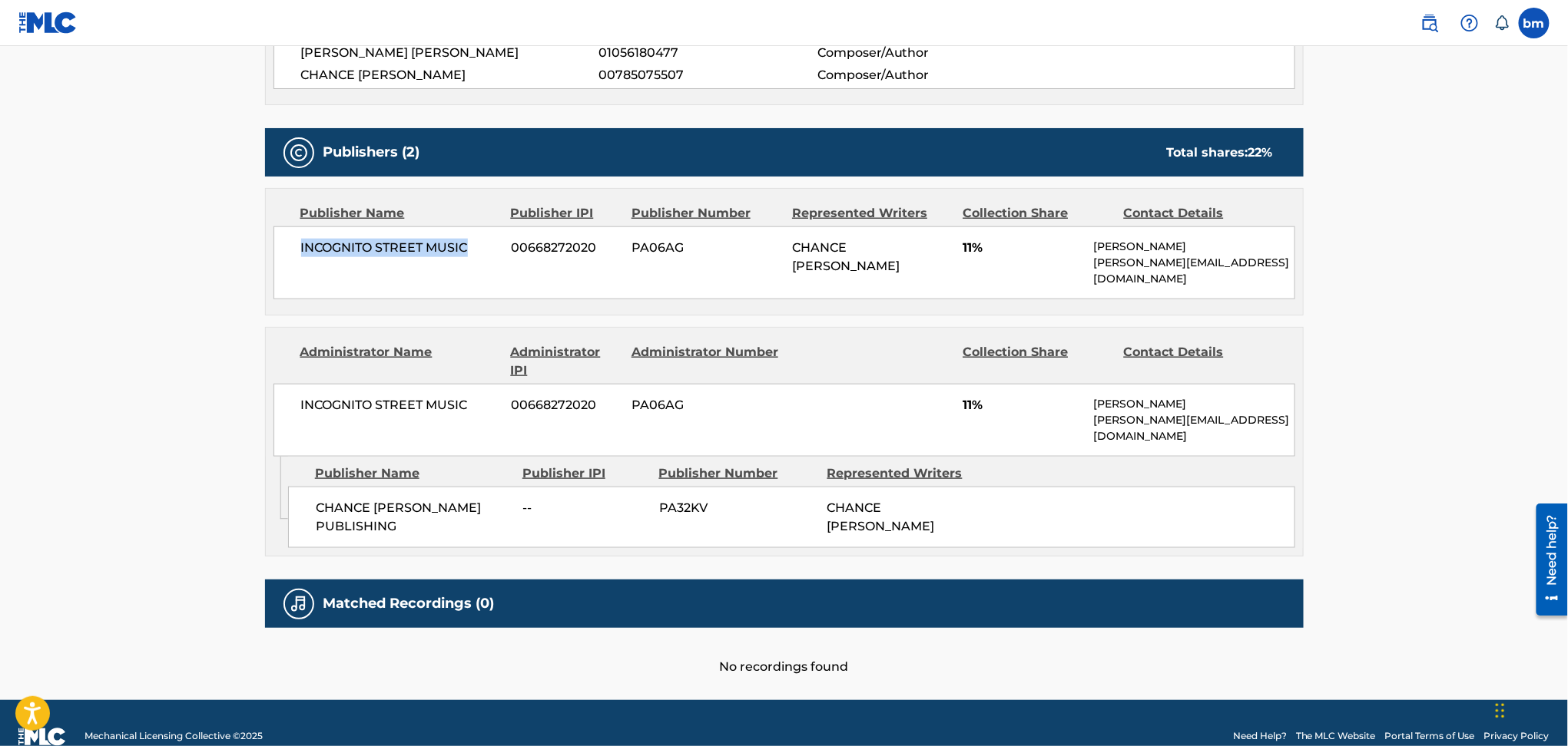
drag, startPoint x: 298, startPoint y: 248, endPoint x: 472, endPoint y: 248, distance: 174.0
click at [472, 248] on div "INCOGNITO STREET MUSIC 00668272020 PA06AG CHANCE [PERSON_NAME] 11% [PERSON_NAME…" at bounding box center [784, 263] width 1022 height 73
drag, startPoint x: 312, startPoint y: 478, endPoint x: 495, endPoint y: 475, distance: 183.0
click at [495, 487] on div "CHANCE [PERSON_NAME] PUBLISHING -- PA32KV CHANCE [PERSON_NAME]" at bounding box center [791, 517] width 1007 height 61
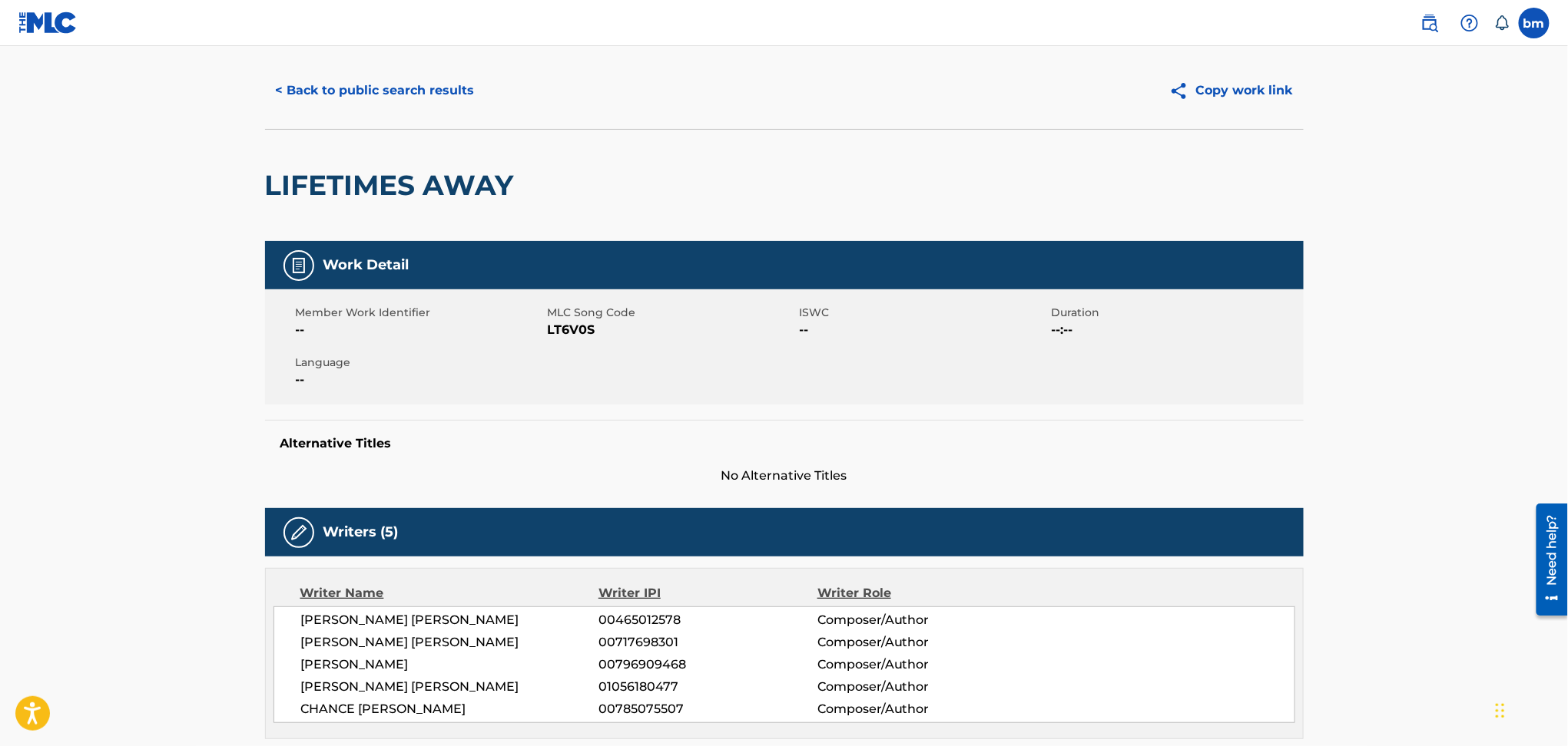
scroll to position [0, 0]
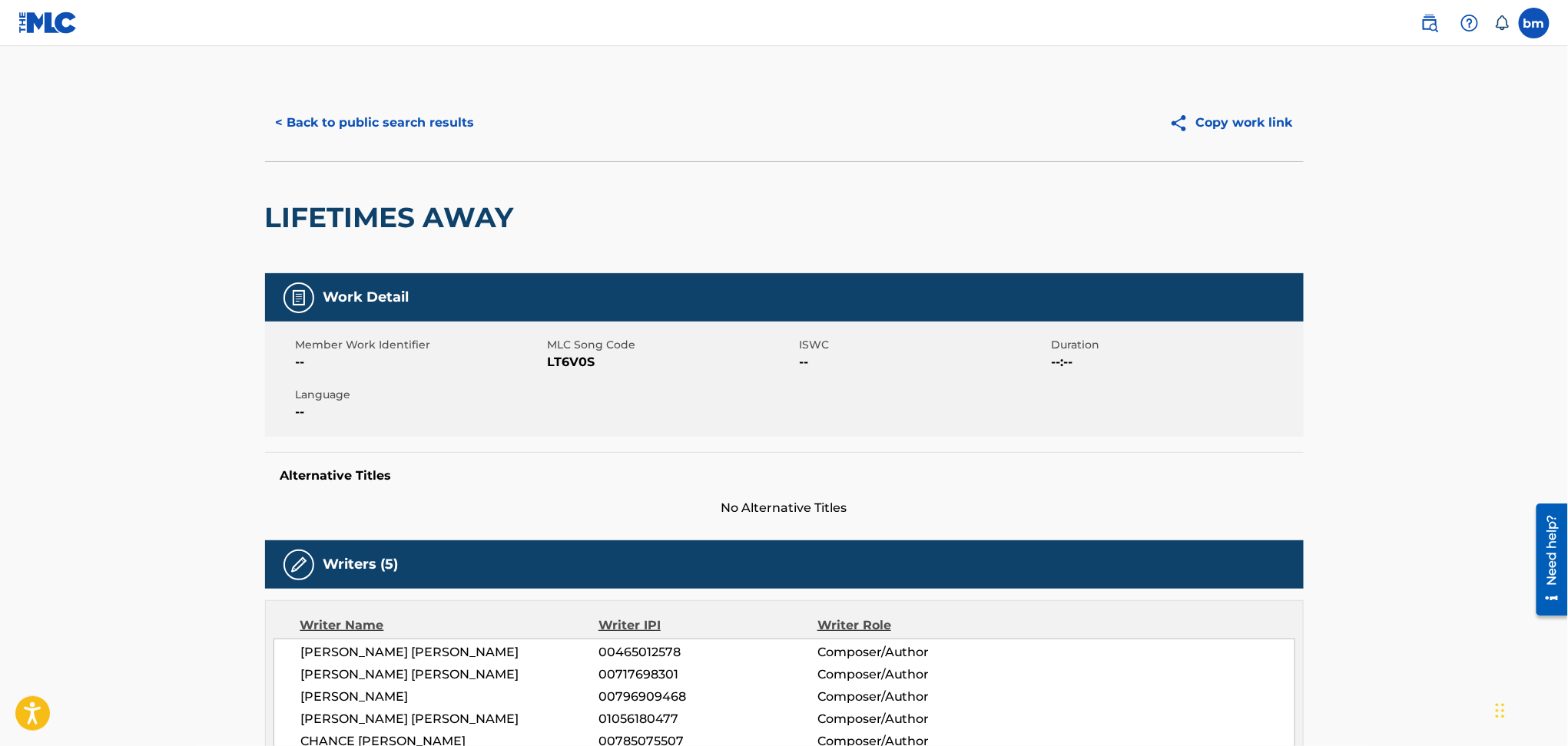
click at [583, 357] on span "LT6V0S" at bounding box center [671, 363] width 248 height 19
click at [583, 356] on span "LT6V0S" at bounding box center [671, 363] width 248 height 19
click at [365, 100] on div "< Back to public search results Copy work link" at bounding box center [784, 122] width 1039 height 76
click at [377, 122] on button "< Back to public search results" at bounding box center [375, 122] width 220 height 38
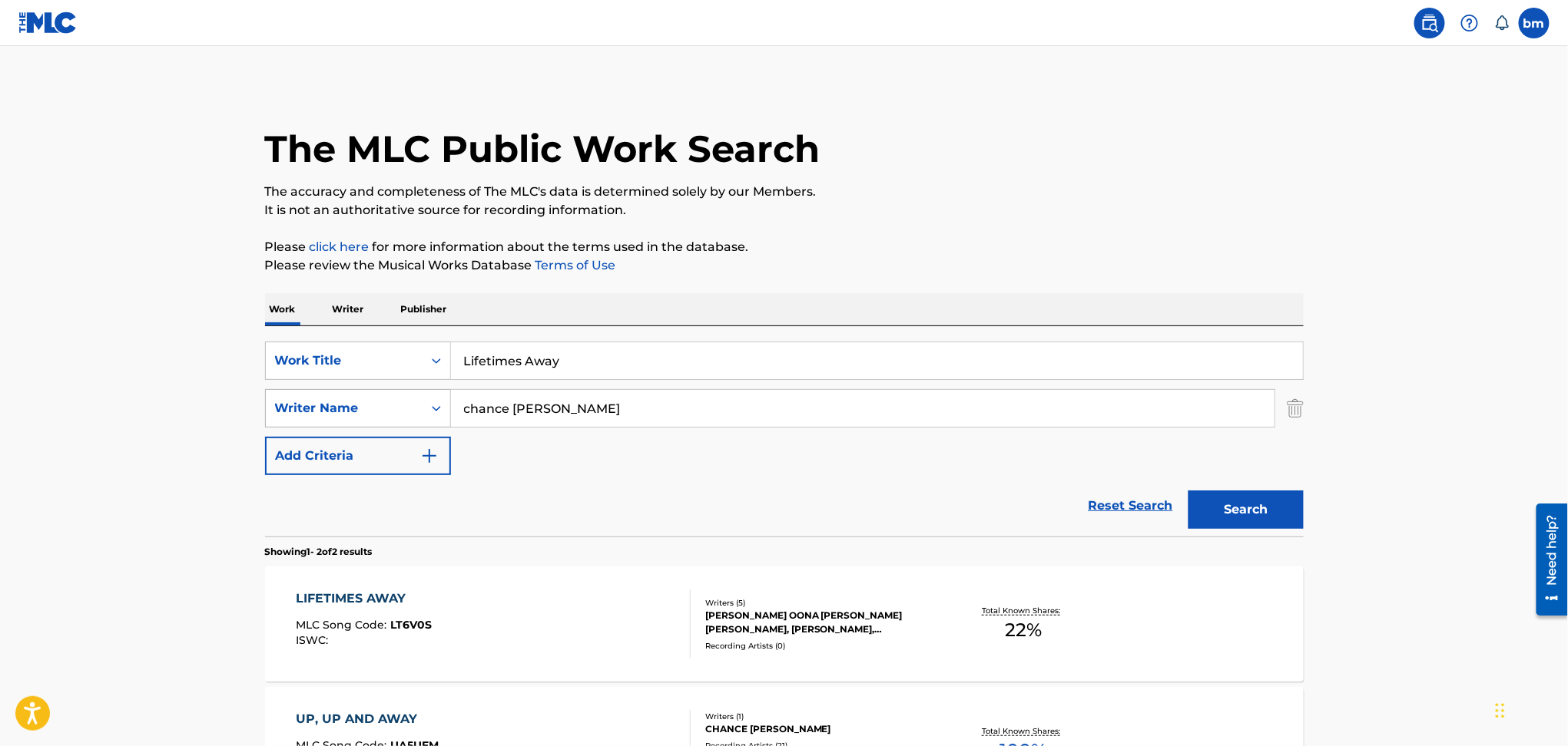
drag, startPoint x: 681, startPoint y: 392, endPoint x: 424, endPoint y: 395, distance: 257.0
click at [424, 395] on div "SearchWithCriteria54abf341-431a-4b96-ac76-6dc0a5ae9849 Writer Name chance [PERS…" at bounding box center [784, 408] width 1039 height 38
drag, startPoint x: 580, startPoint y: 339, endPoint x: 389, endPoint y: 347, distance: 191.2
click at [365, 347] on div "SearchWithCriteriac0667a74-7796-495e-8e53-aa04bcdd7514 Work Title Lifetimes Awa…" at bounding box center [784, 432] width 1039 height 211
drag, startPoint x: 644, startPoint y: 346, endPoint x: 292, endPoint y: 341, distance: 352.0
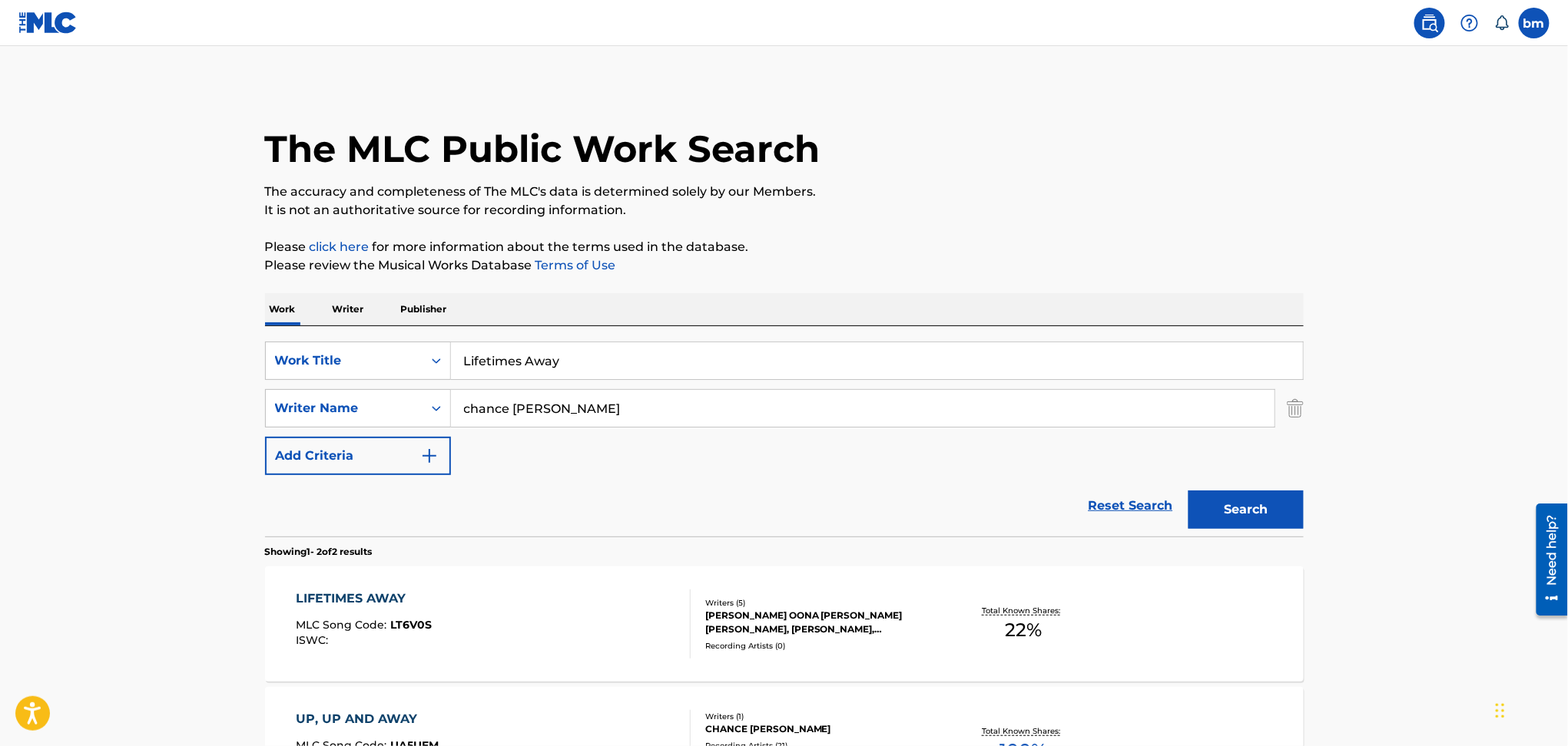
click at [292, 341] on div "SearchWithCriteriac0667a74-7796-495e-8e53-aa04bcdd7514 Work Title Lifetimes Awa…" at bounding box center [784, 432] width 1039 height 211
paste input "Ik Drink Alles [PERSON_NAME]"
drag, startPoint x: 567, startPoint y: 349, endPoint x: 948, endPoint y: 334, distance: 381.3
click at [947, 335] on div "SearchWithCriteriac0667a74-7796-495e-8e53-aa04bcdd7514 Work Title Ik Drink Alle…" at bounding box center [784, 432] width 1039 height 211
type input "Ik Drink Alles"
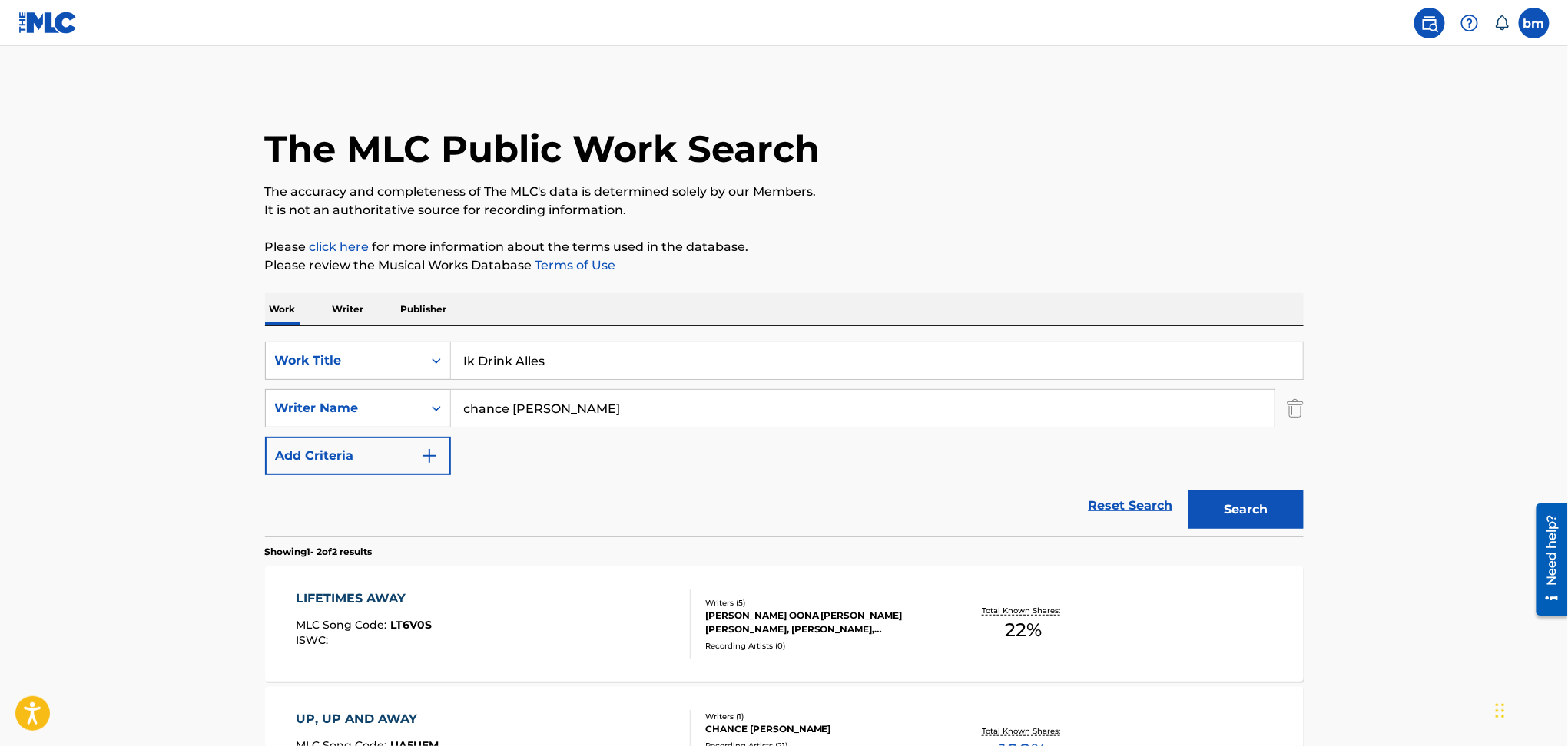
drag, startPoint x: 947, startPoint y: 299, endPoint x: 869, endPoint y: 319, distance: 80.5
click at [945, 296] on div "Work Writer Publisher" at bounding box center [784, 309] width 1039 height 32
drag, startPoint x: 665, startPoint y: 399, endPoint x: 342, endPoint y: 399, distance: 323.0
click at [342, 399] on div "SearchWithCriteria54abf341-431a-4b96-ac76-6dc0a5ae9849 Writer Name chance [PERS…" at bounding box center [784, 408] width 1039 height 38
paste input "[PERSON_NAME]"
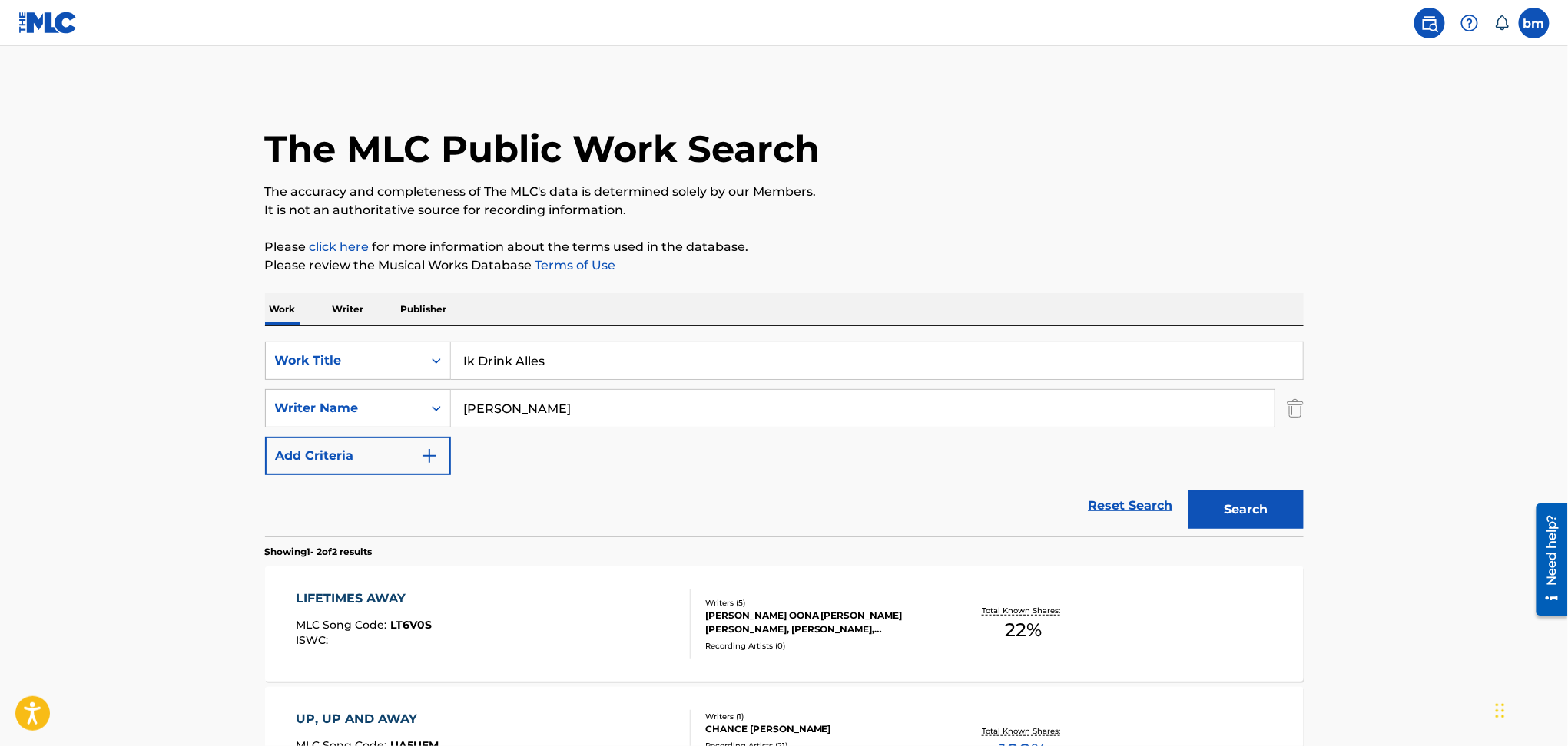
drag, startPoint x: 484, startPoint y: 394, endPoint x: 495, endPoint y: 396, distance: 11.2
click at [495, 396] on input "[PERSON_NAME]" at bounding box center [862, 408] width 824 height 37
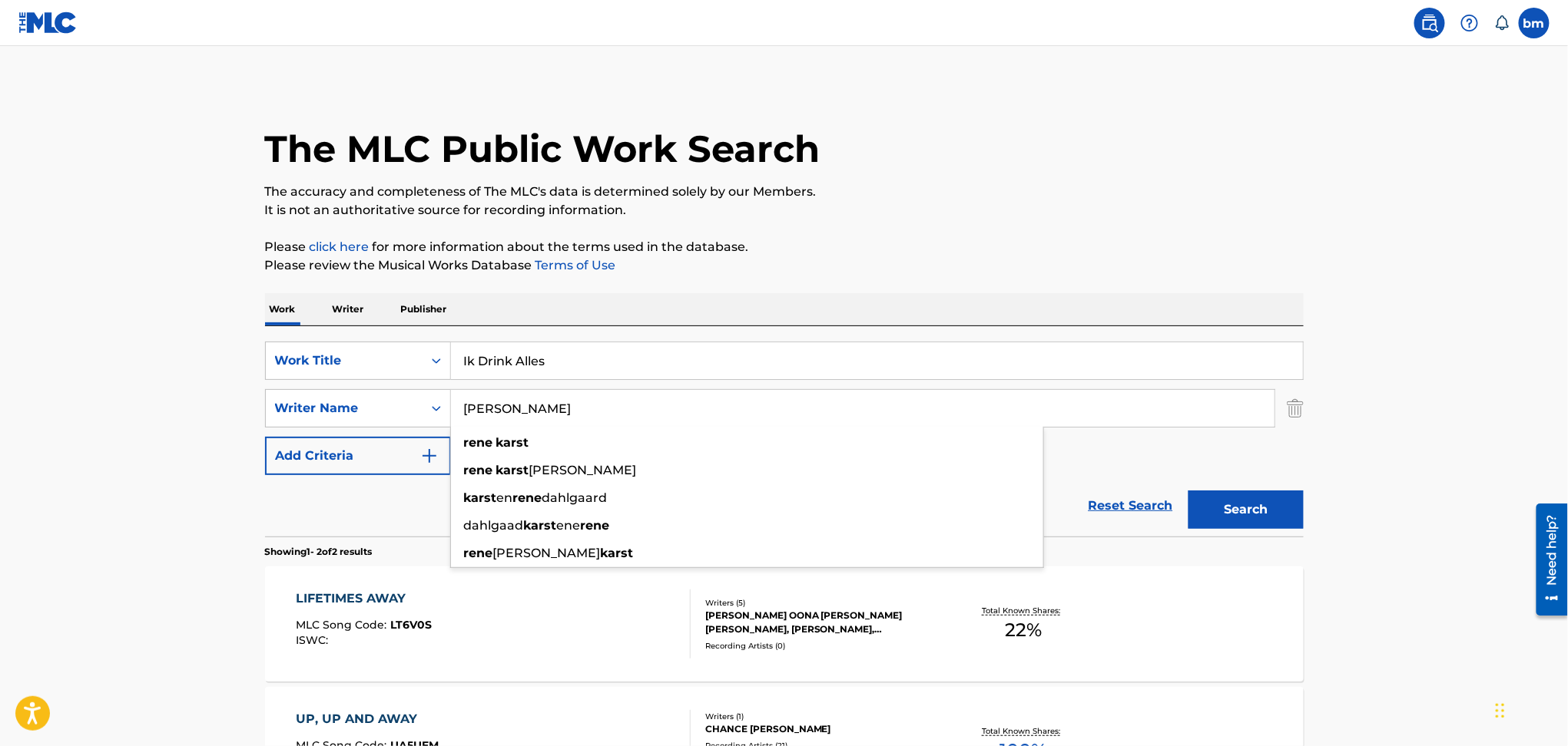
click at [1188, 490] on button "Search" at bounding box center [1246, 509] width 116 height 38
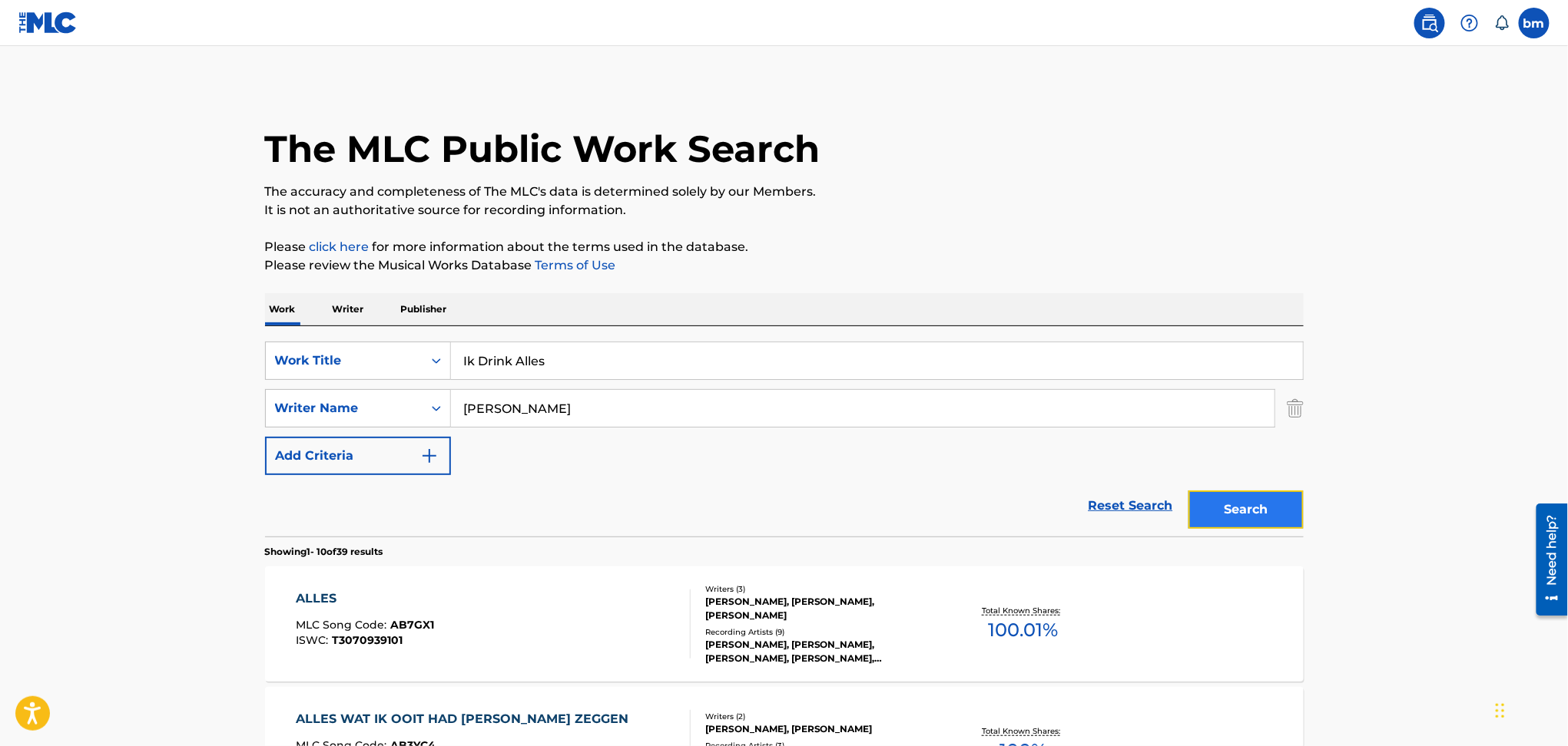
click at [1231, 516] on button "Search" at bounding box center [1246, 509] width 116 height 38
drag, startPoint x: 586, startPoint y: 413, endPoint x: 344, endPoint y: 412, distance: 242.0
click at [344, 412] on div "SearchWithCriteria54abf341-431a-4b96-ac76-6dc0a5ae9849 Writer Name [PERSON_NAME]" at bounding box center [784, 408] width 1039 height 38
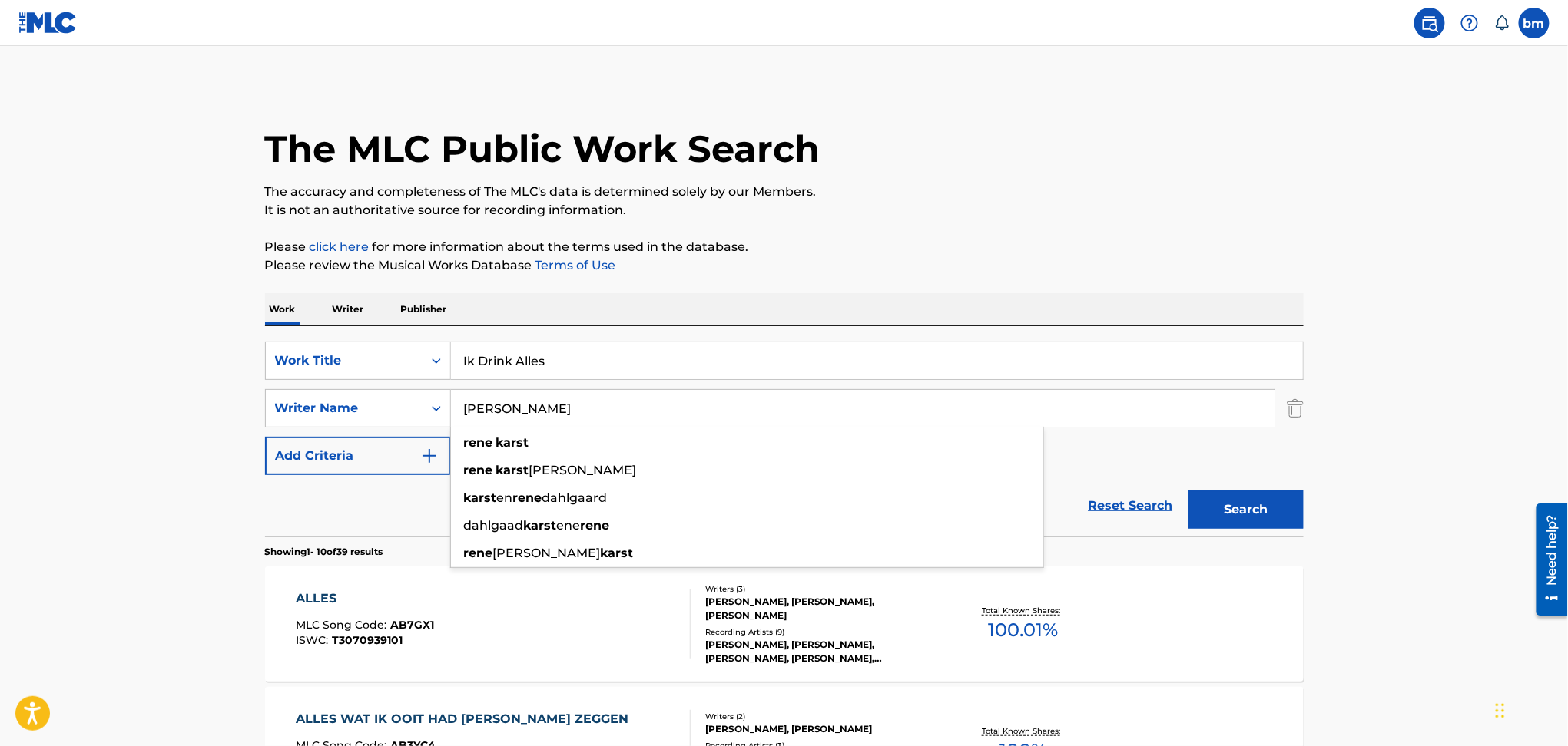
paste input "[PERSON_NAME]"
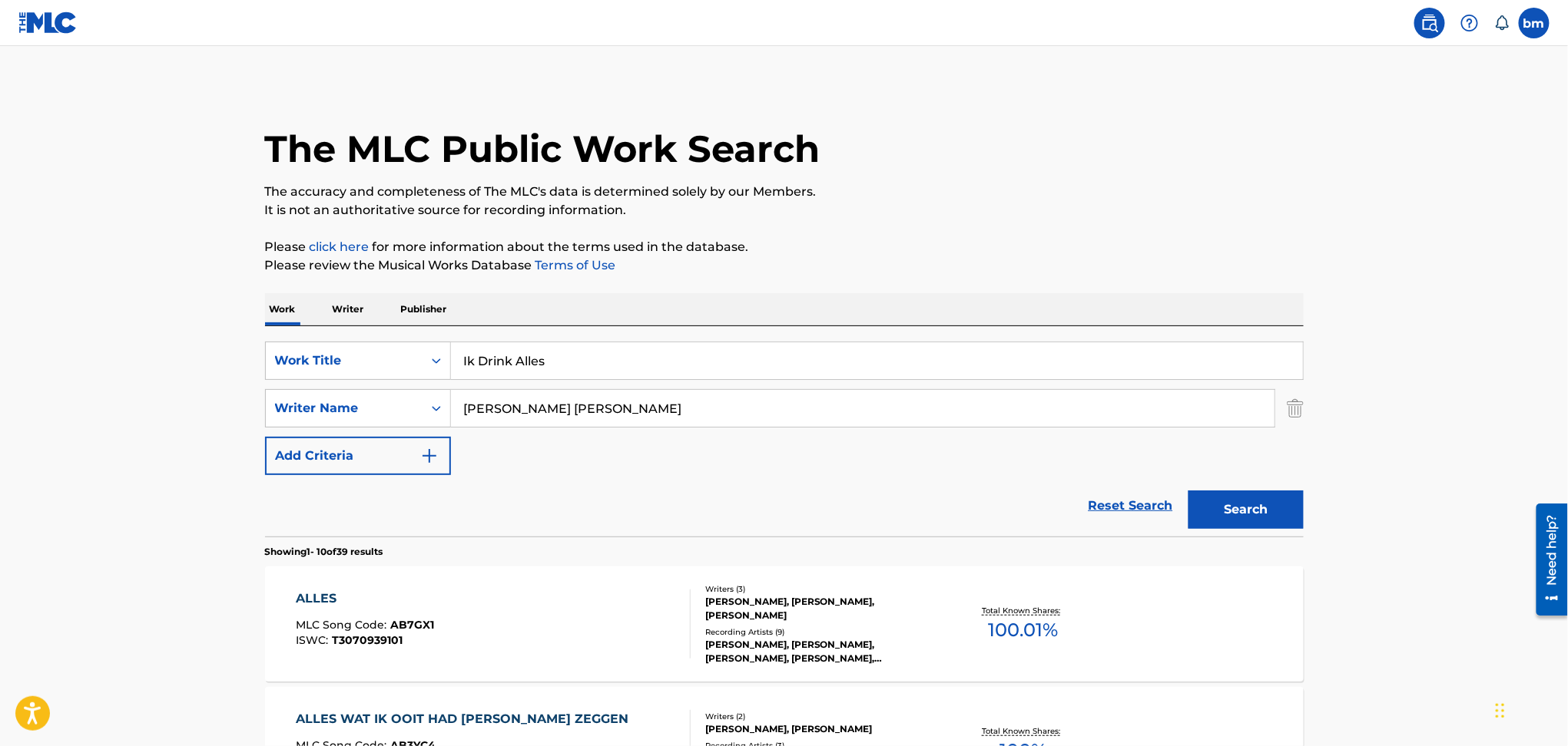
drag, startPoint x: 534, startPoint y: 406, endPoint x: 1493, endPoint y: 491, distance: 962.8
click at [1272, 506] on button "Search" at bounding box center [1246, 509] width 116 height 38
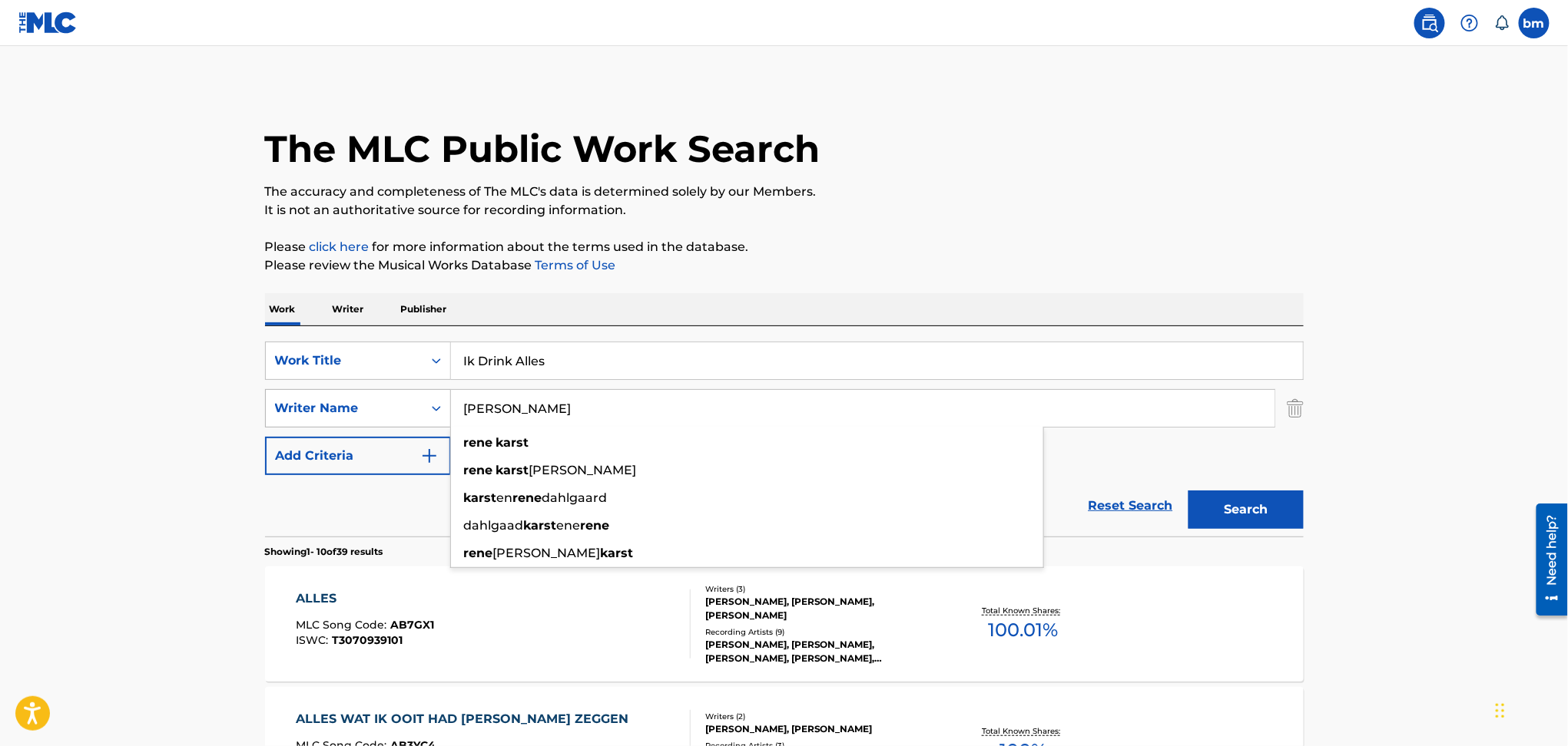
drag, startPoint x: 619, startPoint y: 417, endPoint x: 367, endPoint y: 401, distance: 252.5
click at [367, 401] on div "SearchWithCriteria54abf341-431a-4b96-ac76-6dc0a5ae9849 Writer Name [PERSON_NAME…" at bounding box center [784, 408] width 1039 height 38
paste input "[PERSON_NAME]"
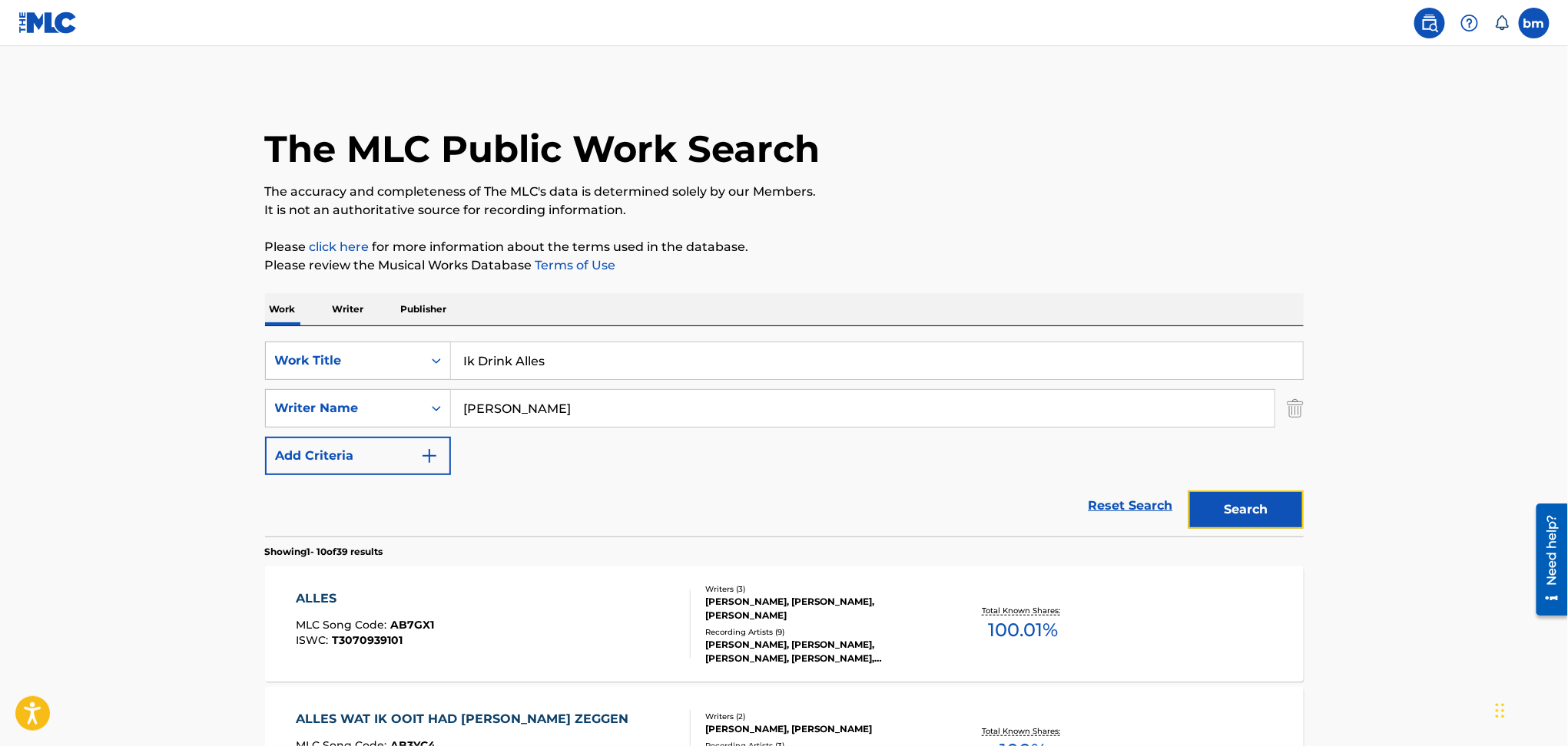
drag, startPoint x: 1230, startPoint y: 504, endPoint x: 1255, endPoint y: 507, distance: 25.2
click at [1230, 506] on button "Search" at bounding box center [1246, 509] width 116 height 38
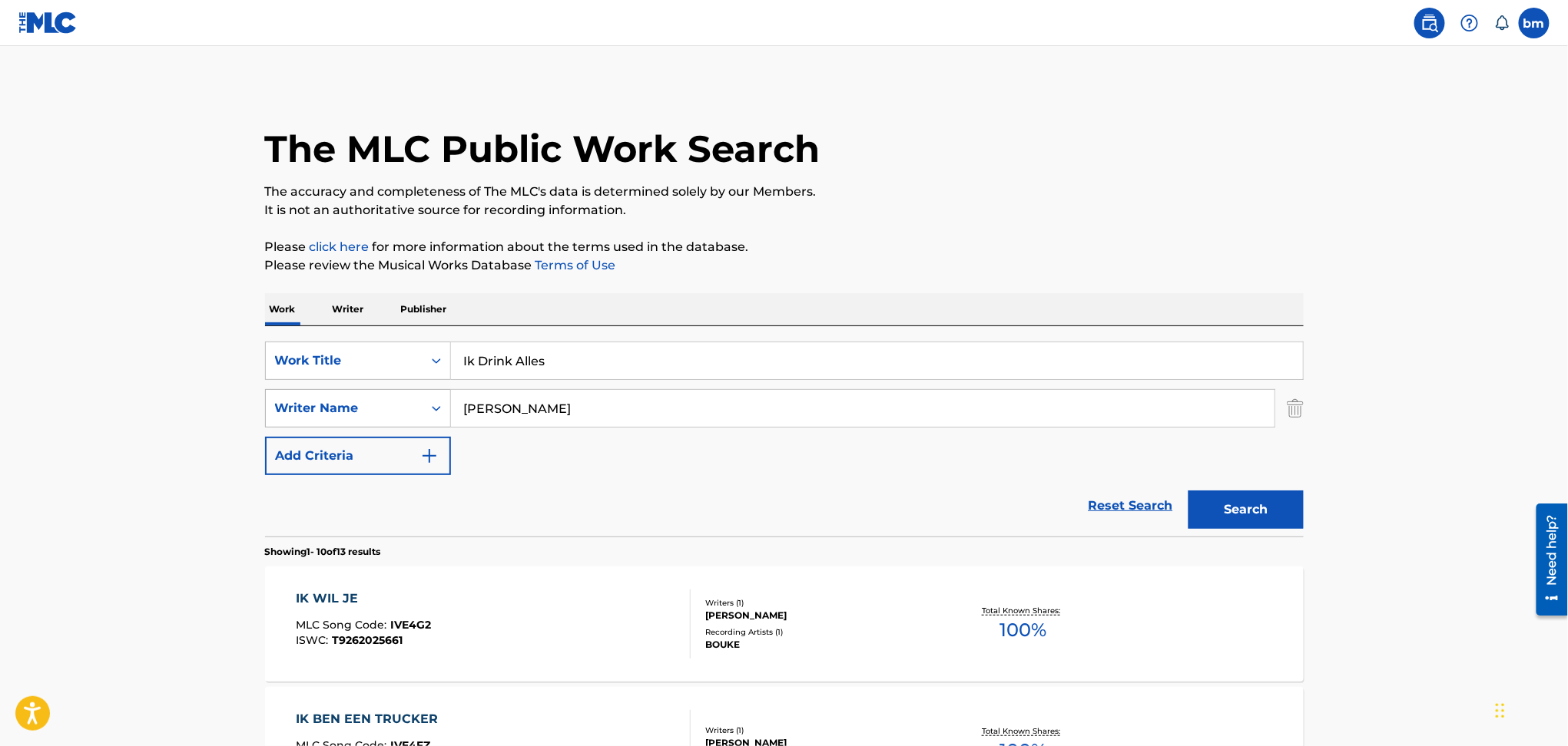
drag, startPoint x: 582, startPoint y: 403, endPoint x: 403, endPoint y: 394, distance: 179.2
click at [367, 394] on div "SearchWithCriteria54abf341-431a-4b96-ac76-6dc0a5ae9849 Writer Name [PERSON_NAME]" at bounding box center [784, 408] width 1039 height 38
paste input "[PERSON_NAME]"
type input "[PERSON_NAME]"
drag, startPoint x: 668, startPoint y: 359, endPoint x: 217, endPoint y: 358, distance: 451.0
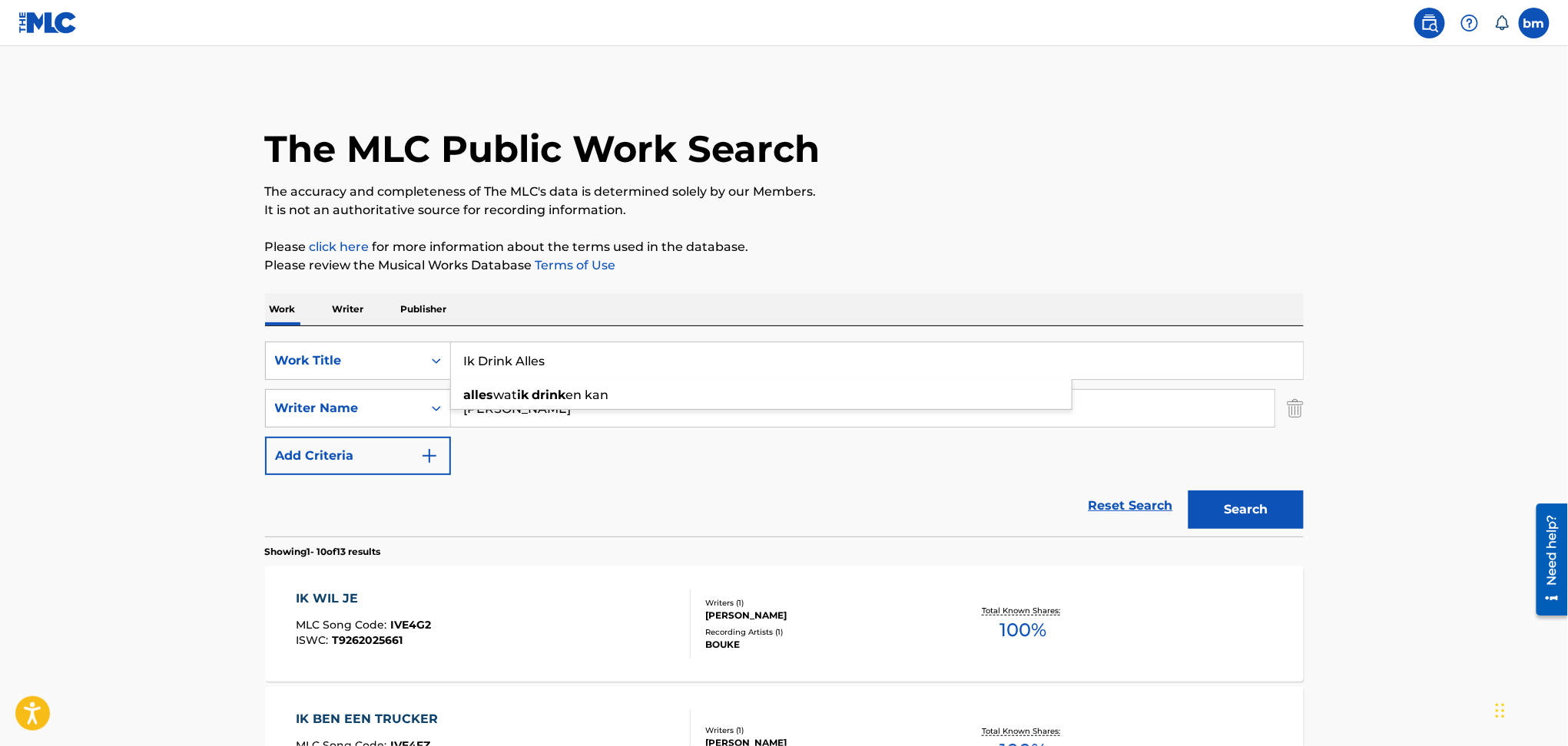
paste input "Hai Van Dub [PERSON_NAME]"
drag, startPoint x: 559, startPoint y: 351, endPoint x: 1248, endPoint y: 323, distance: 689.6
click at [1190, 347] on input "Hai Van Dub [PERSON_NAME]" at bounding box center [876, 360] width 852 height 37
type input "Hai Van Dub"
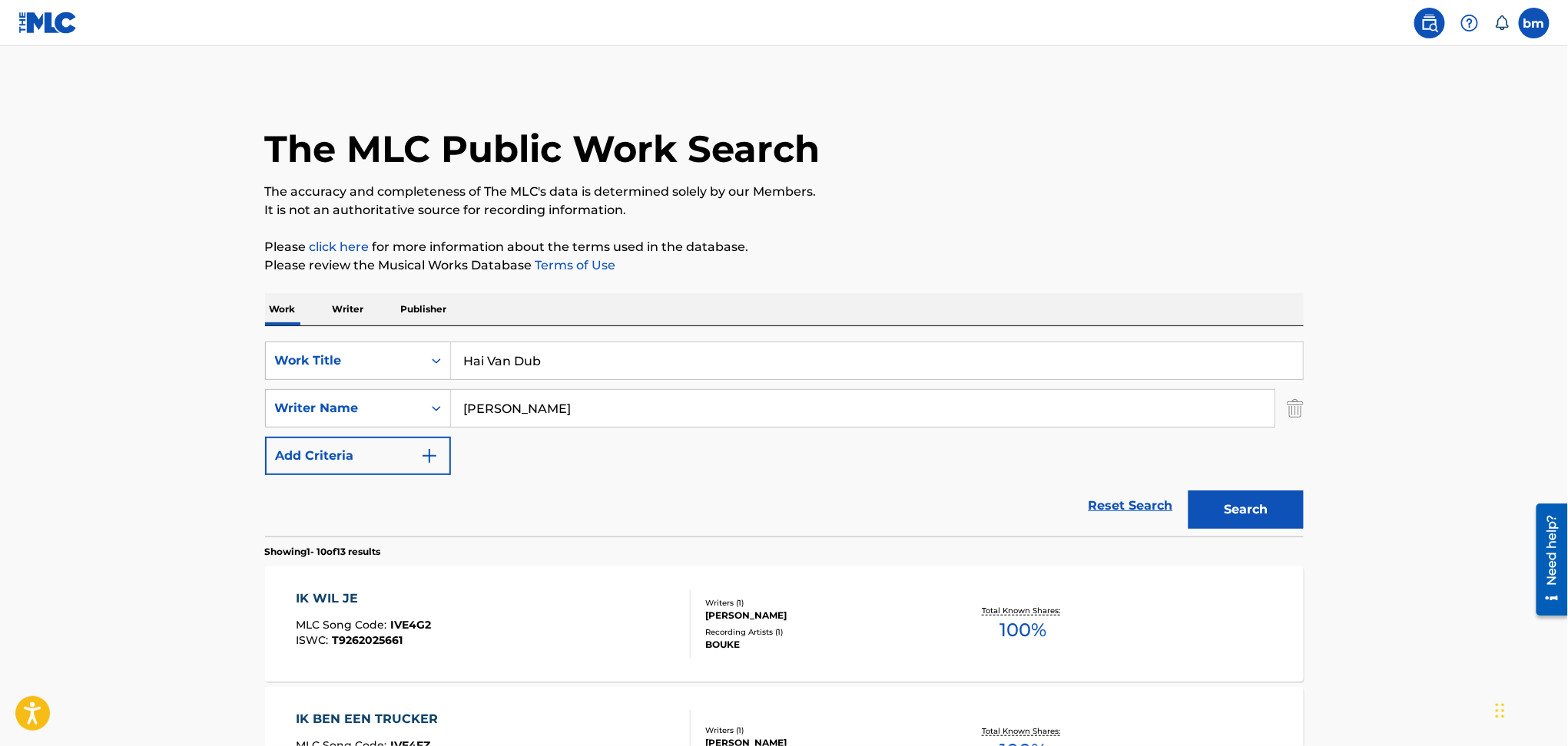
click at [1255, 529] on div "Search" at bounding box center [1242, 506] width 123 height 61
click at [1238, 504] on button "Search" at bounding box center [1246, 509] width 116 height 38
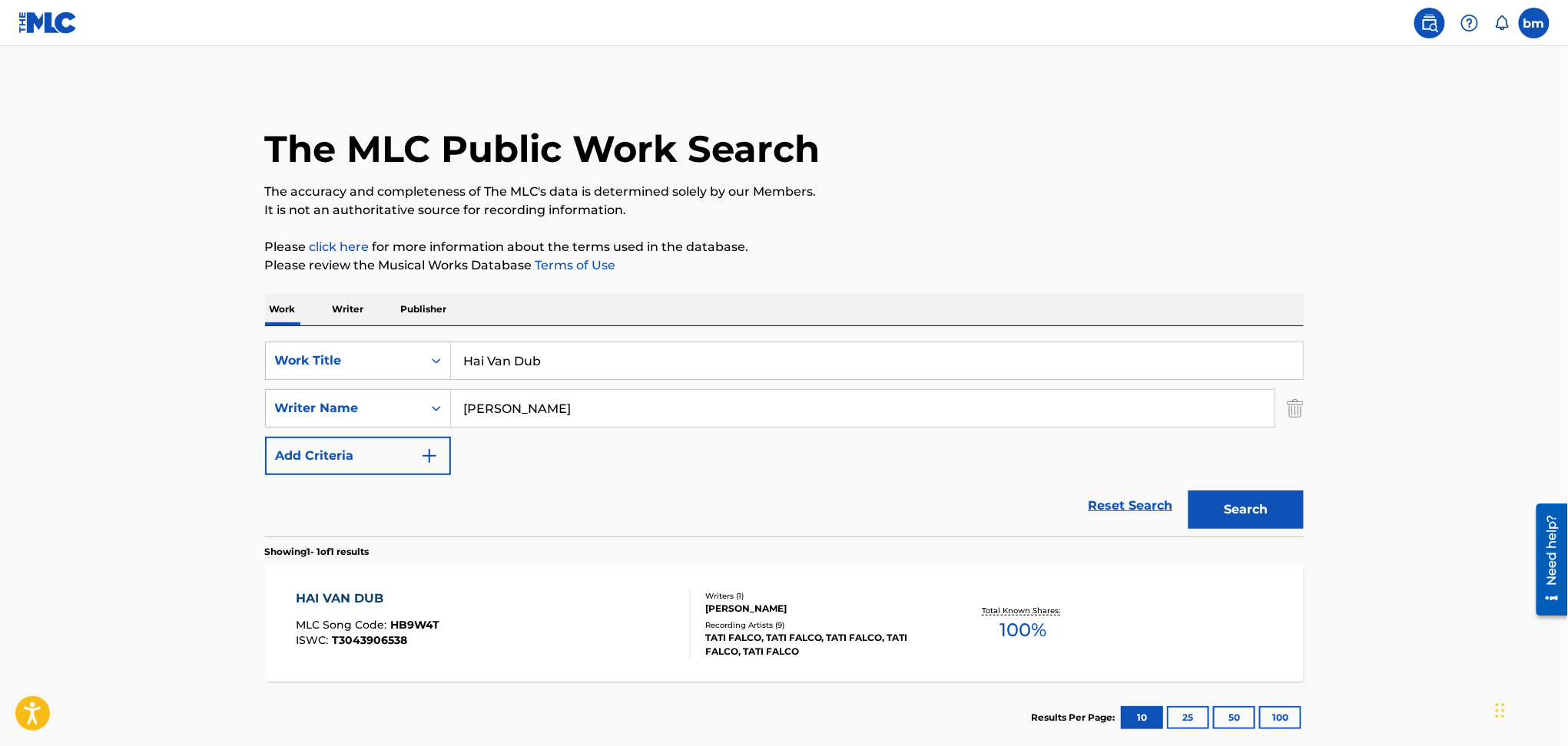
click at [502, 602] on div "HAI VAN DUB MLC Song Code : HB9W4T ISWC : T3043906538" at bounding box center [493, 624] width 395 height 69
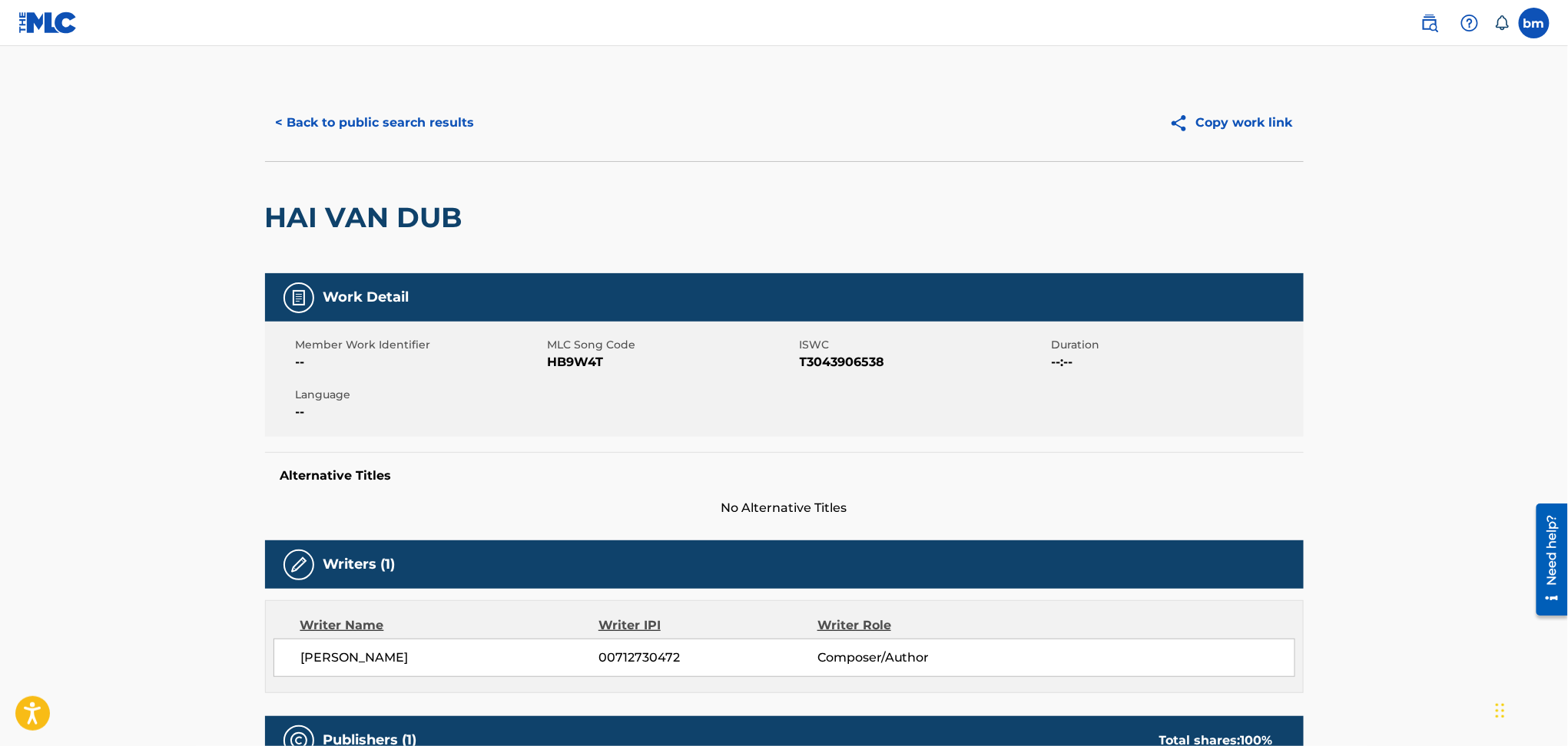
click at [563, 363] on span "HB9W4T" at bounding box center [671, 363] width 248 height 19
click at [563, 364] on span "HB9W4T" at bounding box center [671, 363] width 248 height 19
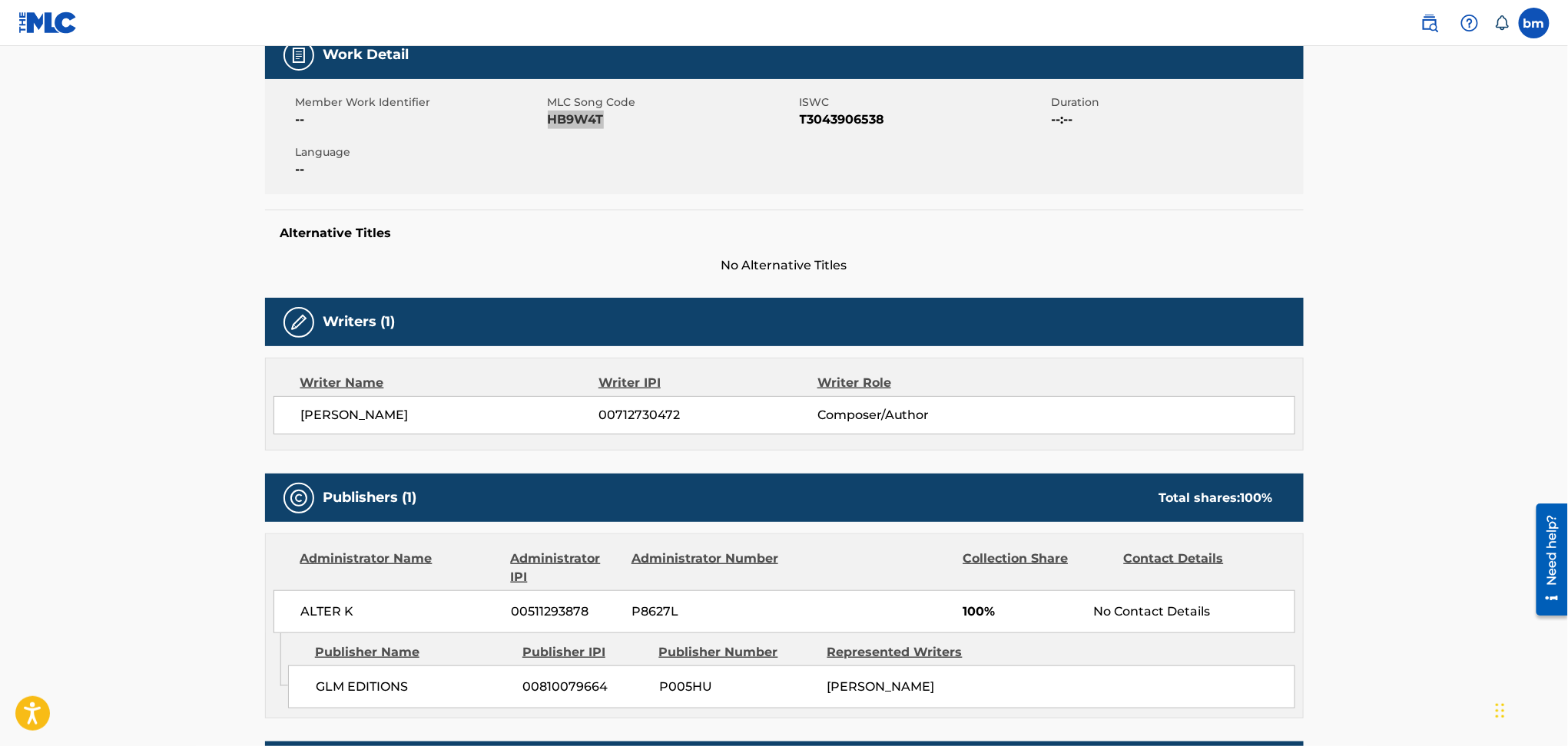
scroll to position [410, 0]
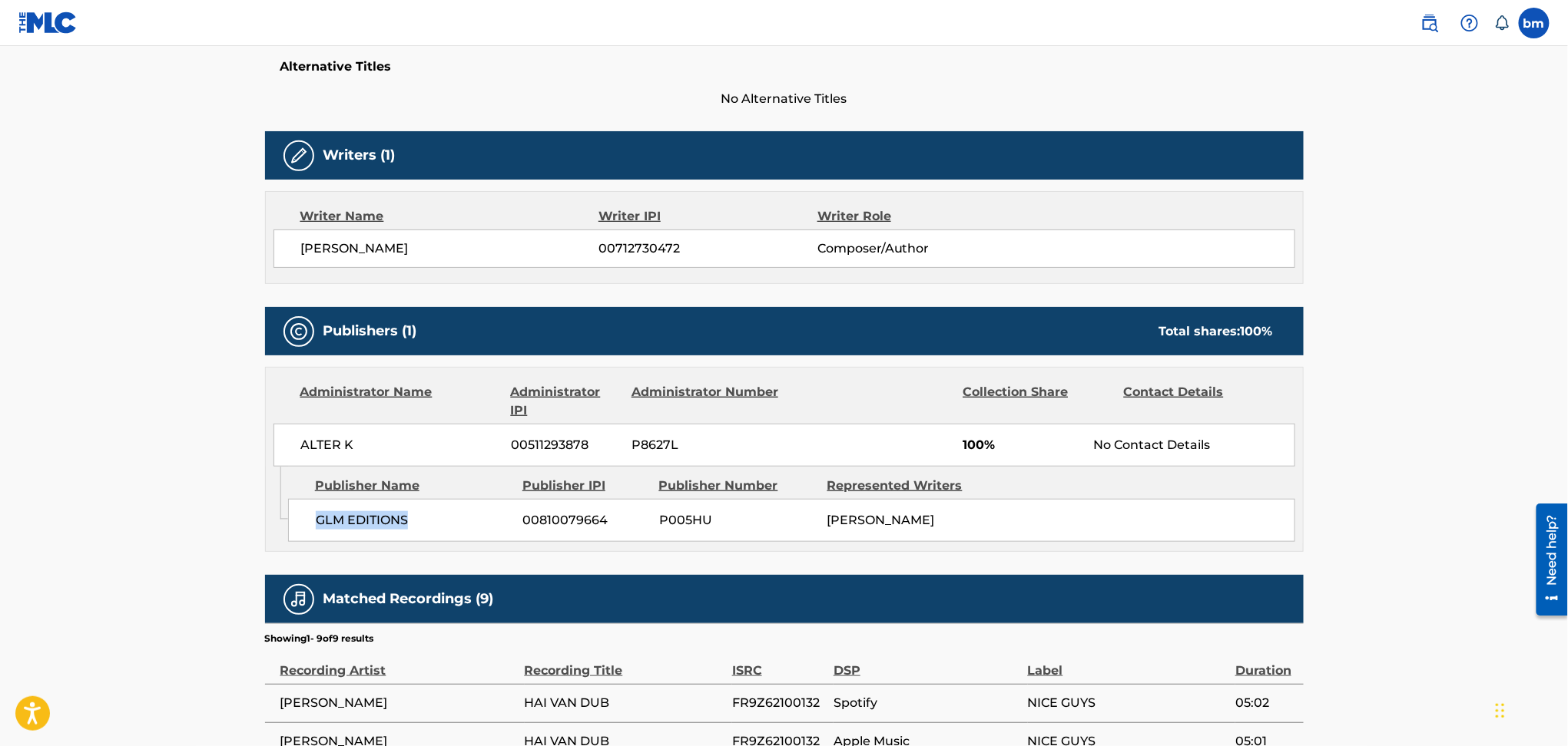
drag, startPoint x: 315, startPoint y: 517, endPoint x: 886, endPoint y: 627, distance: 581.5
click at [422, 528] on div "GLM EDITIONS 00810079664 P005HU [PERSON_NAME]" at bounding box center [791, 520] width 1007 height 43
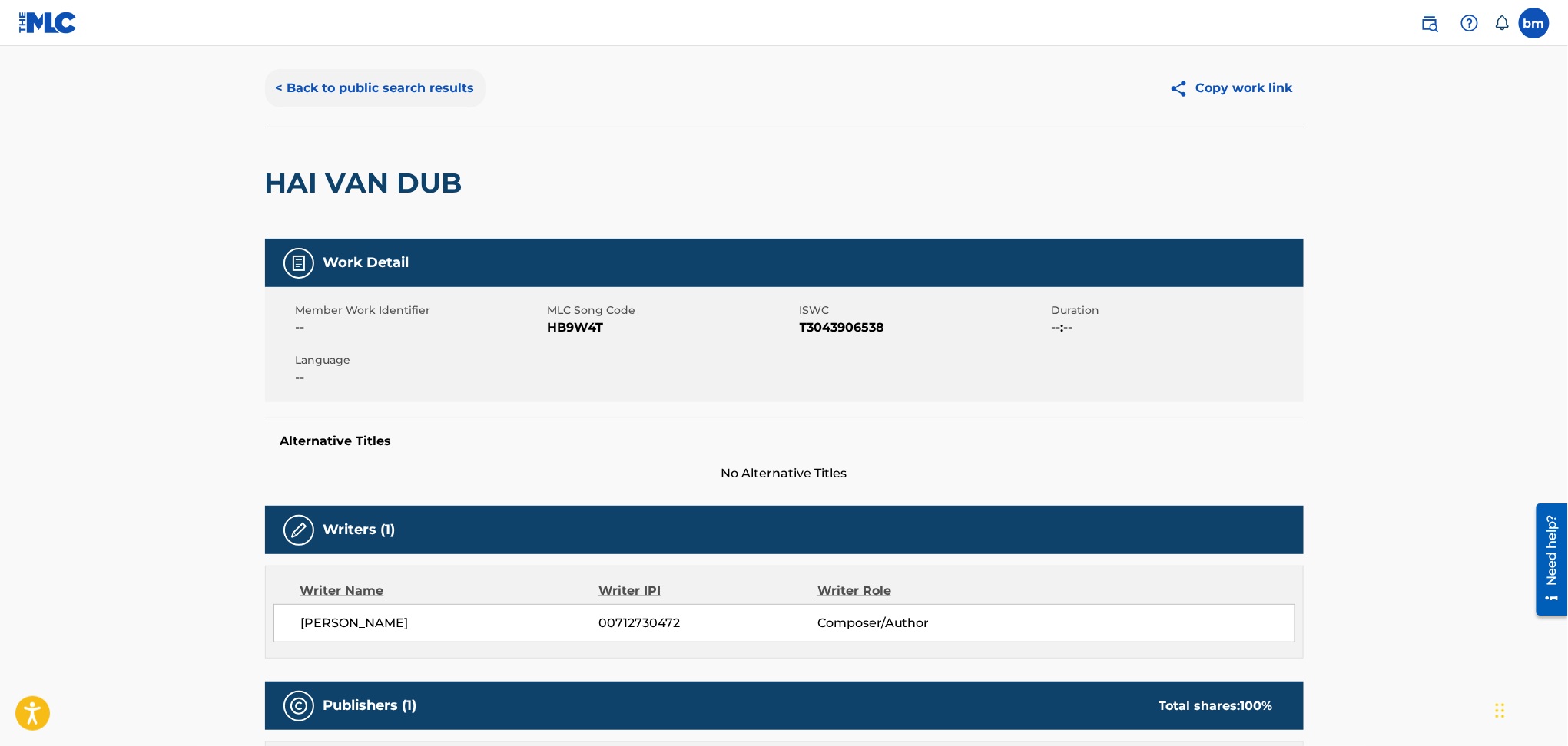
scroll to position [0, 0]
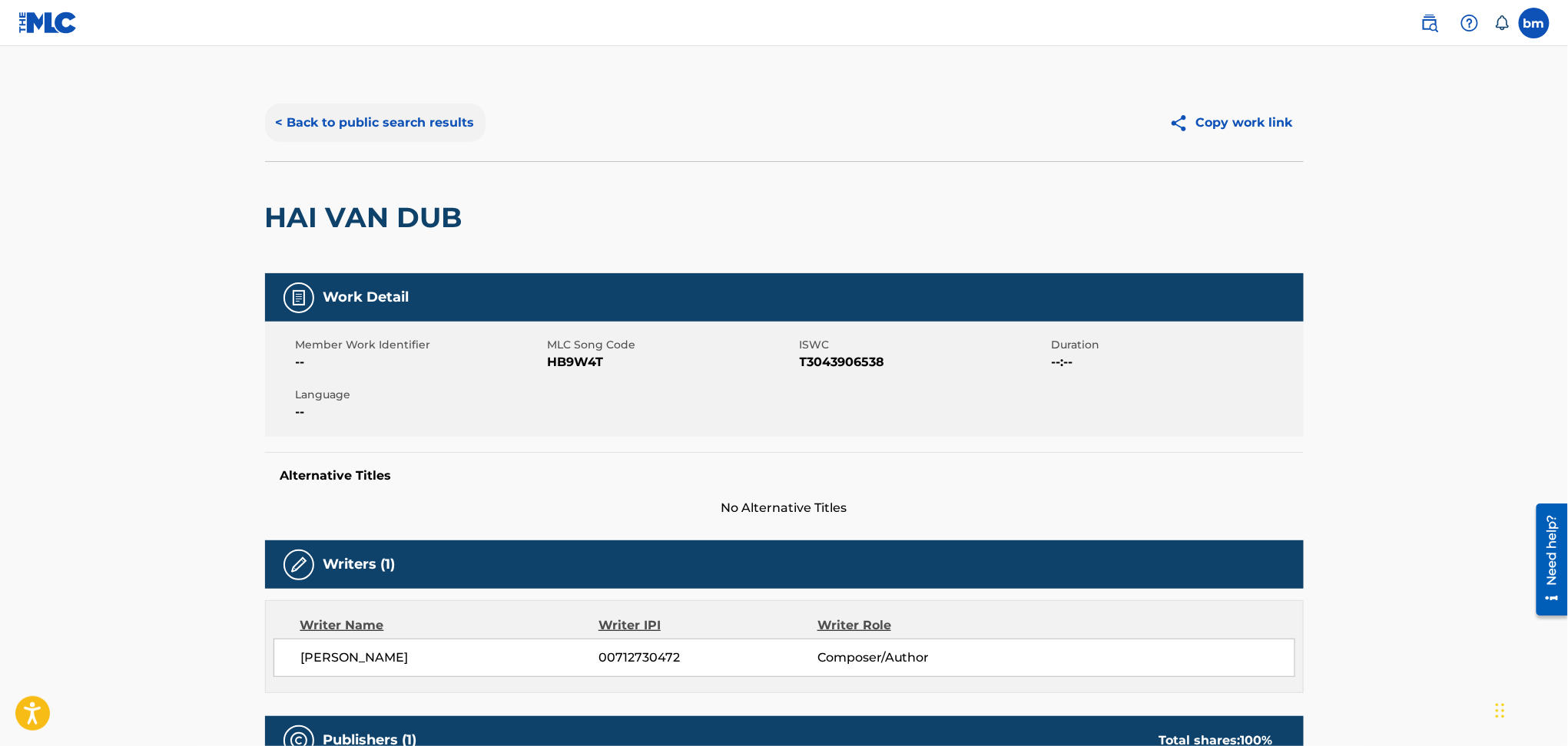
click at [355, 102] on div "< Back to public search results Copy work link" at bounding box center [784, 122] width 1039 height 76
click at [385, 105] on button "< Back to public search results" at bounding box center [375, 122] width 220 height 38
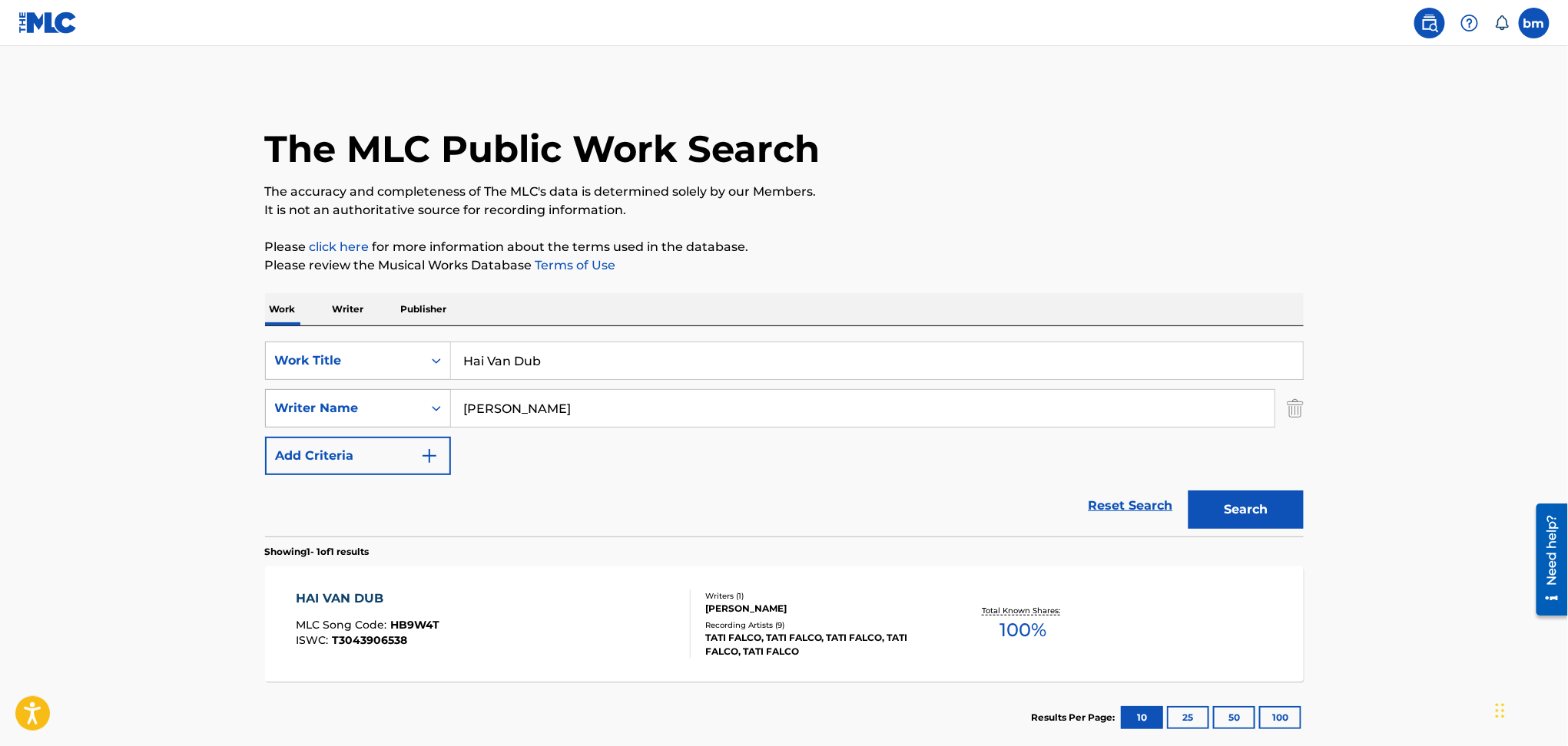
drag, startPoint x: 592, startPoint y: 403, endPoint x: 439, endPoint y: 390, distance: 153.6
click at [267, 415] on div "SearchWithCriteria54abf341-431a-4b96-ac76-6dc0a5ae9849 Writer Name [PERSON_NAME]" at bounding box center [784, 408] width 1039 height 38
paste input "[PERSON_NAME]"
type input "[PERSON_NAME]"
drag, startPoint x: 603, startPoint y: 353, endPoint x: 450, endPoint y: 362, distance: 153.3
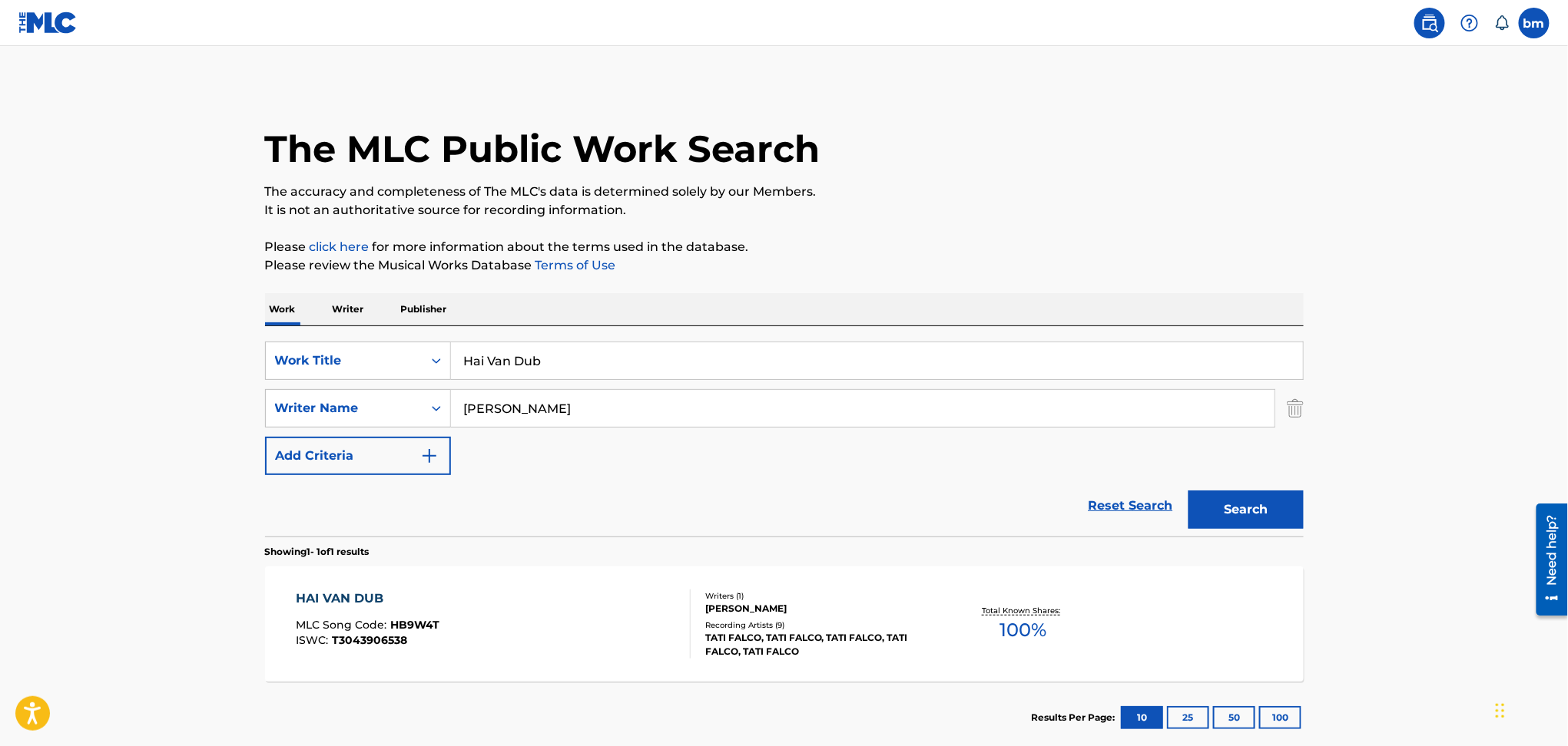
click at [450, 362] on input "Hai Van Dub" at bounding box center [876, 360] width 852 height 37
drag, startPoint x: 580, startPoint y: 357, endPoint x: 251, endPoint y: 364, distance: 329.1
click at [219, 358] on main "The MLC Public Work Search The accuracy and completeness of The MLC's data is d…" at bounding box center [784, 404] width 1568 height 715
paste input "Fixed On You"
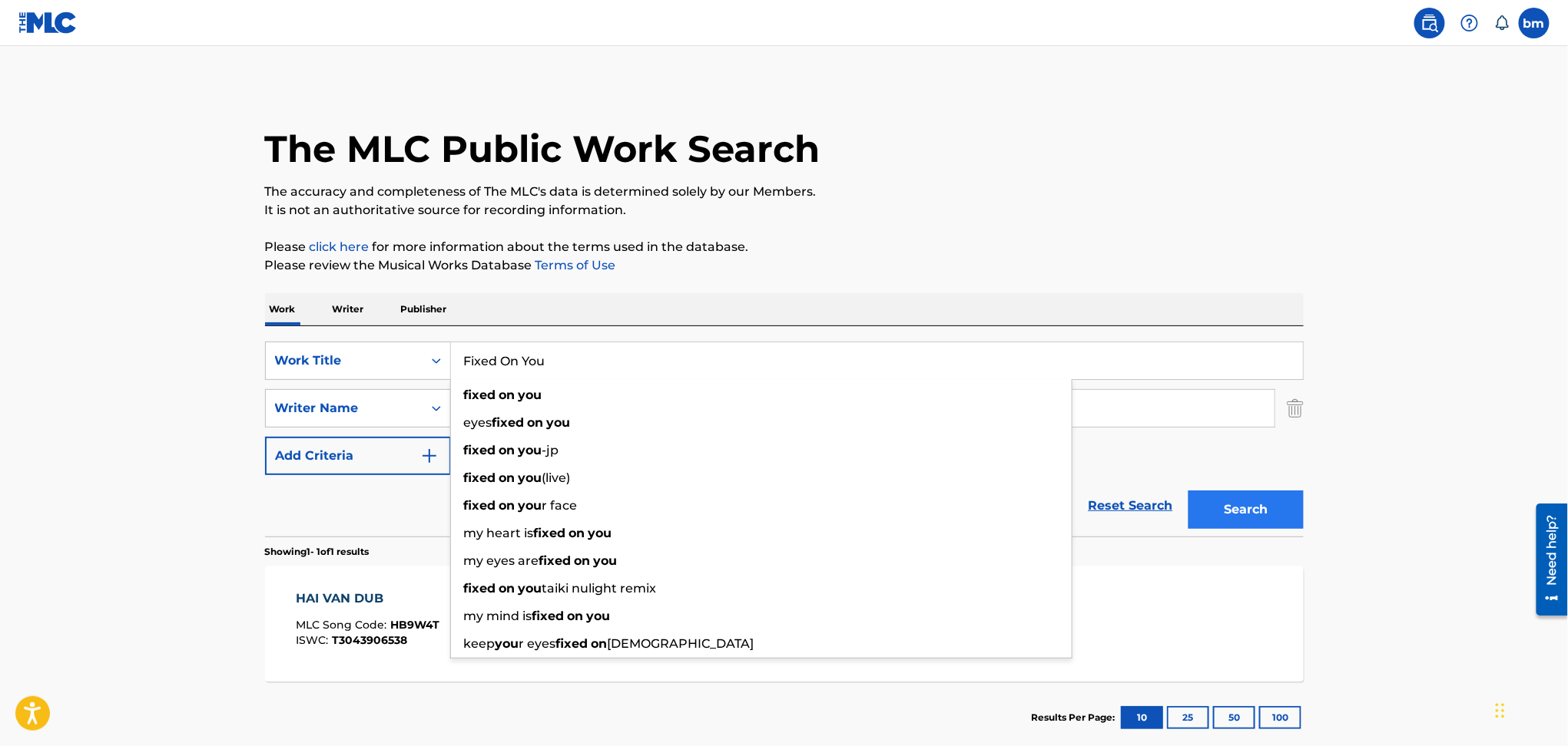
type input "Fixed On You"
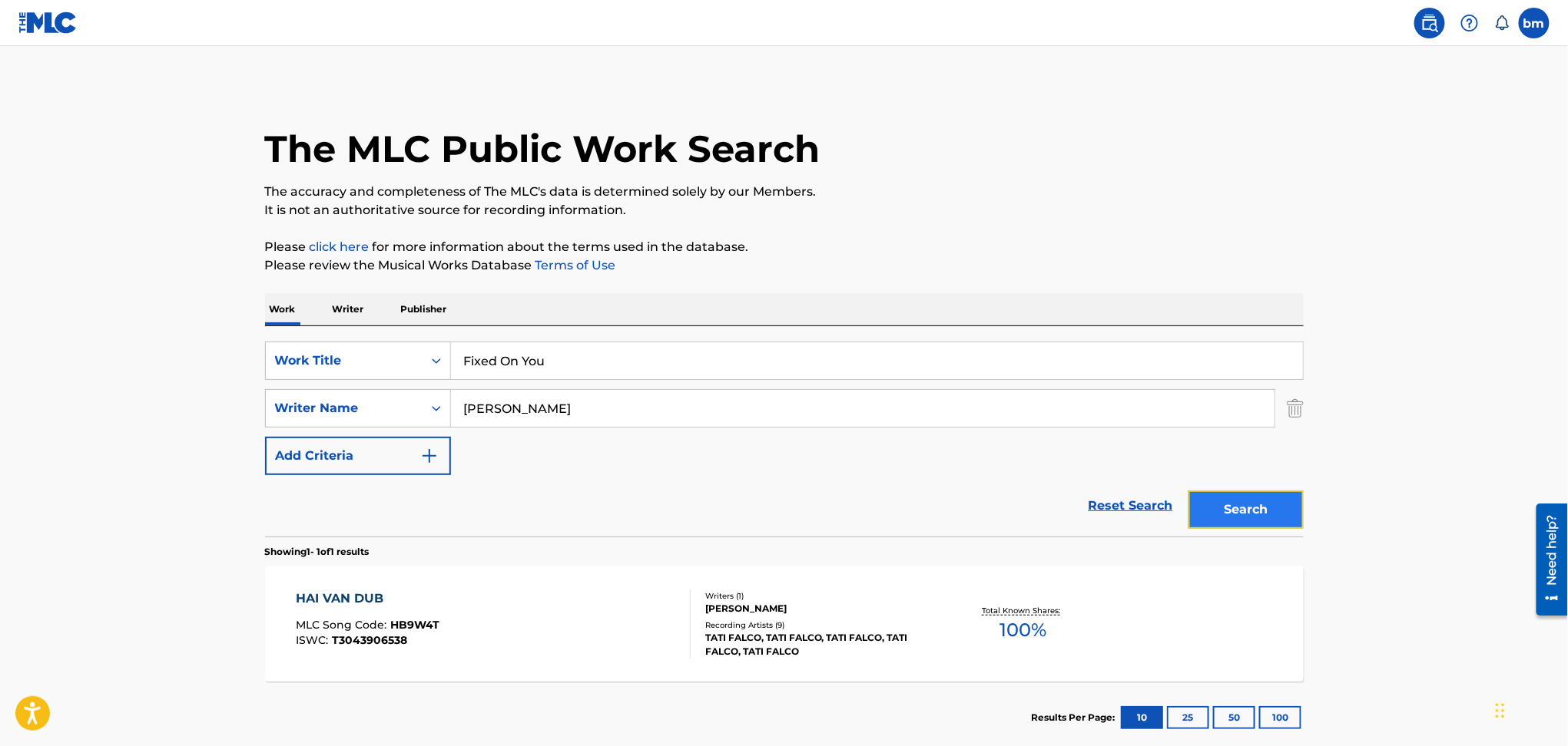
click at [1246, 510] on button "Search" at bounding box center [1246, 509] width 116 height 38
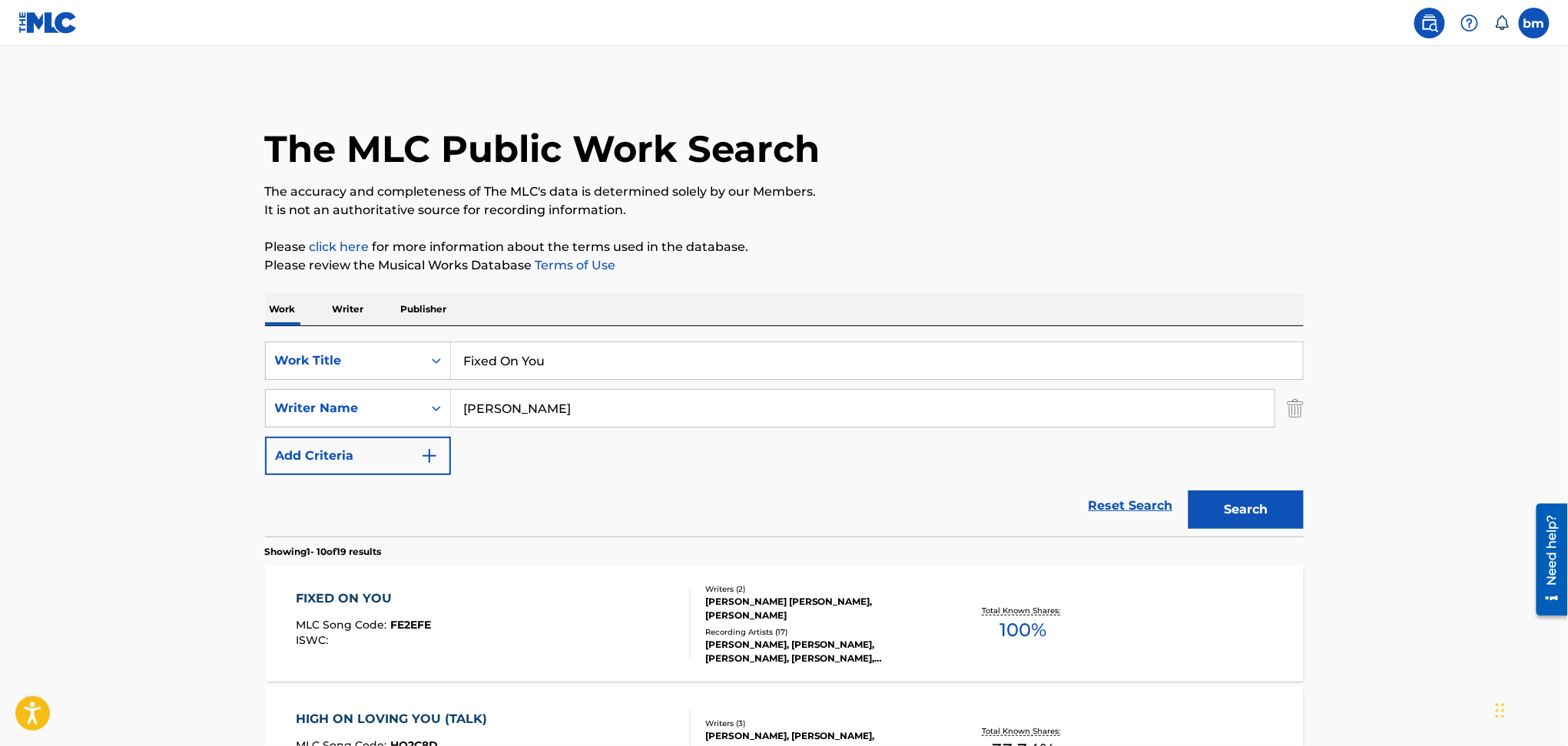
click at [532, 625] on div "FIXED ON YOU MLC Song Code : FE2EFE ISWC :" at bounding box center [493, 624] width 395 height 69
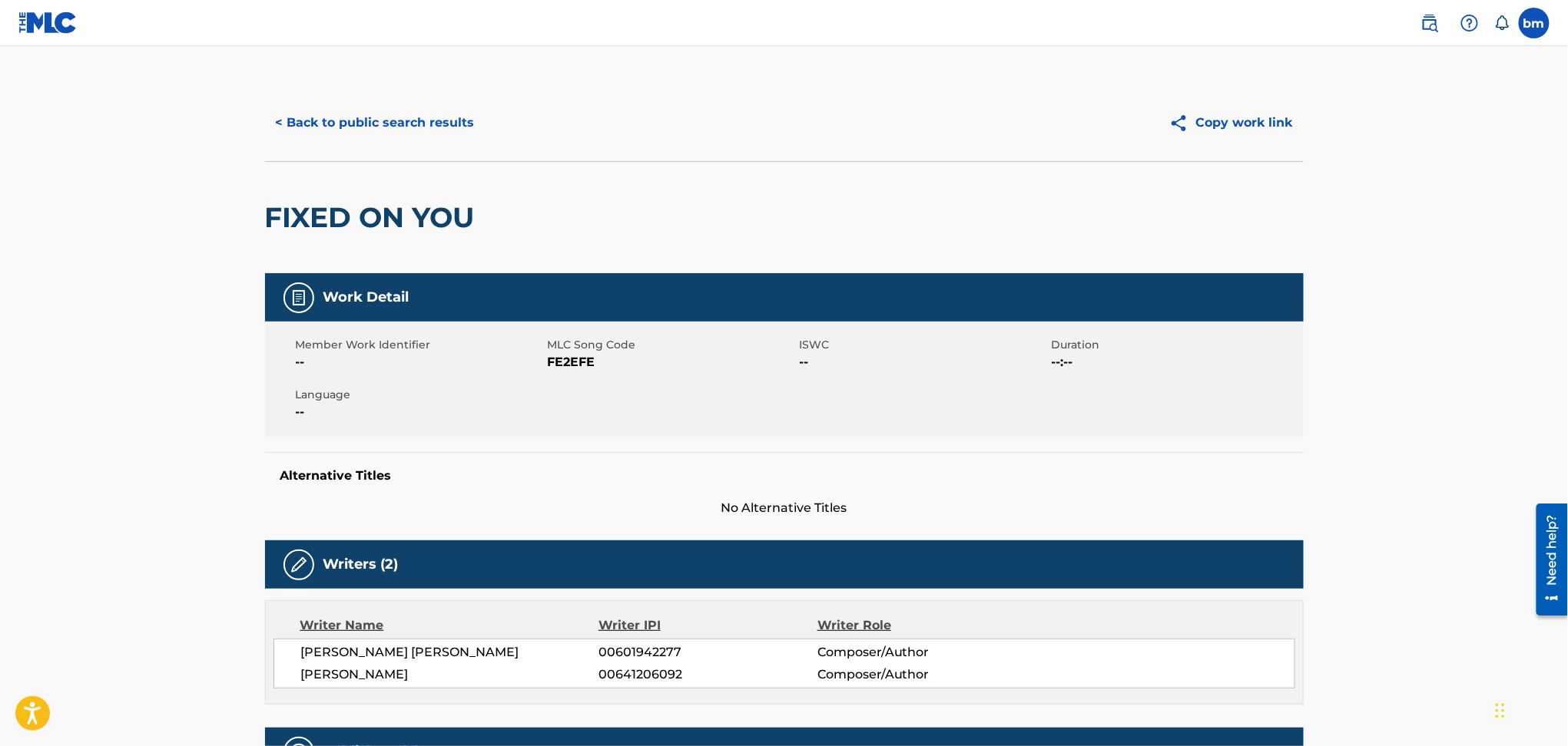
click at [563, 356] on span "FE2EFE" at bounding box center [671, 363] width 248 height 19
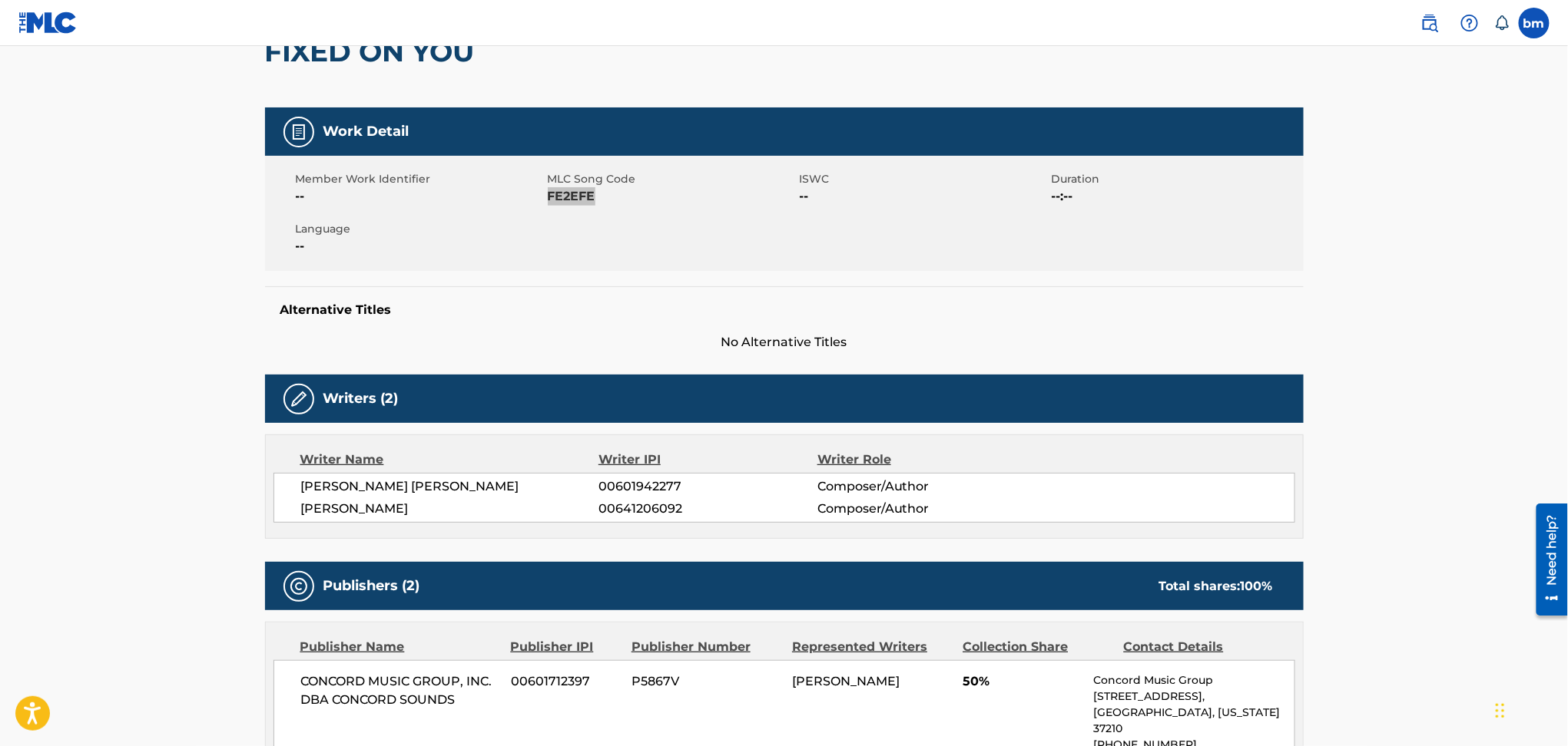
scroll to position [511, 0]
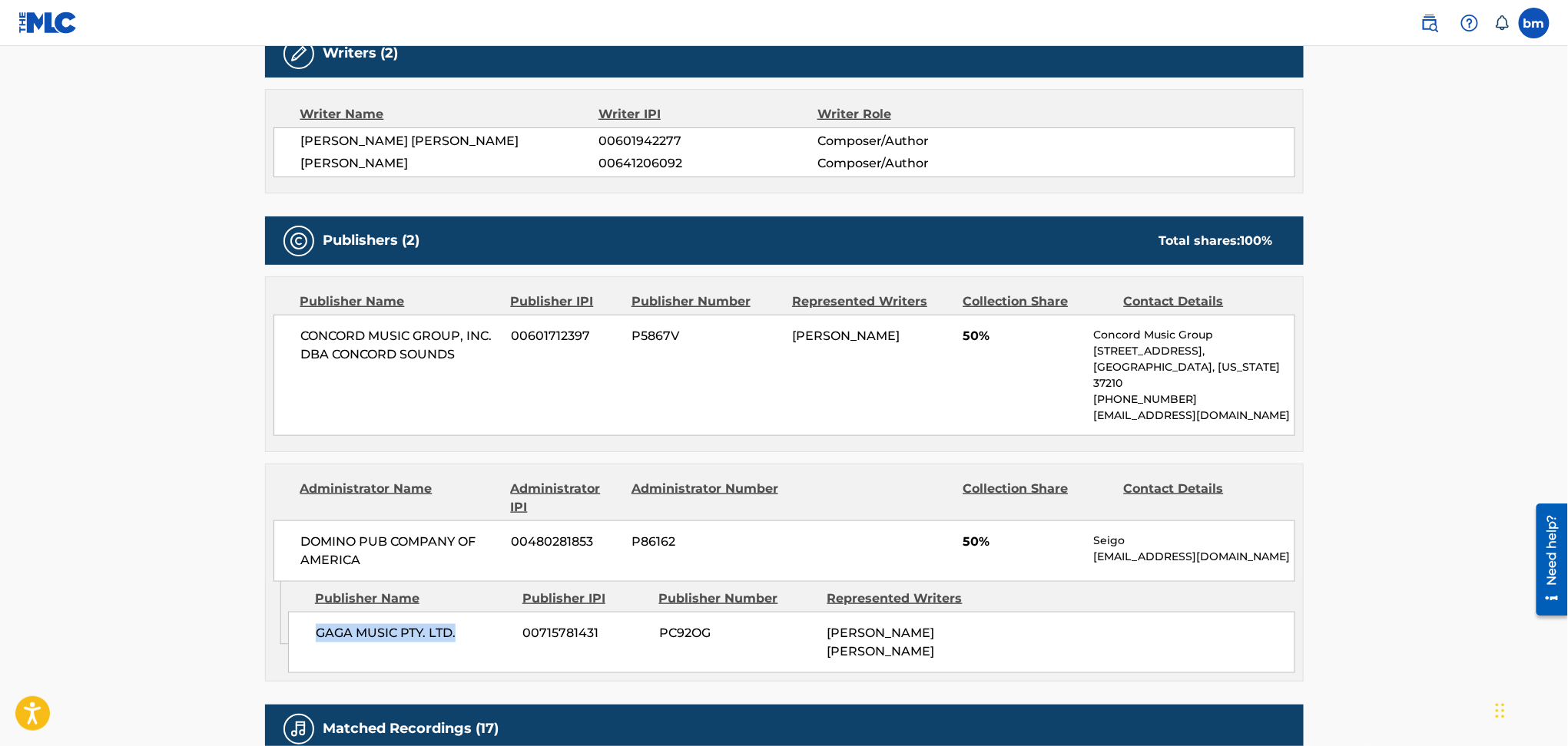
drag, startPoint x: 306, startPoint y: 615, endPoint x: 490, endPoint y: 612, distance: 184.0
click at [490, 612] on div "GAGA MUSIC PTY. LTD. 00715781431 PC92OG [PERSON_NAME] [PERSON_NAME]" at bounding box center [791, 642] width 1007 height 61
drag, startPoint x: 331, startPoint y: 355, endPoint x: 493, endPoint y: 375, distance: 163.2
click at [493, 375] on div "CONCORD MUSIC GROUP, INC. DBA CONCORD SOUNDS 00601712397 P5867V [PERSON_NAME] 5…" at bounding box center [784, 376] width 1022 height 122
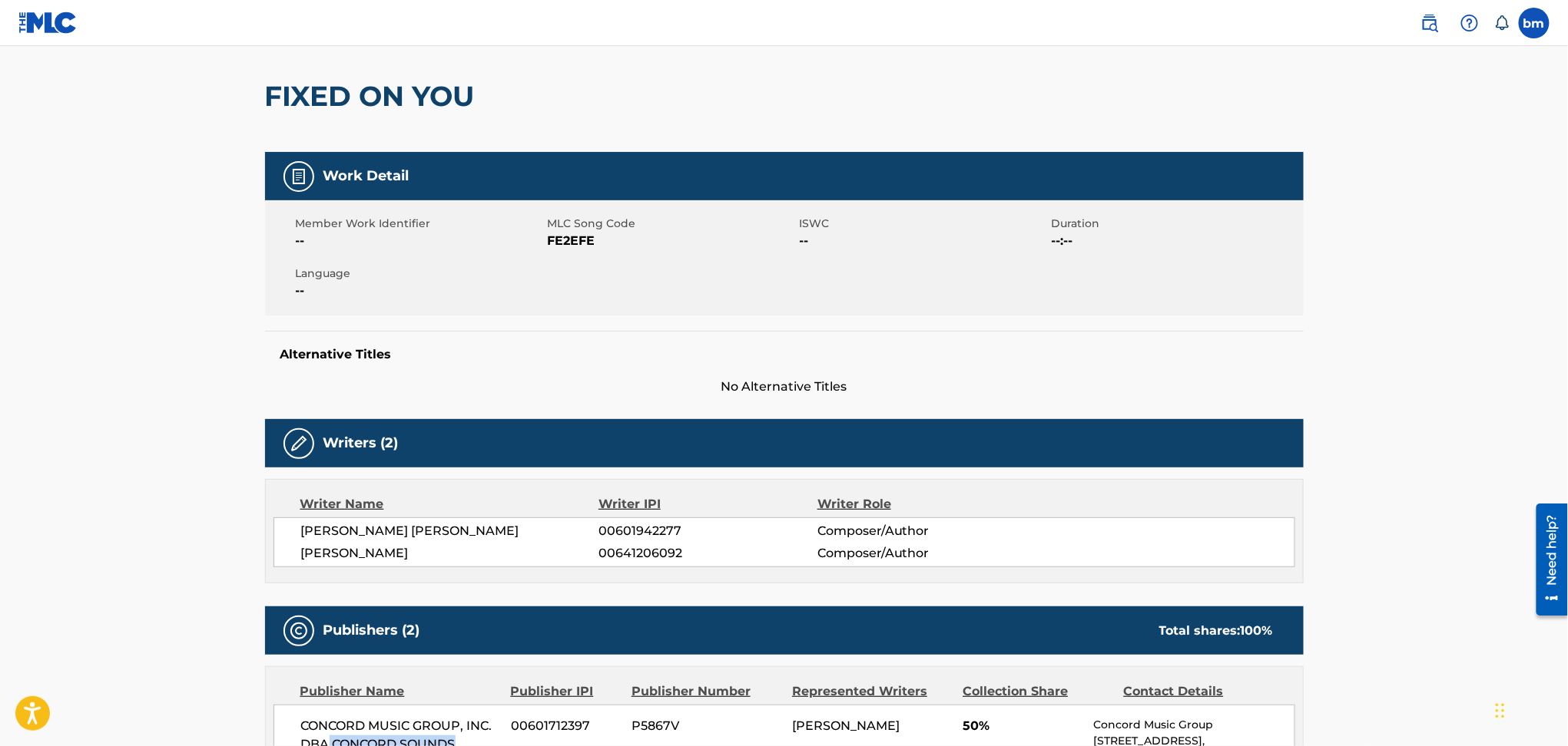
scroll to position [0, 0]
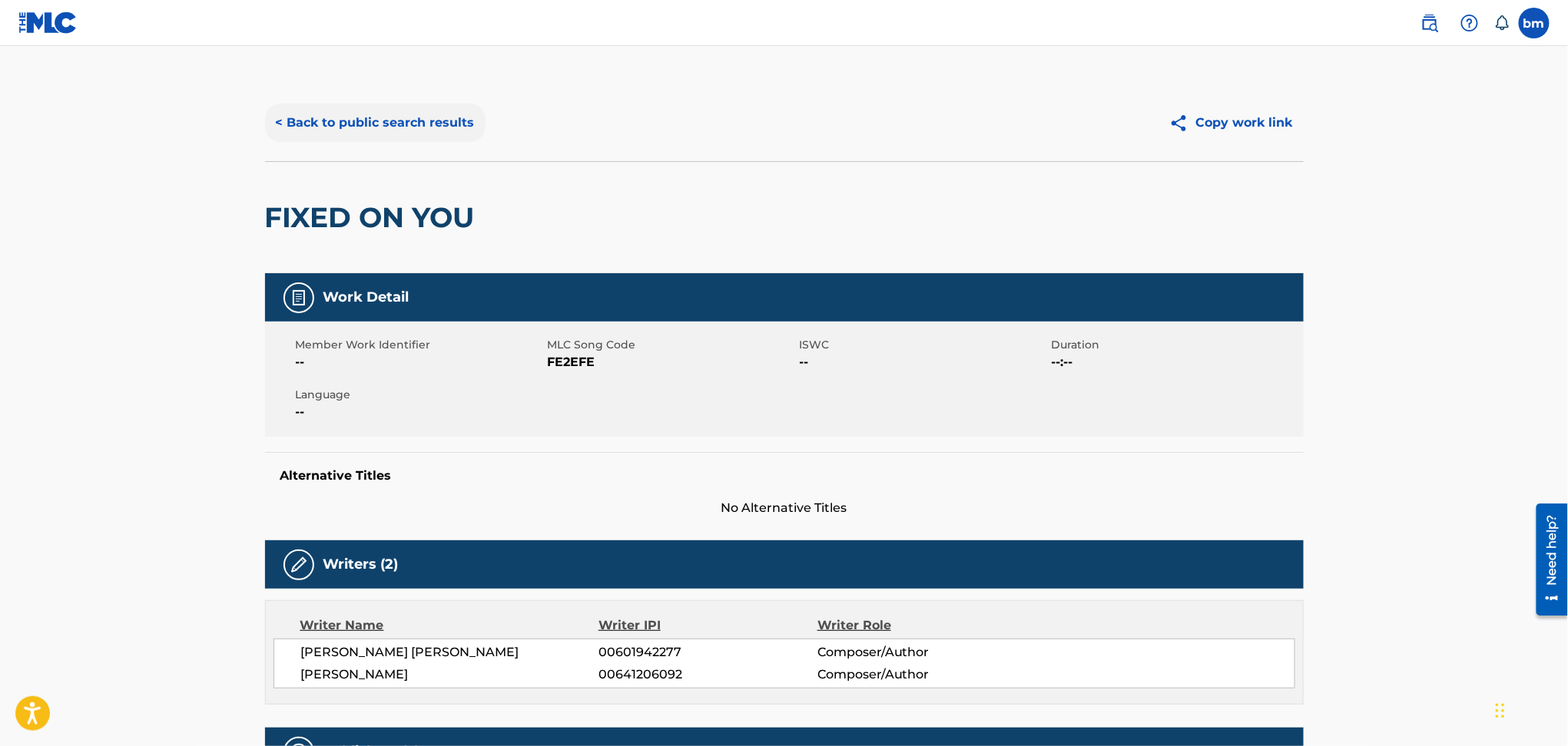
click at [354, 129] on button "< Back to public search results" at bounding box center [375, 122] width 220 height 38
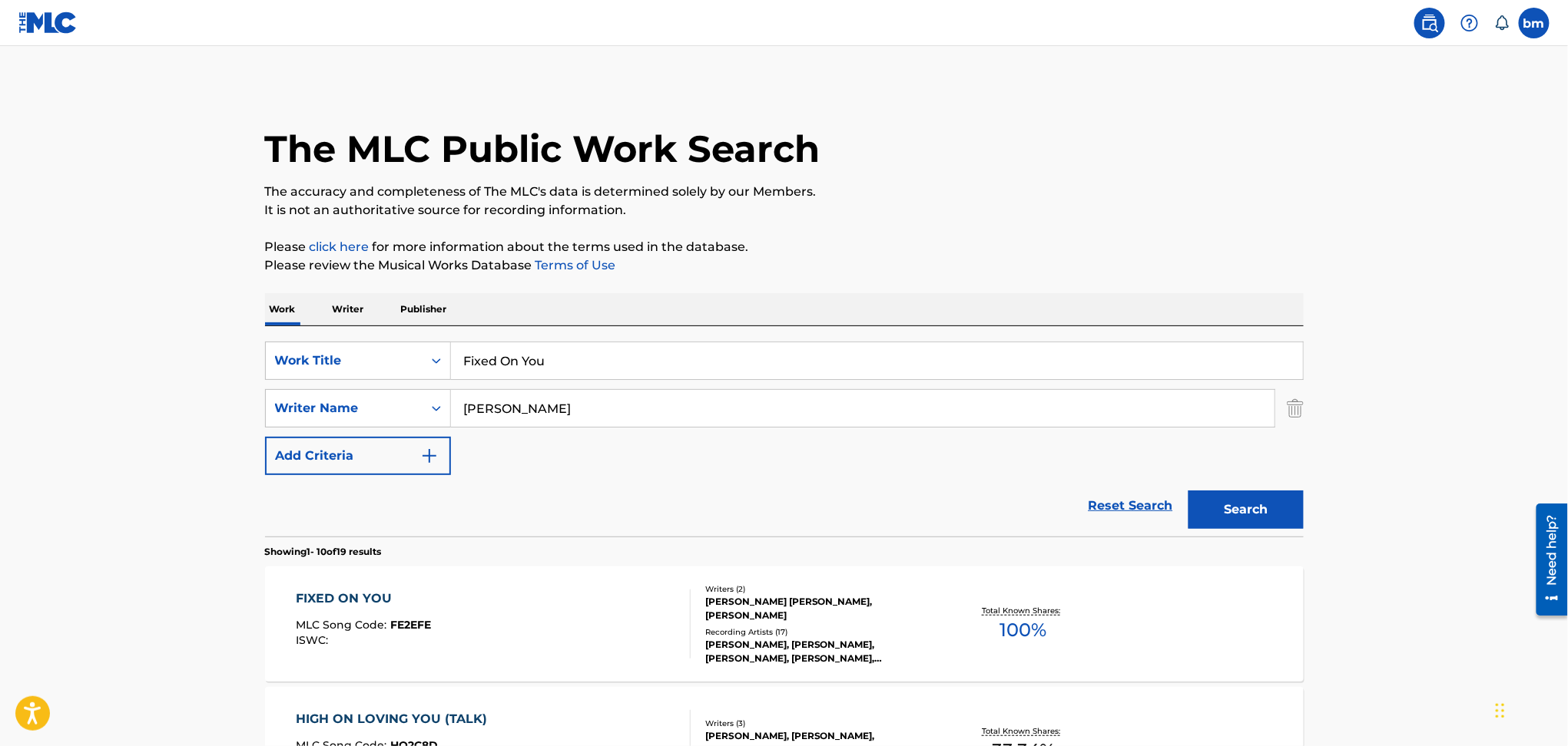
drag, startPoint x: 604, startPoint y: 409, endPoint x: 199, endPoint y: 401, distance: 405.1
paste input "[PERSON_NAME]"
type input "[PERSON_NAME]"
drag, startPoint x: 506, startPoint y: 354, endPoint x: 325, endPoint y: 363, distance: 181.2
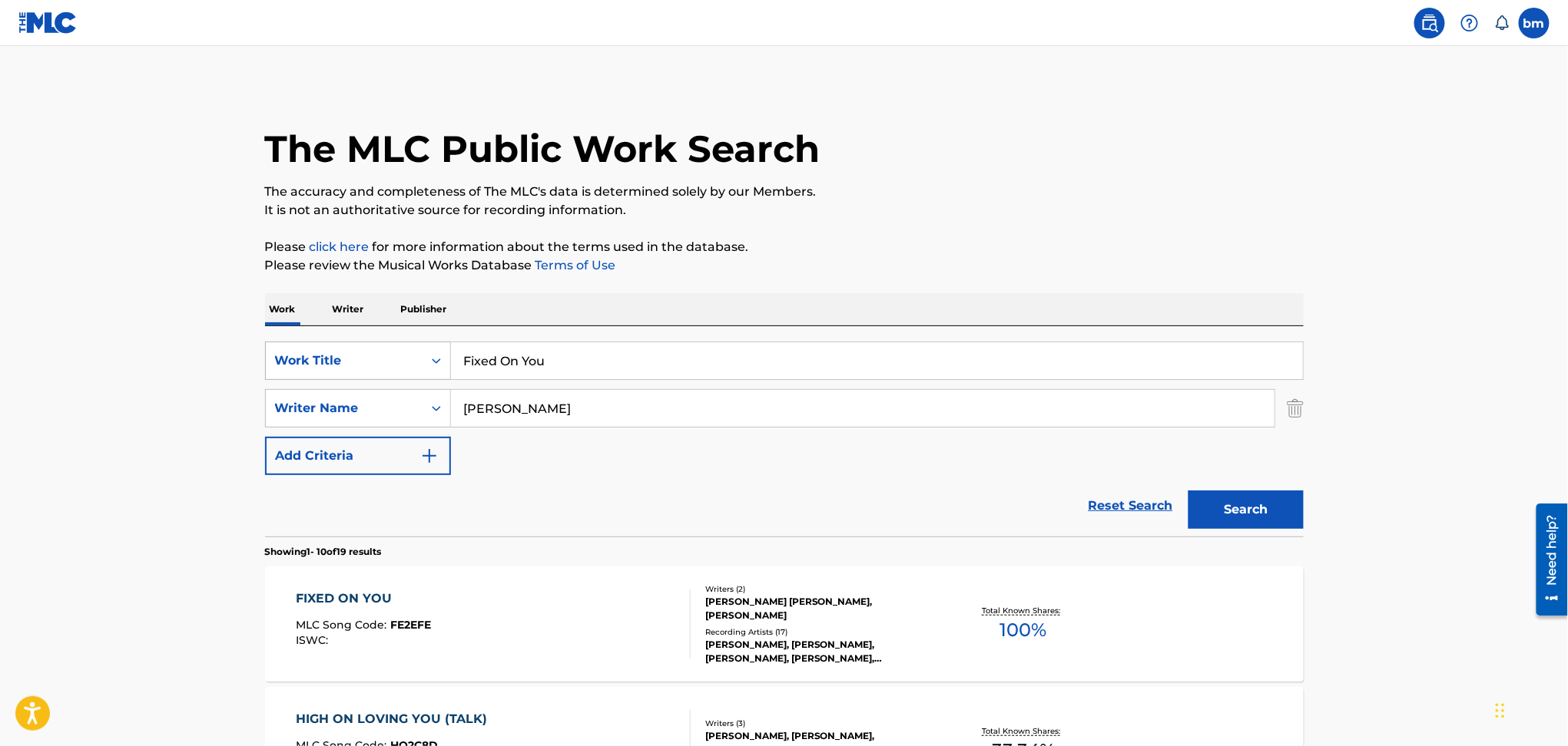
click at [325, 363] on div "SearchWithCriteriac0667a74-7796-495e-8e53-aa04bcdd7514 Work Title Fixed On You" at bounding box center [784, 360] width 1039 height 38
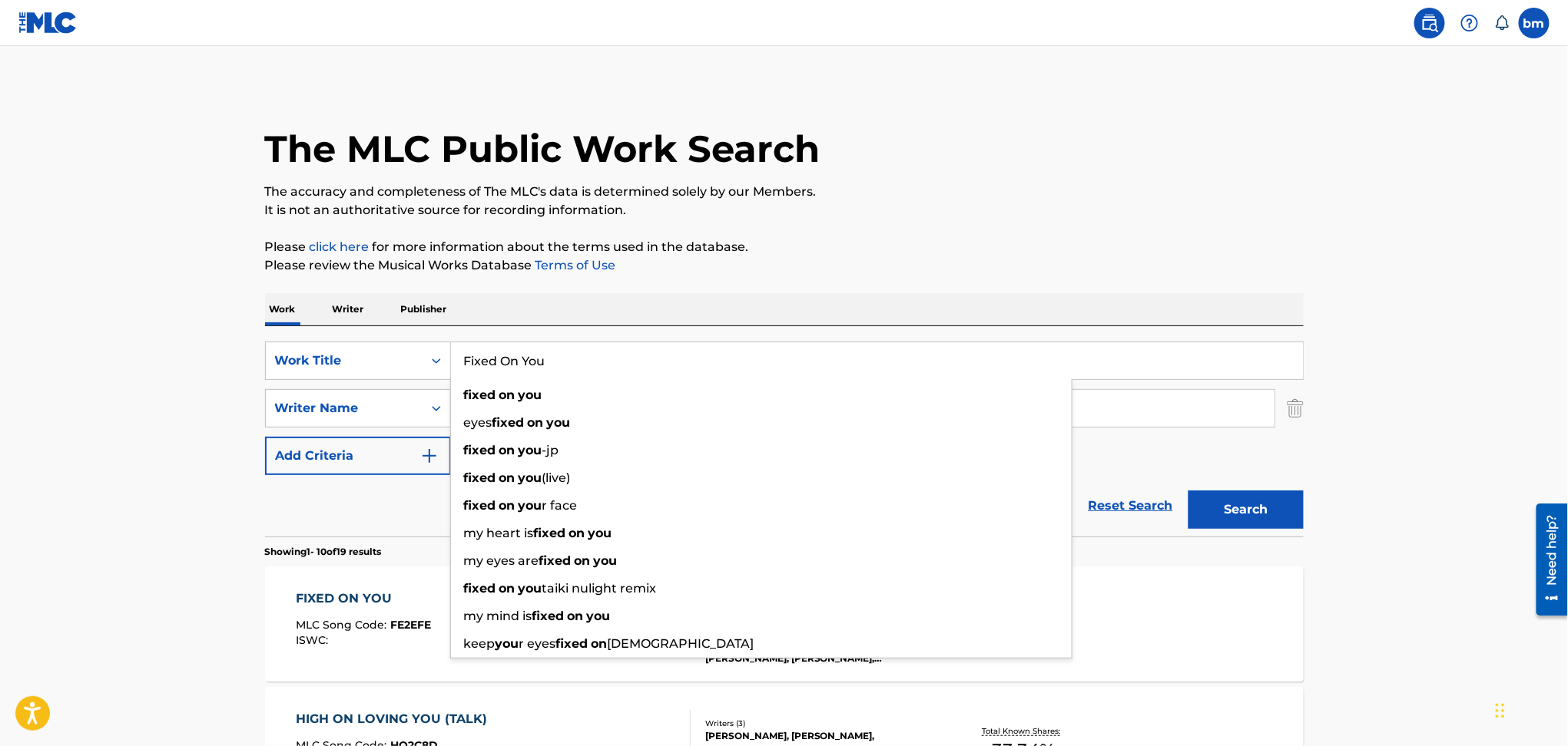
paste input "Lalala Silja Sol"
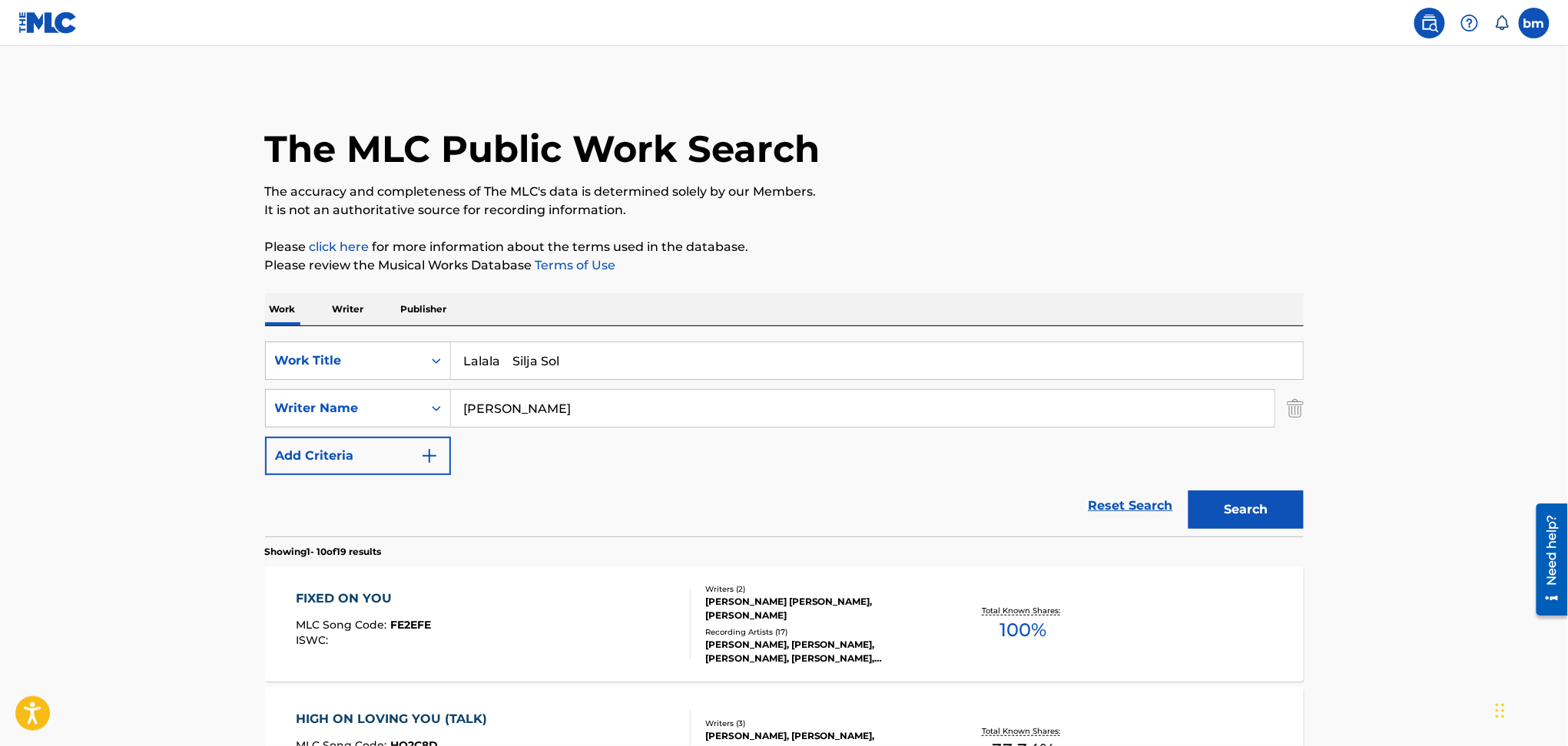
drag, startPoint x: 507, startPoint y: 361, endPoint x: 1353, endPoint y: 343, distance: 846.2
type input "Lalala"
click at [1256, 219] on p "It is not an authoritative source for recording information." at bounding box center [784, 211] width 1039 height 19
click at [1206, 517] on button "Search" at bounding box center [1246, 509] width 116 height 38
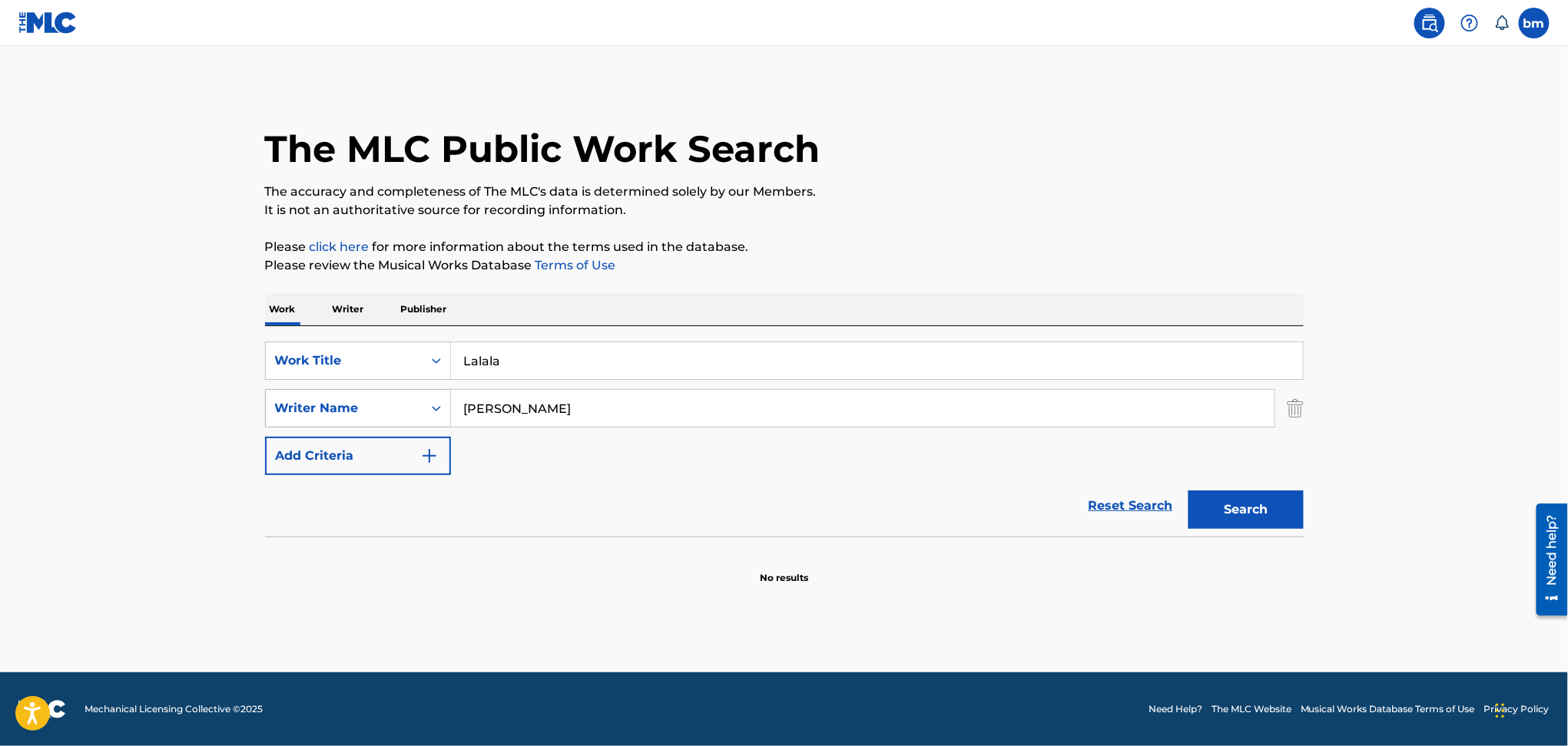
drag, startPoint x: 654, startPoint y: 408, endPoint x: 336, endPoint y: 409, distance: 318.0
click at [335, 408] on div "SearchWithCriteria54abf341-431a-4b96-ac76-6dc0a5ae9849 Writer Name [PERSON_NAME]" at bounding box center [784, 408] width 1039 height 38
paste input "DYNGELAND SILJA"
type input "DYNGELAND SILJA"
click at [1248, 498] on button "Search" at bounding box center [1246, 509] width 116 height 38
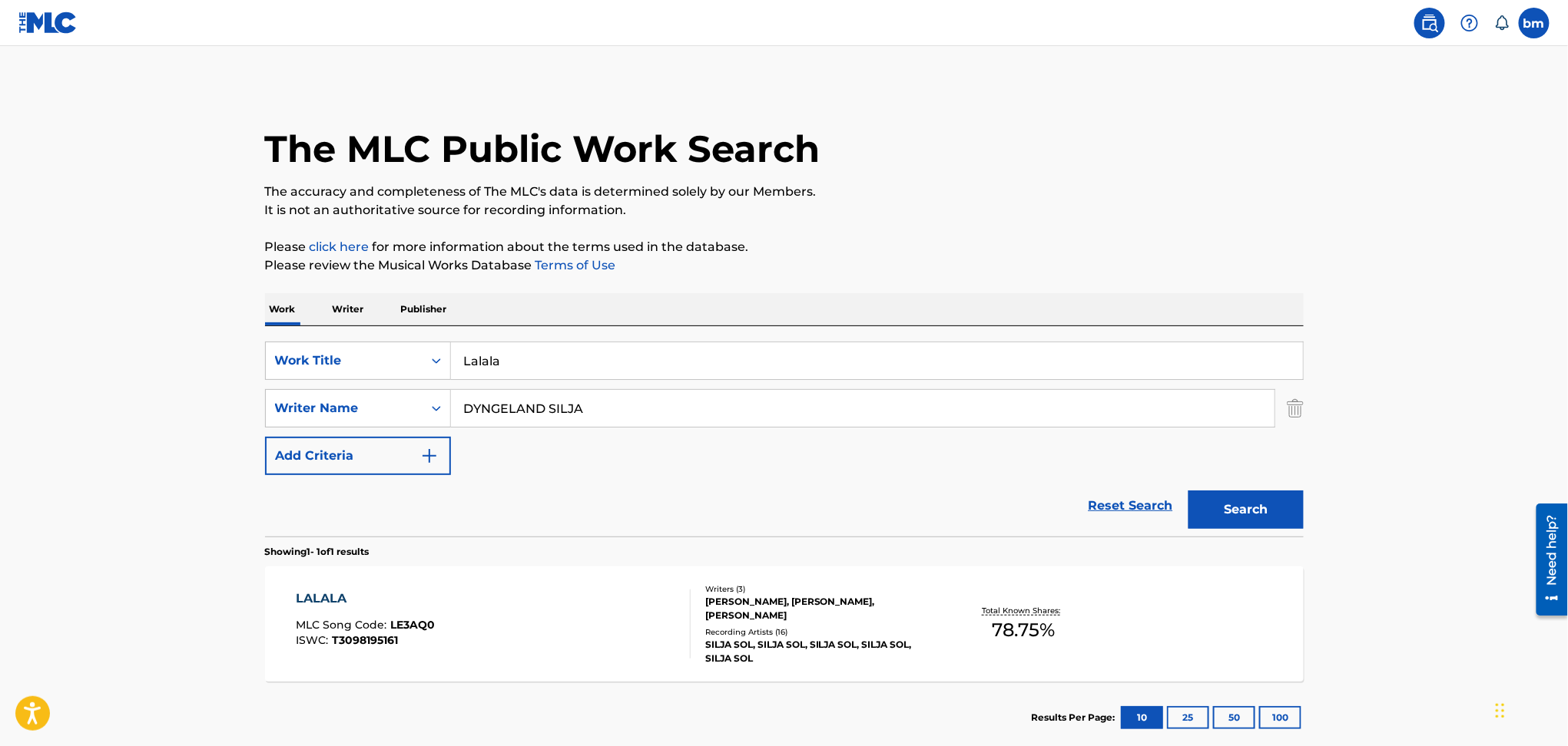
click at [536, 639] on div "LALALA MLC Song Code : LE3AQ0 ISWC : T3098195161" at bounding box center [493, 624] width 395 height 69
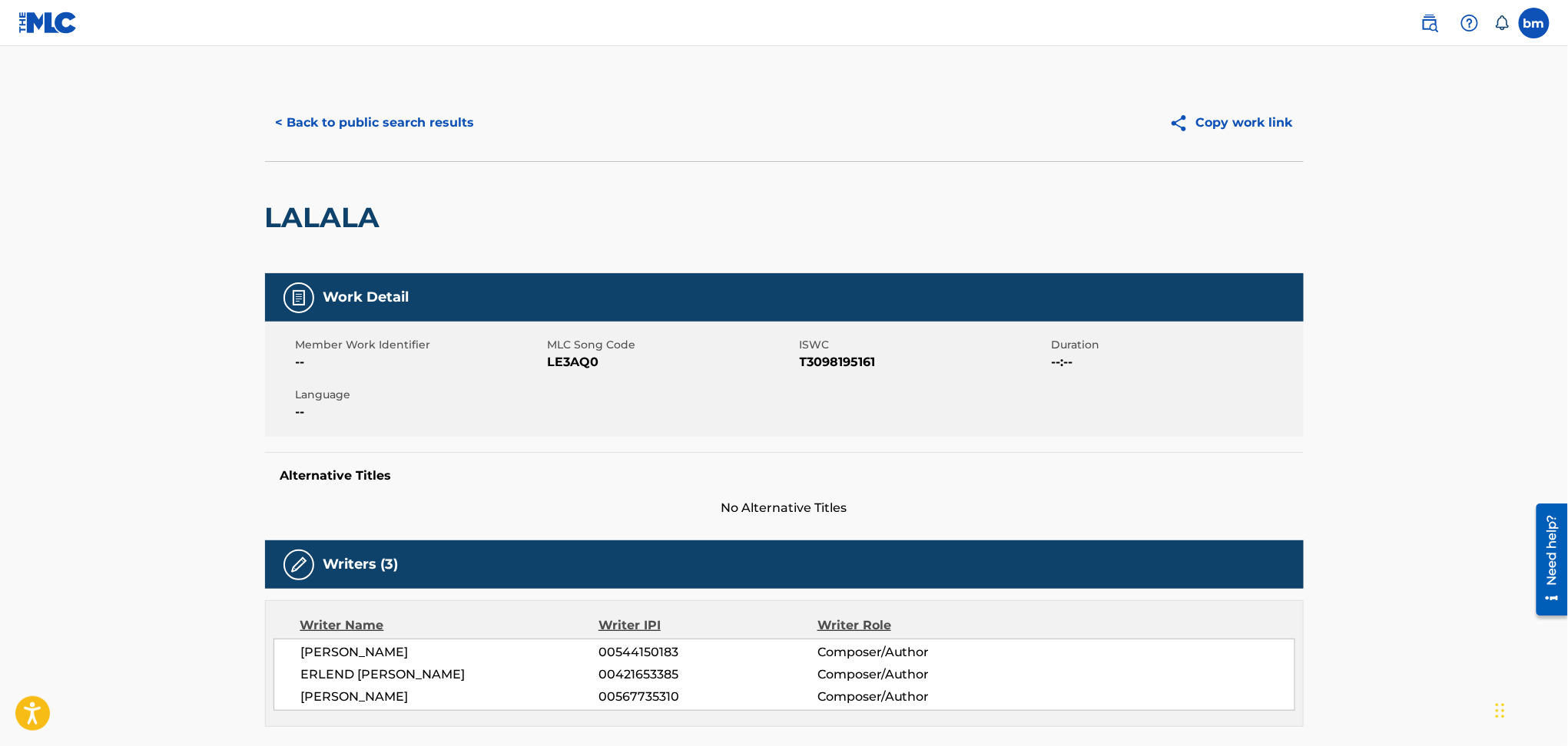
click at [570, 352] on span "MLC Song Code" at bounding box center [671, 345] width 248 height 16
click at [570, 364] on span "LE3AQ0" at bounding box center [671, 363] width 248 height 19
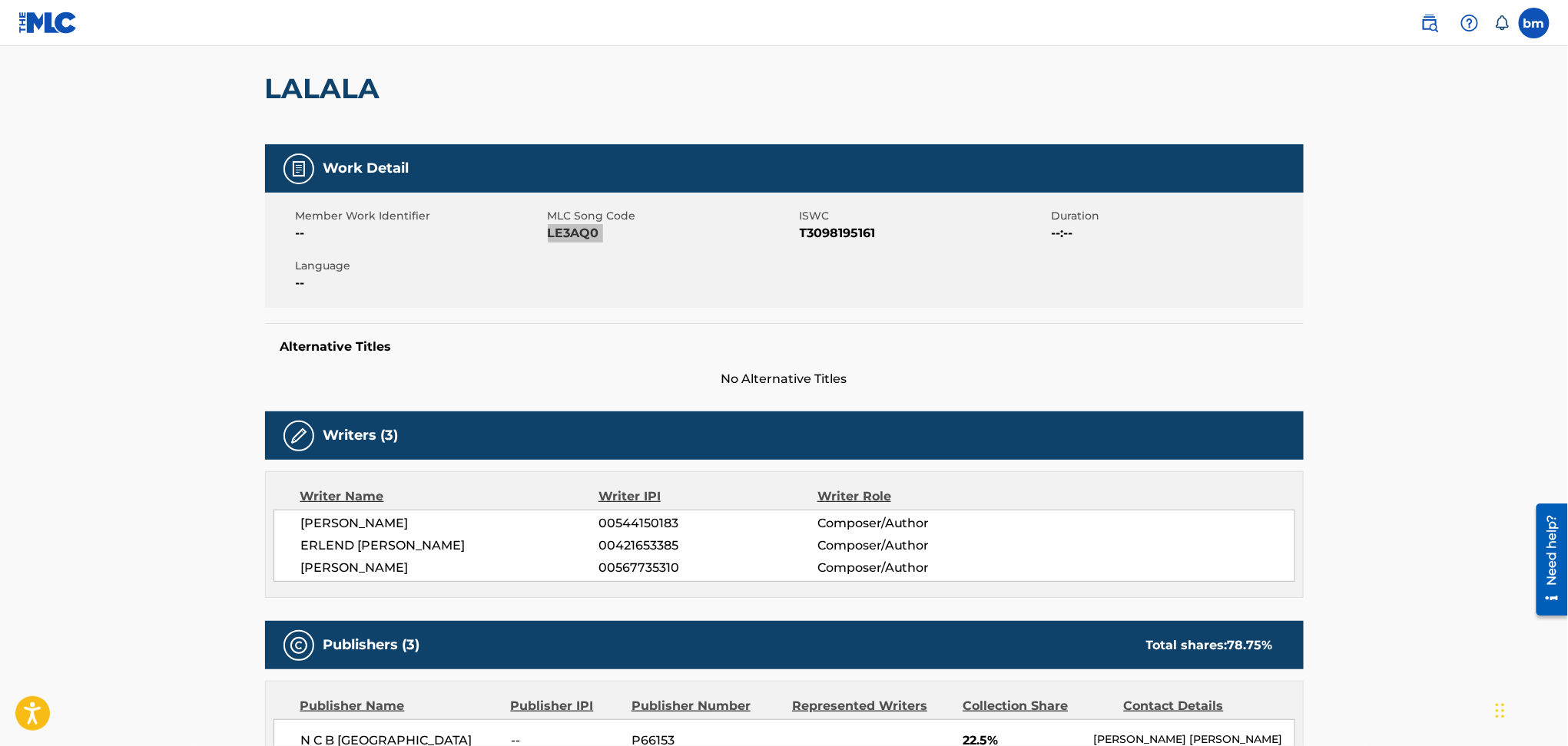
scroll to position [511, 0]
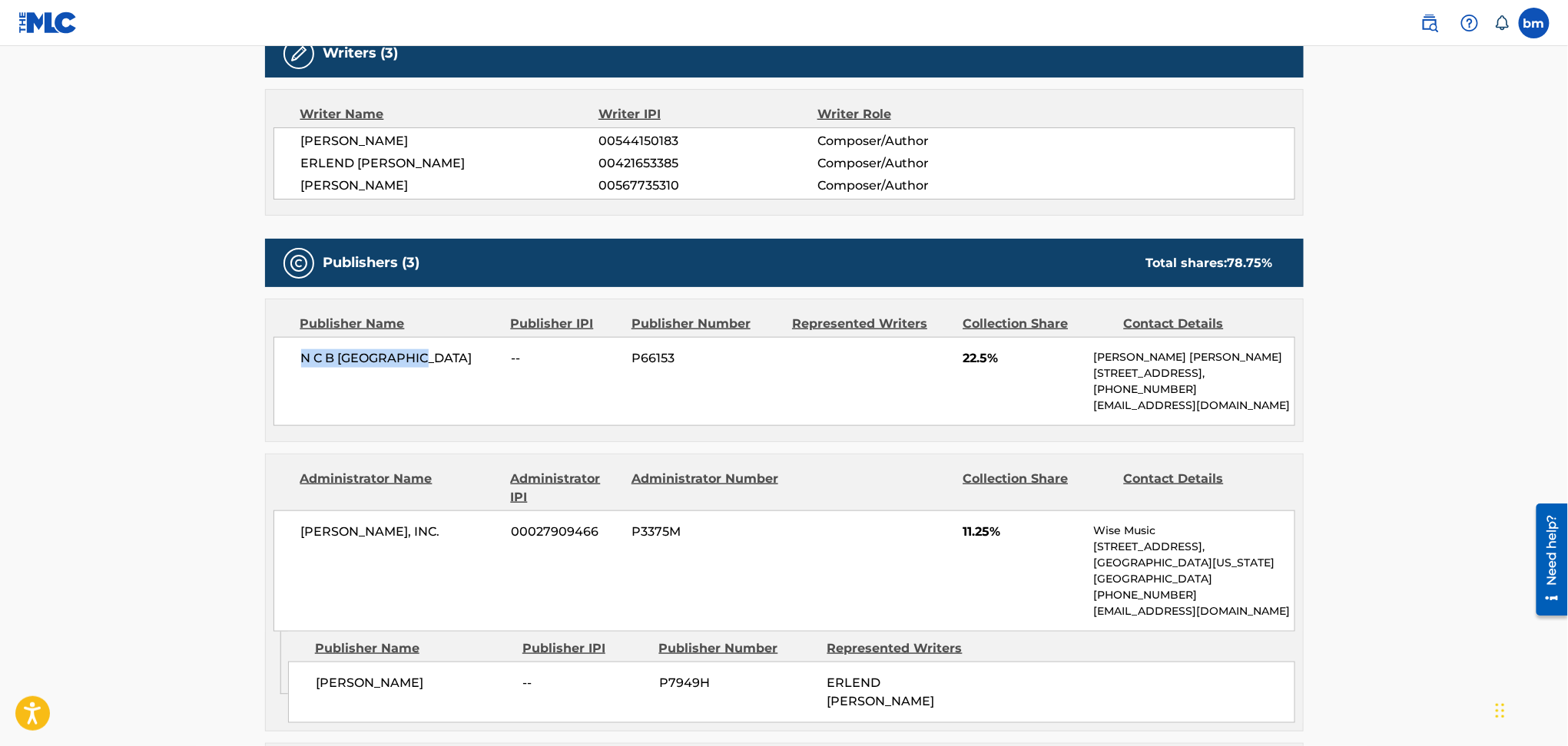
drag, startPoint x: 313, startPoint y: 350, endPoint x: 453, endPoint y: 358, distance: 140.2
click at [453, 358] on div "N C B SCANDINAVIA -- P66153 22.5% [PERSON_NAME] [PERSON_NAME] [STREET_ADDRESS],…" at bounding box center [784, 381] width 1022 height 89
click at [347, 144] on span "[PERSON_NAME]" at bounding box center [450, 141] width 298 height 19
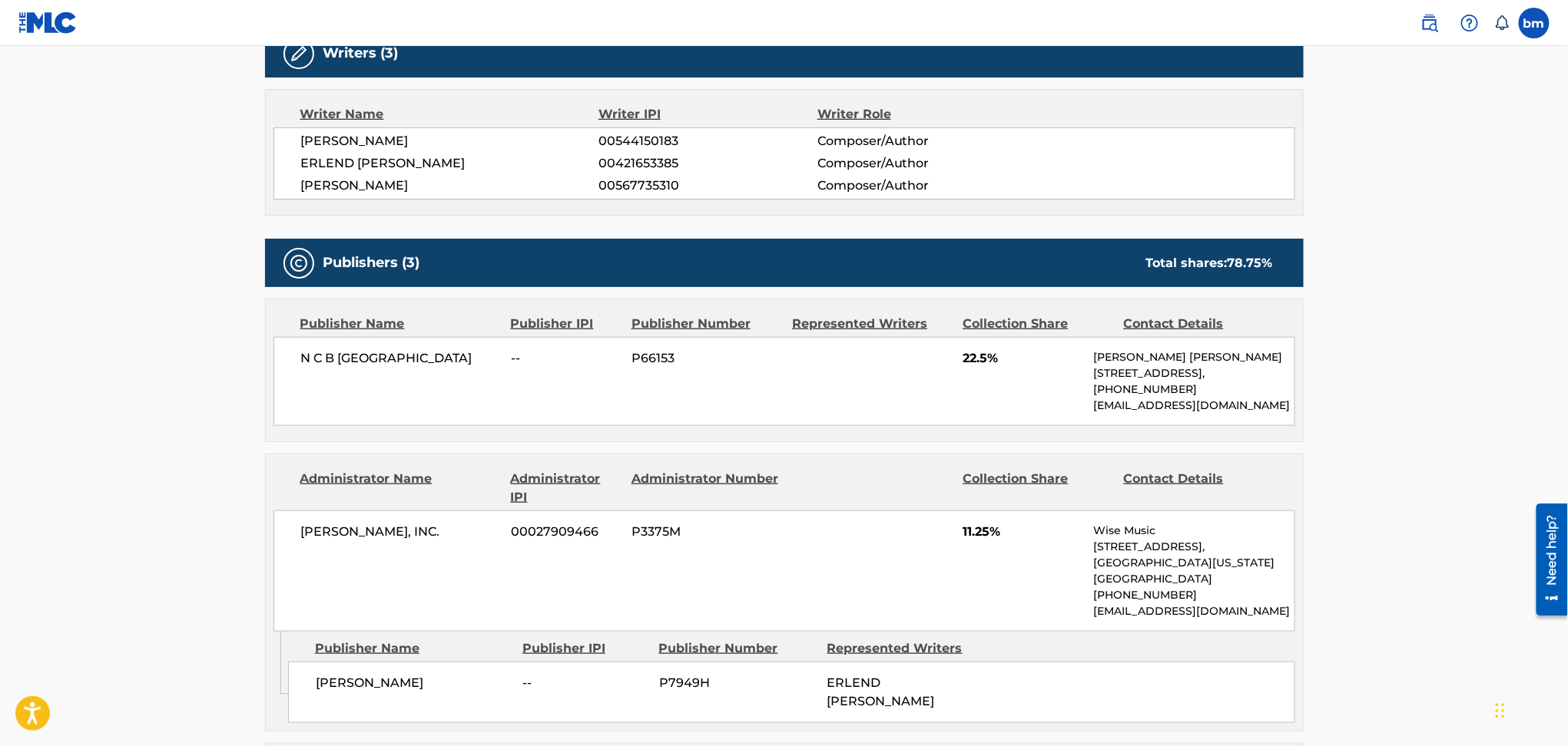
click at [350, 158] on span "ERLEND [PERSON_NAME]" at bounding box center [450, 164] width 298 height 19
click at [353, 181] on span "[PERSON_NAME]" at bounding box center [450, 186] width 298 height 19
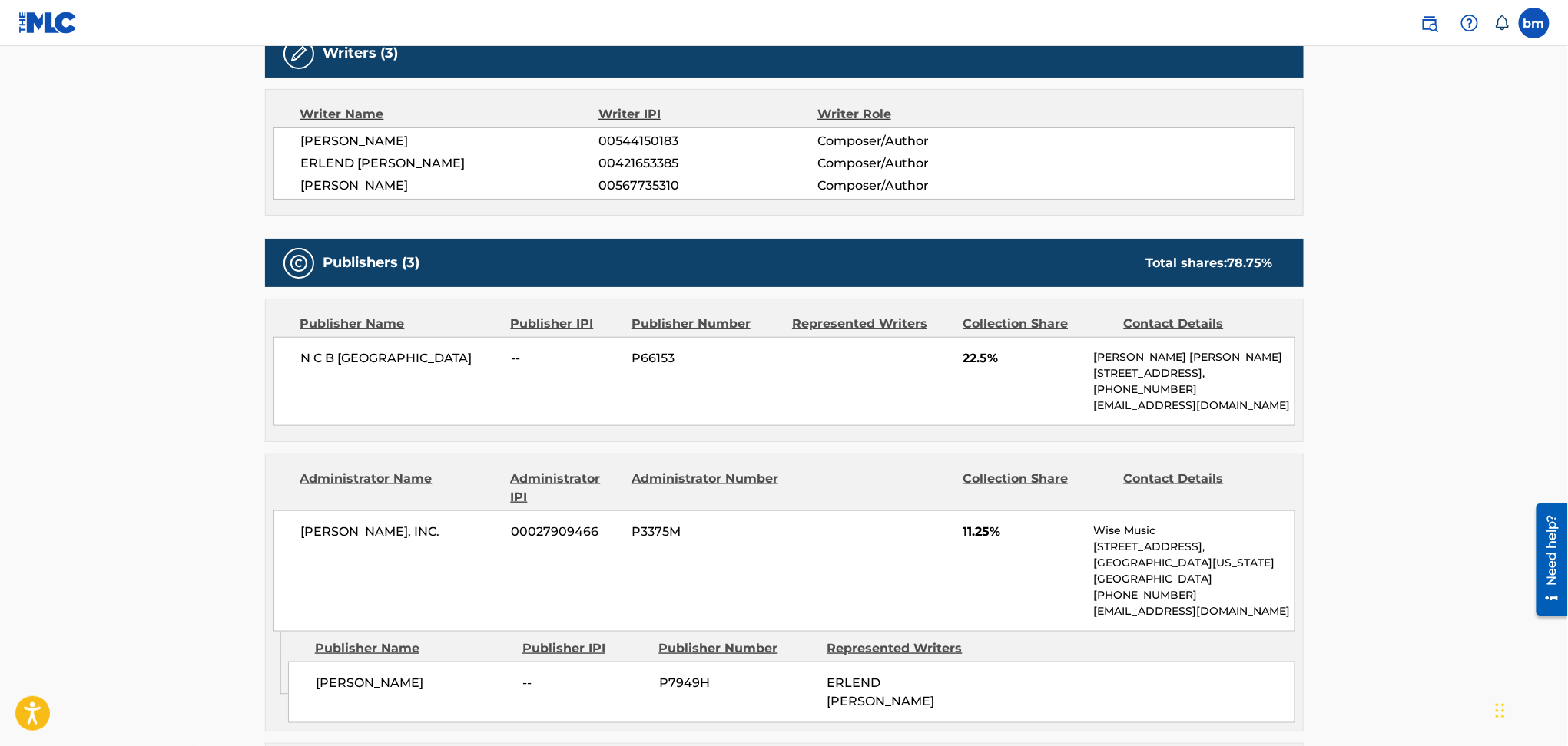
click at [353, 181] on span "[PERSON_NAME]" at bounding box center [450, 186] width 298 height 19
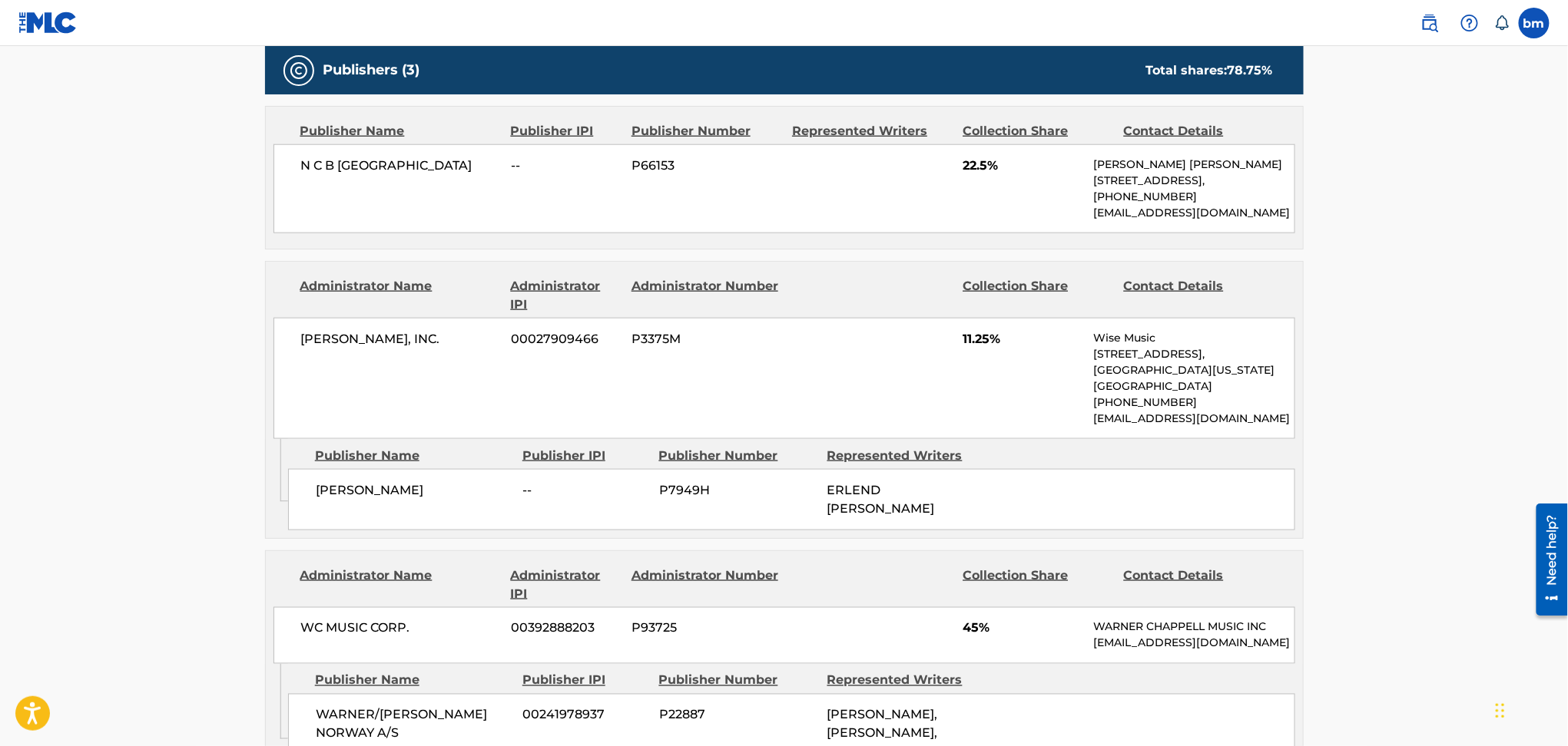
scroll to position [716, 0]
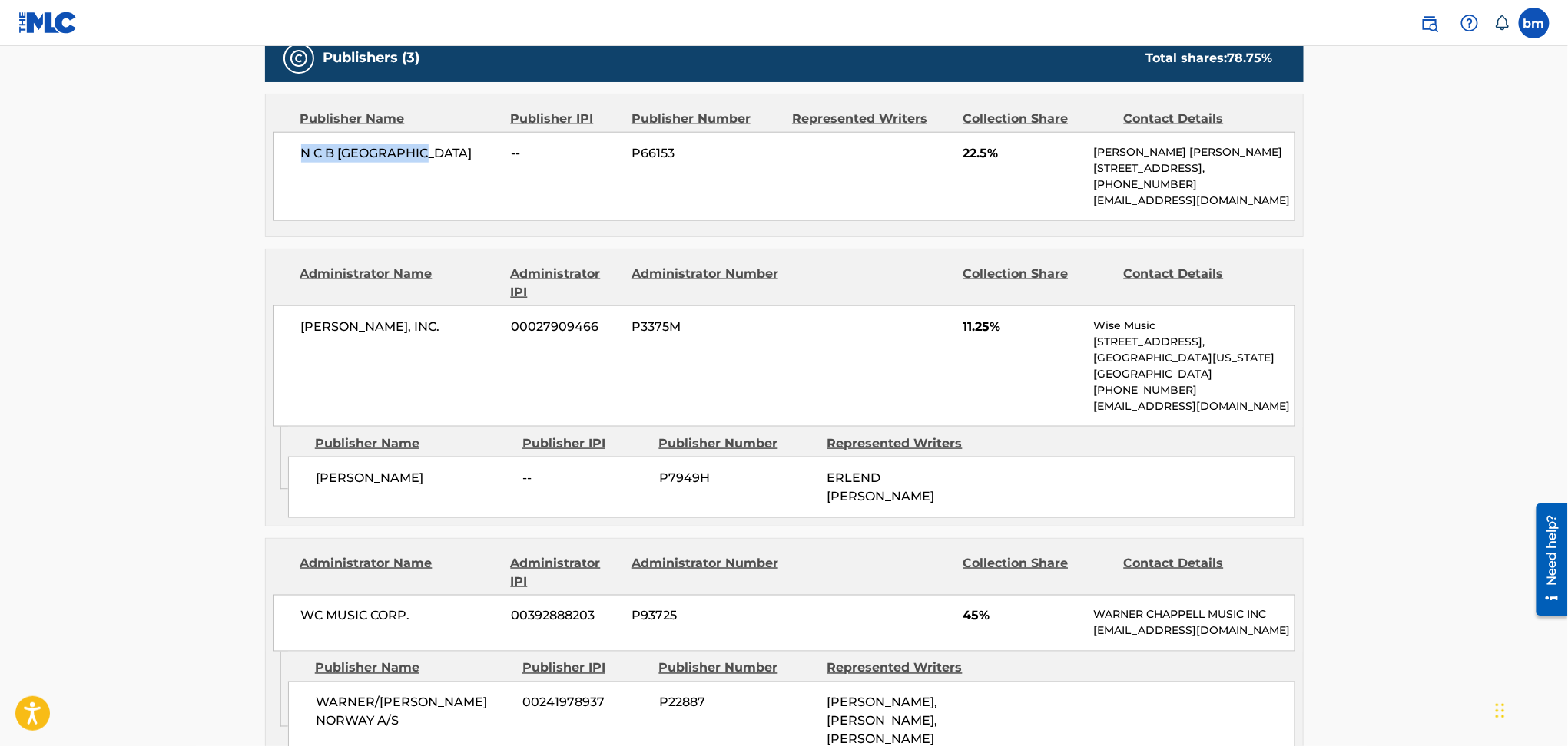
drag, startPoint x: 412, startPoint y: 150, endPoint x: 488, endPoint y: 152, distance: 76.0
click at [488, 152] on span "N C B [GEOGRAPHIC_DATA]" at bounding box center [400, 154] width 199 height 19
drag, startPoint x: 949, startPoint y: 149, endPoint x: 1045, endPoint y: 178, distance: 100.3
click at [1027, 160] on div "N C B SCANDINAVIA -- P66153 22.5% [PERSON_NAME] [PERSON_NAME] [STREET_ADDRESS],…" at bounding box center [784, 176] width 1022 height 89
drag, startPoint x: 365, startPoint y: 496, endPoint x: 603, endPoint y: 489, distance: 238.1
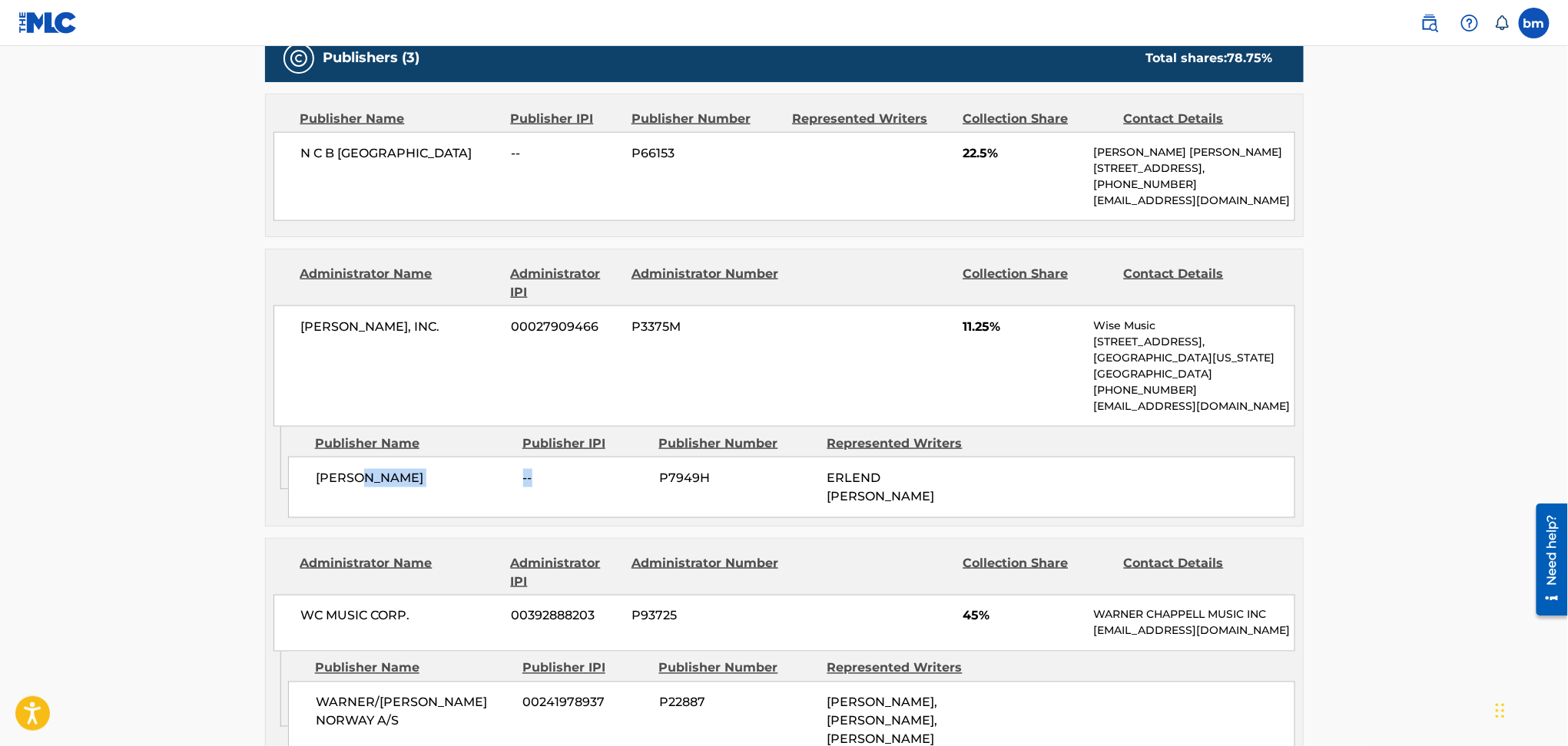
click at [603, 489] on div "[PERSON_NAME] -- P7949H ERLEND [PERSON_NAME]" at bounding box center [791, 488] width 1007 height 61
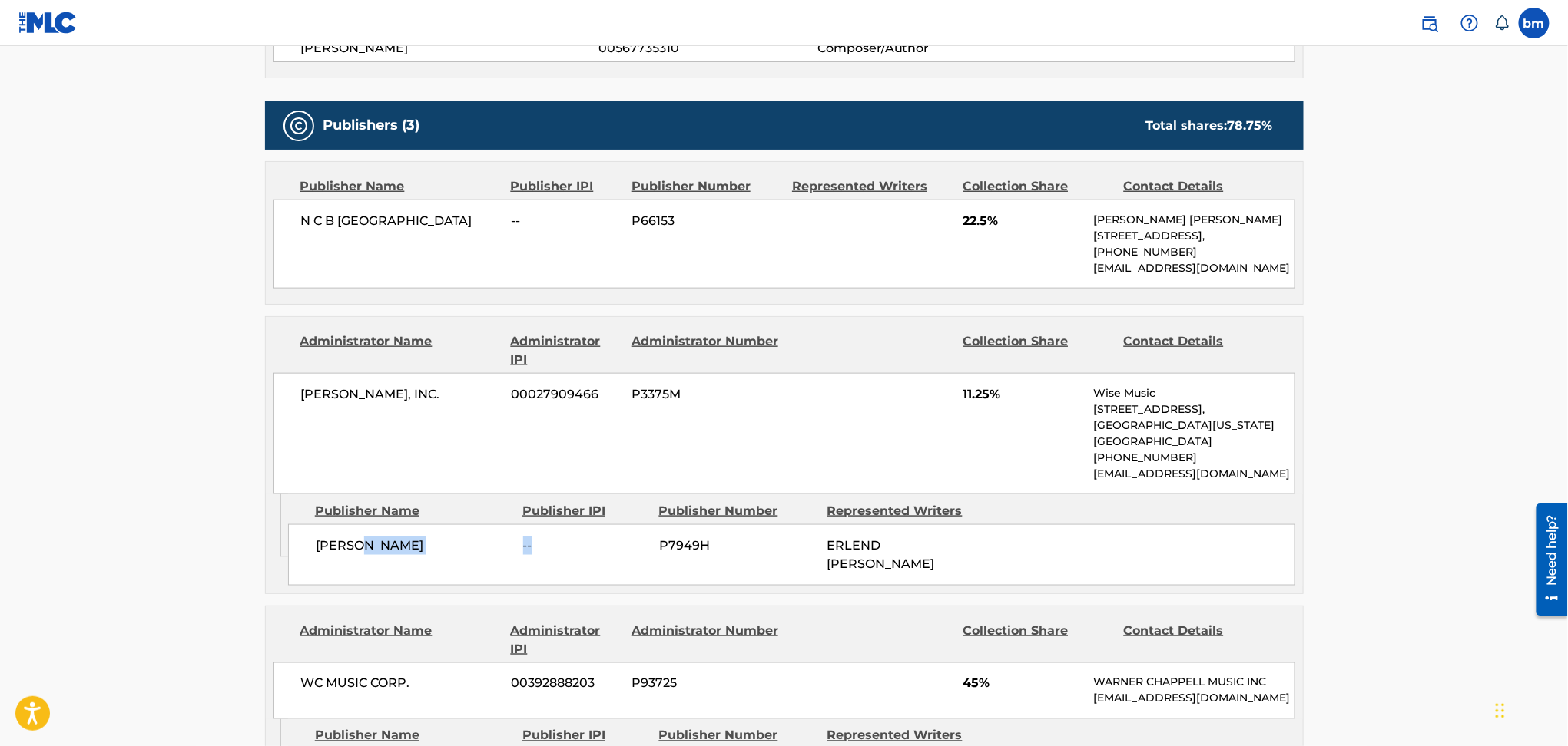
scroll to position [614, 0]
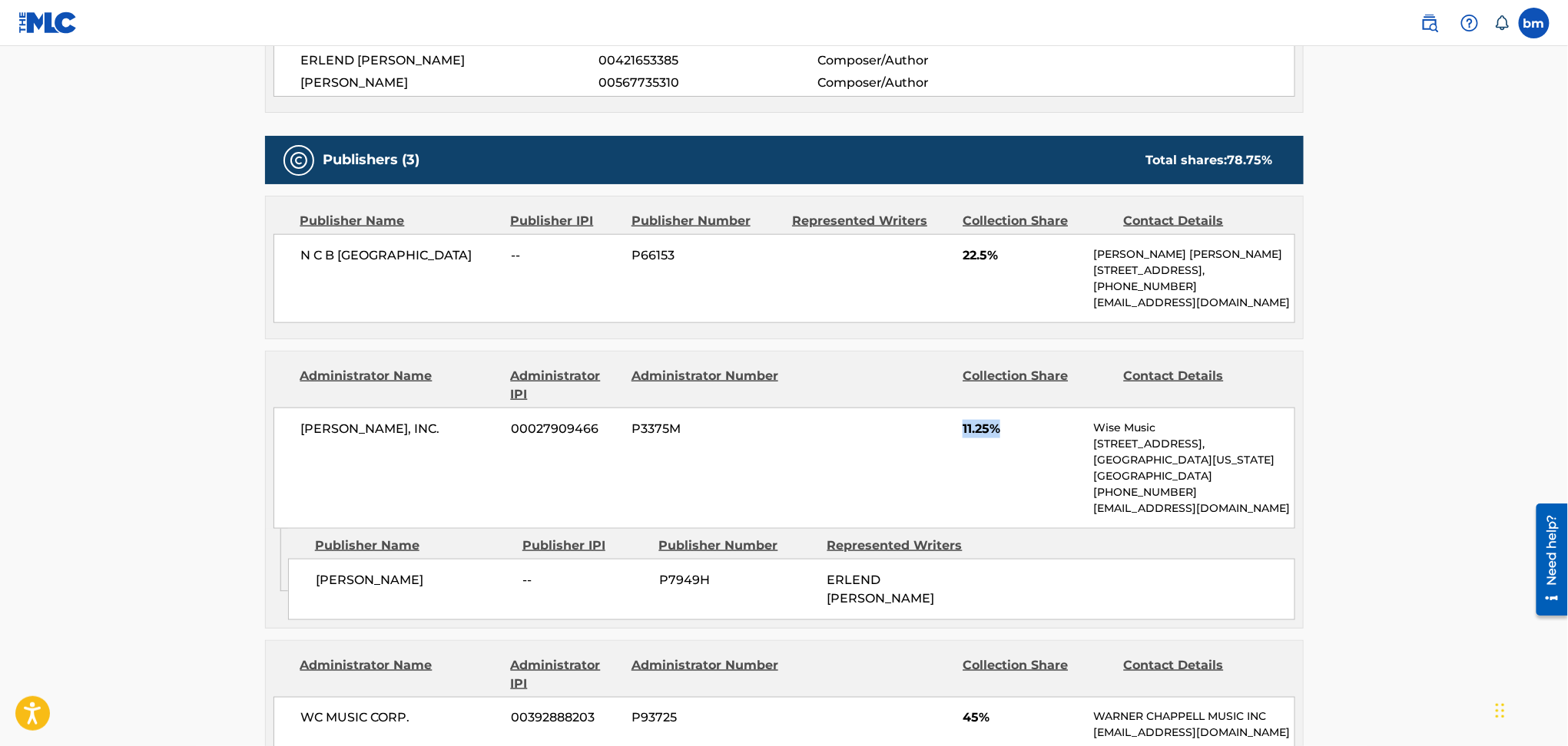
drag, startPoint x: 954, startPoint y: 422, endPoint x: 1043, endPoint y: 432, distance: 89.6
click at [1043, 432] on div "[PERSON_NAME], INC. 00027909466 P3375M 11.25% Wise Music [STREET_ADDRESS][US_ST…" at bounding box center [784, 468] width 1022 height 122
click at [951, 431] on div "[PERSON_NAME], INC. 00027909466 P3375M 11.25% Wise Music [STREET_ADDRESS][US_ST…" at bounding box center [784, 468] width 1022 height 122
click at [971, 411] on div "[PERSON_NAME], INC. 00027909466 P3375M 11.25% Wise Music [STREET_ADDRESS][US_ST…" at bounding box center [784, 468] width 1022 height 122
click at [986, 429] on span "11.25%" at bounding box center [1022, 429] width 119 height 19
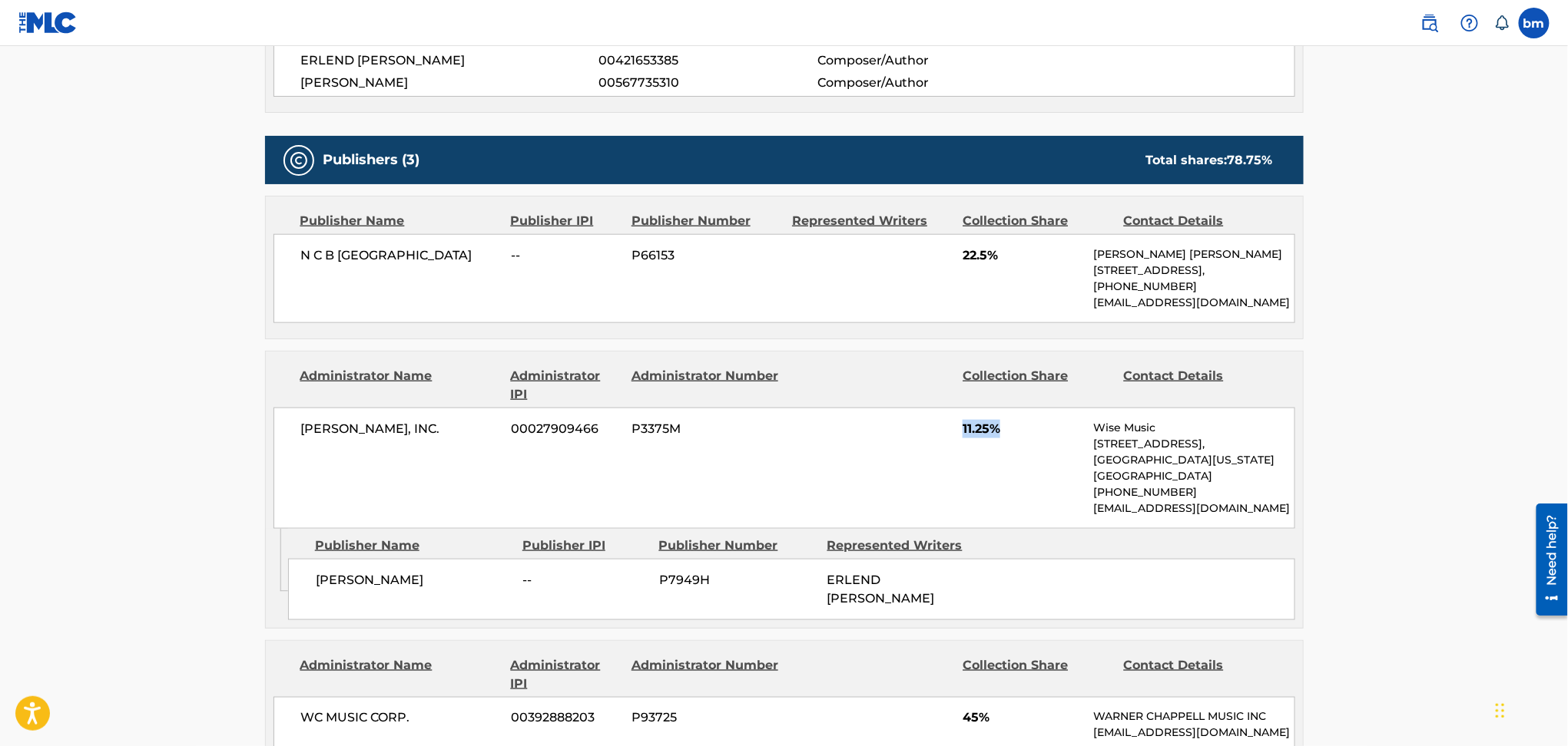
click at [986, 429] on span "11.25%" at bounding box center [1022, 429] width 119 height 19
click at [987, 427] on span "11.25%" at bounding box center [1022, 429] width 119 height 19
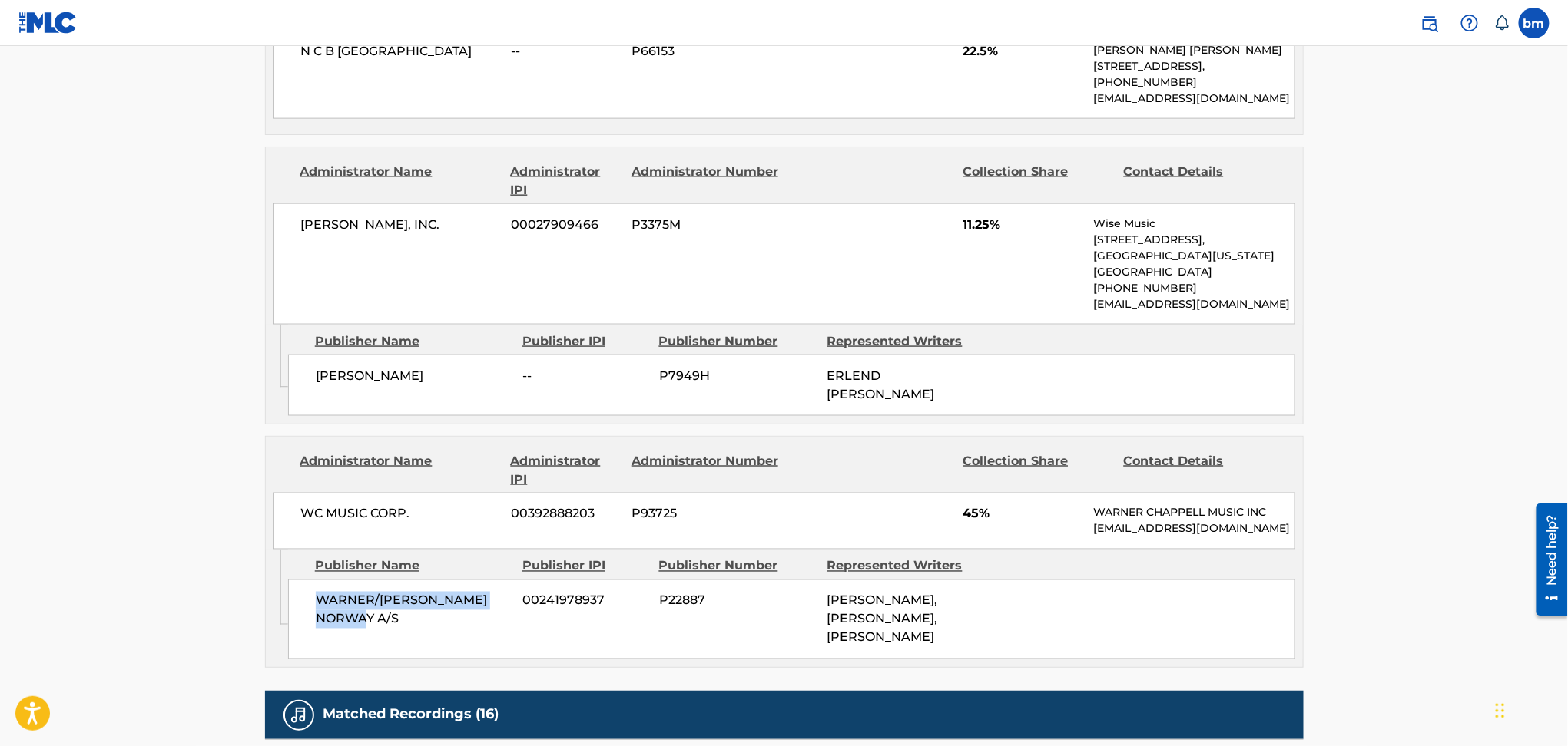
drag, startPoint x: 302, startPoint y: 617, endPoint x: 383, endPoint y: 640, distance: 84.2
click at [383, 640] on div "WARNER/[PERSON_NAME] NORWAY A/S 00241978937 P22887 [PERSON_NAME], [PERSON_NAME]…" at bounding box center [791, 619] width 1007 height 80
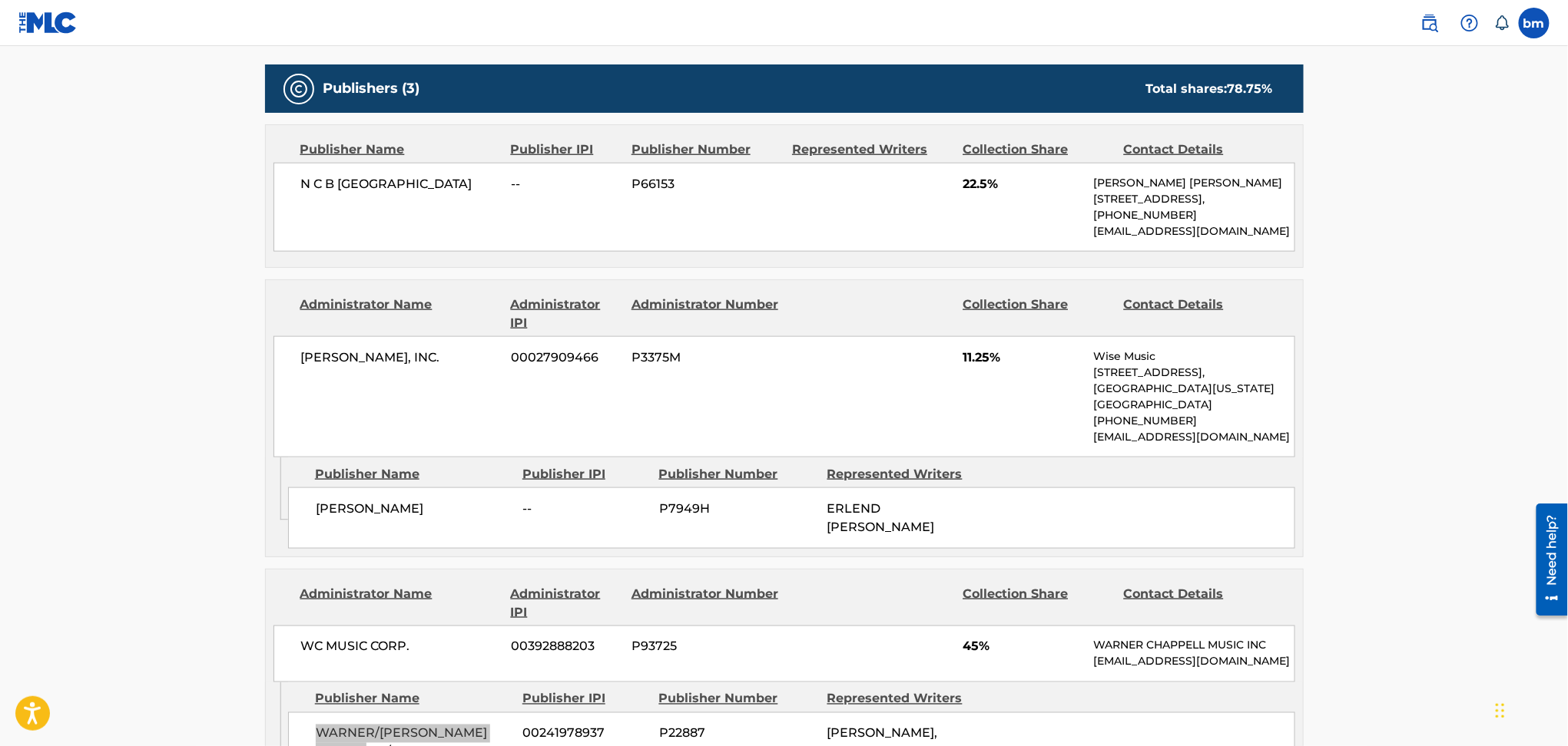
scroll to position [511, 0]
